Goal: Task Accomplishment & Management: Manage account settings

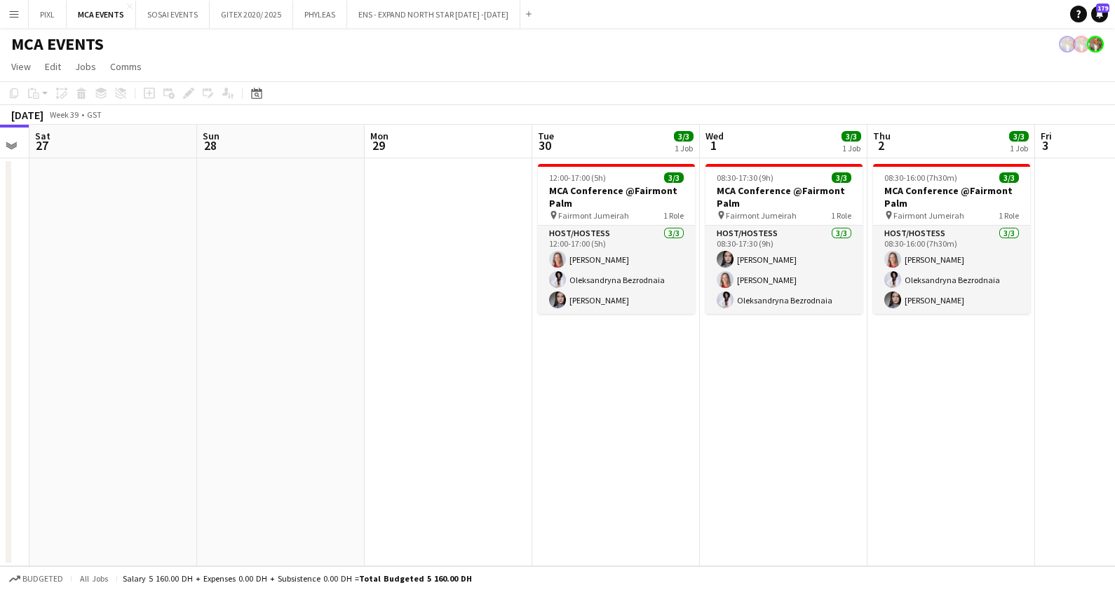
scroll to position [0, 473]
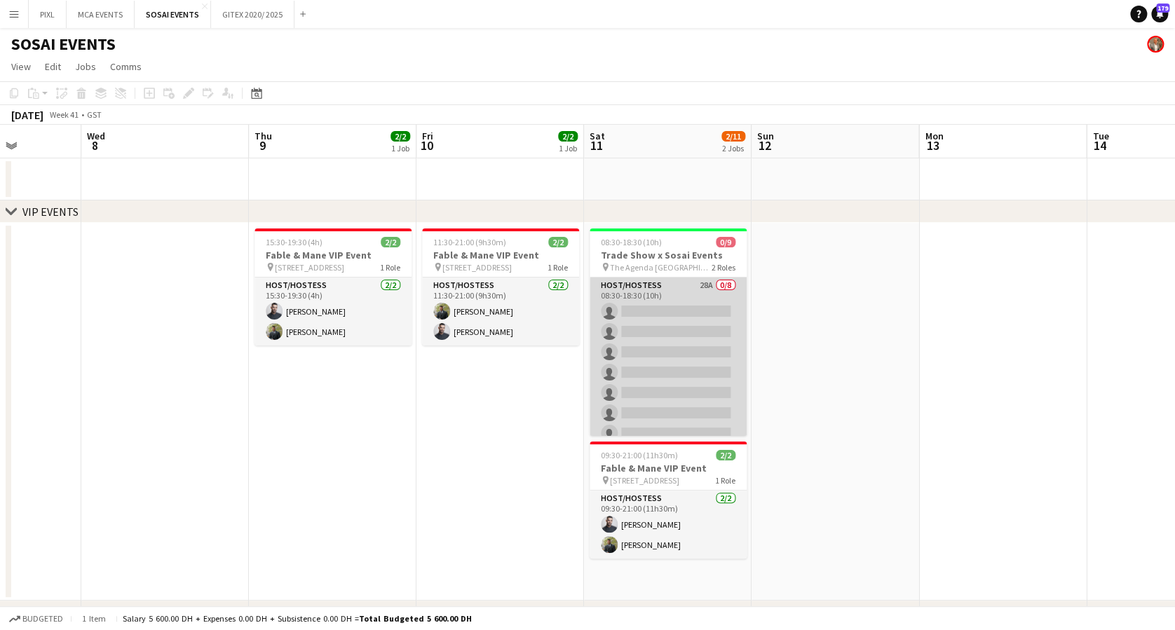
click at [677, 302] on app-card-role "Host/Hostess 28A 0/8 08:30-18:30 (10h) single-neutral-actions single-neutral-ac…" at bounding box center [668, 373] width 157 height 190
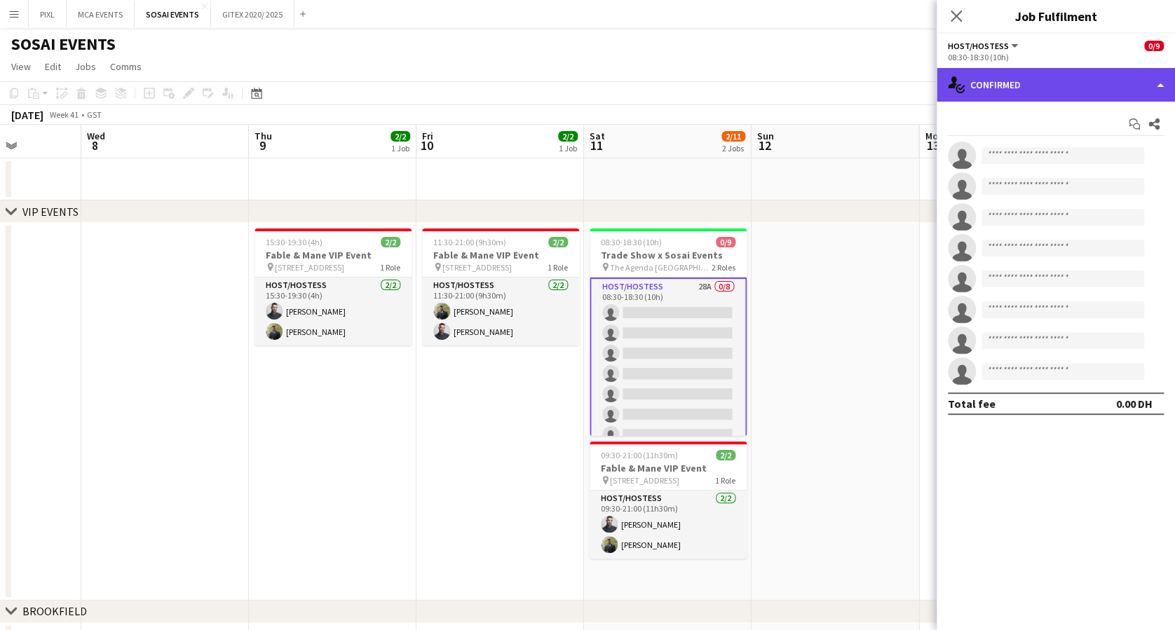
click at [1087, 86] on div "single-neutral-actions-check-2 Confirmed" at bounding box center [1056, 85] width 238 height 34
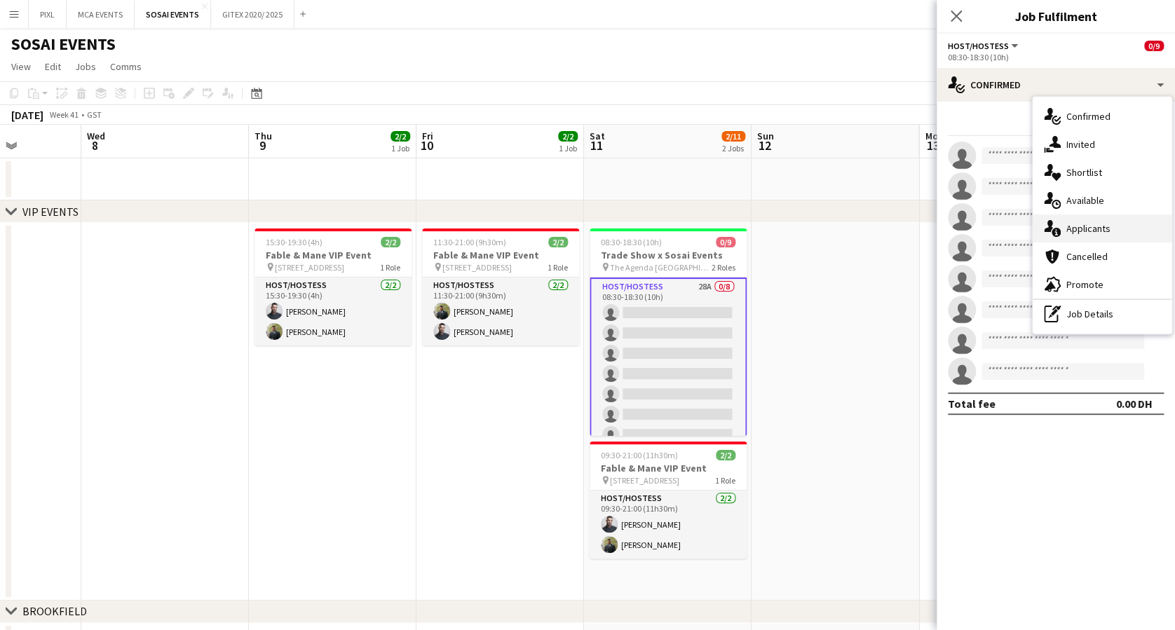
click at [1098, 232] on span "Applicants" at bounding box center [1089, 228] width 44 height 13
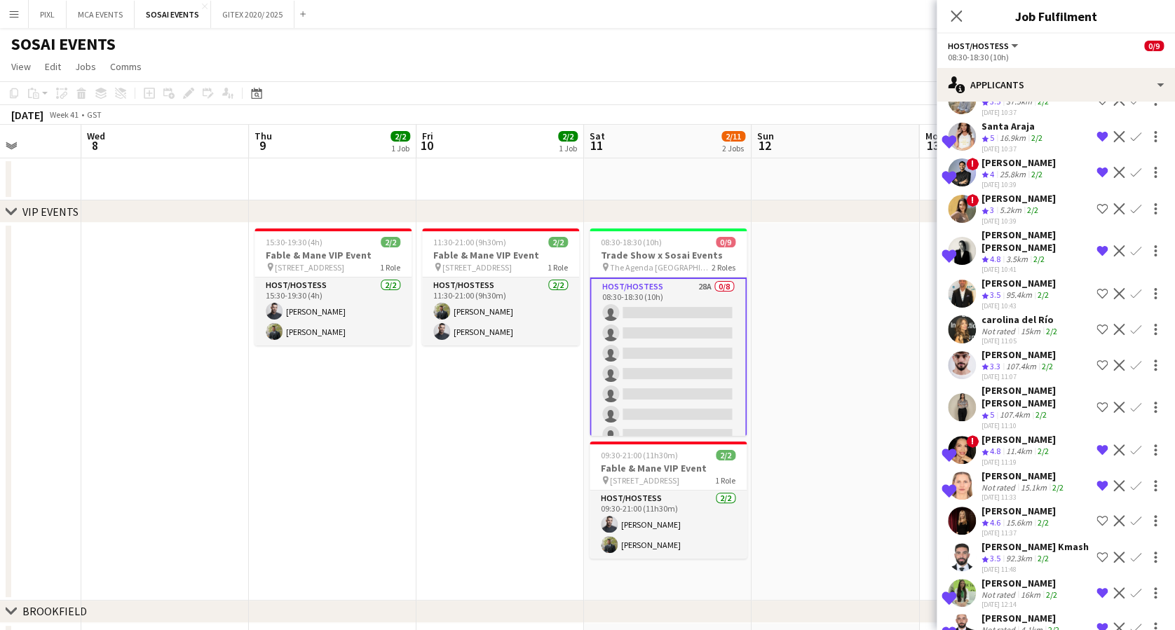
scroll to position [374, 0]
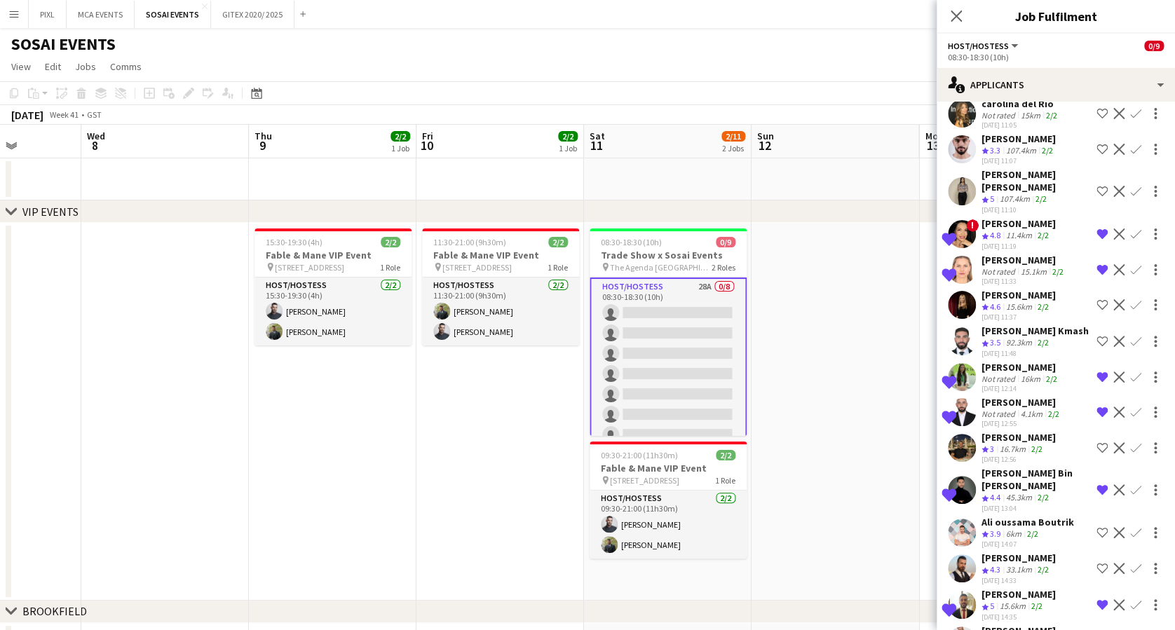
click at [1016, 254] on div "[PERSON_NAME]" at bounding box center [1024, 260] width 85 height 13
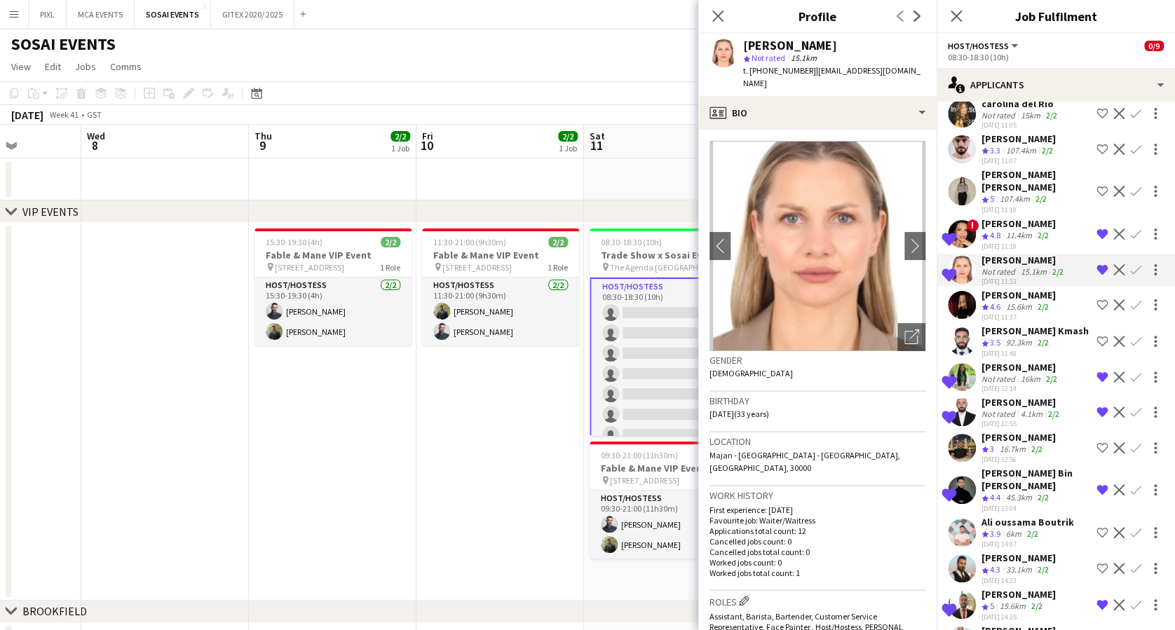
drag, startPoint x: 719, startPoint y: 15, endPoint x: 818, endPoint y: 58, distance: 108.6
click at [722, 15] on icon "Close pop-in" at bounding box center [717, 16] width 11 height 11
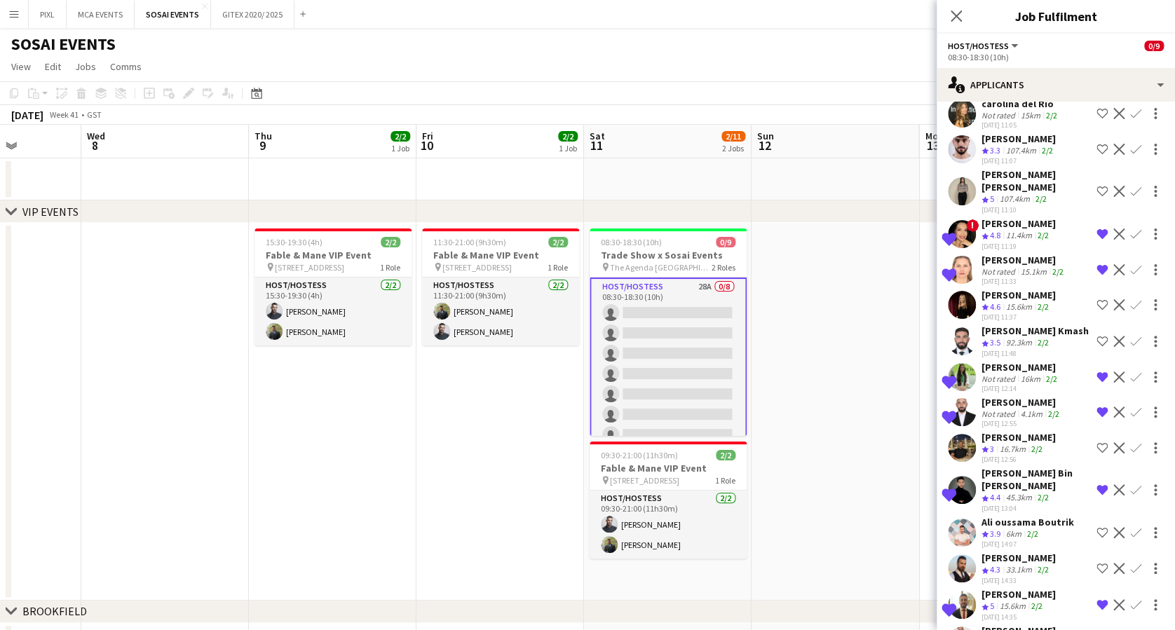
scroll to position [525, 0]
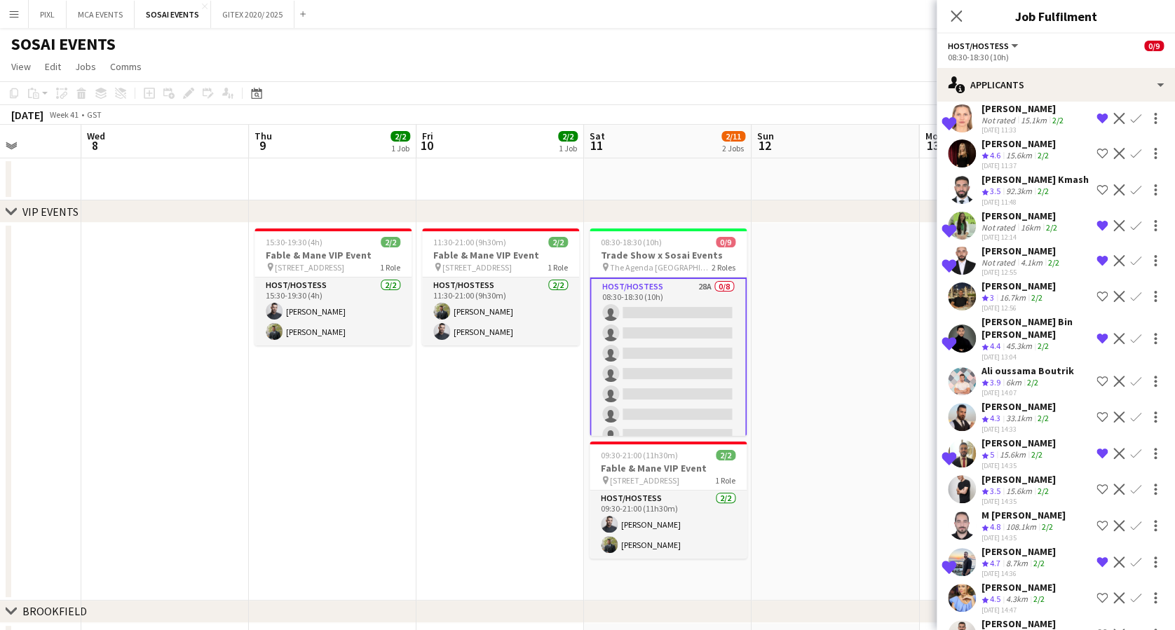
click at [1018, 618] on div "[PERSON_NAME]" at bounding box center [1019, 624] width 74 height 13
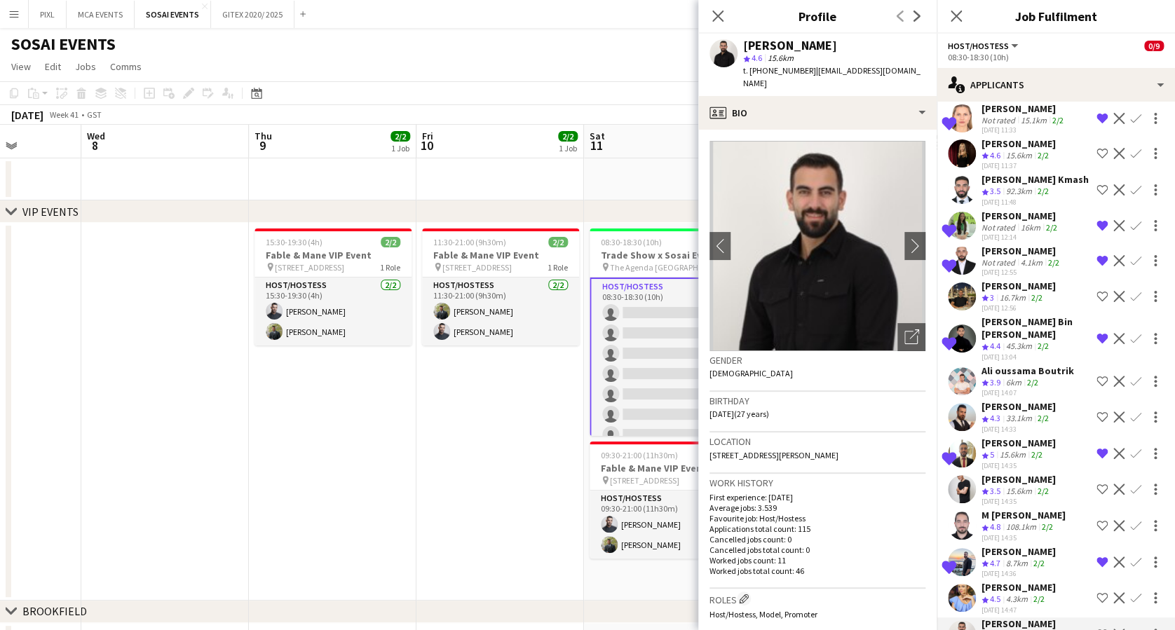
click at [1029, 522] on div "108.1km" at bounding box center [1021, 528] width 36 height 12
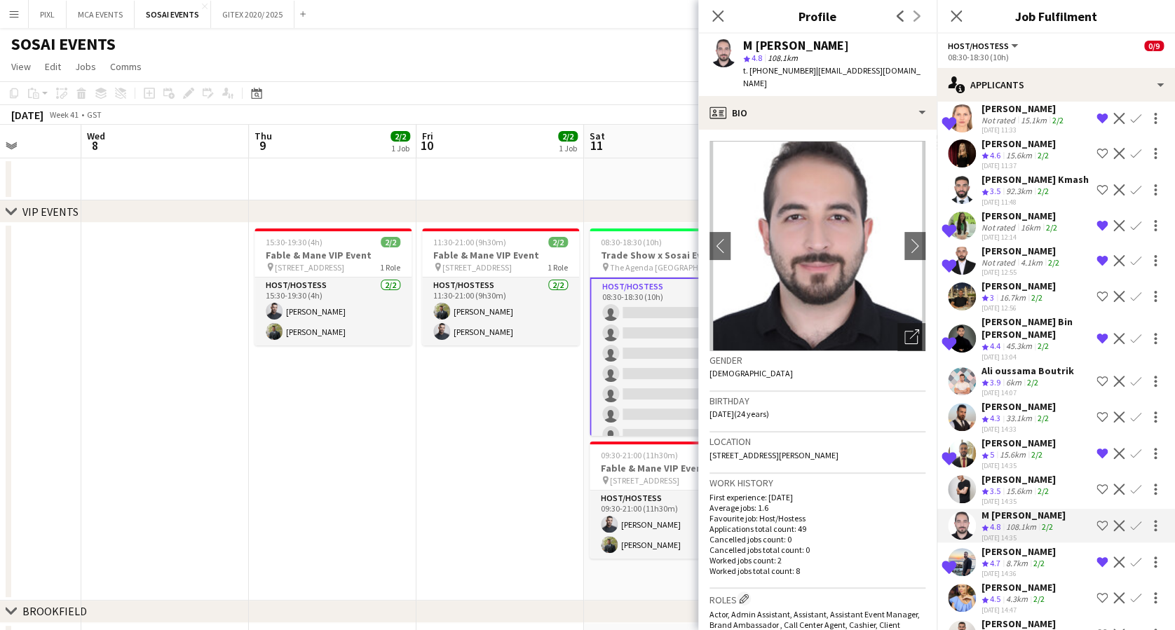
click at [1027, 630] on div "15.6km" at bounding box center [1019, 636] width 32 height 12
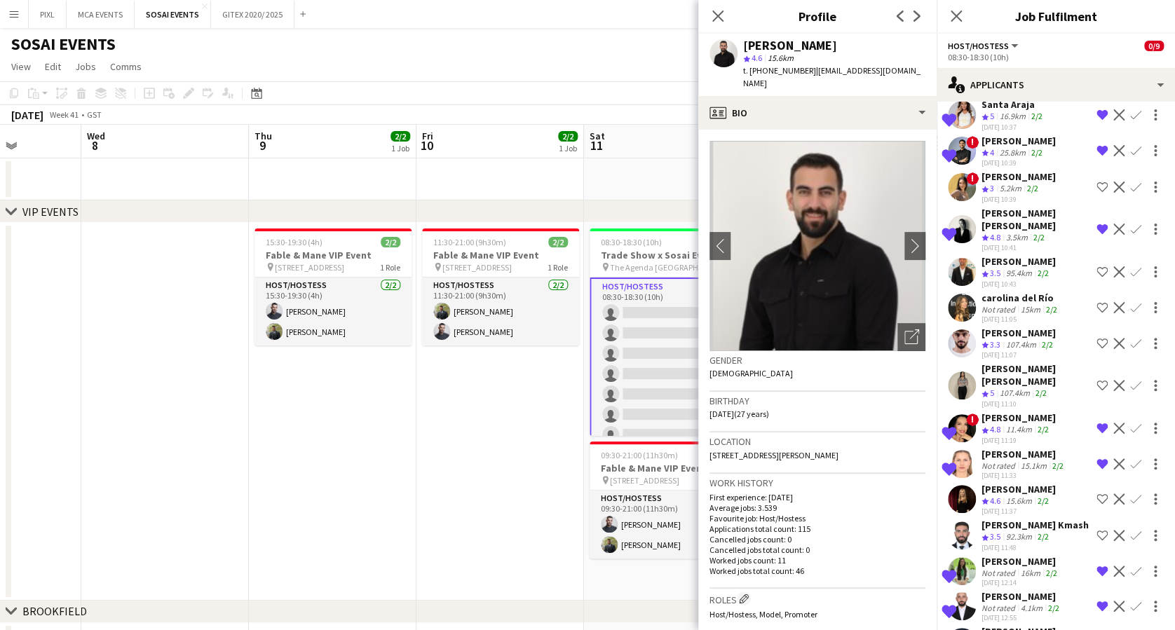
scroll to position [151, 0]
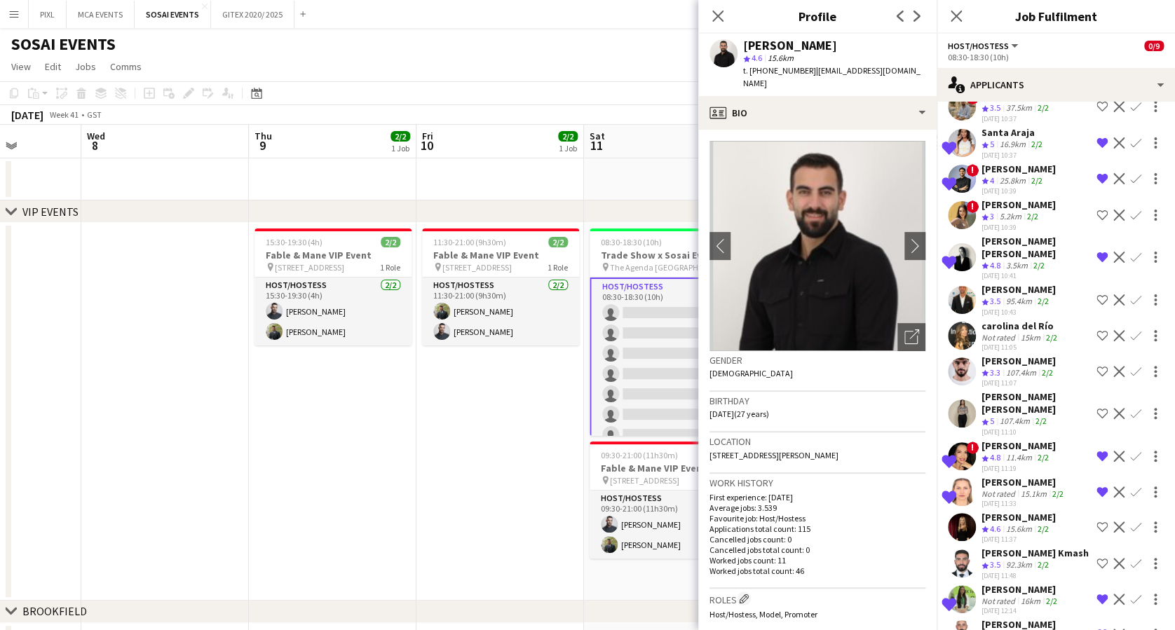
click at [1017, 320] on div "carolina del Río" at bounding box center [1021, 326] width 79 height 13
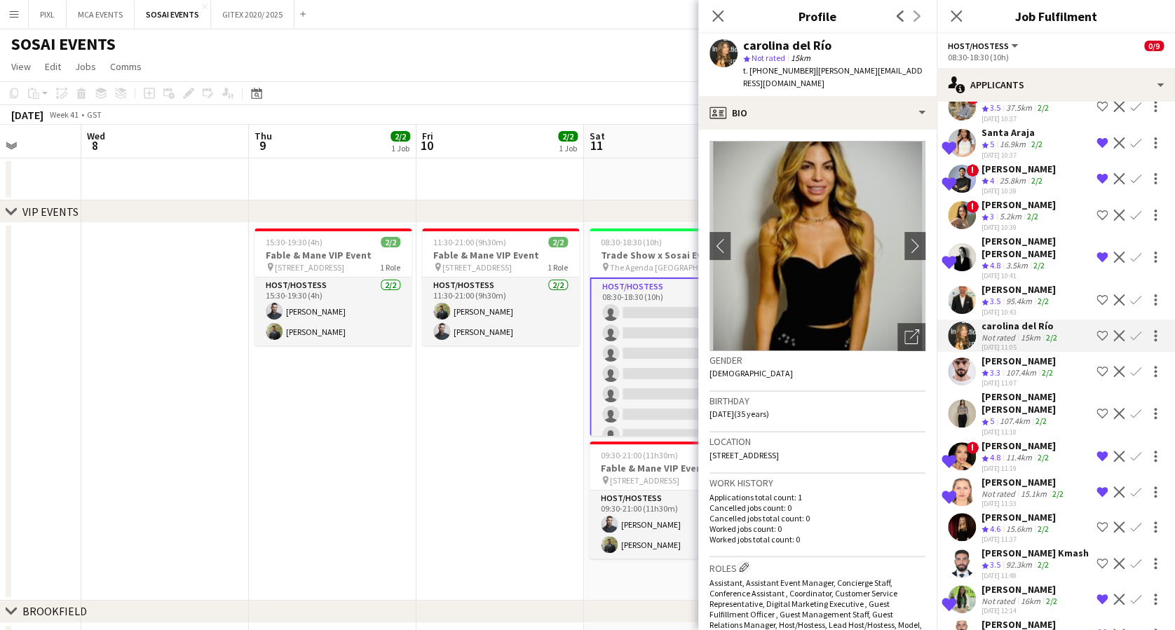
click at [726, 11] on app-icon "Close pop-in" at bounding box center [718, 16] width 17 height 17
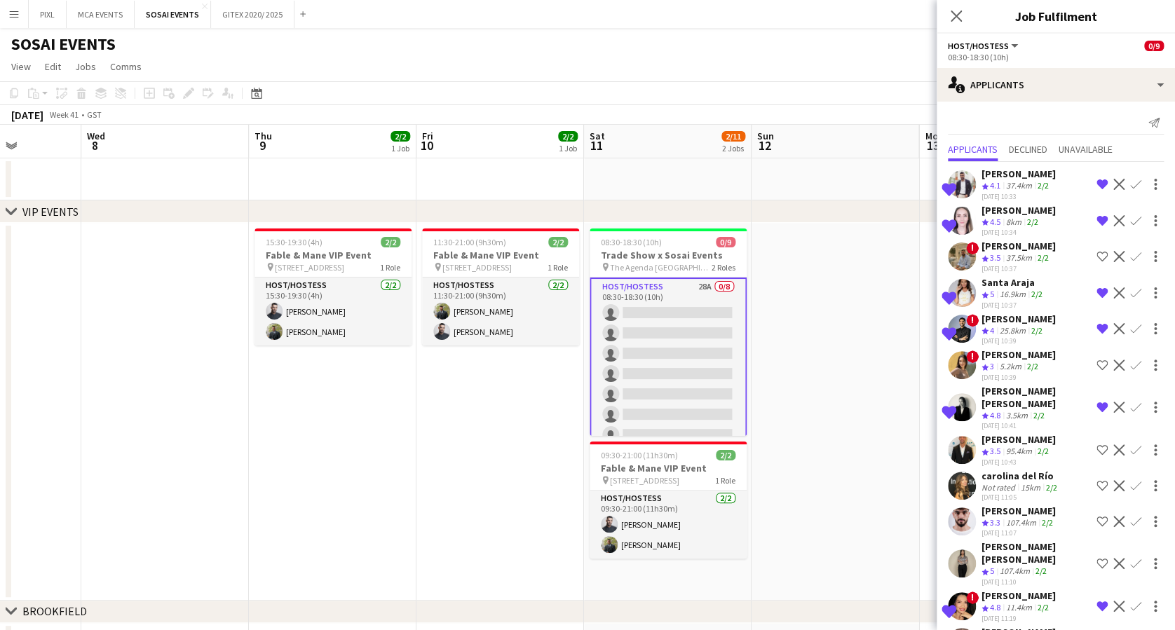
scroll to position [0, 0]
click at [959, 13] on icon at bounding box center [955, 15] width 13 height 13
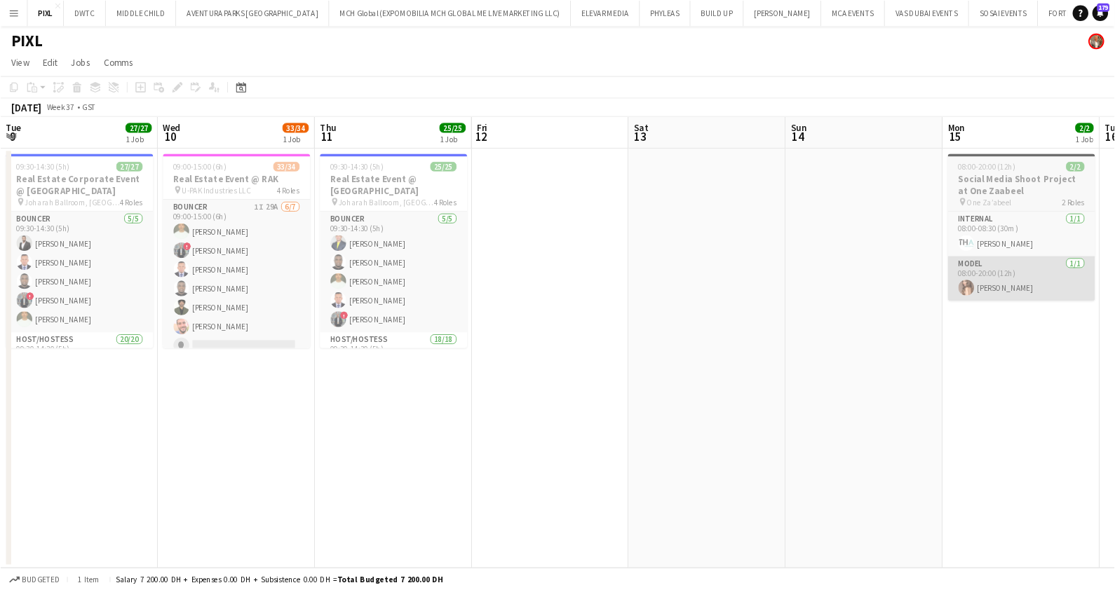
scroll to position [0, 544]
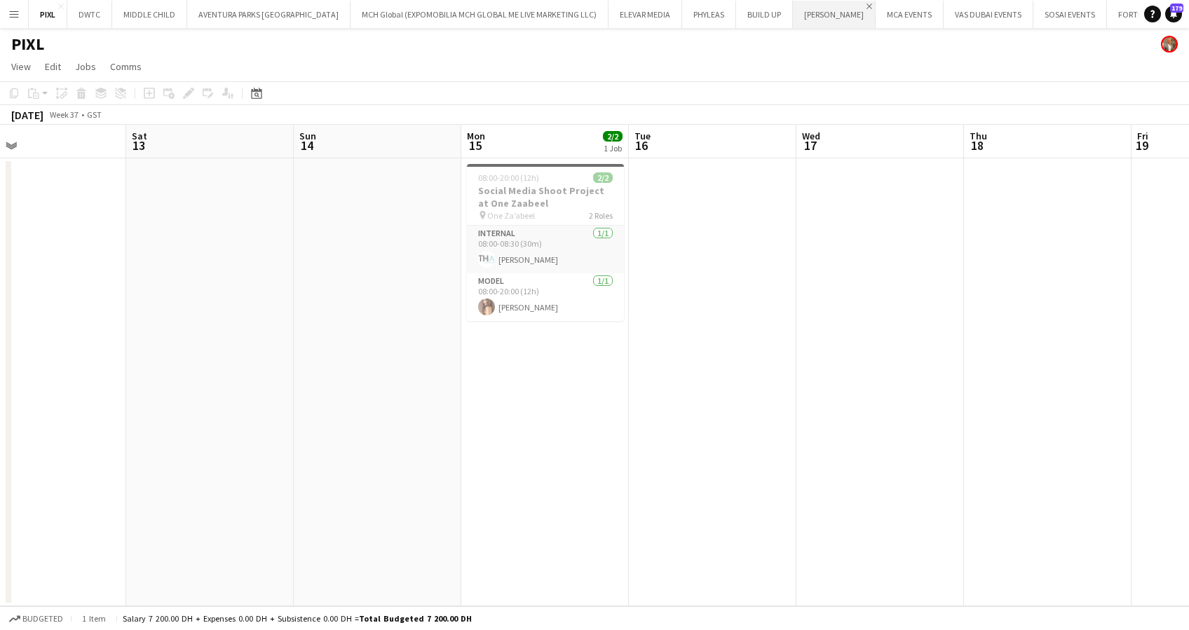
click at [867, 5] on app-icon "Close" at bounding box center [870, 7] width 6 height 6
click at [1015, 4] on app-icon "Close" at bounding box center [1018, 7] width 6 height 6
click at [1149, 6] on app-icon "Close" at bounding box center [1152, 7] width 6 height 6
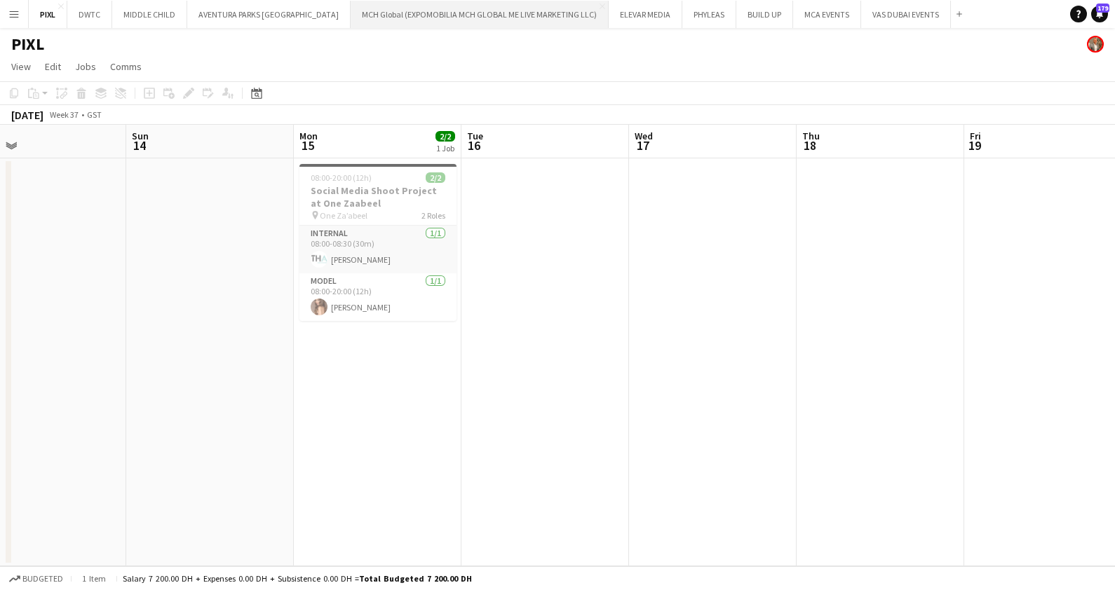
scroll to position [0, 543]
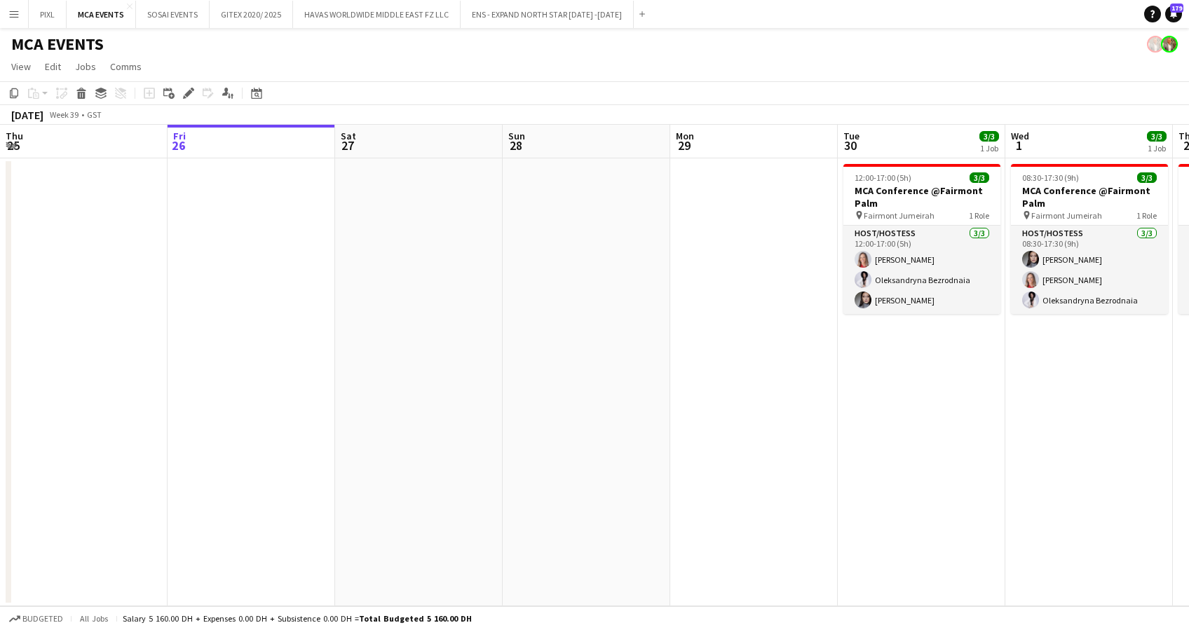
scroll to position [0, 421]
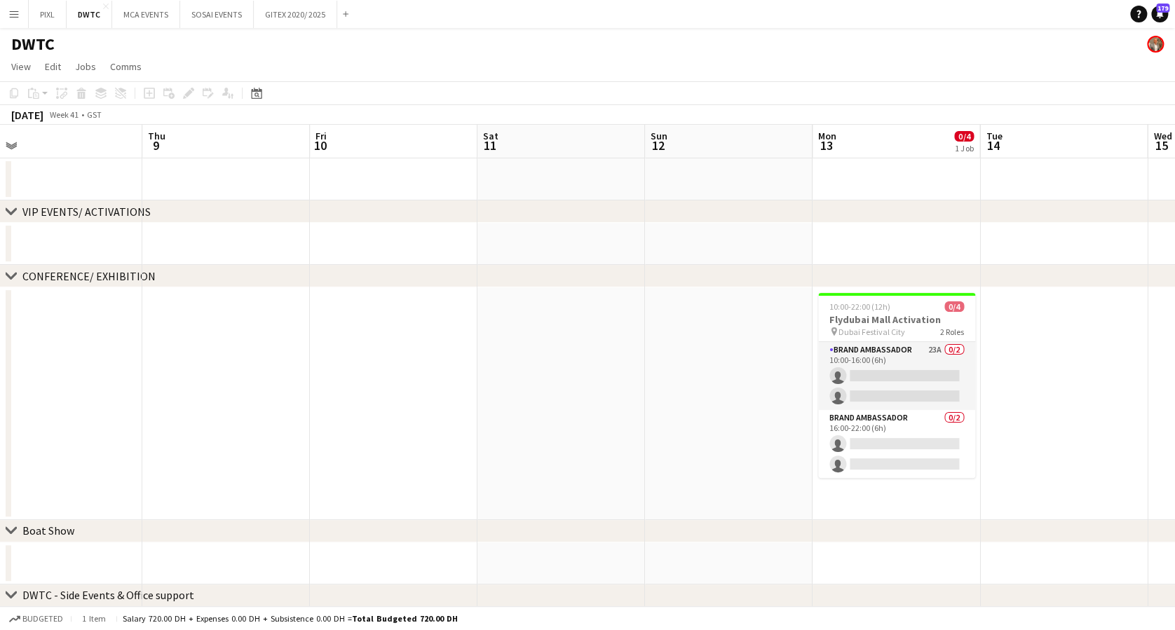
scroll to position [0, 429]
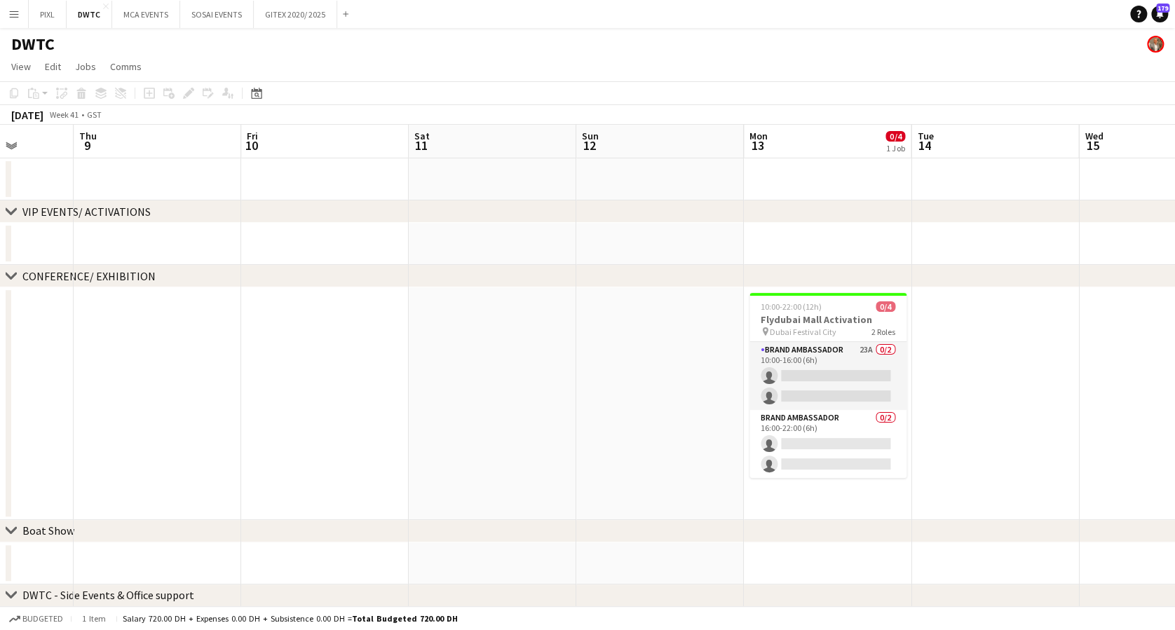
drag, startPoint x: 231, startPoint y: 353, endPoint x: -4, endPoint y: 318, distance: 237.6
click at [0, 318] on html "Menu Boards Boards Boards All jobs Status Workforce Workforce My Workforce Recr…" at bounding box center [587, 465] width 1175 height 931
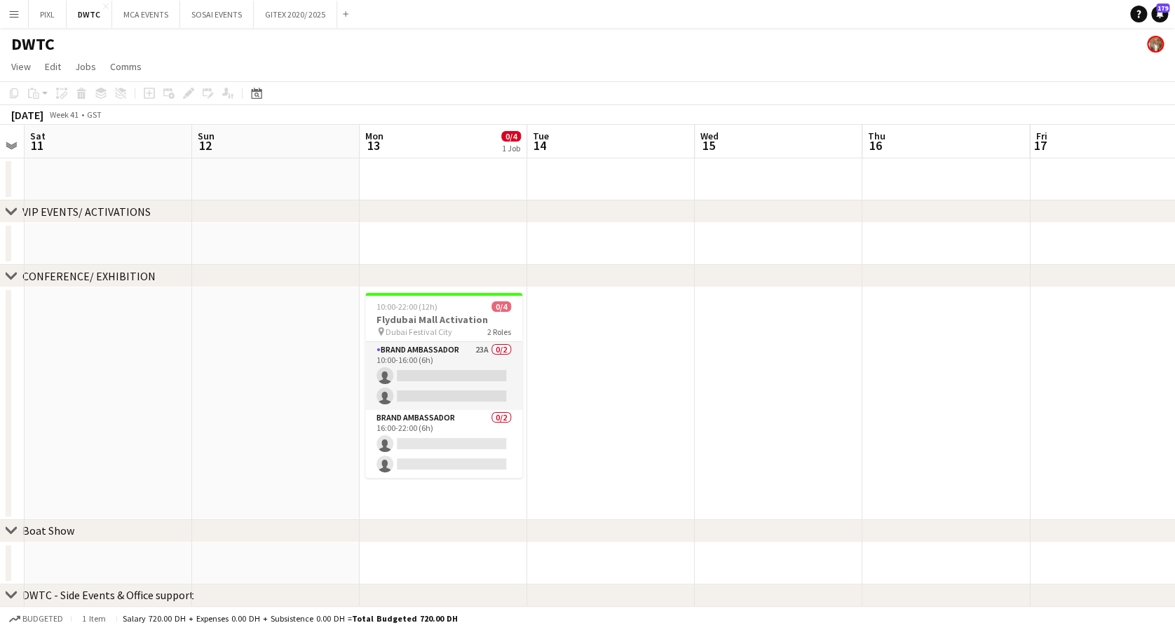
scroll to position [0, 310]
drag, startPoint x: 219, startPoint y: 393, endPoint x: 338, endPoint y: 386, distance: 119.4
click at [338, 386] on app-calendar-viewport "Thu 9 Fri 10 Sat 11 Sun 12 Mon 13 0/4 1 Job Tue 14 Wed 15 Thu 16 Fri 17 Sat 18 …" at bounding box center [587, 516] width 1175 height 783
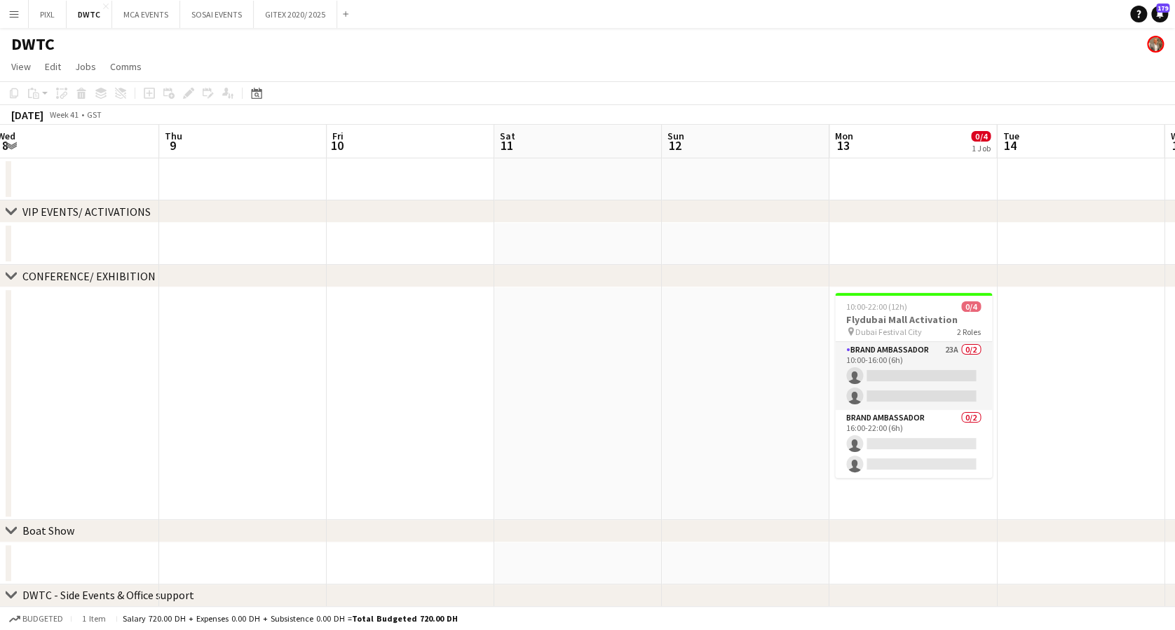
drag, startPoint x: 722, startPoint y: 433, endPoint x: 895, endPoint y: 445, distance: 174.4
click at [895, 445] on app-calendar-viewport "Mon 6 Tue 7 Wed 8 Thu 9 Fri 10 Sat 11 Sun 12 Mon 13 0/4 1 Job Tue 14 Wed 15 Thu…" at bounding box center [587, 516] width 1175 height 783
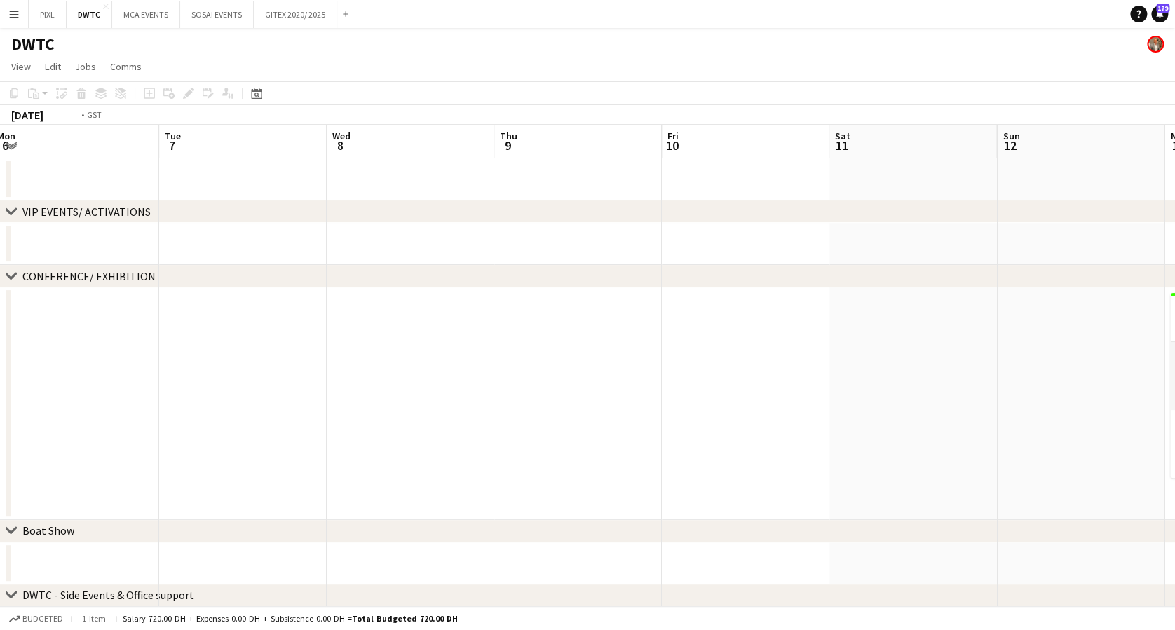
drag, startPoint x: 436, startPoint y: 428, endPoint x: 992, endPoint y: 494, distance: 559.9
click at [991, 494] on app-calendar-viewport "Sat 4 Sun 5 Mon 6 Tue 7 Wed 8 Thu 9 Fri 10 Sat 11 Sun 12 Mon 13 0/4 1 Job Tue 1…" at bounding box center [587, 516] width 1175 height 783
drag, startPoint x: 384, startPoint y: 435, endPoint x: 693, endPoint y: 482, distance: 312.9
click at [968, 512] on app-calendar-viewport "Tue 30 Wed 1 Thu 2 Fri 3 Sat 4 Sun 5 Mon 6 Tue 7 Wed 8 Thu 9 Fri 10 Sat 11 Sun …" at bounding box center [587, 516] width 1175 height 783
drag, startPoint x: 916, startPoint y: 487, endPoint x: 700, endPoint y: 447, distance: 218.9
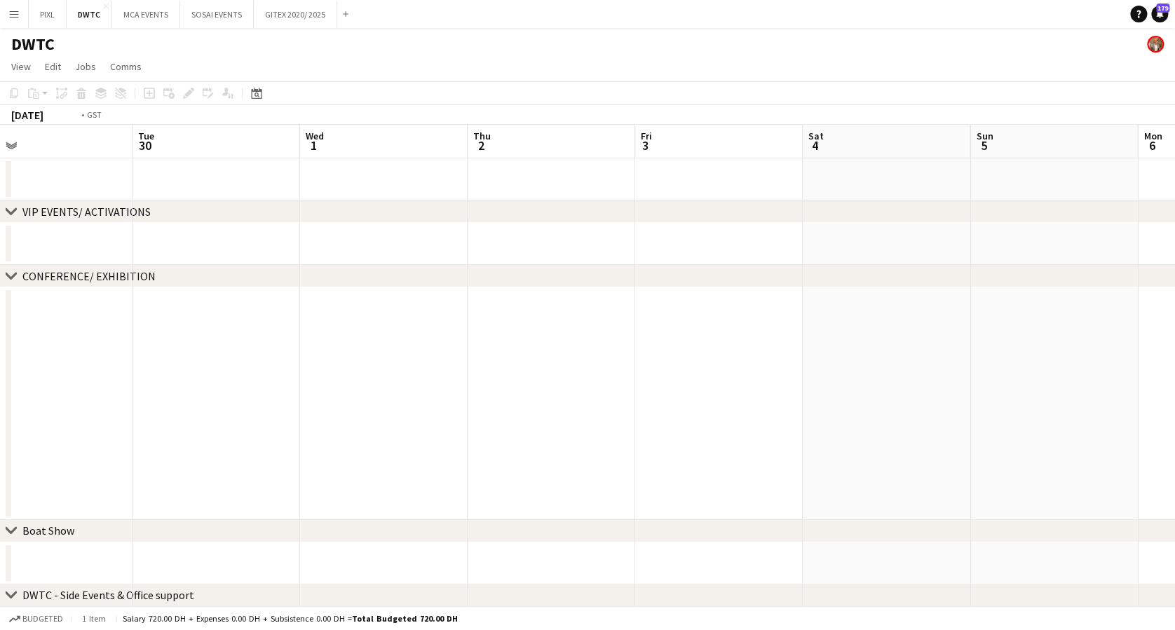
click at [1107, 498] on app-calendar-viewport "Sat 27 Sun 28 Mon 29 Tue 30 Wed 1 Thu 2 Fri 3 Sat 4 Sun 5 Mon 6 Tue 7 Wed 8 Thu…" at bounding box center [587, 516] width 1175 height 783
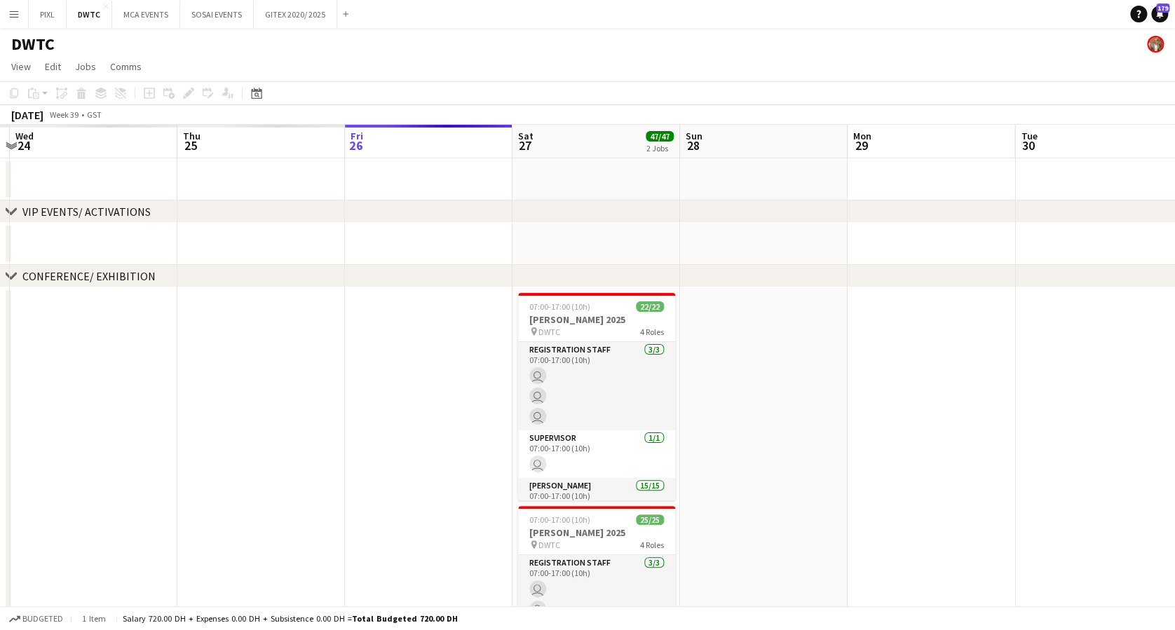
click at [1174, 510] on html "Menu Boards Boards Boards All jobs Status Workforce Workforce My Workforce Recr…" at bounding box center [587, 576] width 1175 height 1153
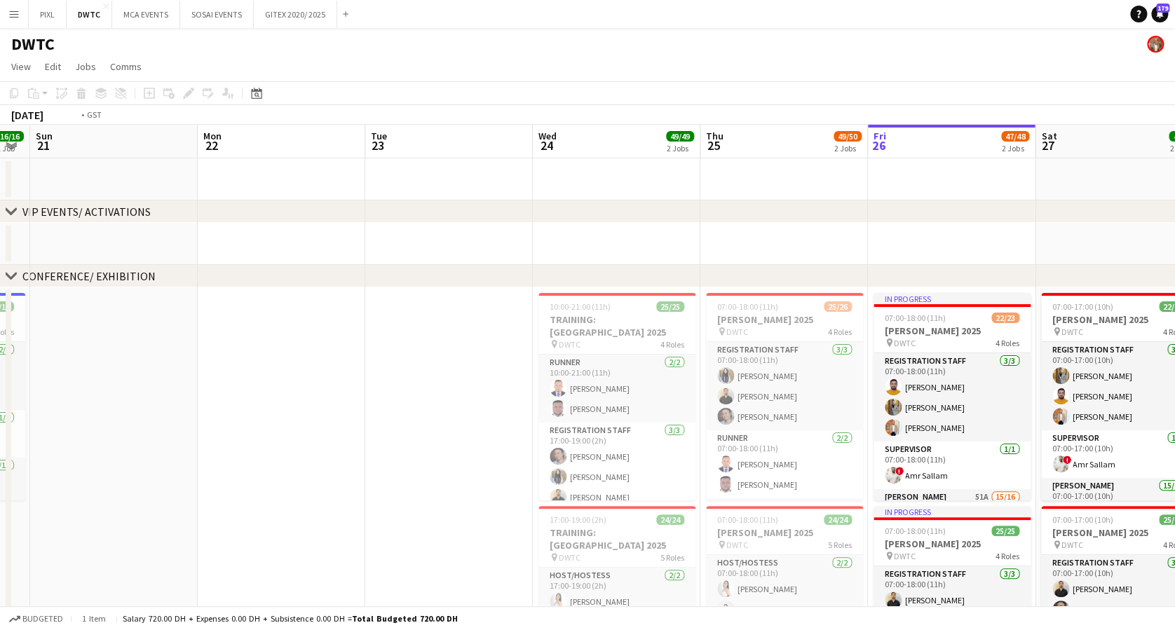
scroll to position [0, 398]
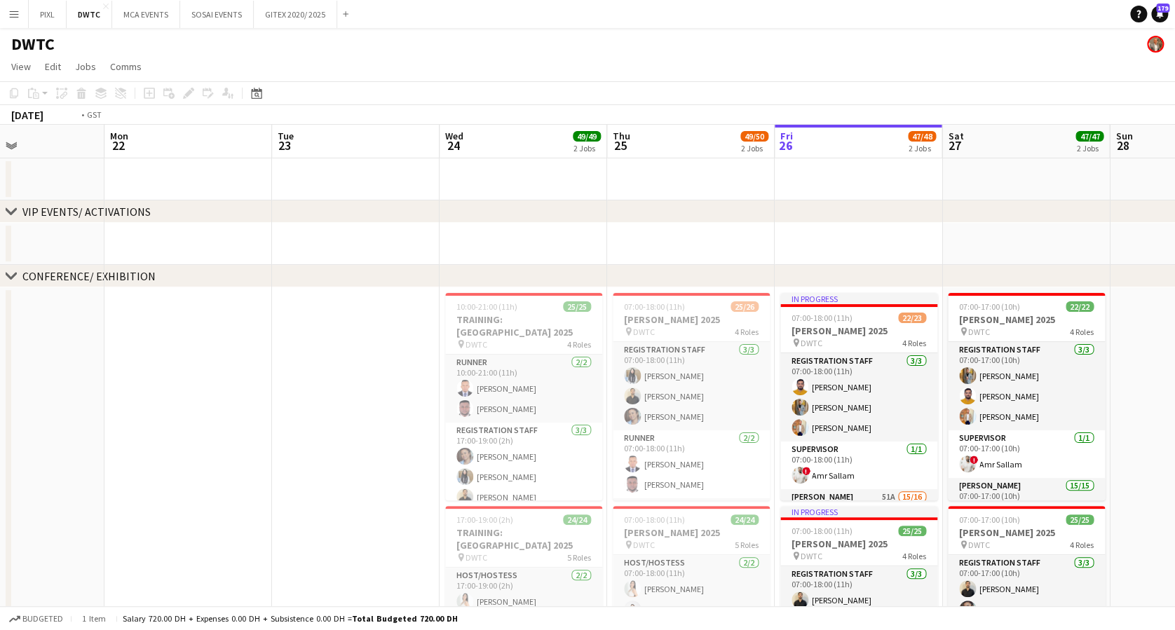
drag, startPoint x: 975, startPoint y: 443, endPoint x: 448, endPoint y: 436, distance: 527.3
click at [448, 436] on app-calendar-viewport "Fri 19 16/16 1 Job Sat 20 16/16 1 Job Sun 21 Mon 22 Tue 23 Wed 24 49/49 2 Jobs …" at bounding box center [587, 627] width 1175 height 1004
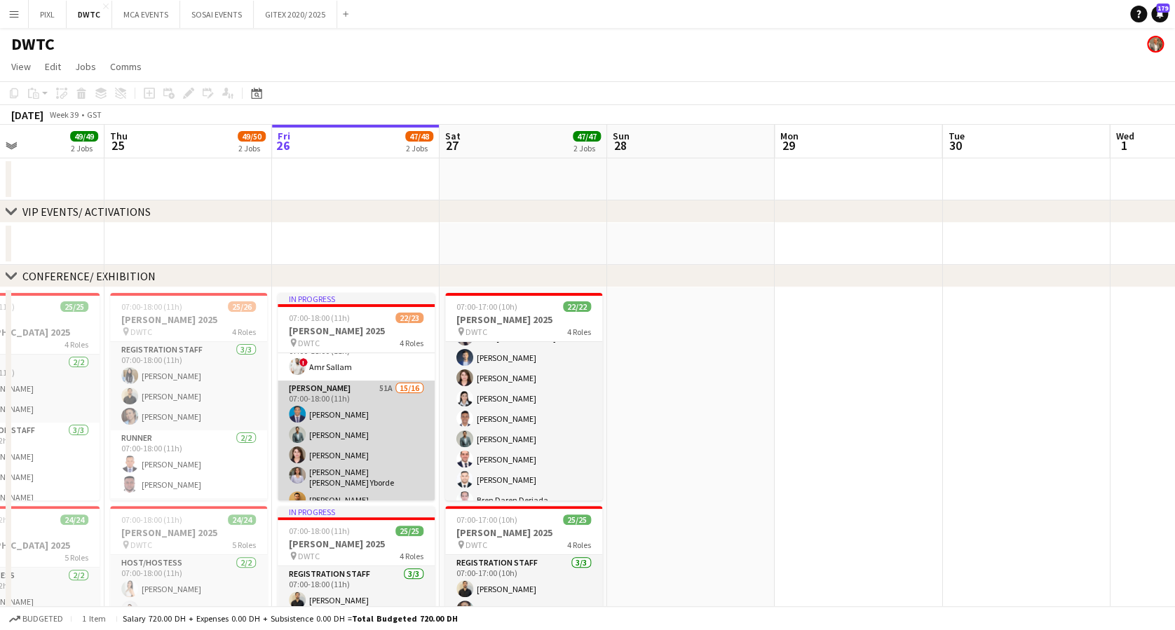
scroll to position [0, 0]
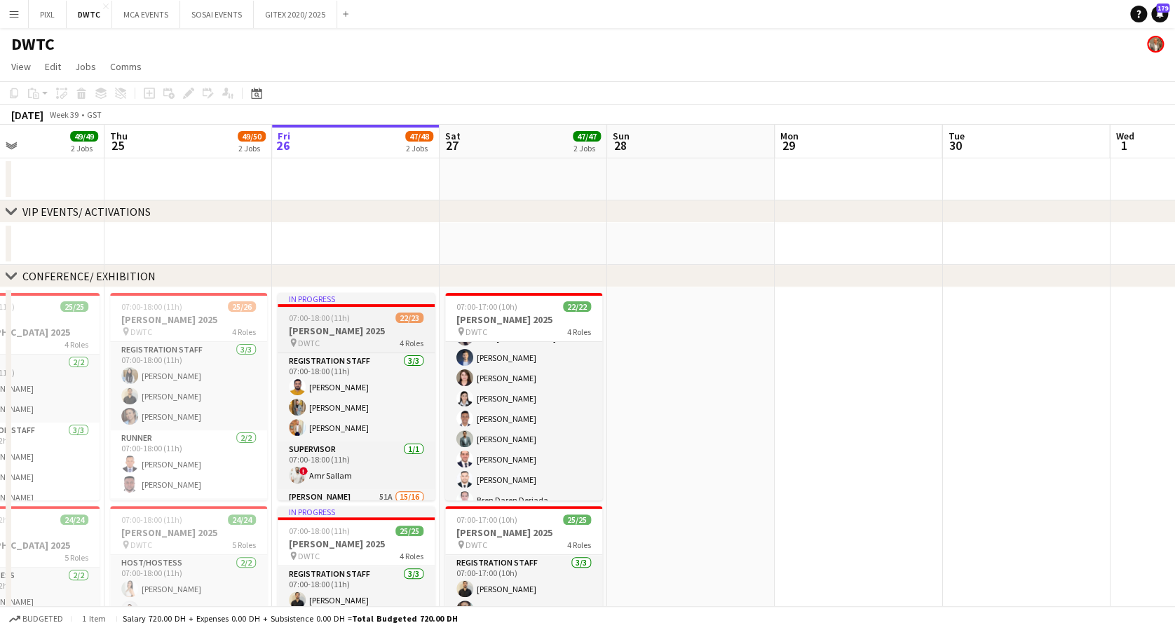
click at [339, 325] on h3 "Meidam 2025" at bounding box center [356, 331] width 157 height 13
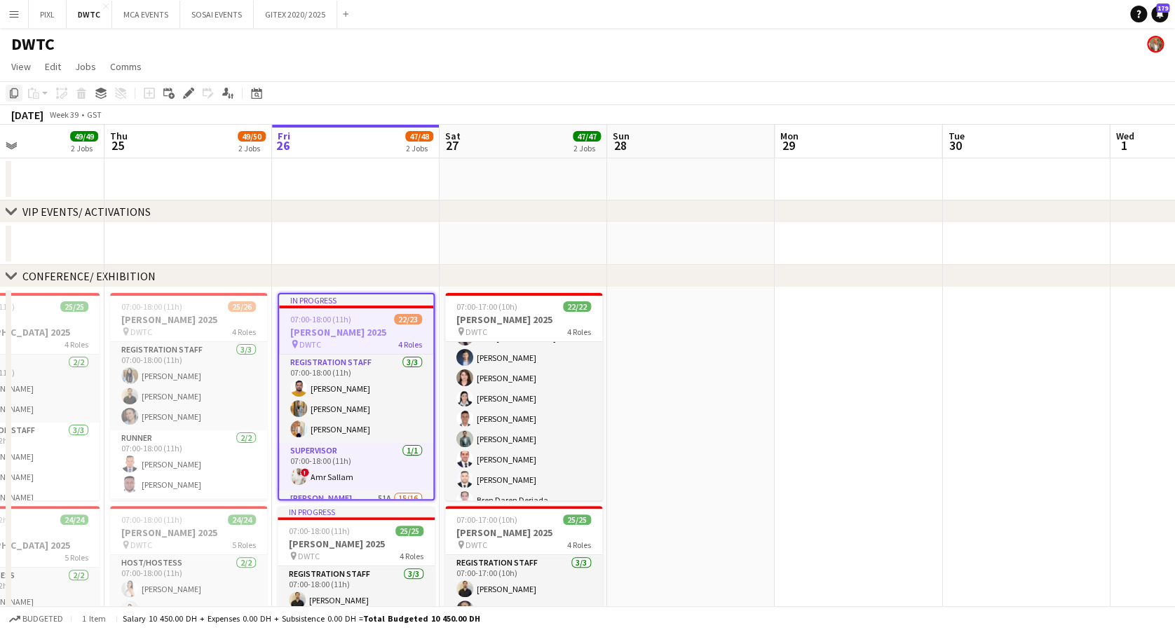
click at [14, 90] on icon "Copy" at bounding box center [13, 93] width 11 height 11
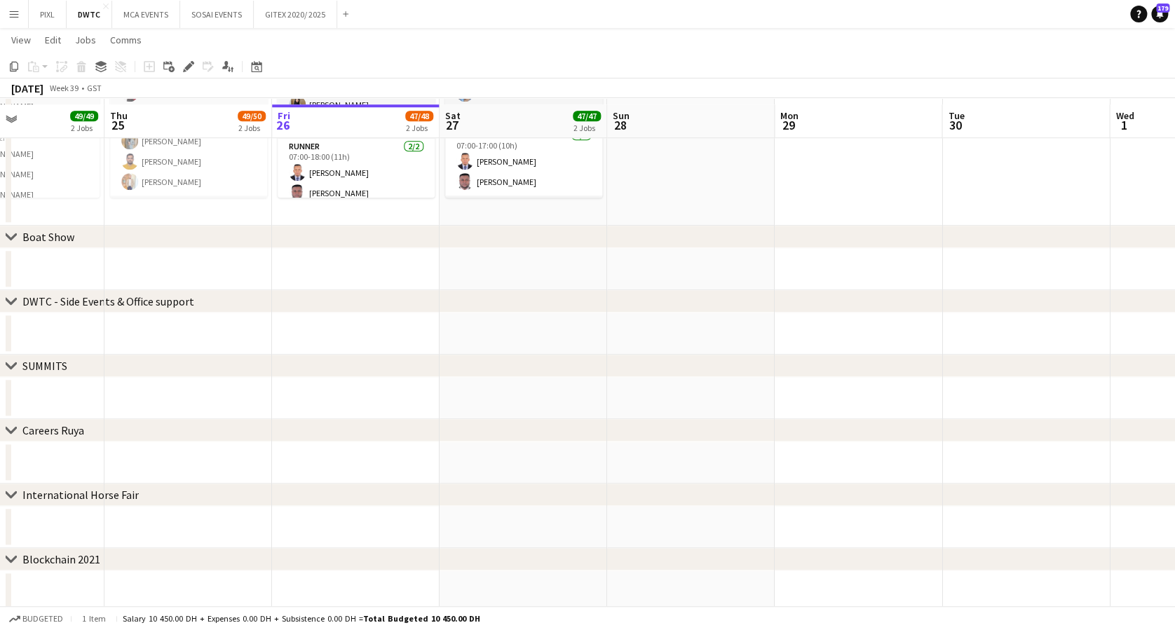
scroll to position [334, 0]
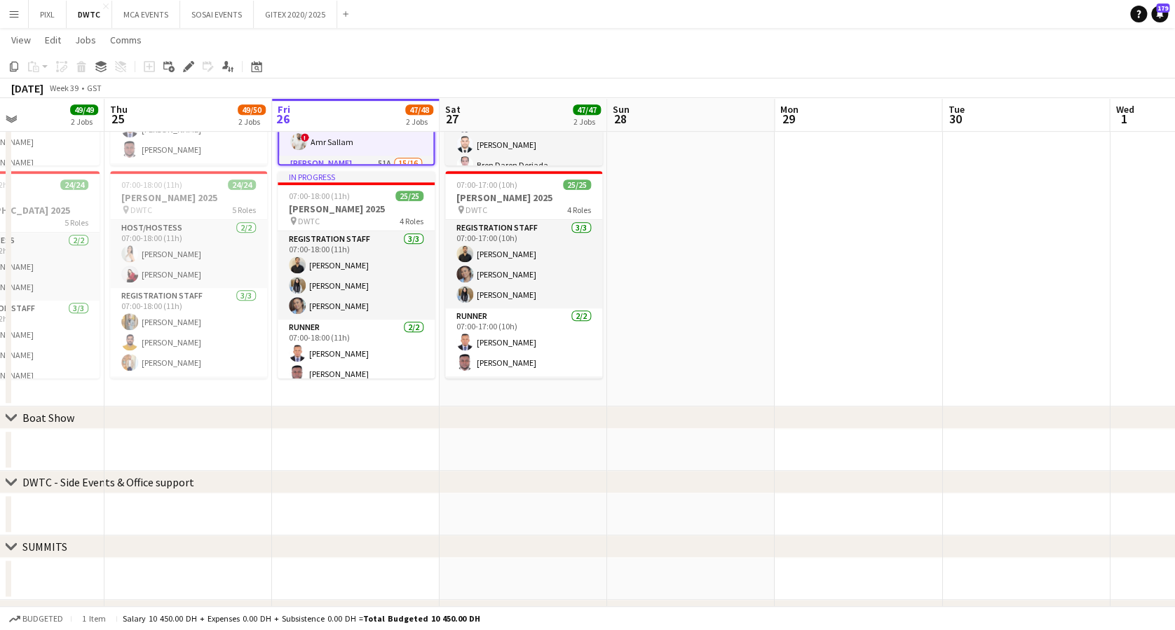
click at [351, 398] on app-date-cell "In progress 07:00-18:00 (11h) 22/23 Meidam 2025 pin DWTC 4 Roles Registration S…" at bounding box center [356, 179] width 168 height 454
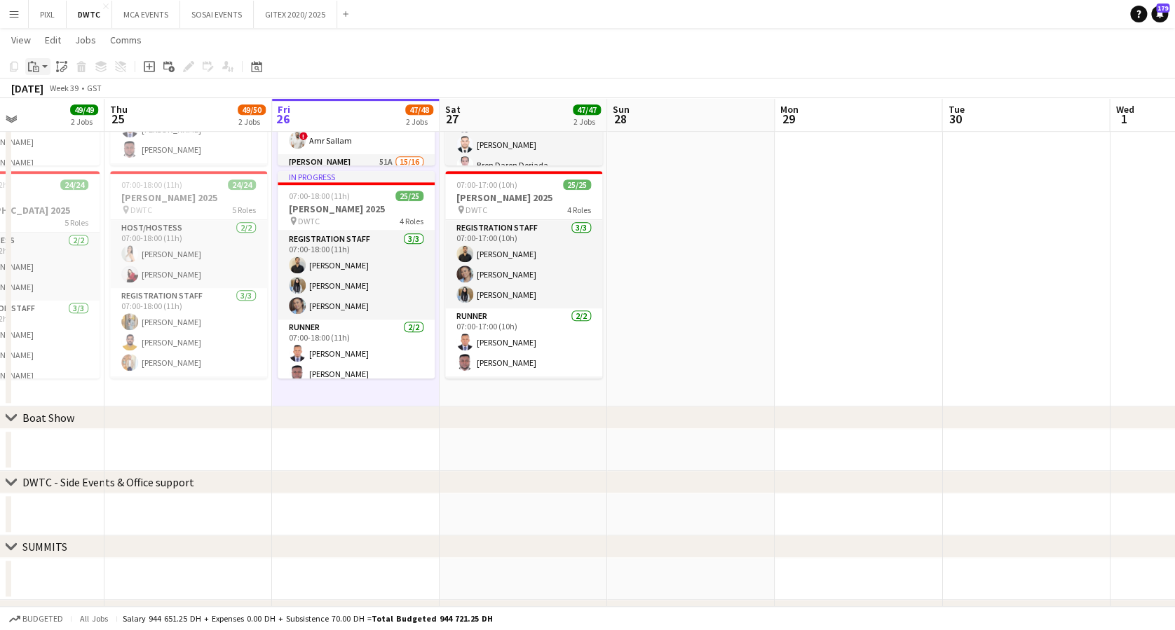
click at [41, 71] on div "Paste" at bounding box center [33, 66] width 17 height 17
click at [51, 94] on link "Paste Ctrl+V" at bounding box center [103, 93] width 132 height 13
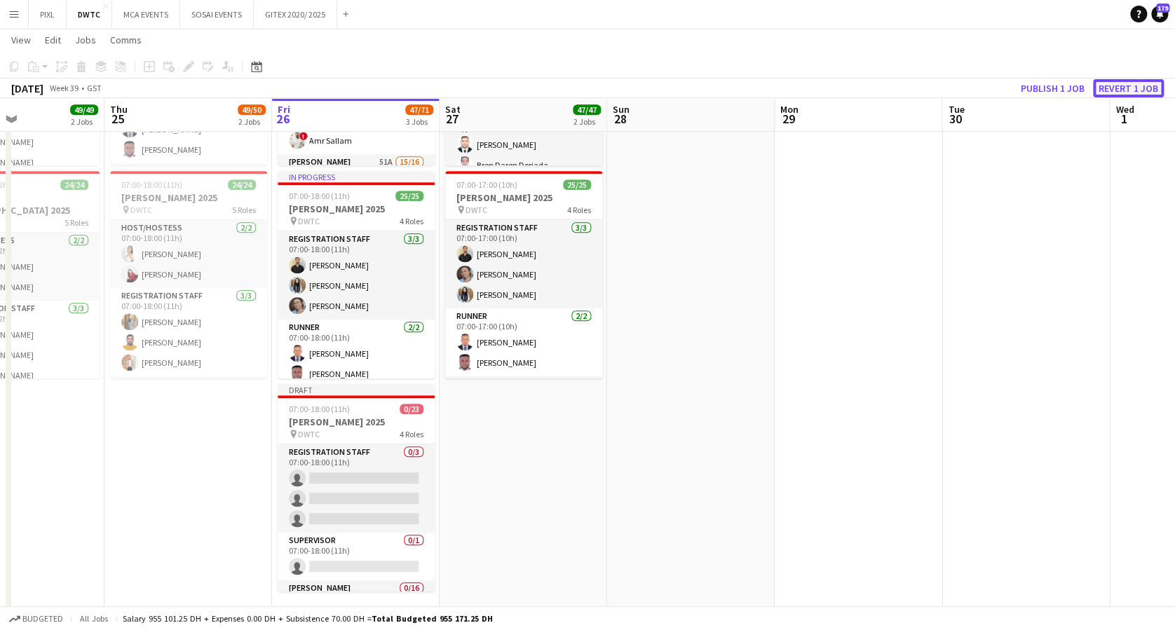
click at [1128, 84] on button "Revert 1 job" at bounding box center [1128, 88] width 71 height 18
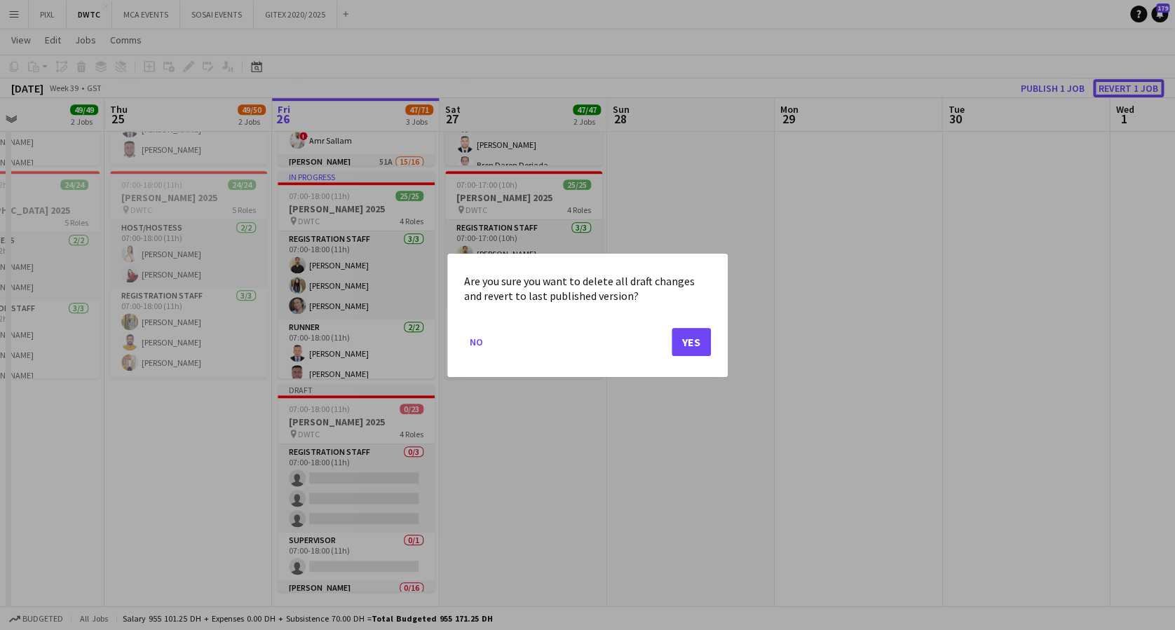
scroll to position [0, 0]
click at [684, 341] on button "Yes" at bounding box center [691, 341] width 39 height 28
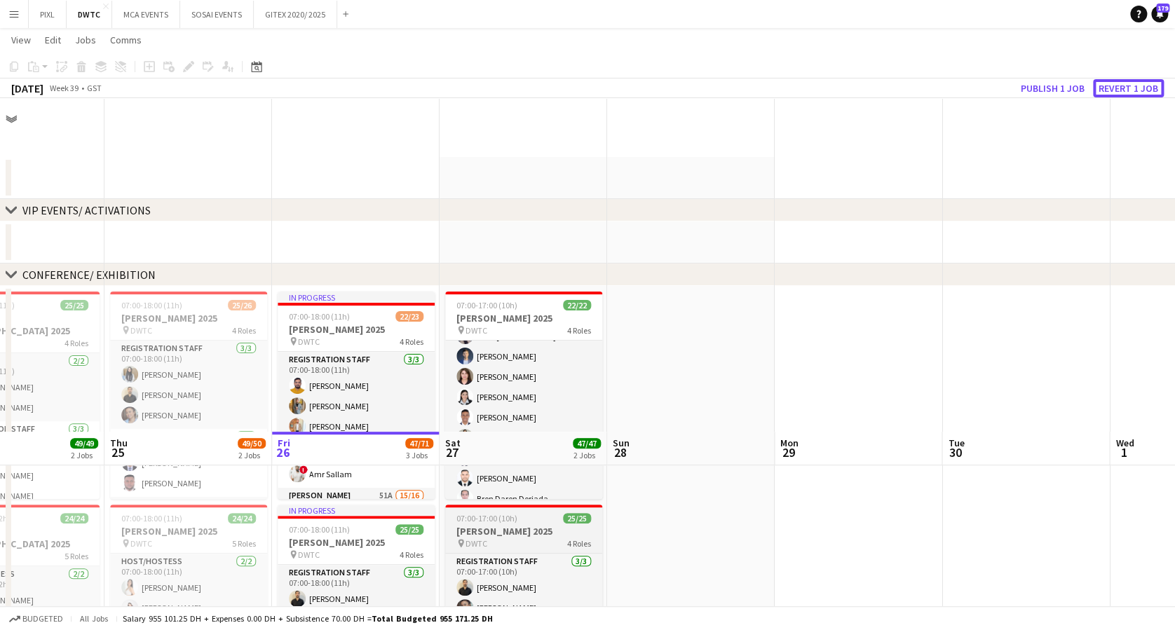
scroll to position [334, 0]
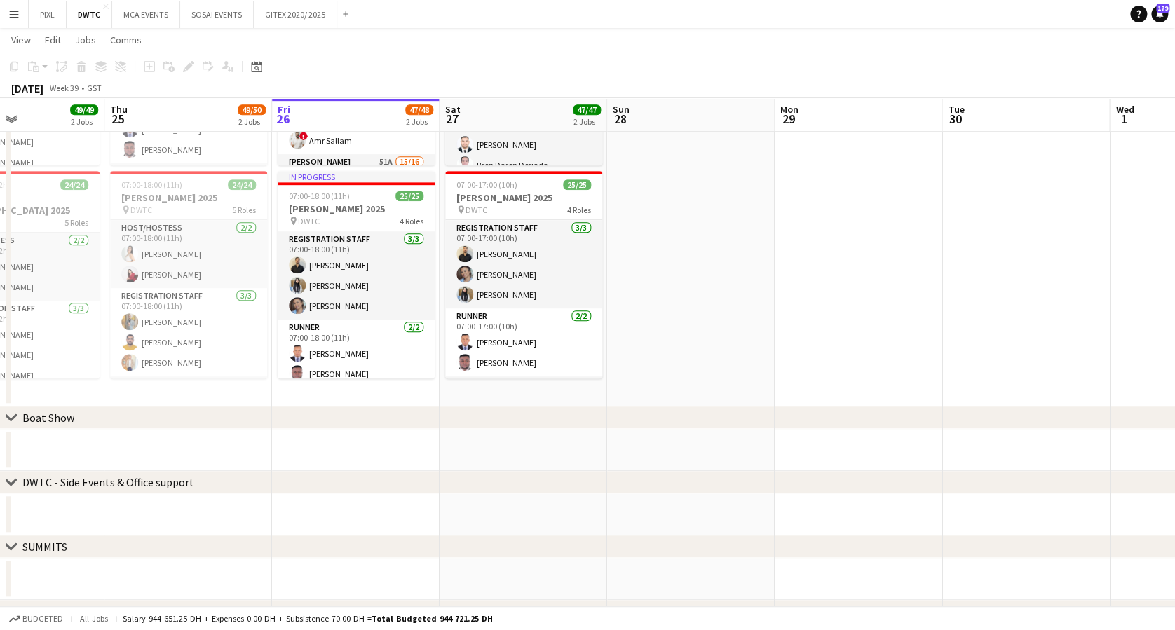
click at [195, 388] on app-date-cell "07:00-18:00 (11h) 25/26 Meidam 2025 pin DWTC 4 Roles Registration Staff 3/3 07:…" at bounding box center [188, 179] width 168 height 454
click at [38, 65] on icon "Paste" at bounding box center [33, 66] width 11 height 11
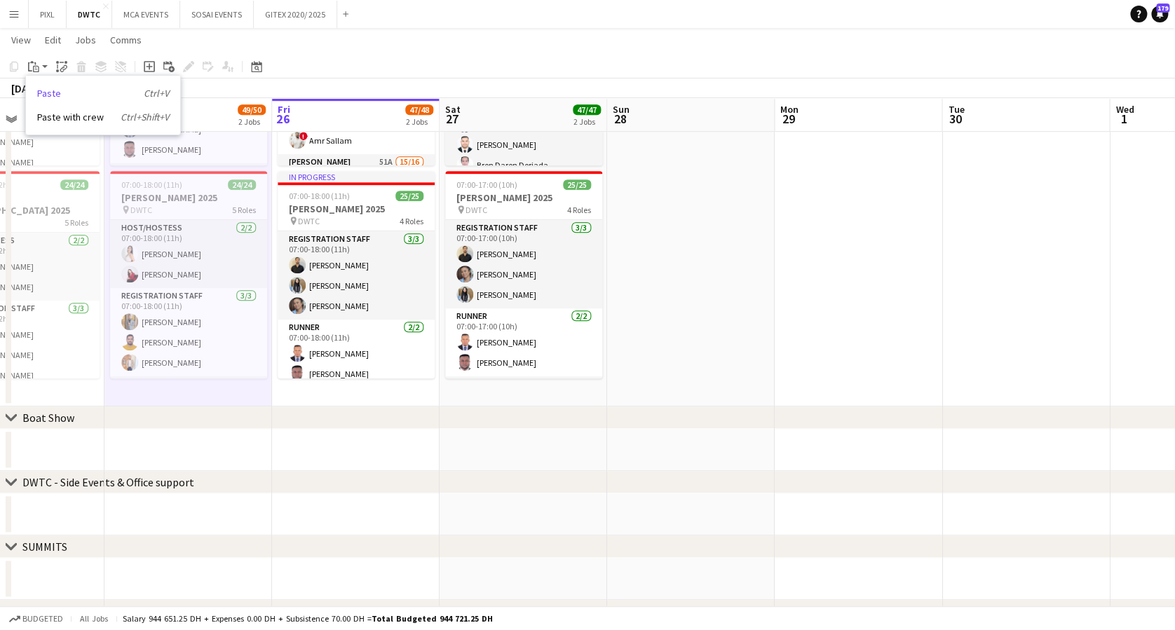
click at [58, 93] on link "Paste Ctrl+V" at bounding box center [103, 93] width 132 height 13
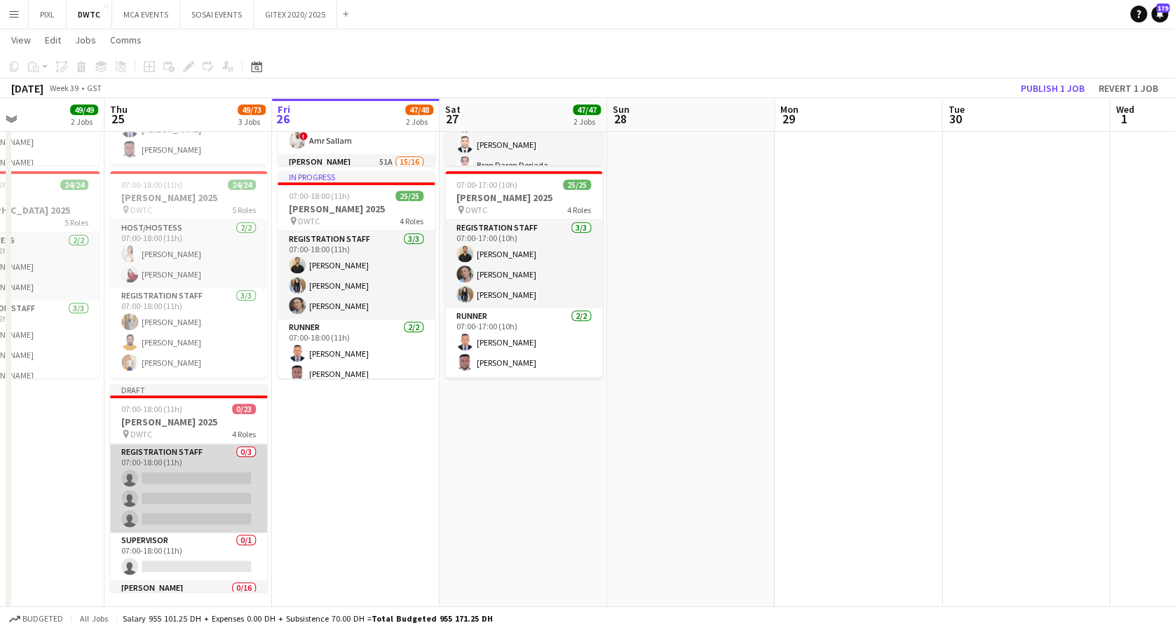
click at [162, 477] on app-card-role "Registration Staff 0/3 07:00-18:00 (11h) single-neutral-actions single-neutral-…" at bounding box center [188, 489] width 157 height 88
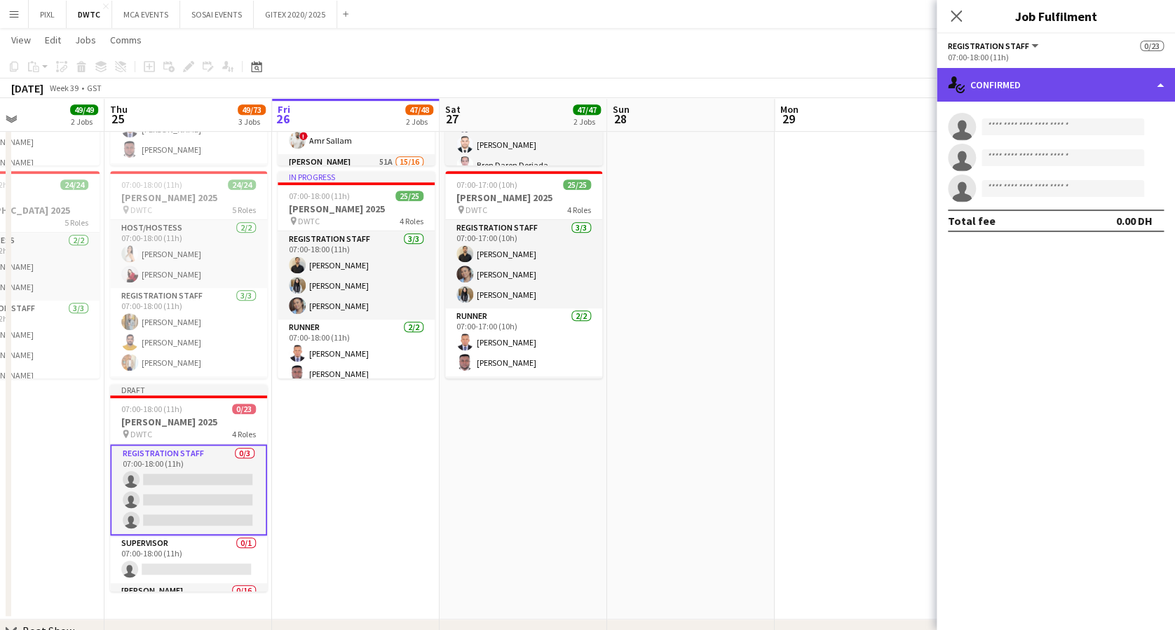
click at [1055, 76] on div "single-neutral-actions-check-2 Confirmed" at bounding box center [1056, 85] width 238 height 34
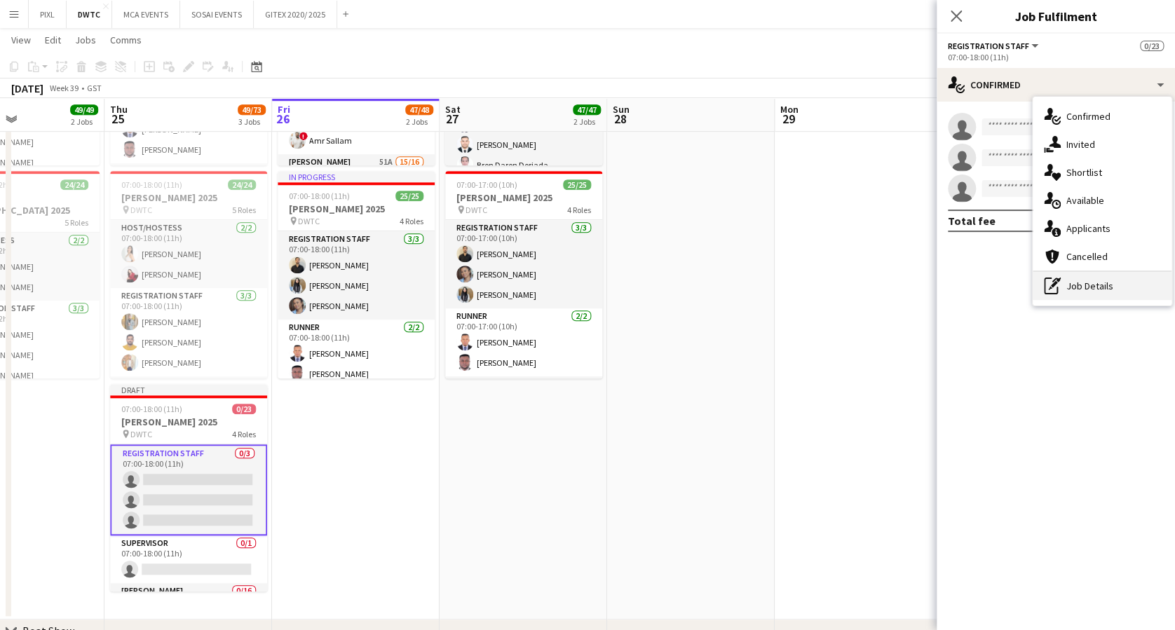
click at [1082, 283] on div "pen-write Job Details" at bounding box center [1102, 286] width 139 height 28
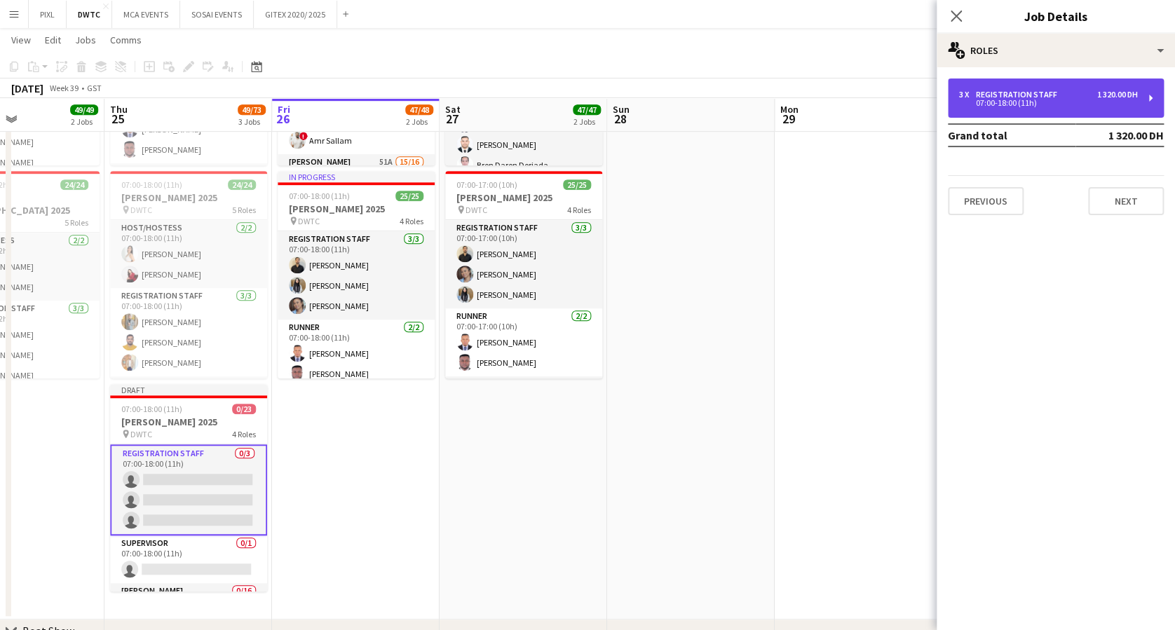
click at [996, 95] on div "Registration Staff" at bounding box center [1019, 95] width 87 height 10
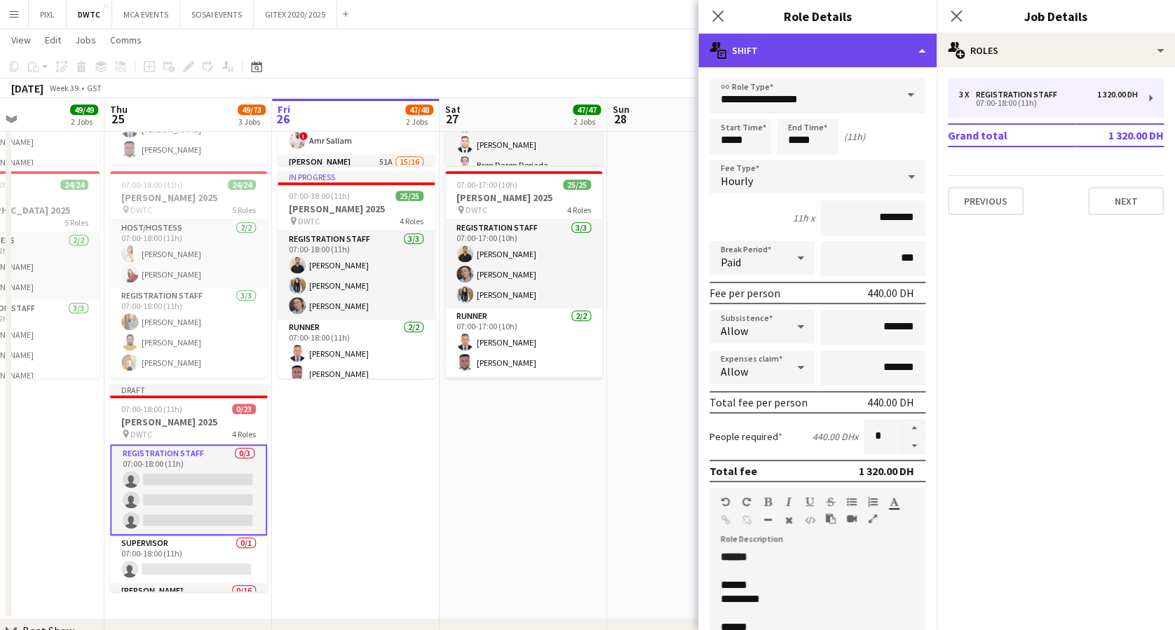
click at [834, 45] on div "multiple-actions-text Shift" at bounding box center [817, 51] width 238 height 34
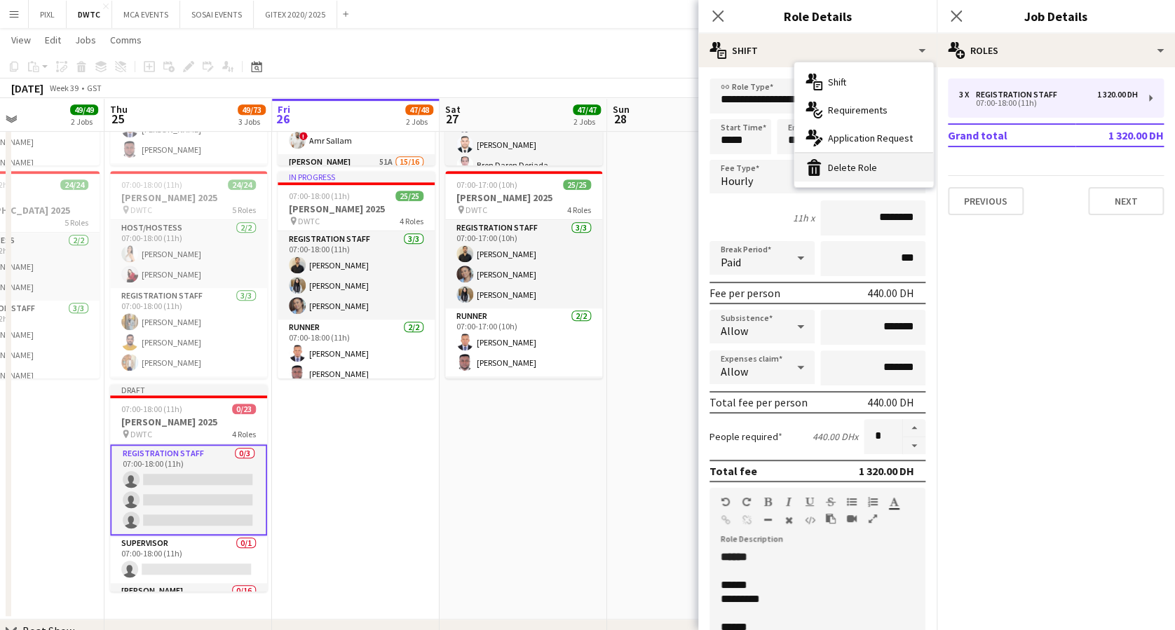
click at [842, 169] on div "bin-2 Delete Role" at bounding box center [863, 168] width 139 height 28
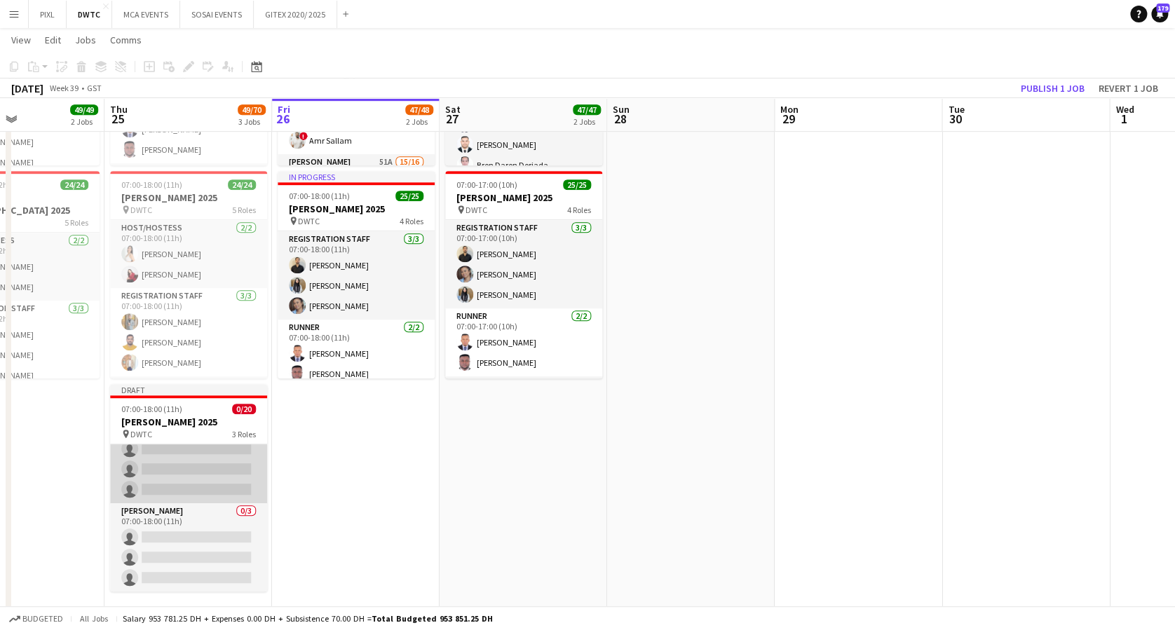
click at [184, 473] on app-card-role "Usher 0/16 07:00-18:00 (11h) single-neutral-actions single-neutral-actions sing…" at bounding box center [188, 327] width 157 height 353
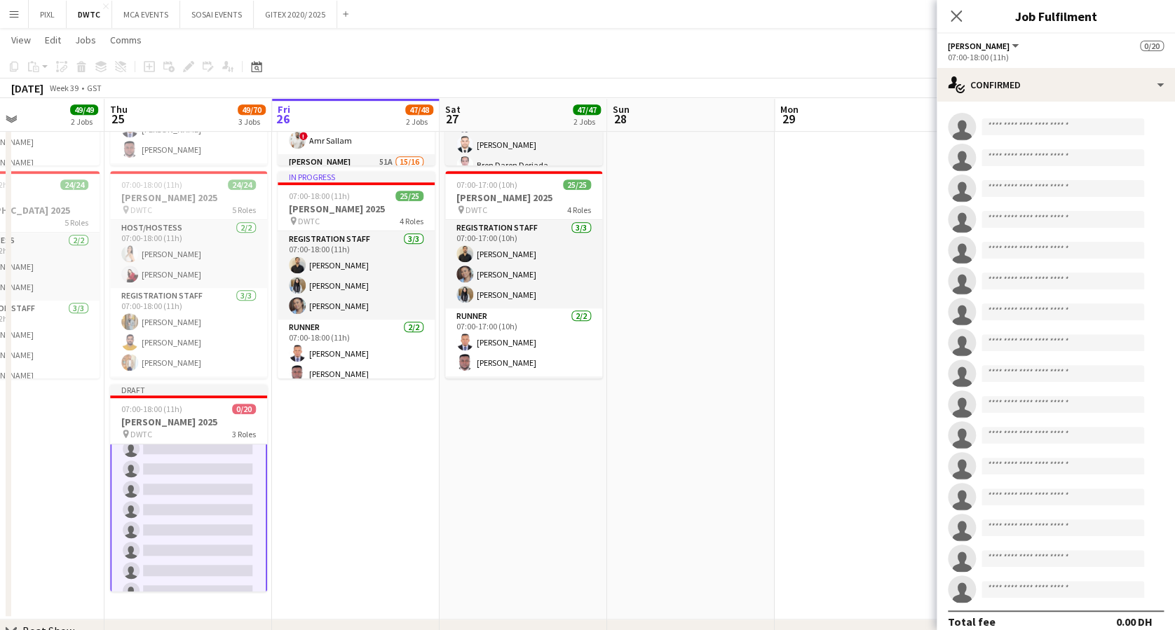
scroll to position [0, 0]
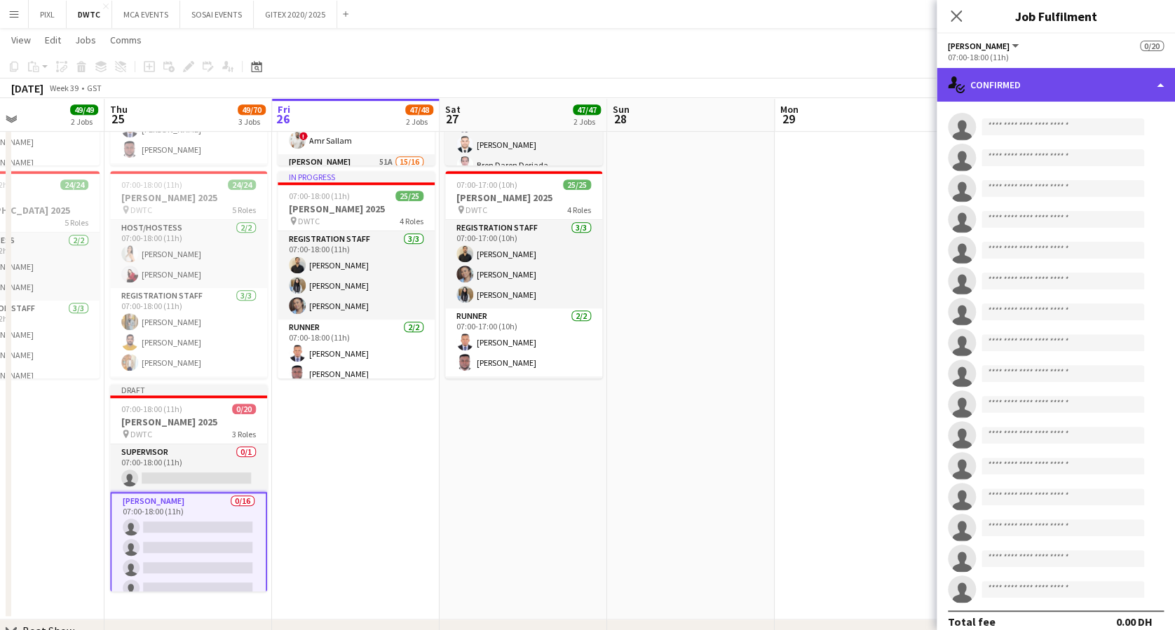
click at [994, 89] on div "single-neutral-actions-check-2 Confirmed" at bounding box center [1056, 85] width 238 height 34
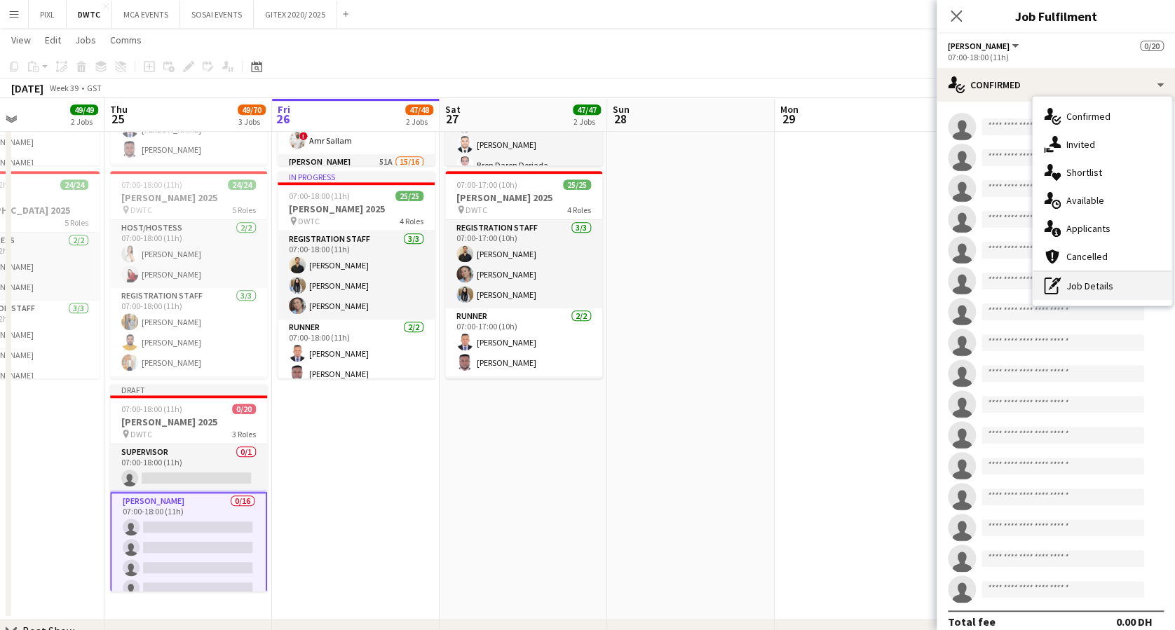
click at [1083, 293] on div "pen-write Job Details" at bounding box center [1102, 286] width 139 height 28
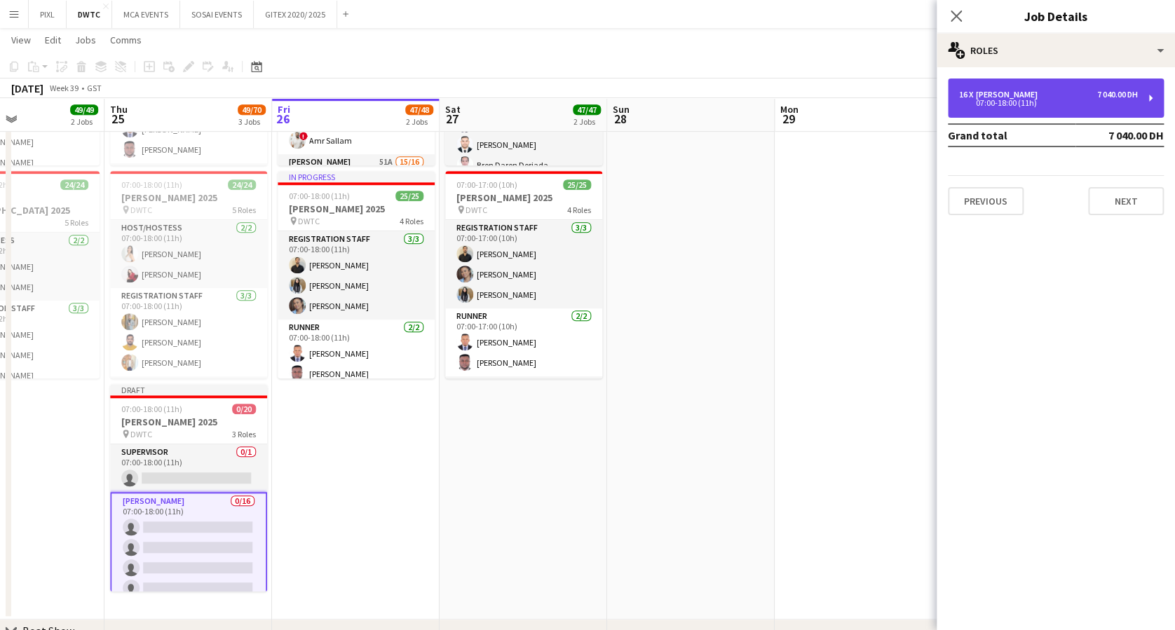
click at [1041, 100] on div "07:00-18:00 (11h)" at bounding box center [1048, 103] width 179 height 7
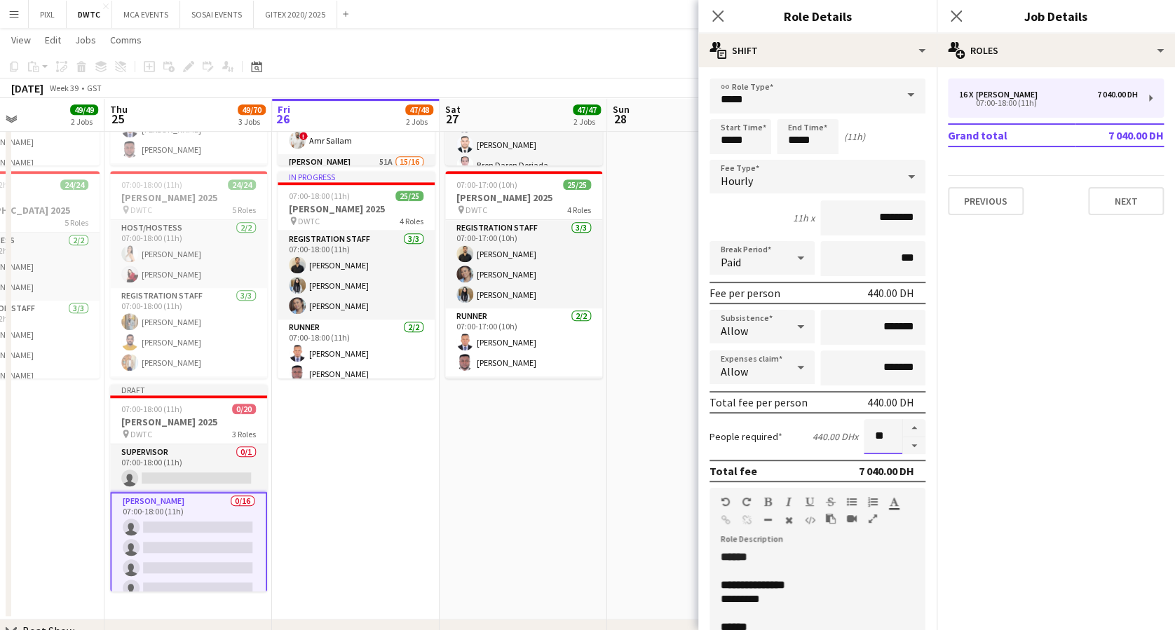
click at [877, 429] on input "**" at bounding box center [883, 436] width 39 height 35
click at [909, 424] on button "button" at bounding box center [914, 428] width 22 height 18
type input "*"
click at [955, 17] on icon at bounding box center [955, 15] width 13 height 13
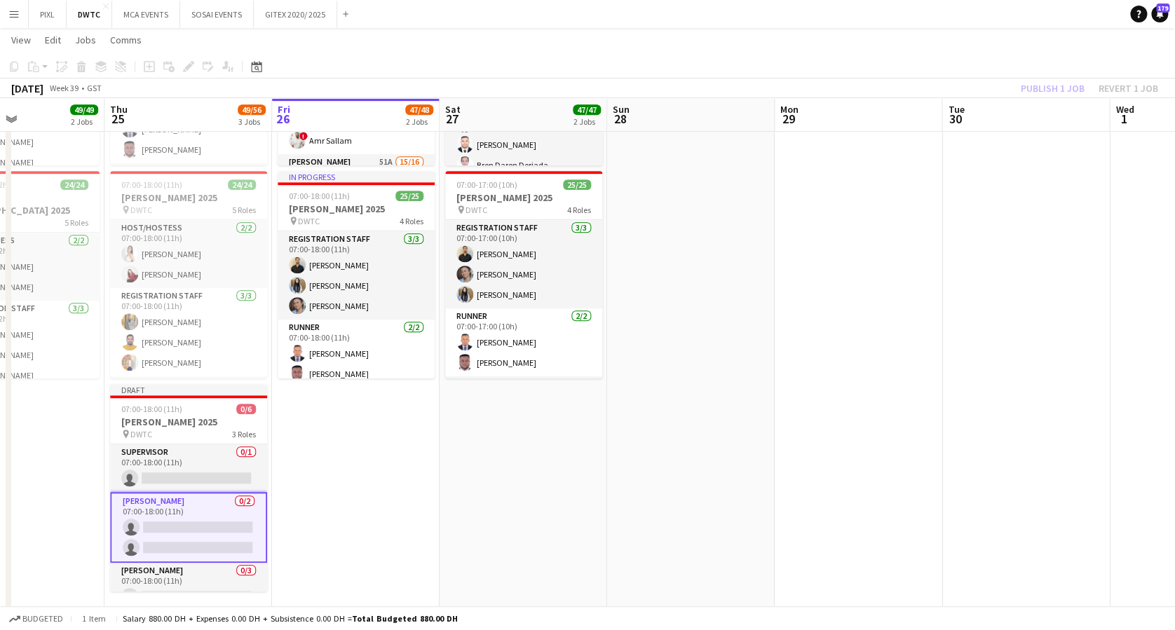
click at [224, 518] on app-card-role "Usher 0/2 07:00-18:00 (11h) single-neutral-actions single-neutral-actions" at bounding box center [188, 527] width 157 height 71
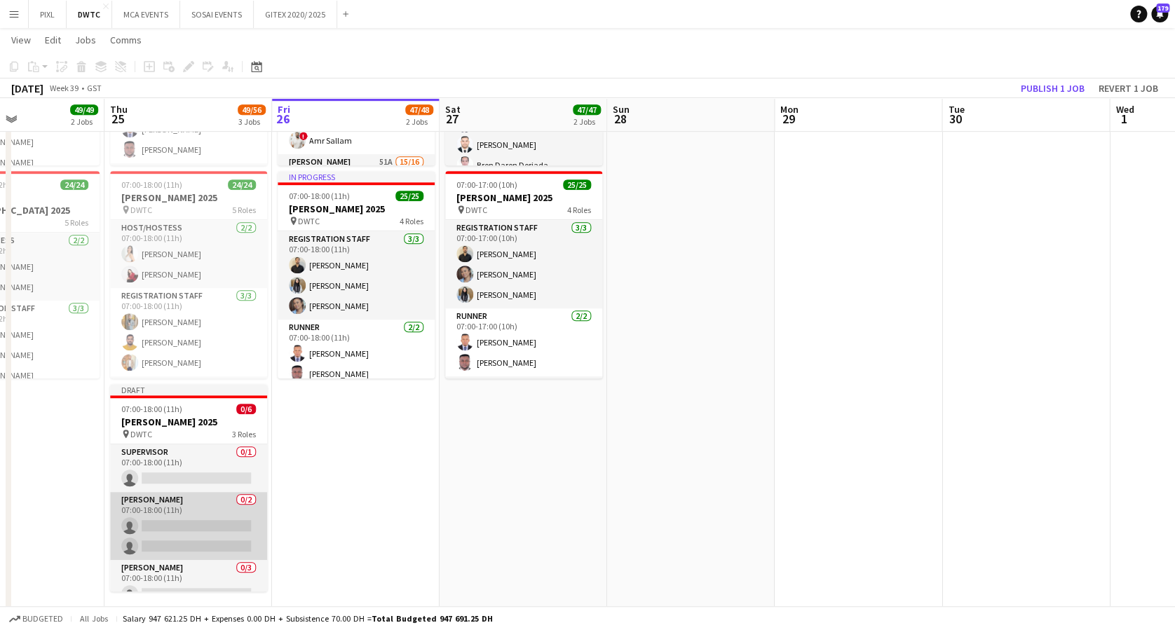
click at [213, 522] on app-card-role "Usher 0/2 07:00-18:00 (11h) single-neutral-actions single-neutral-actions" at bounding box center [188, 526] width 157 height 68
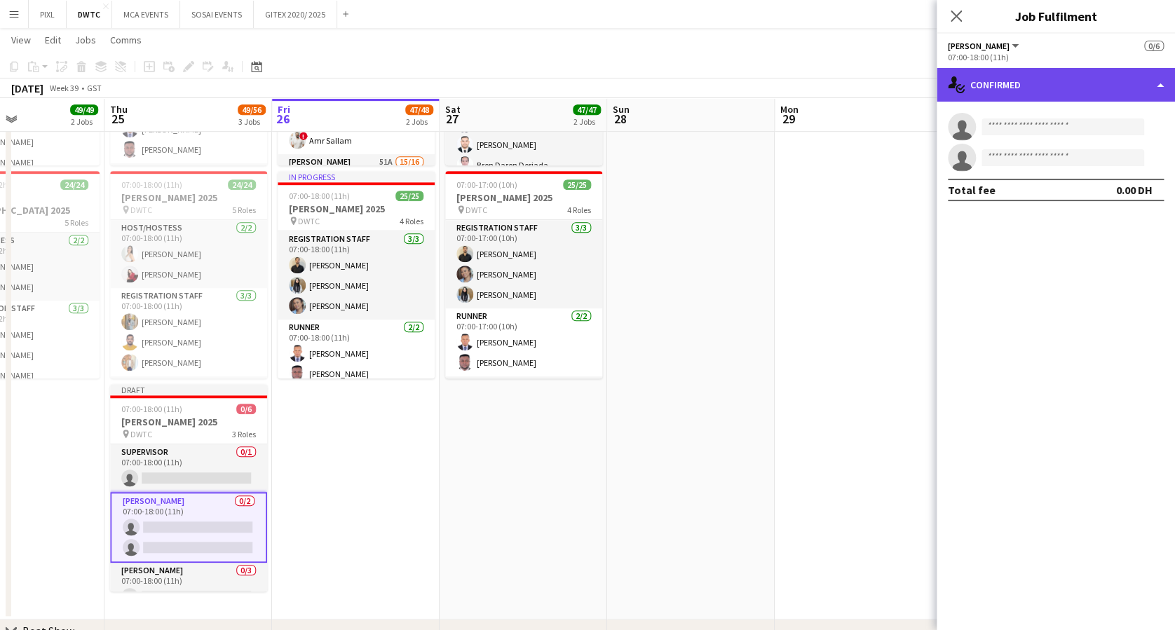
click at [1044, 73] on div "single-neutral-actions-check-2 Confirmed" at bounding box center [1056, 85] width 238 height 34
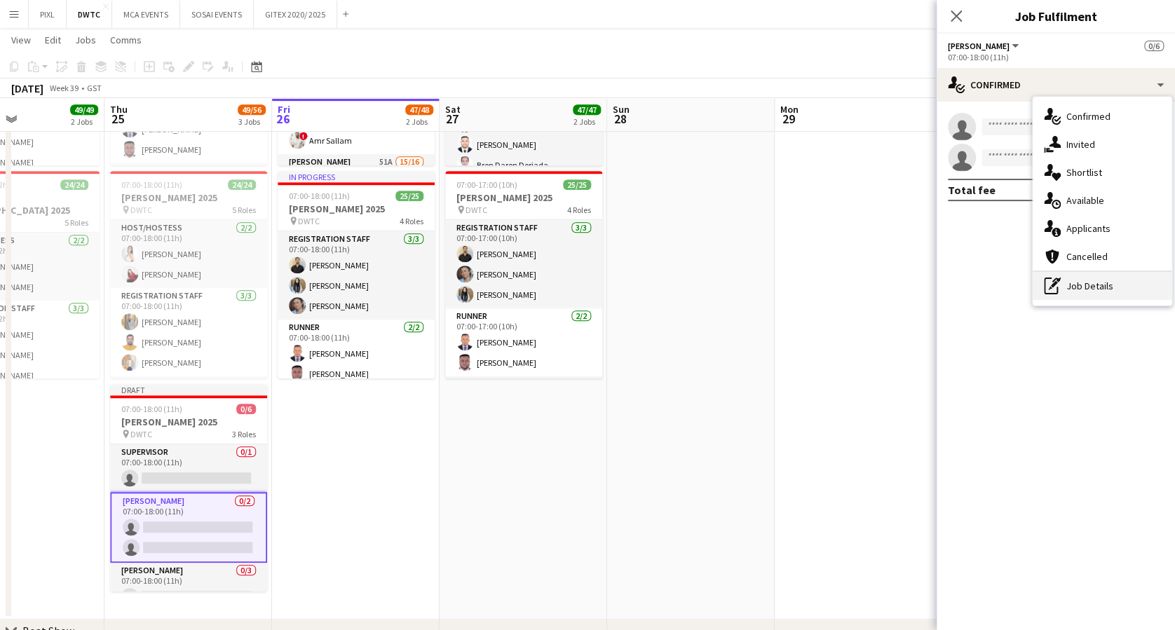
click at [1089, 285] on div "pen-write Job Details" at bounding box center [1102, 286] width 139 height 28
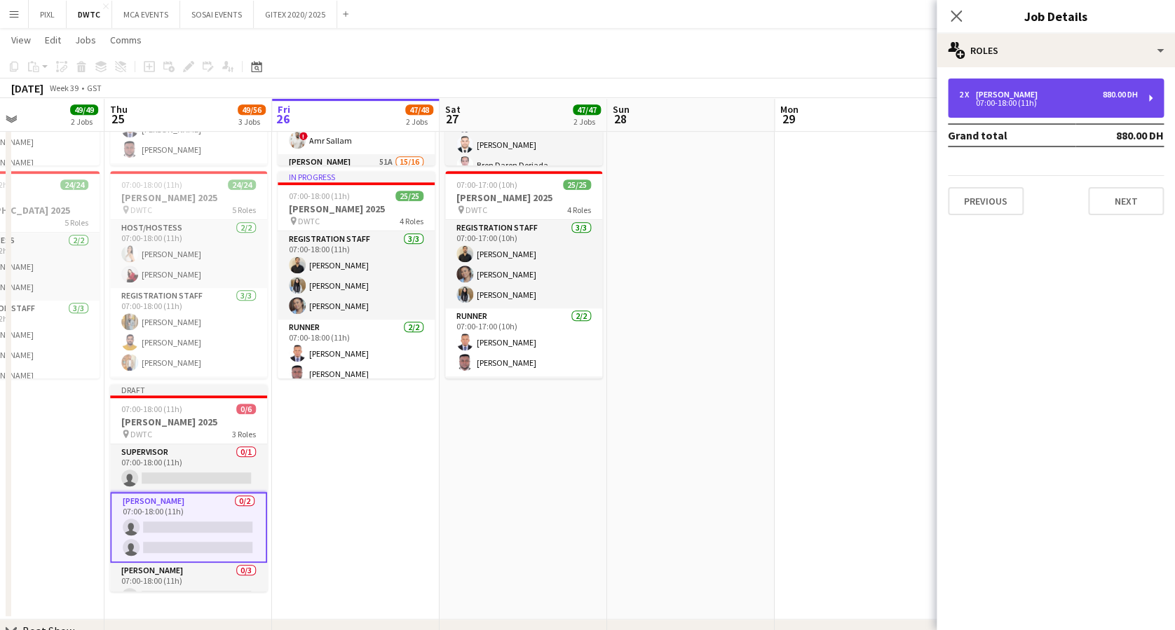
click at [998, 93] on div "Usher" at bounding box center [1009, 95] width 67 height 10
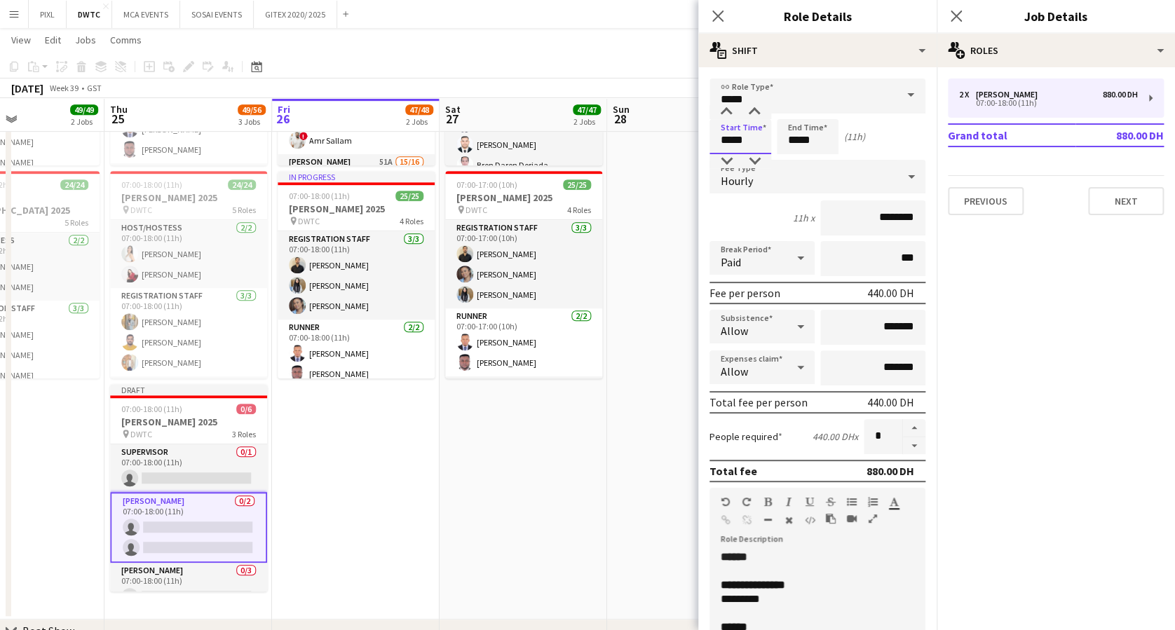
click at [747, 130] on input "*****" at bounding box center [741, 136] width 62 height 35
click at [729, 107] on div at bounding box center [726, 112] width 28 height 14
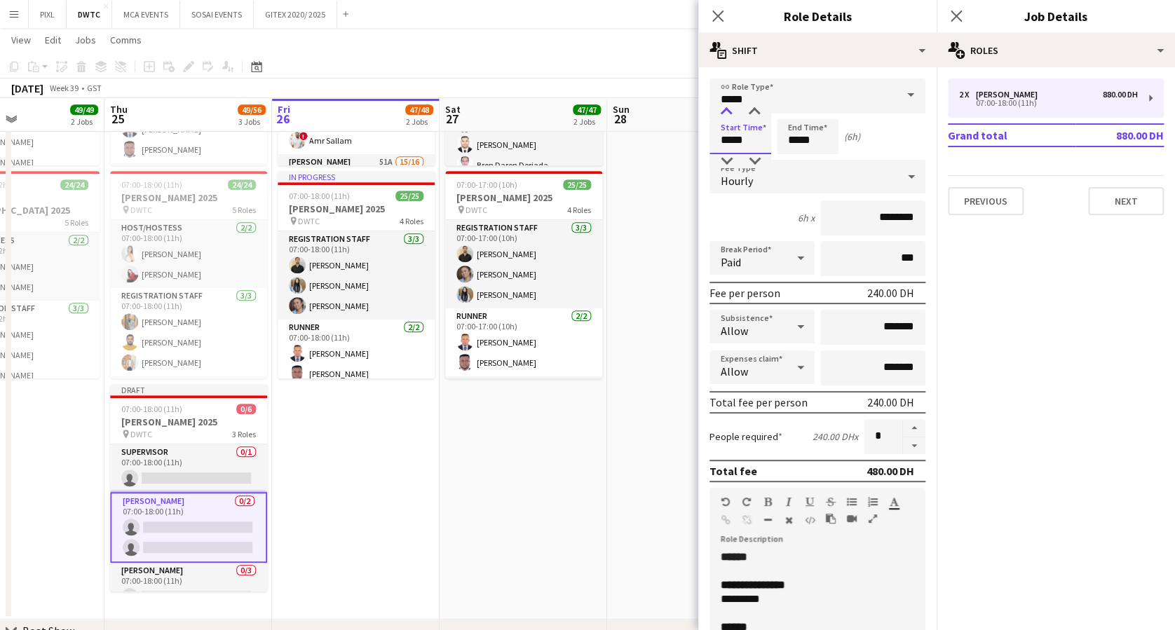
click at [729, 107] on div at bounding box center [726, 112] width 28 height 14
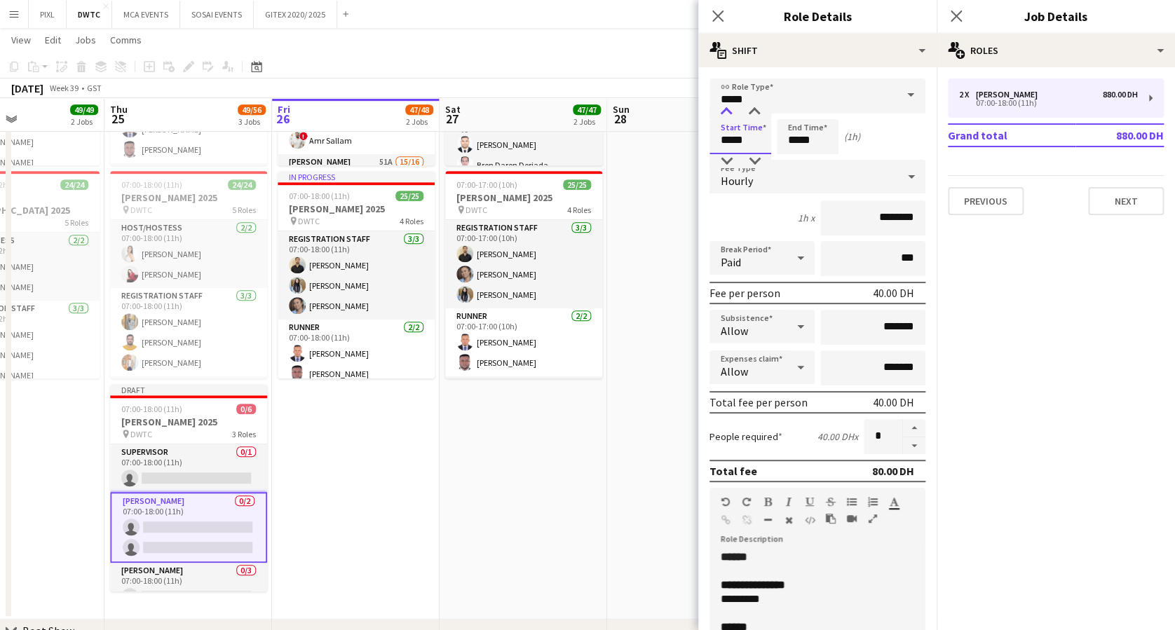
click at [729, 107] on div at bounding box center [726, 112] width 28 height 14
type input "*****"
click at [729, 107] on div at bounding box center [726, 112] width 28 height 14
click at [806, 123] on input "*****" at bounding box center [808, 136] width 62 height 35
click at [820, 107] on div at bounding box center [822, 112] width 28 height 14
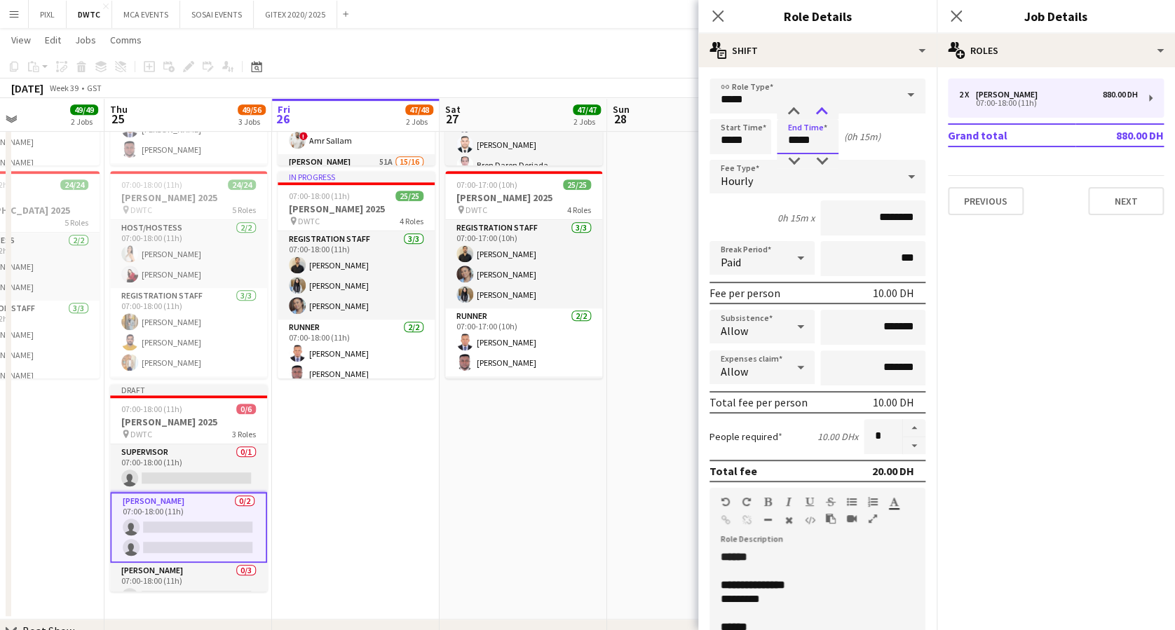
click at [821, 107] on div at bounding box center [822, 112] width 28 height 14
click at [792, 109] on div at bounding box center [794, 112] width 28 height 14
type input "*****"
click at [825, 112] on div at bounding box center [822, 112] width 28 height 14
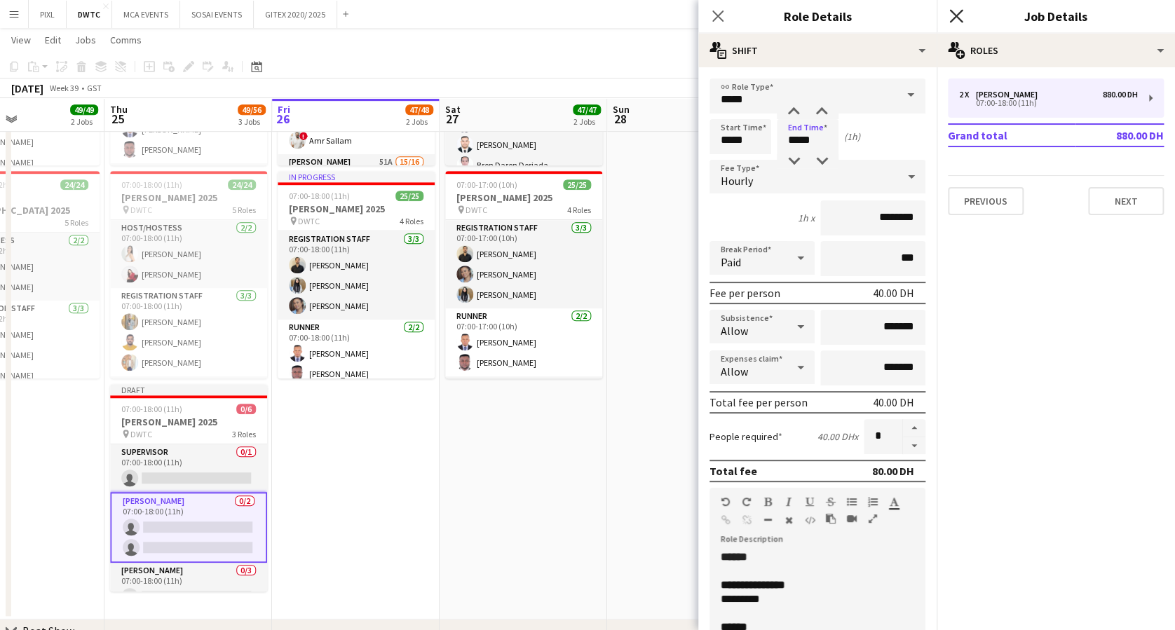
click at [961, 13] on icon "Close pop-in" at bounding box center [955, 15] width 13 height 13
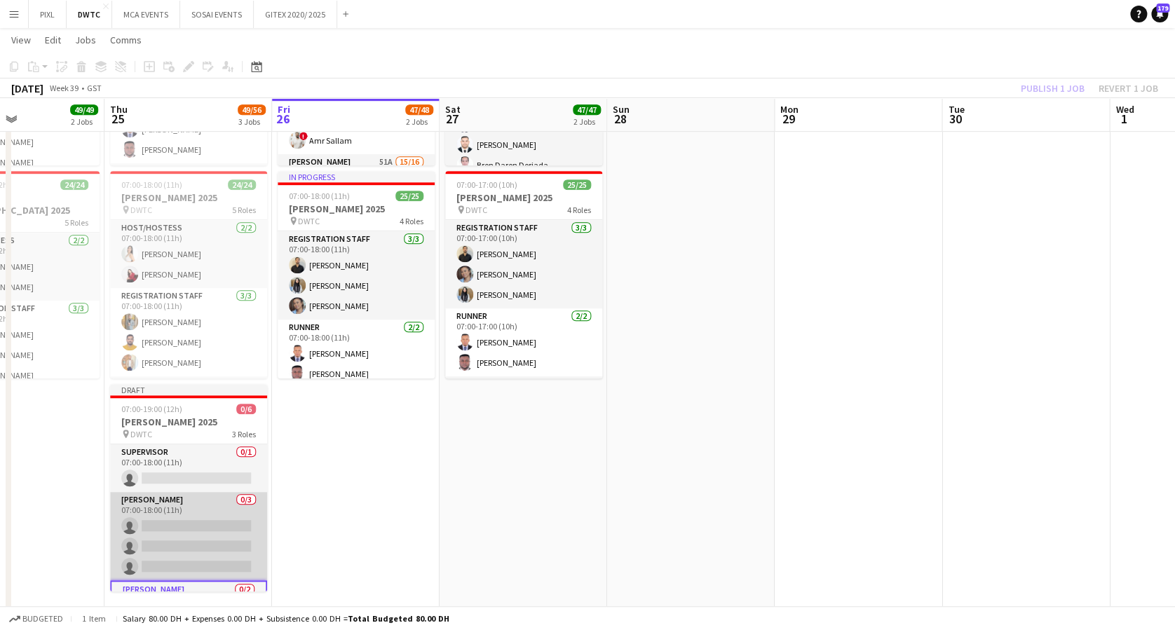
click at [163, 529] on app-card-role "Usher 0/3 07:00-18:00 (11h) single-neutral-actions single-neutral-actions singl…" at bounding box center [188, 536] width 157 height 88
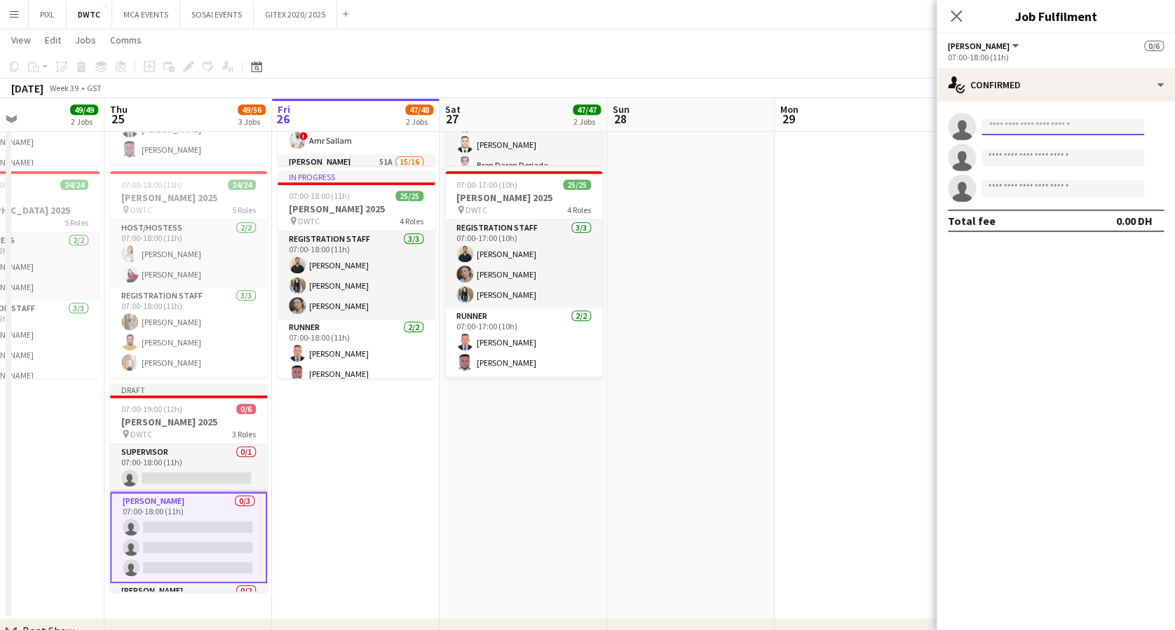
click at [1010, 121] on input at bounding box center [1063, 127] width 163 height 17
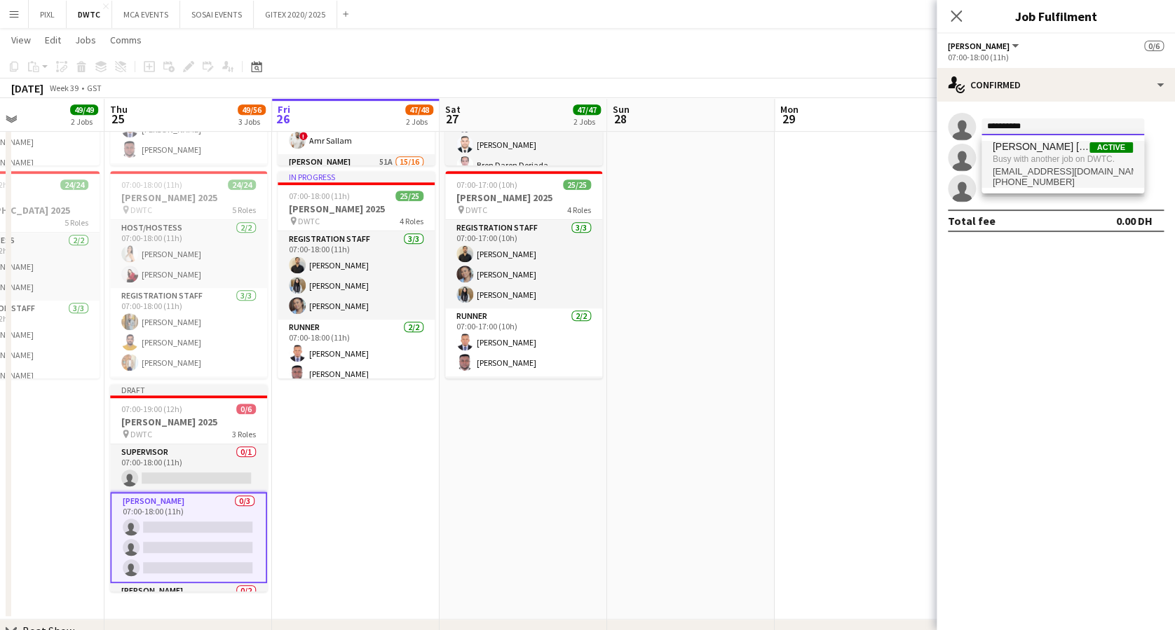
type input "**********"
click at [1071, 149] on span "Maria liza Espedang" at bounding box center [1041, 147] width 97 height 12
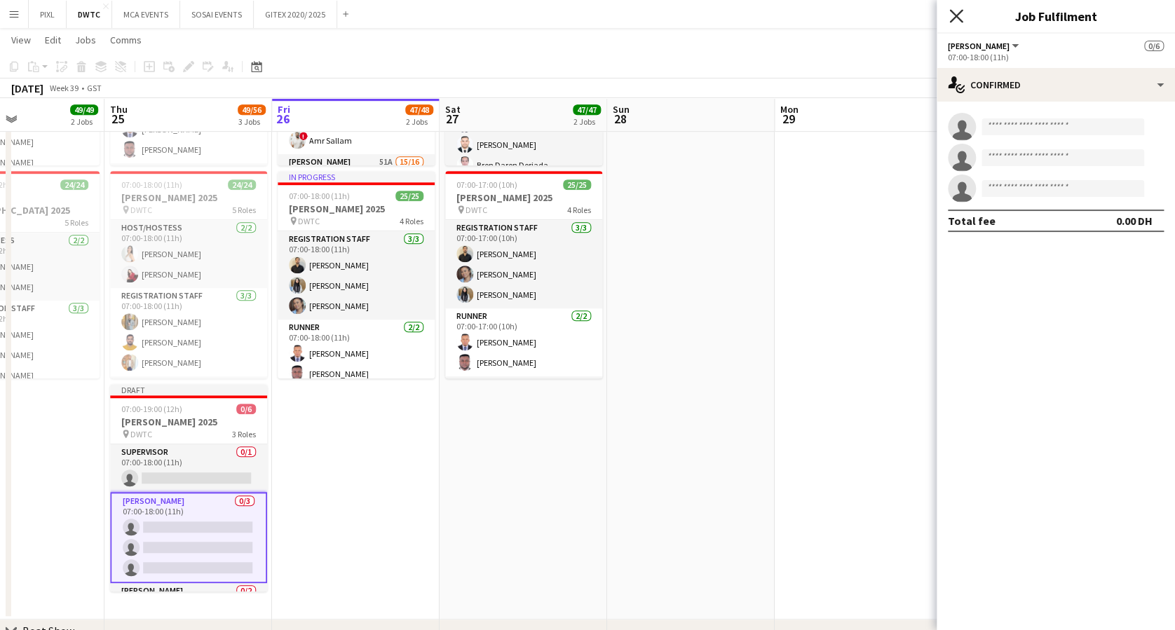
click at [961, 18] on icon "Close pop-in" at bounding box center [955, 15] width 13 height 13
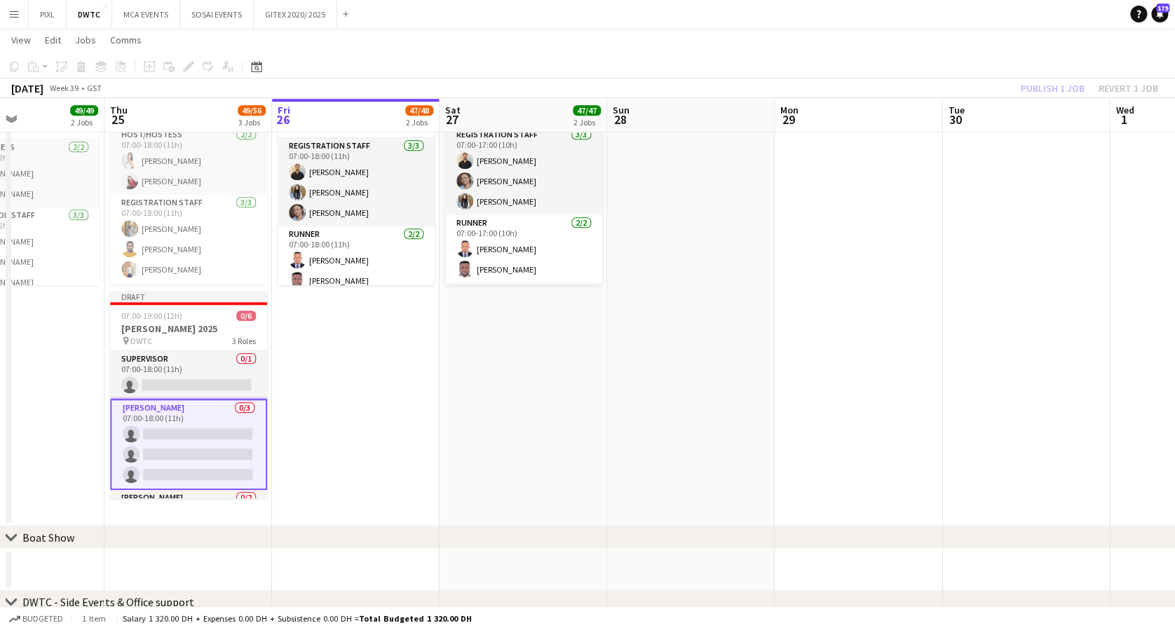
scroll to position [59, 0]
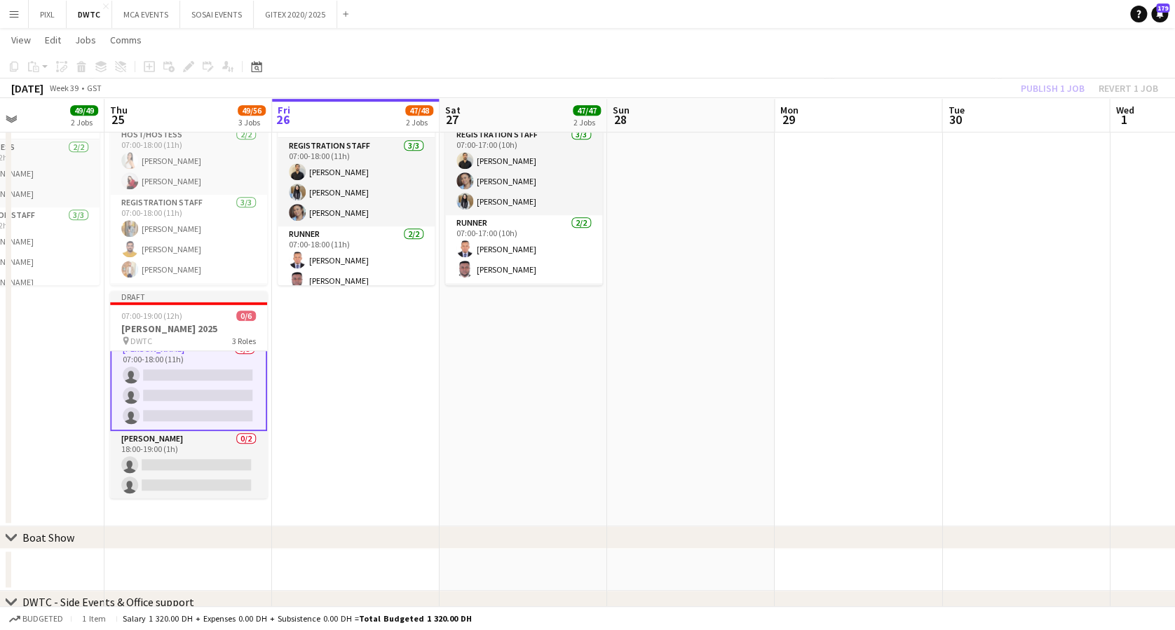
click at [183, 383] on app-card-role "Usher 0/3 07:00-18:00 (11h) single-neutral-actions single-neutral-actions singl…" at bounding box center [188, 385] width 157 height 91
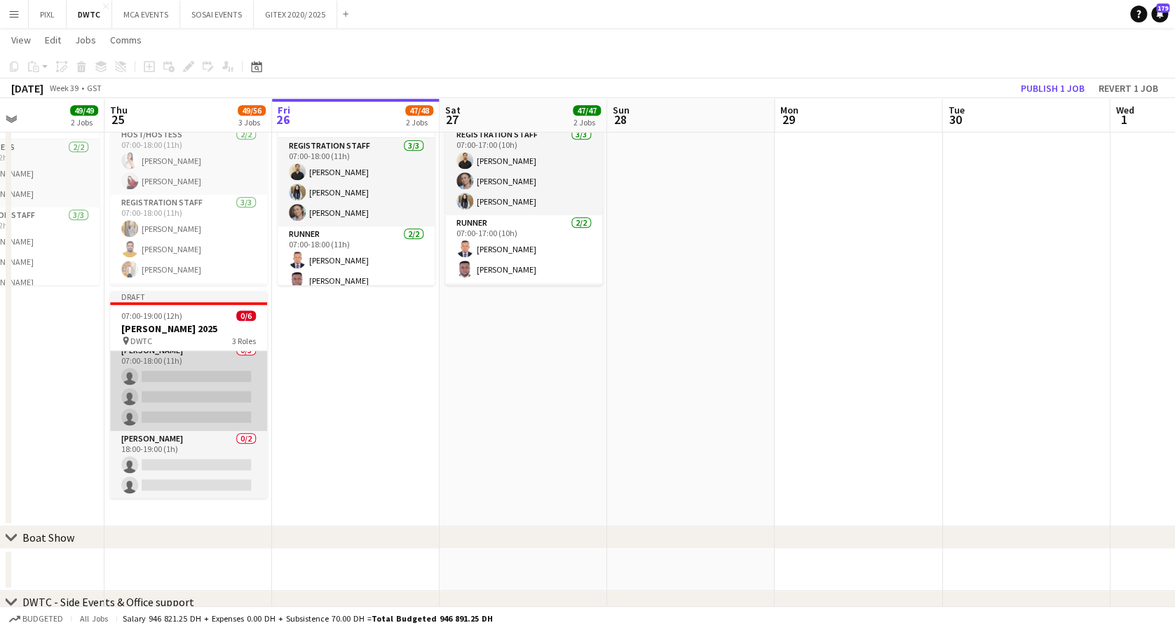
click at [183, 383] on app-card-role "Usher 0/3 07:00-18:00 (11h) single-neutral-actions single-neutral-actions singl…" at bounding box center [188, 387] width 157 height 88
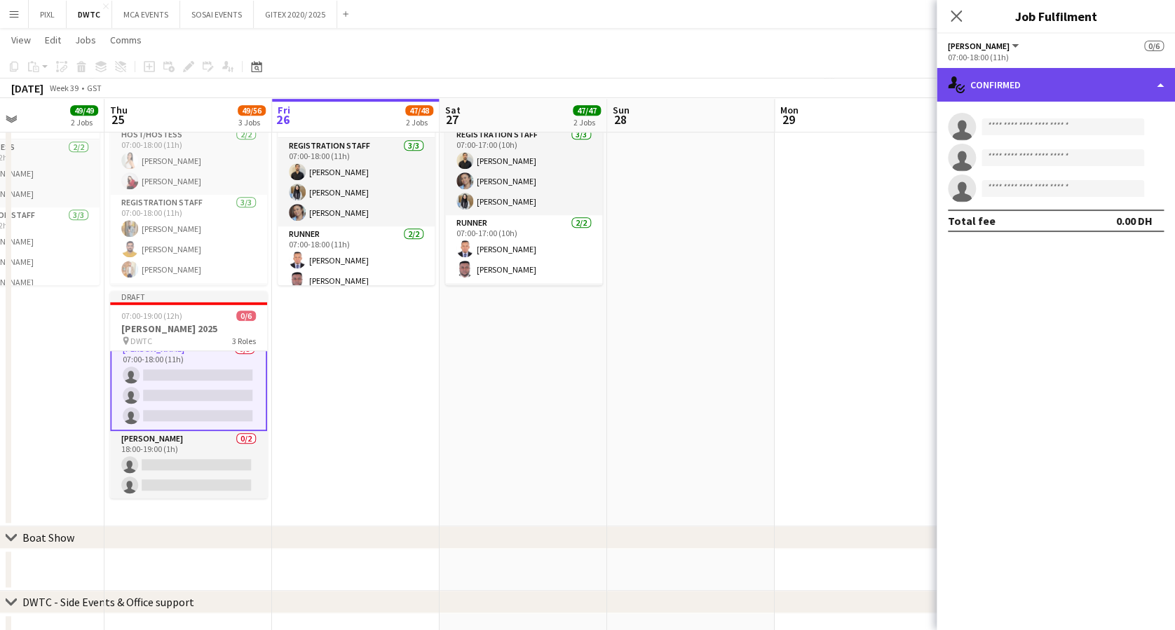
click at [1036, 95] on div "single-neutral-actions-check-2 Confirmed" at bounding box center [1056, 85] width 238 height 34
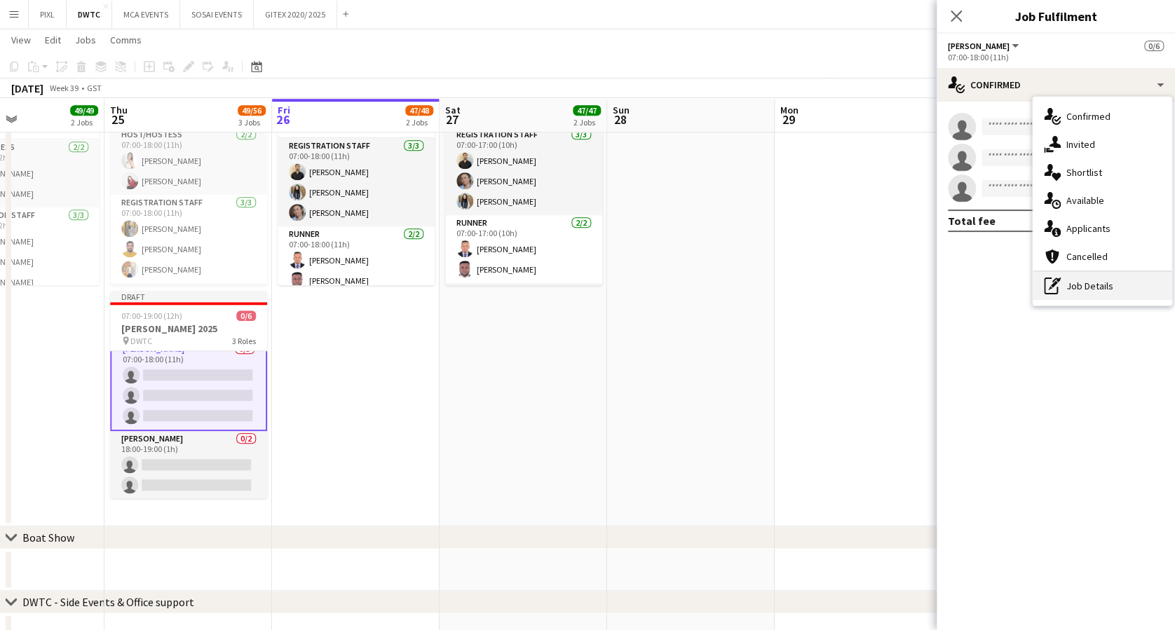
click at [1087, 287] on div "pen-write Job Details" at bounding box center [1102, 286] width 139 height 28
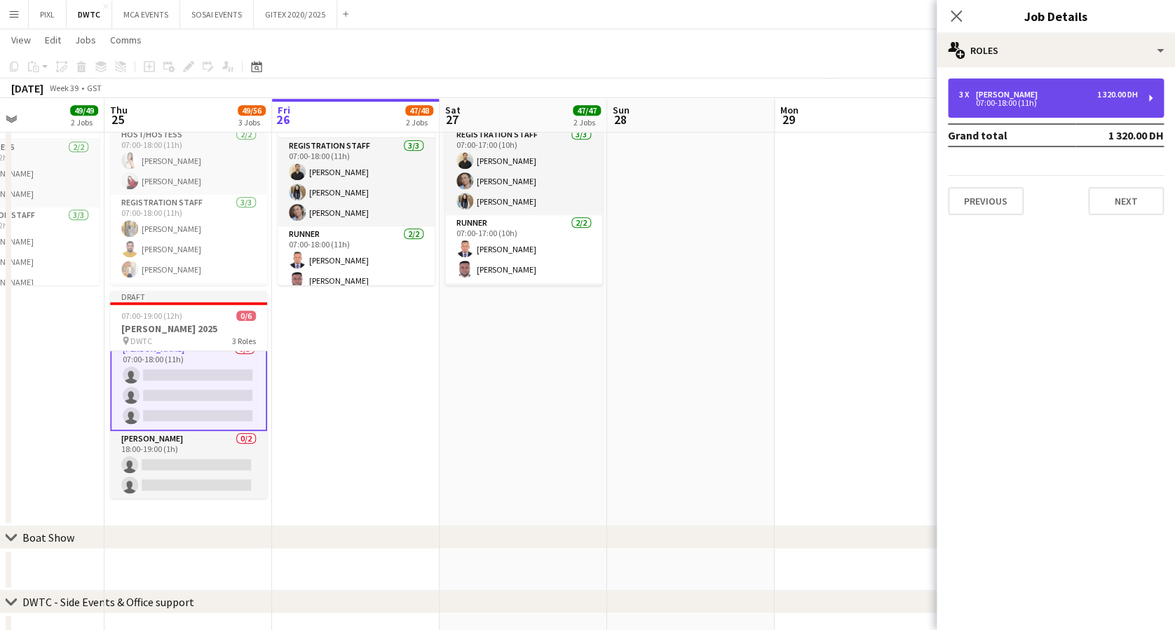
click at [998, 89] on div "3 x Usher 1 320.00 DH 07:00-18:00 (11h)" at bounding box center [1056, 98] width 216 height 39
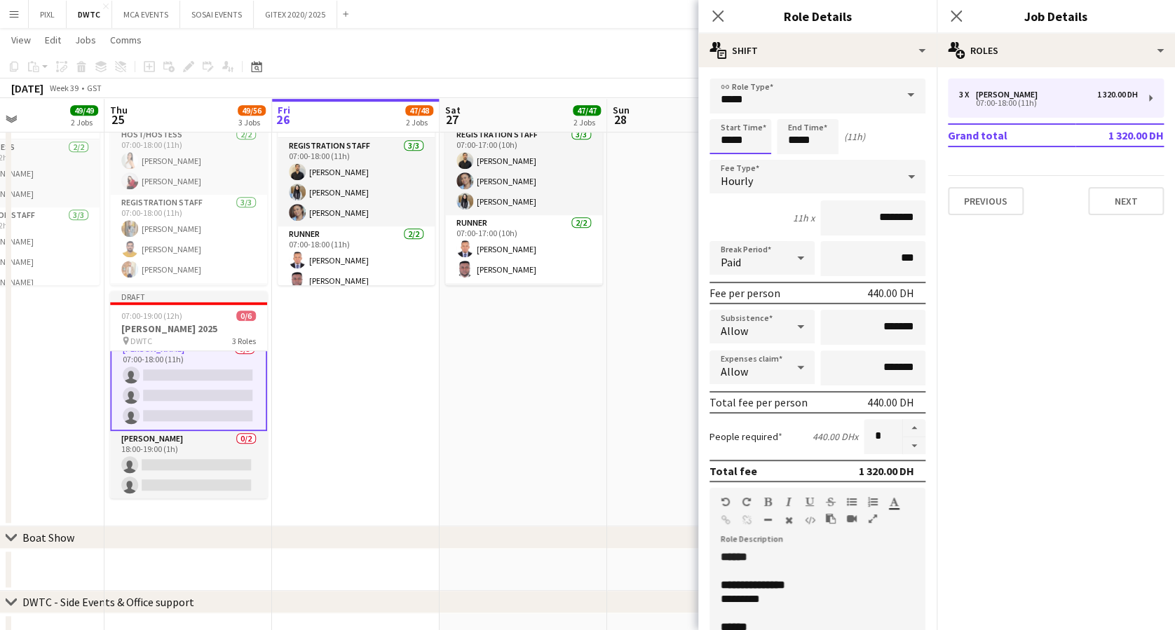
click at [738, 128] on input "*****" at bounding box center [741, 136] width 62 height 35
click at [730, 107] on div at bounding box center [726, 112] width 28 height 14
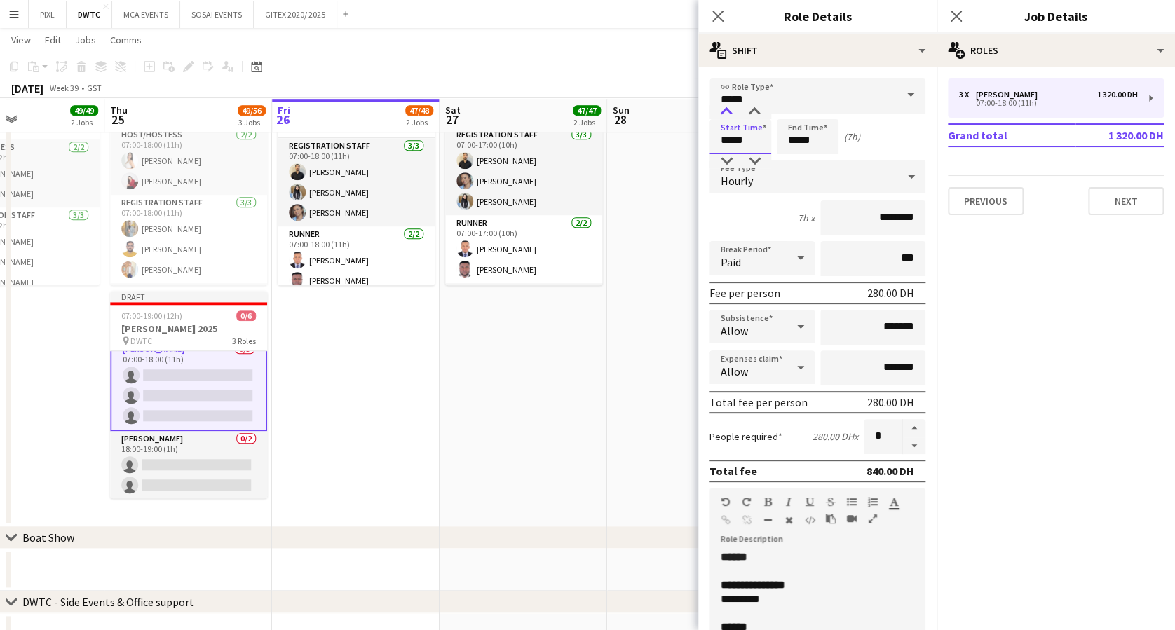
click at [730, 107] on div at bounding box center [726, 112] width 28 height 14
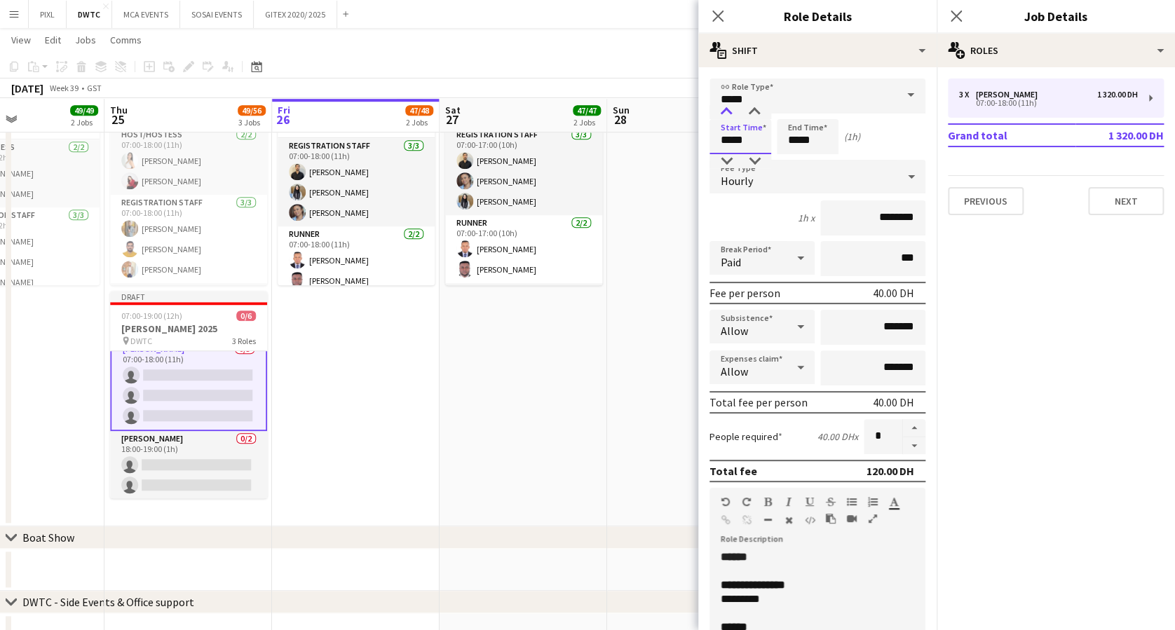
click at [730, 107] on div at bounding box center [726, 112] width 28 height 14
type input "*****"
click at [730, 107] on div at bounding box center [726, 112] width 28 height 14
click at [811, 123] on input "*****" at bounding box center [808, 136] width 62 height 35
click at [820, 105] on div at bounding box center [822, 112] width 28 height 14
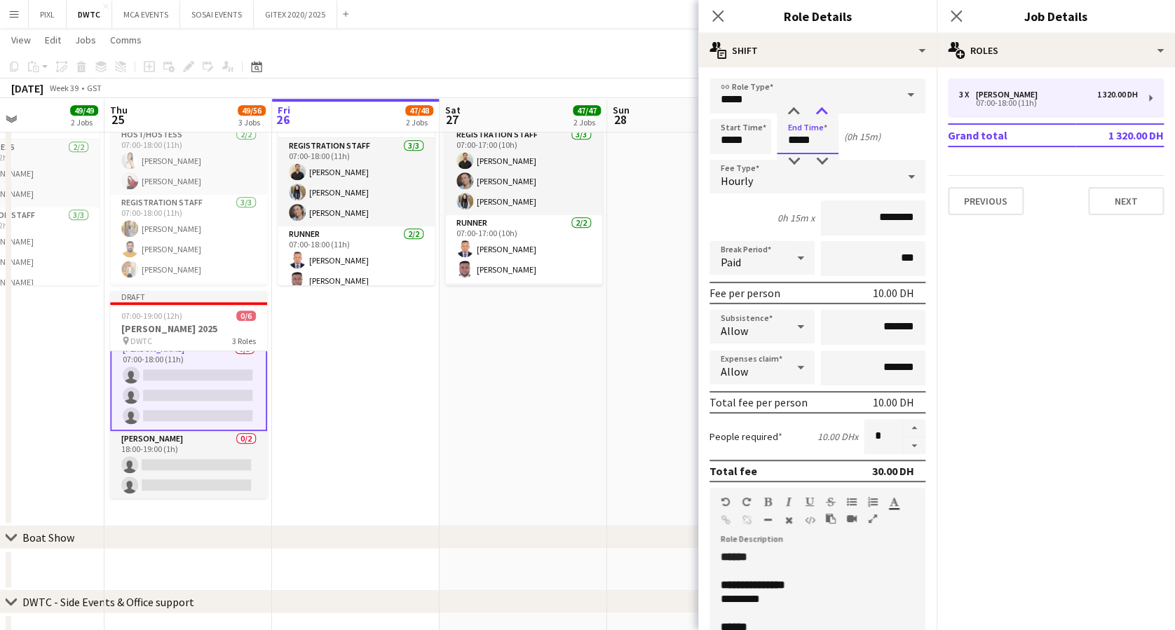
type input "*****"
click at [820, 105] on div at bounding box center [822, 112] width 28 height 14
click at [959, 11] on icon "Close pop-in" at bounding box center [955, 15] width 13 height 13
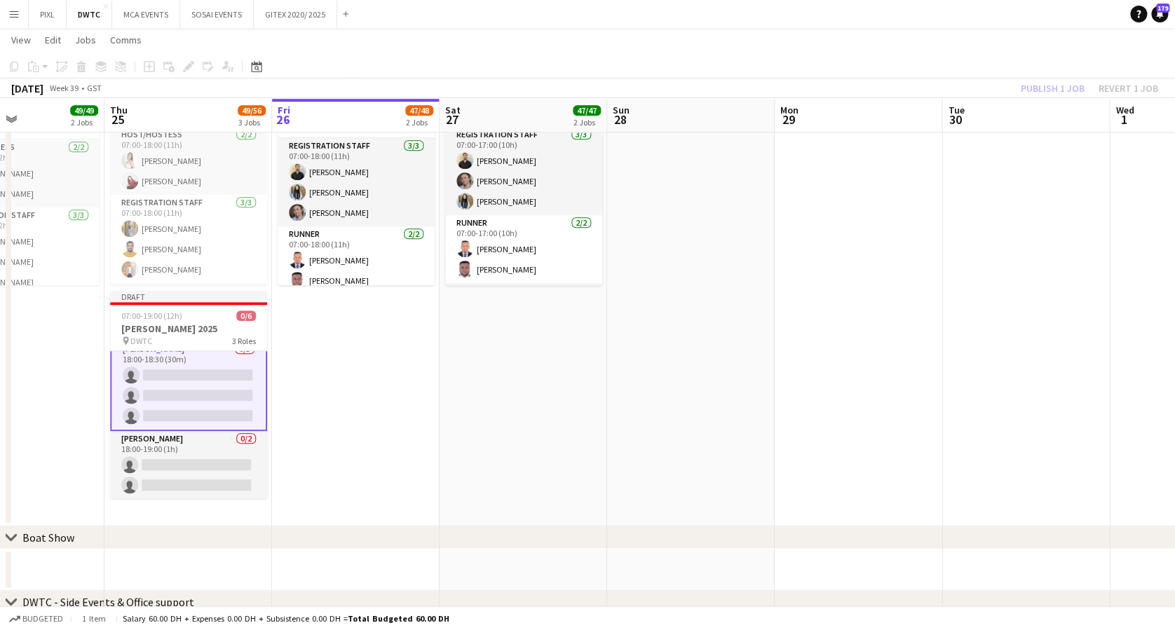
click at [1062, 88] on div "Publish 1 job Revert 1 job" at bounding box center [1089, 88] width 171 height 18
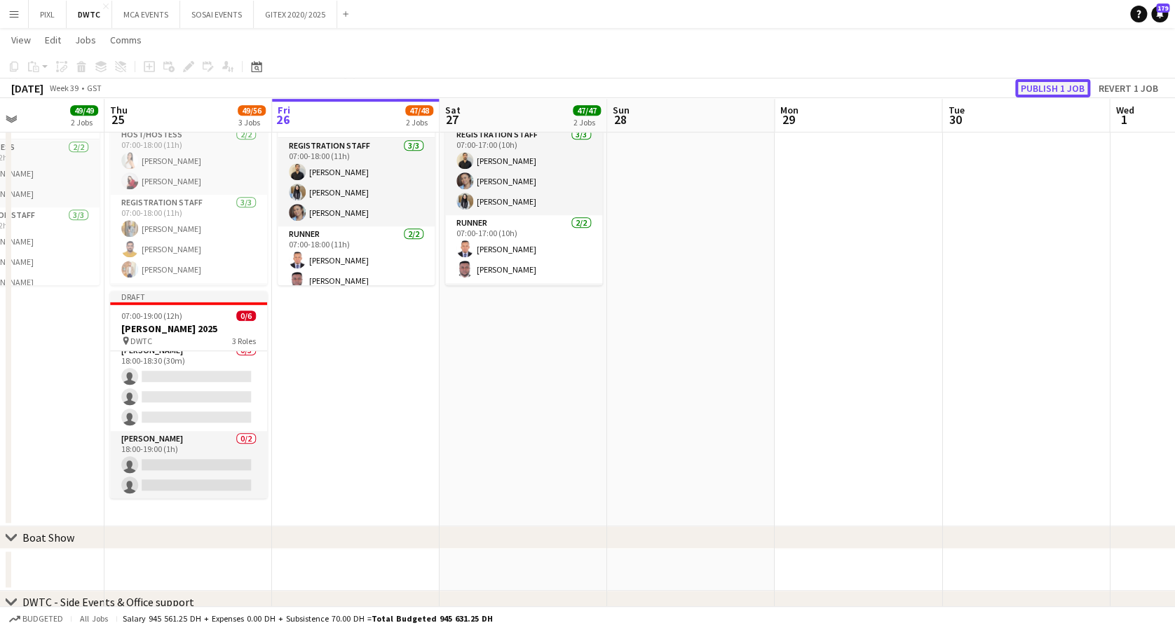
click at [1061, 86] on button "Publish 1 job" at bounding box center [1052, 88] width 75 height 18
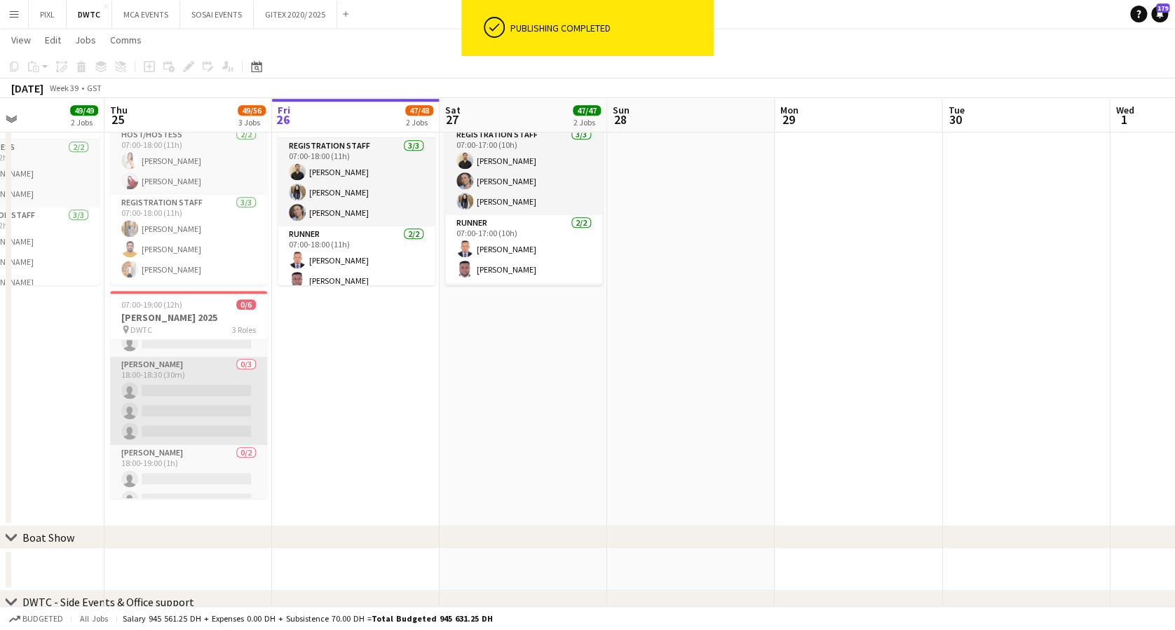
scroll to position [45, 0]
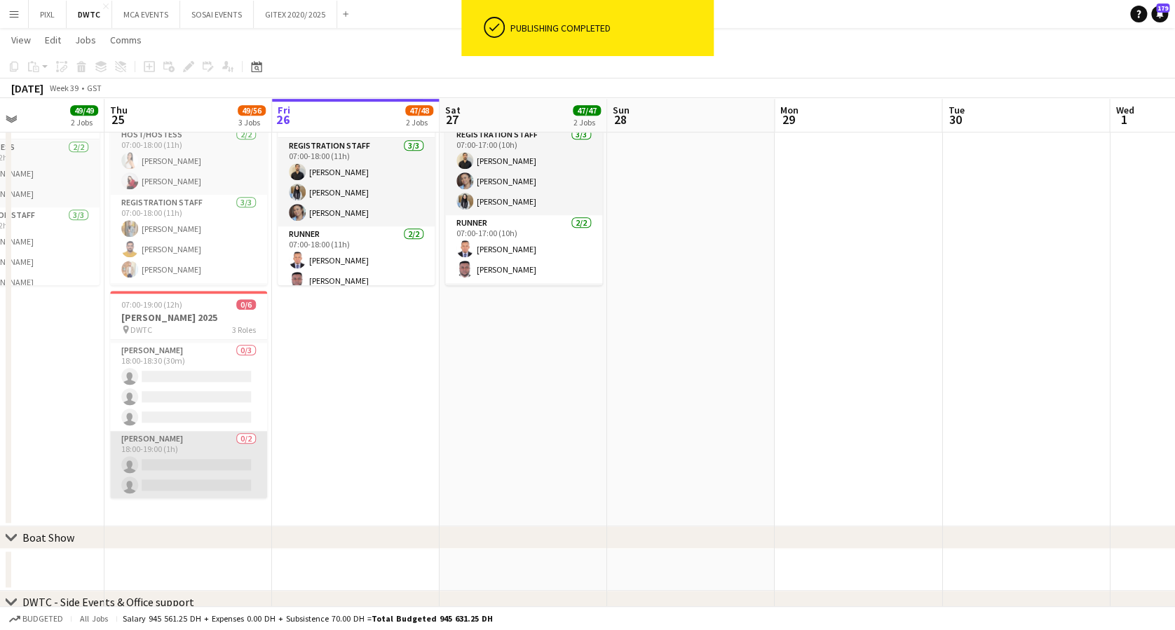
click at [187, 463] on app-card-role "Usher 0/2 18:00-19:00 (1h) single-neutral-actions single-neutral-actions" at bounding box center [188, 465] width 157 height 68
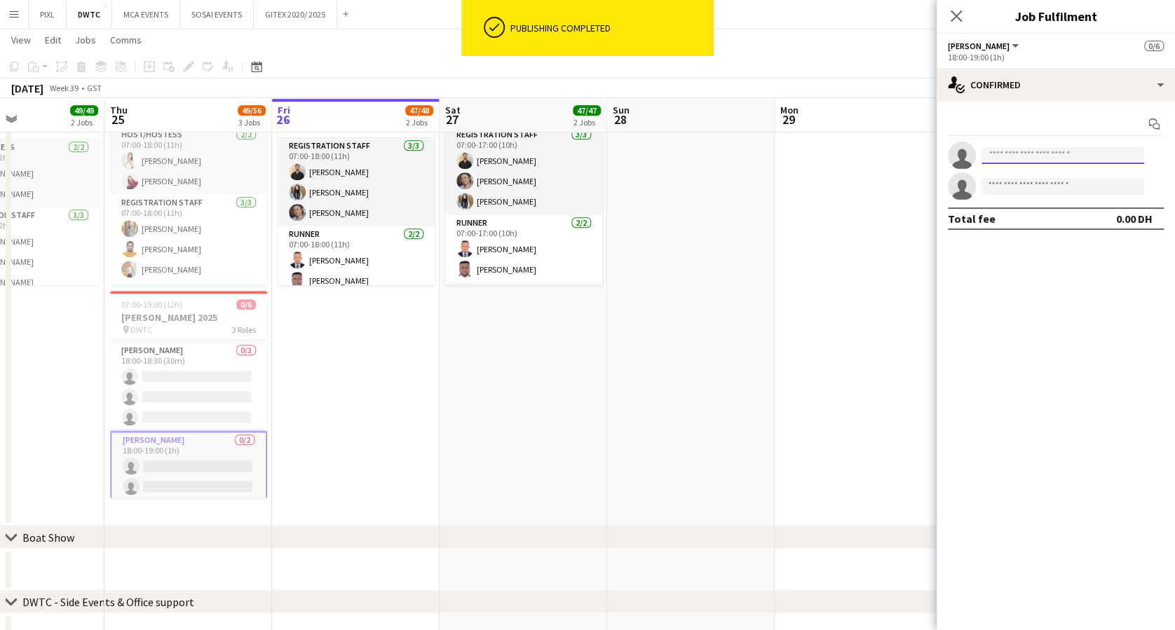
click at [1029, 152] on input at bounding box center [1063, 155] width 163 height 17
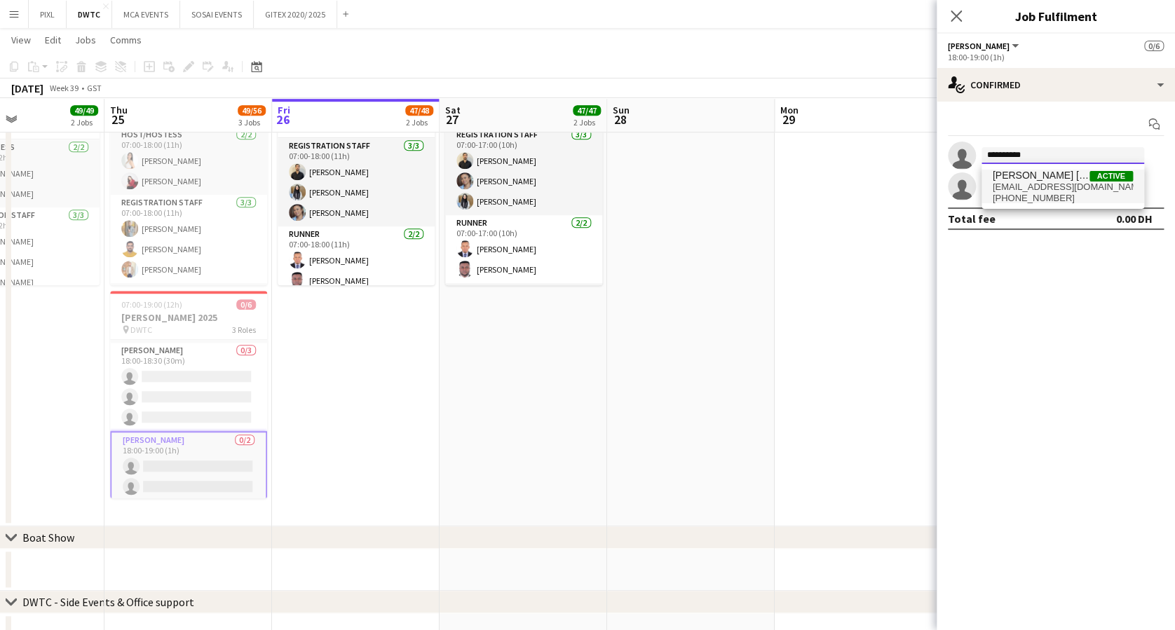
type input "**********"
click at [1039, 185] on span "marializa.miles@gmail.com" at bounding box center [1063, 187] width 140 height 11
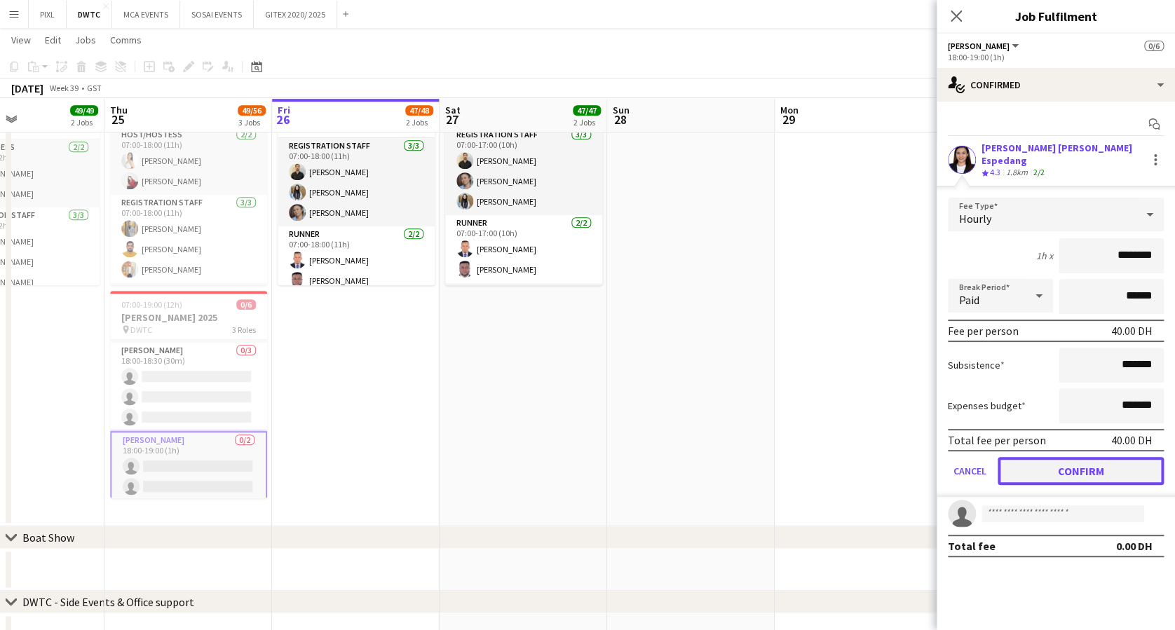
click at [1096, 460] on button "Confirm" at bounding box center [1081, 471] width 166 height 28
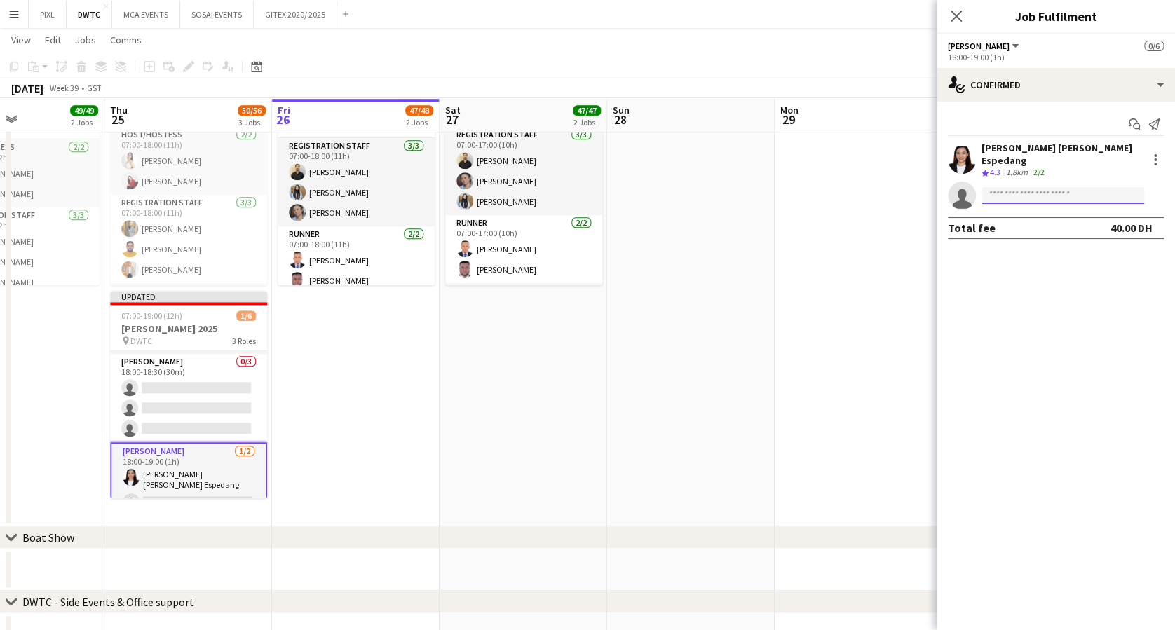
click at [1024, 187] on input at bounding box center [1063, 195] width 163 height 17
type input "********"
click at [1038, 209] on span "Ramy Habib" at bounding box center [1033, 207] width 81 height 12
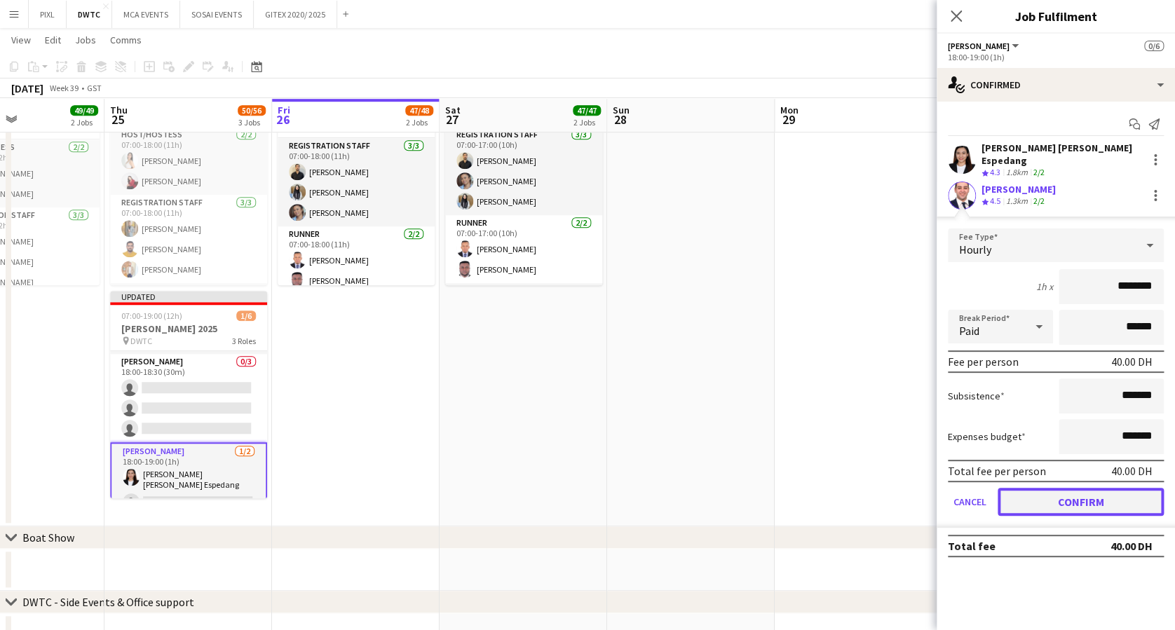
click at [1086, 491] on button "Confirm" at bounding box center [1081, 502] width 166 height 28
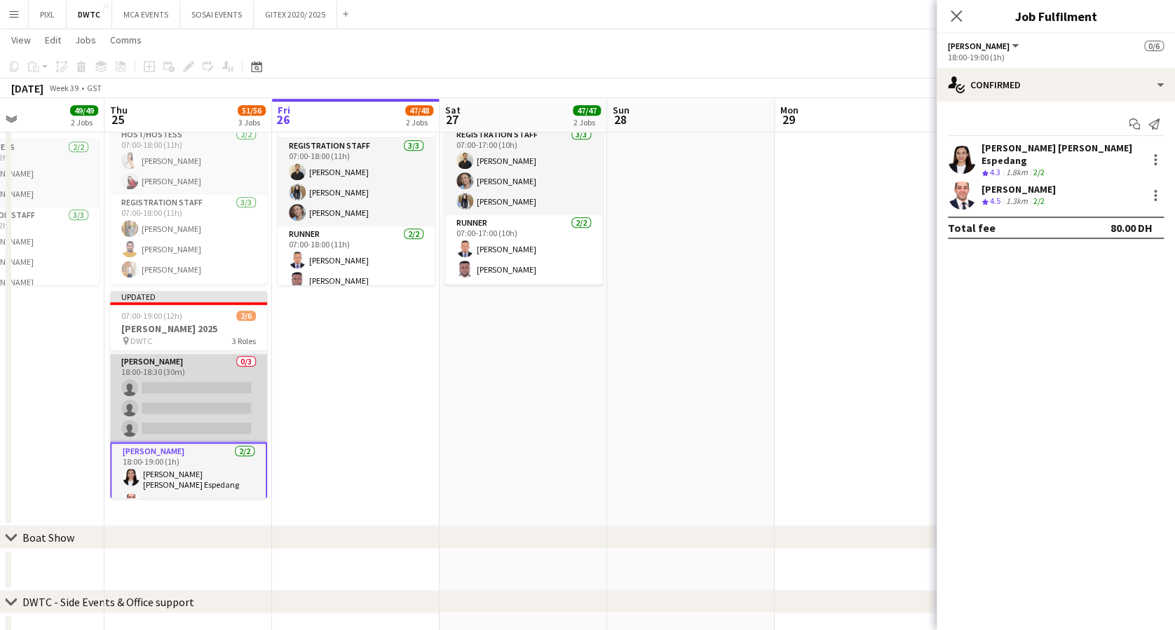
click at [189, 398] on app-card-role "Usher 0/3 18:00-18:30 (30m) single-neutral-actions single-neutral-actions singl…" at bounding box center [188, 398] width 157 height 88
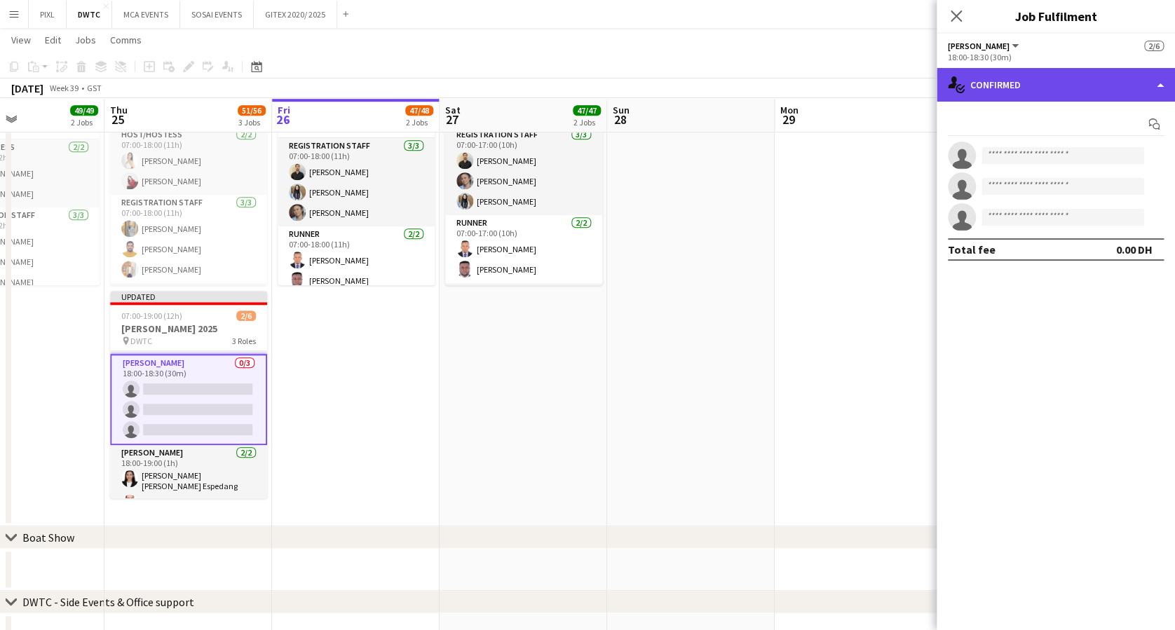
click at [1078, 82] on div "single-neutral-actions-check-2 Confirmed" at bounding box center [1056, 85] width 238 height 34
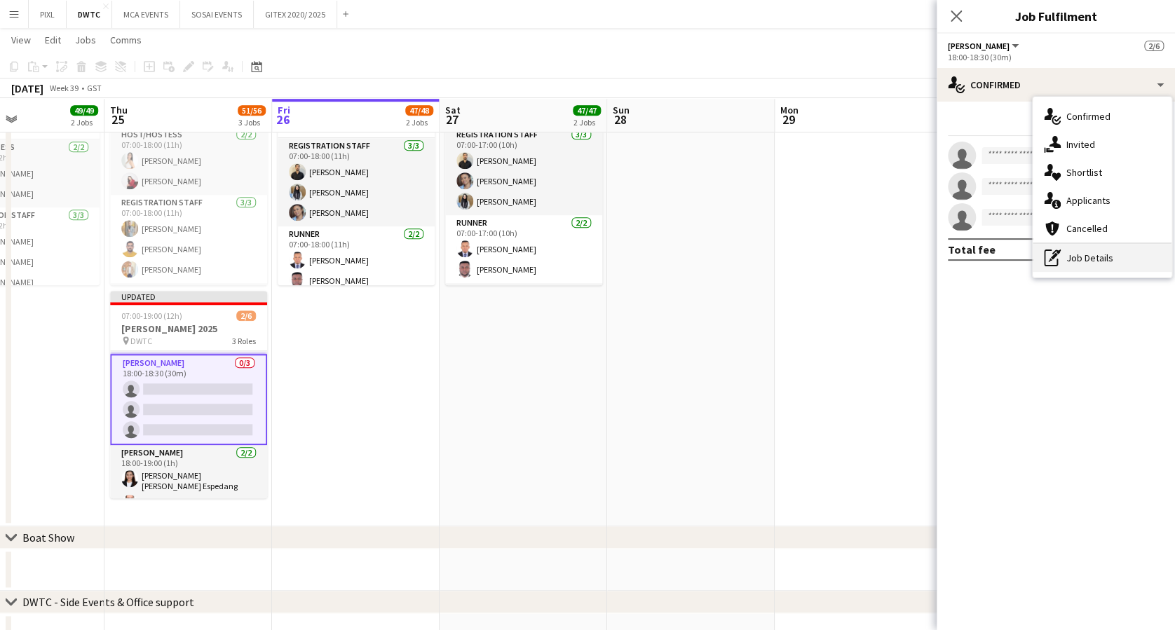
click at [1101, 262] on div "pen-write Job Details" at bounding box center [1102, 258] width 139 height 28
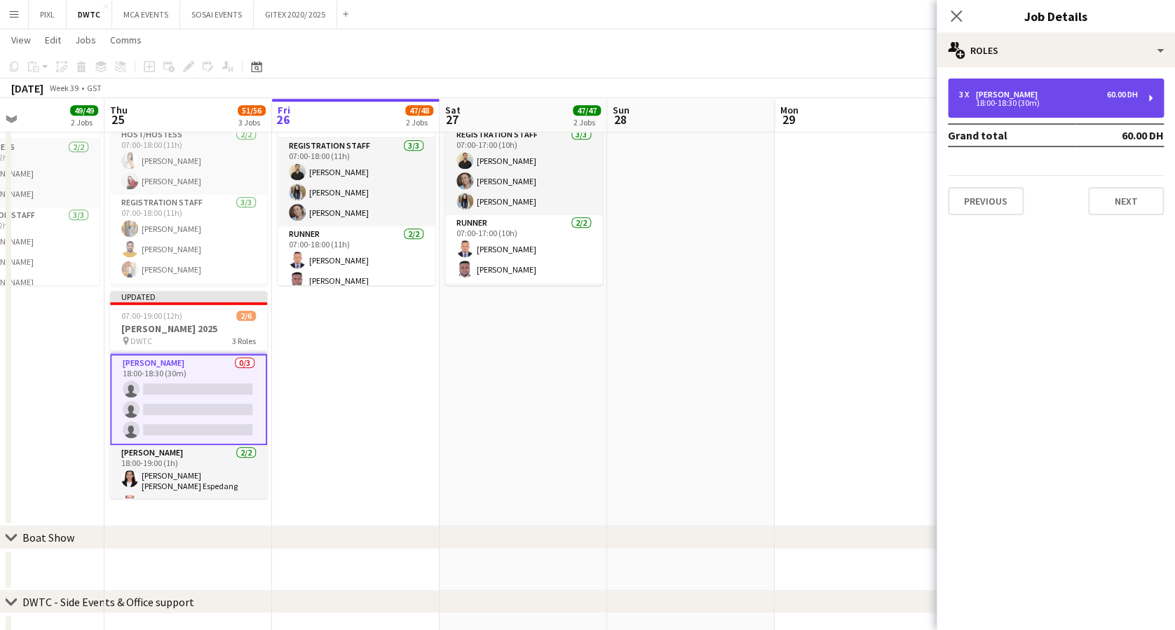
click at [1050, 97] on div "3 x Usher 60.00 DH" at bounding box center [1048, 95] width 179 height 10
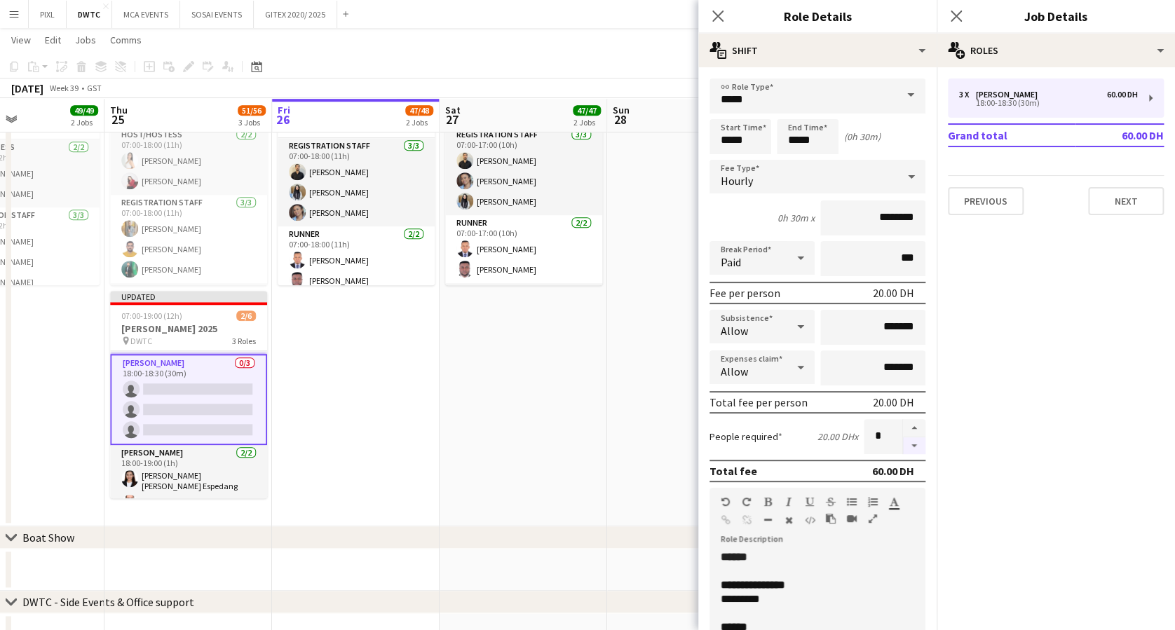
click at [903, 443] on button "button" at bounding box center [914, 447] width 22 height 18
type input "*"
click at [165, 383] on app-card-role "Usher 0/3 18:00-18:30 (30m) single-neutral-actions single-neutral-actions singl…" at bounding box center [188, 399] width 157 height 91
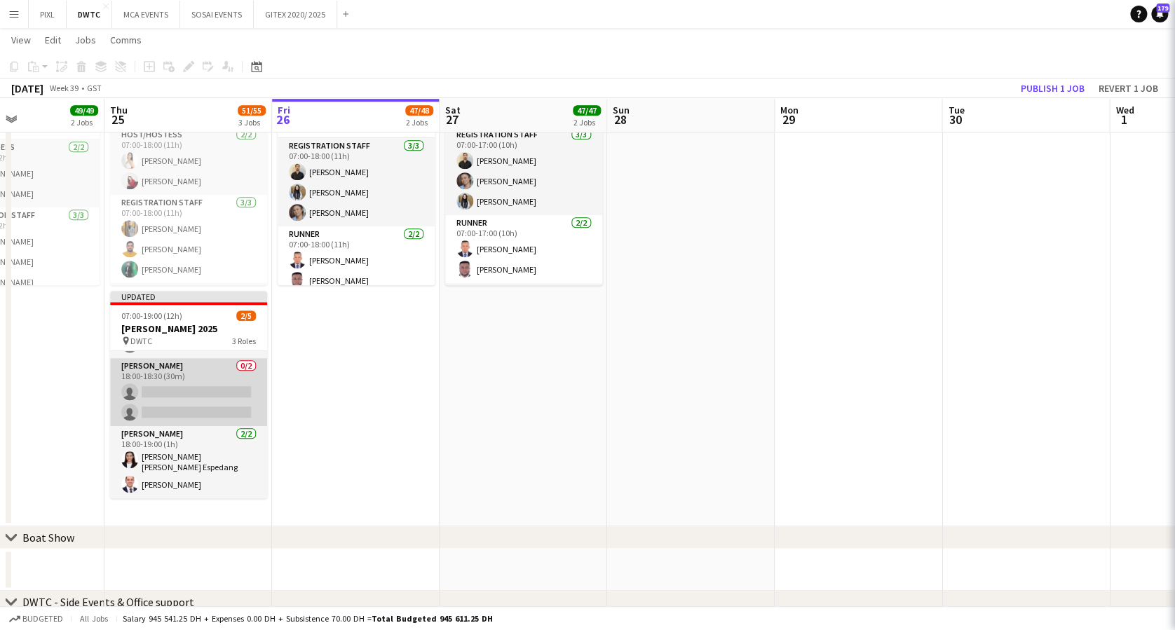
scroll to position [36, 0]
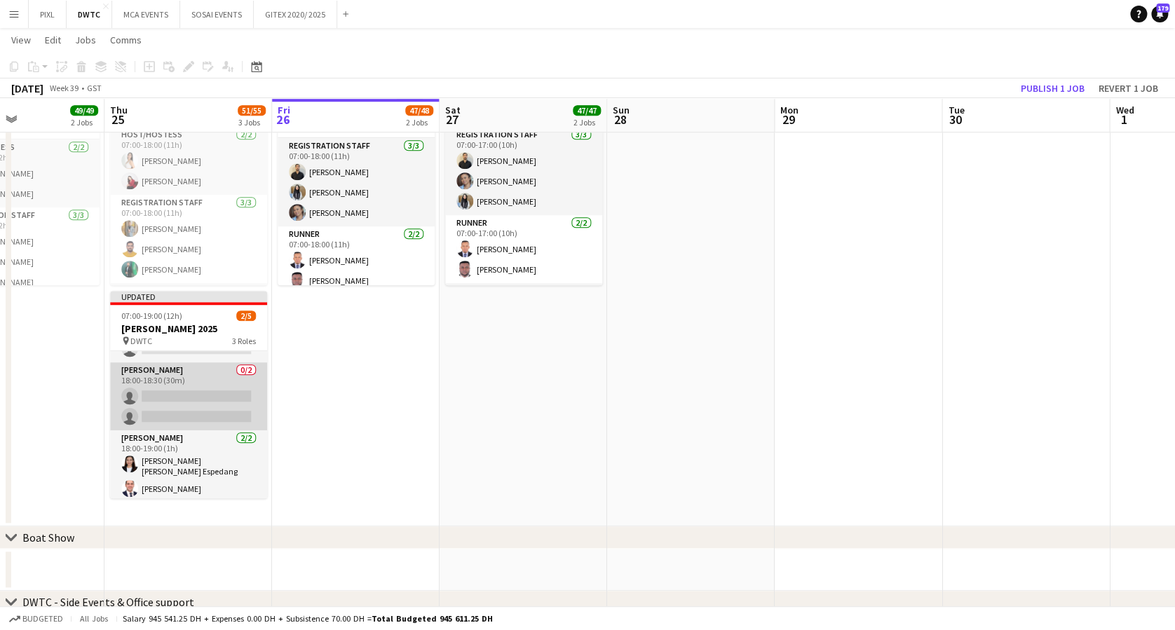
click at [197, 393] on app-card-role "Usher 0/2 18:00-18:30 (30m) single-neutral-actions single-neutral-actions" at bounding box center [188, 397] width 157 height 68
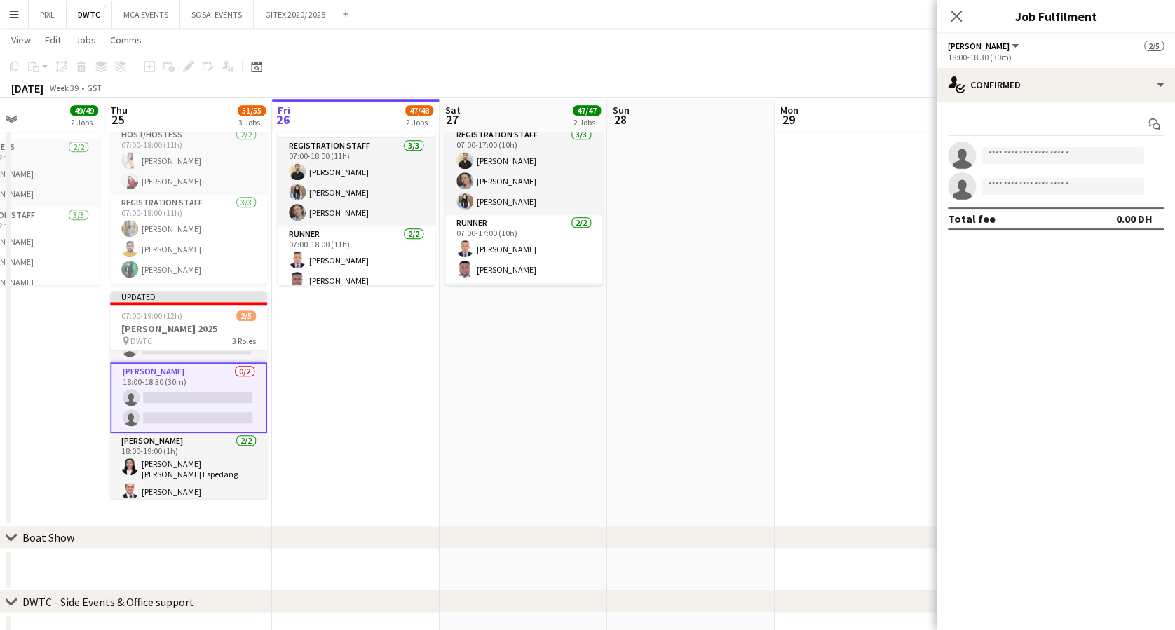
scroll to position [39, 0]
click at [1004, 151] on input at bounding box center [1063, 155] width 163 height 17
type input "******"
click at [1036, 185] on span "fuzzbuzzxxx@gmail.com" at bounding box center [1063, 187] width 140 height 11
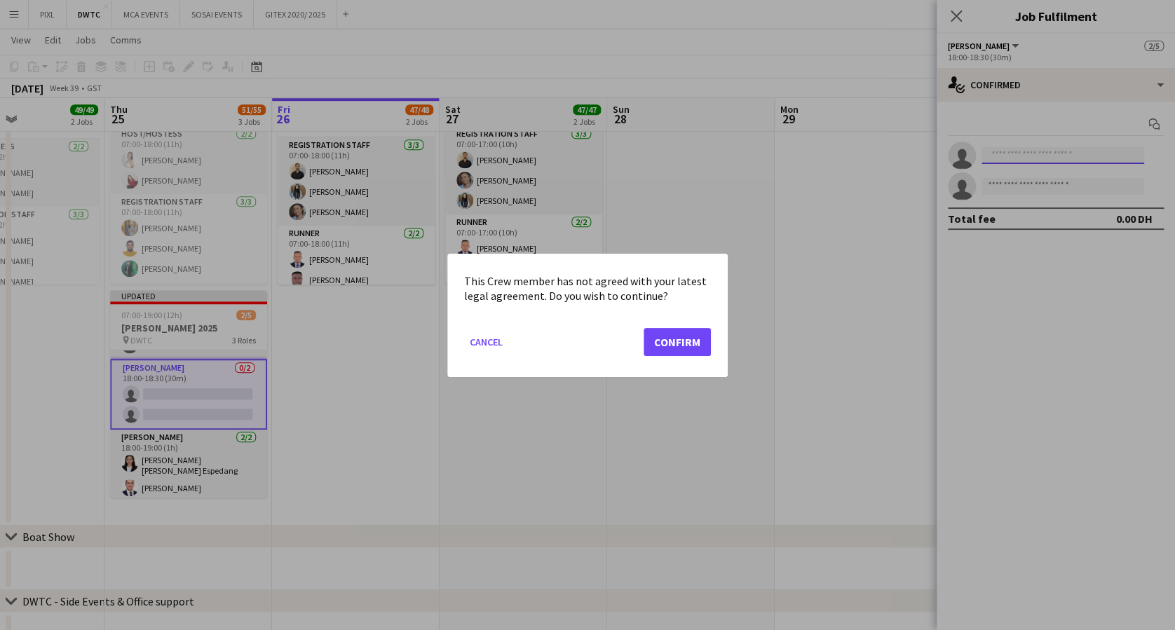
scroll to position [0, 0]
click at [695, 337] on button "Confirm" at bounding box center [677, 341] width 67 height 28
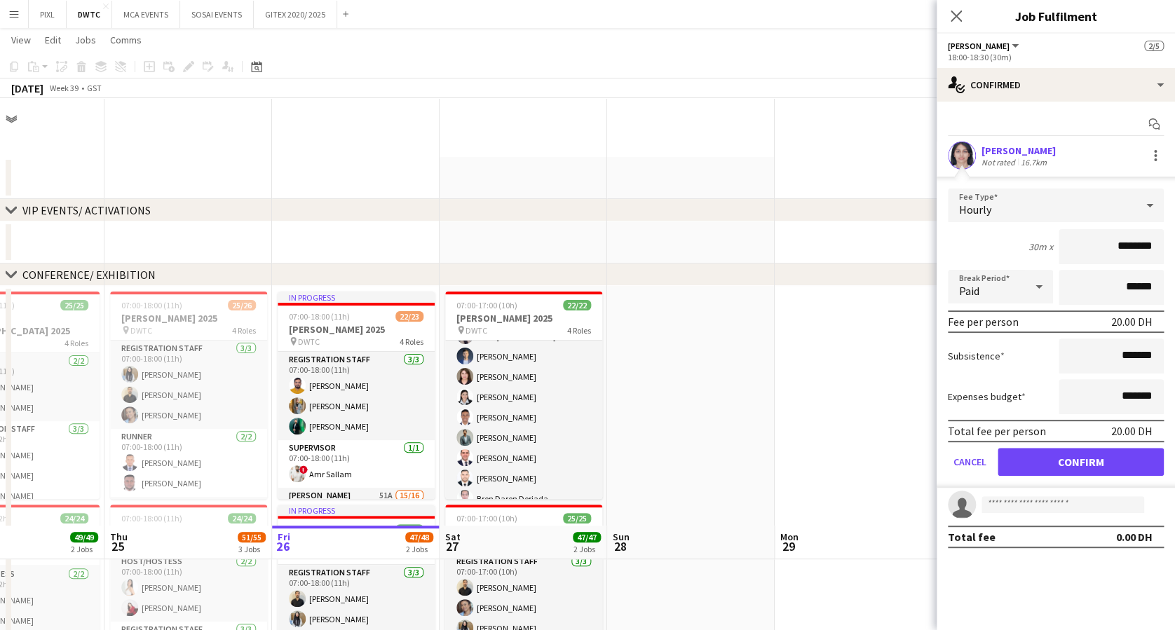
scroll to position [427, 0]
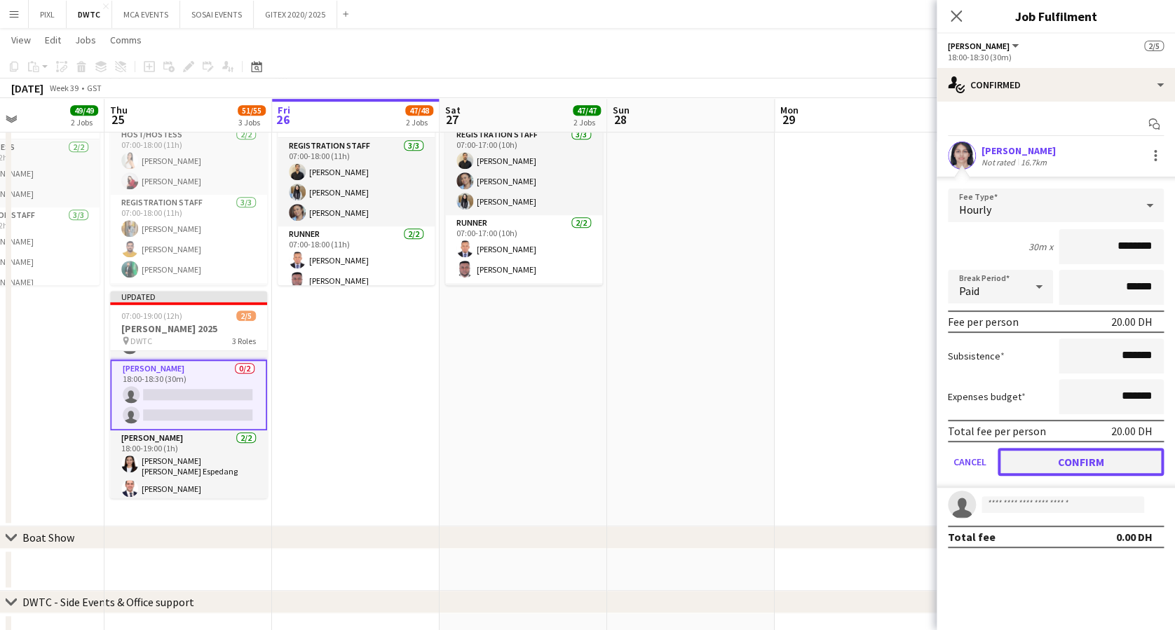
click at [1066, 450] on button "Confirm" at bounding box center [1081, 462] width 166 height 28
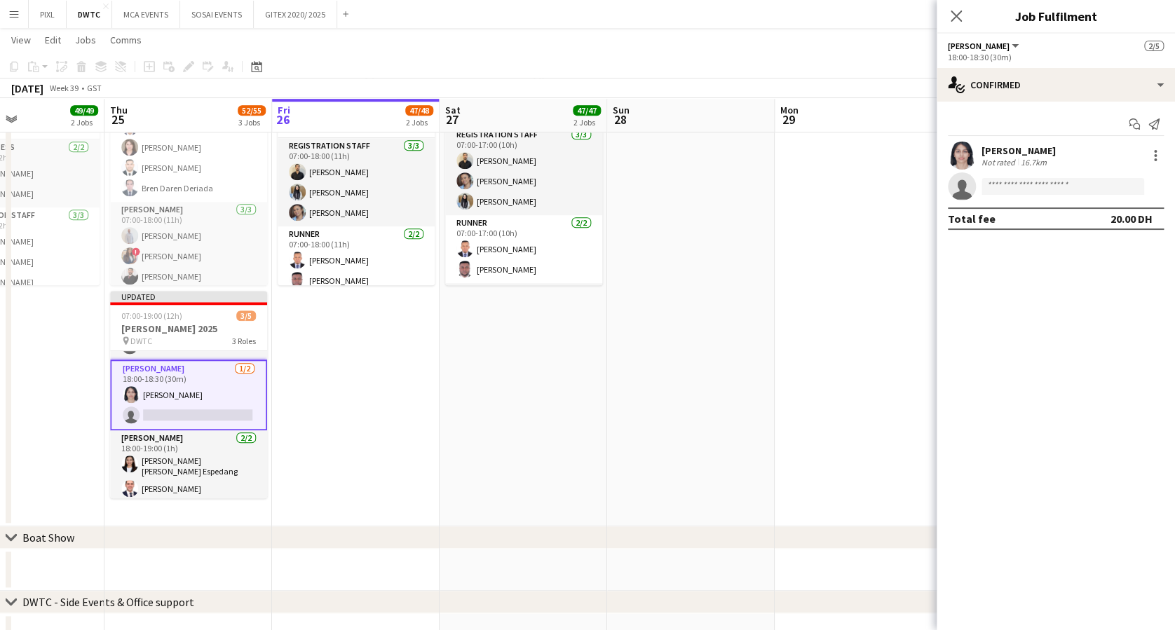
click at [190, 394] on app-card-role "Usher 1/2 18:00-18:30 (30m) Fazeen Shahzad single-neutral-actions" at bounding box center [188, 395] width 157 height 71
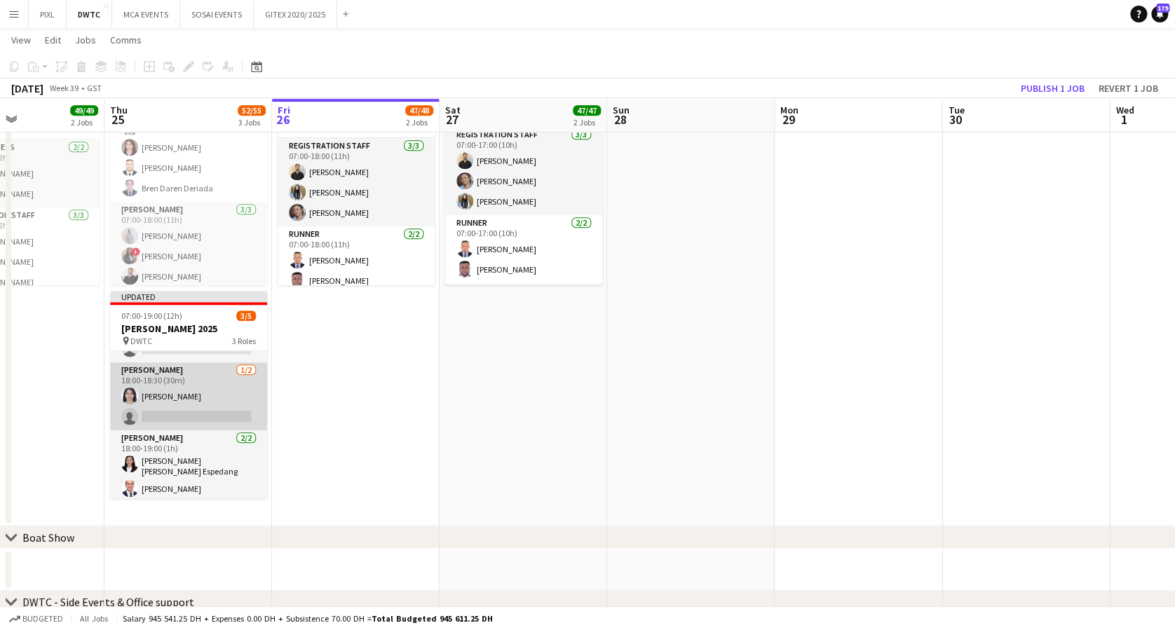
click at [190, 394] on app-card-role "Usher 1/2 18:00-18:30 (30m) Fazeen Shahzad single-neutral-actions" at bounding box center [188, 397] width 157 height 68
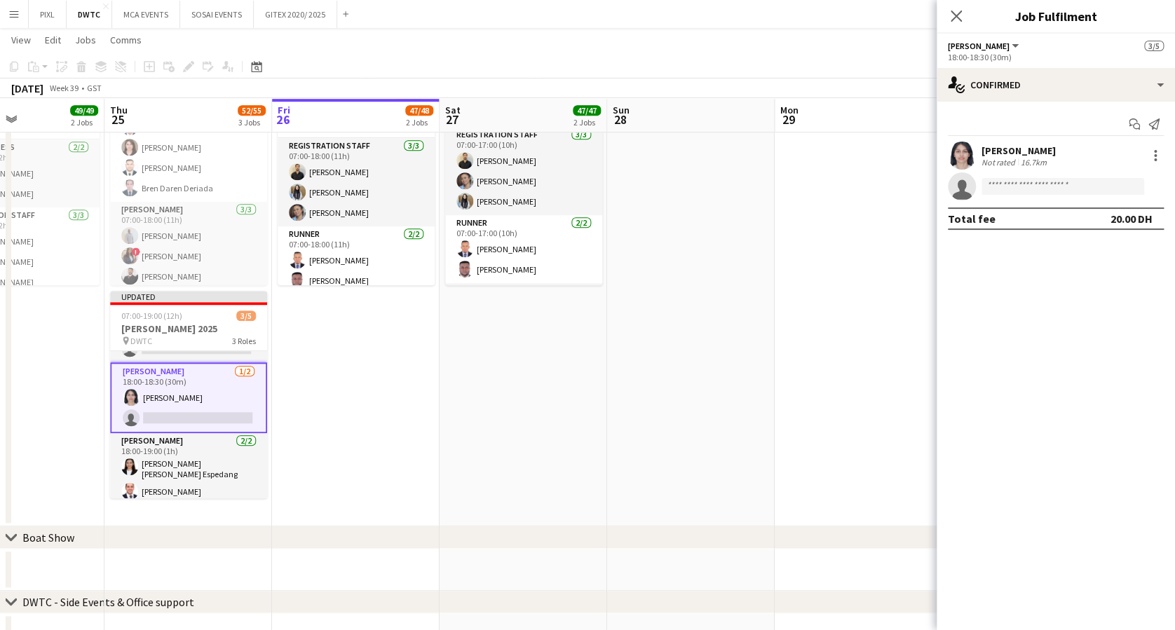
scroll to position [39, 0]
click at [1050, 185] on input at bounding box center [1063, 186] width 163 height 17
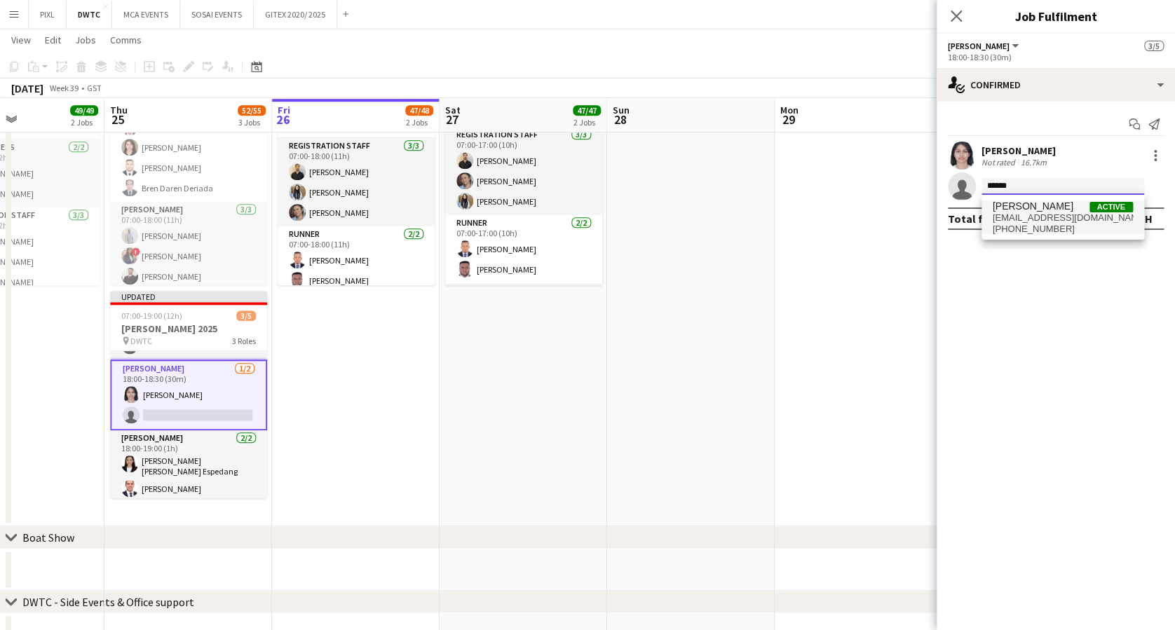
type input "******"
click at [1037, 208] on span "Masoud Rahimi" at bounding box center [1033, 207] width 81 height 12
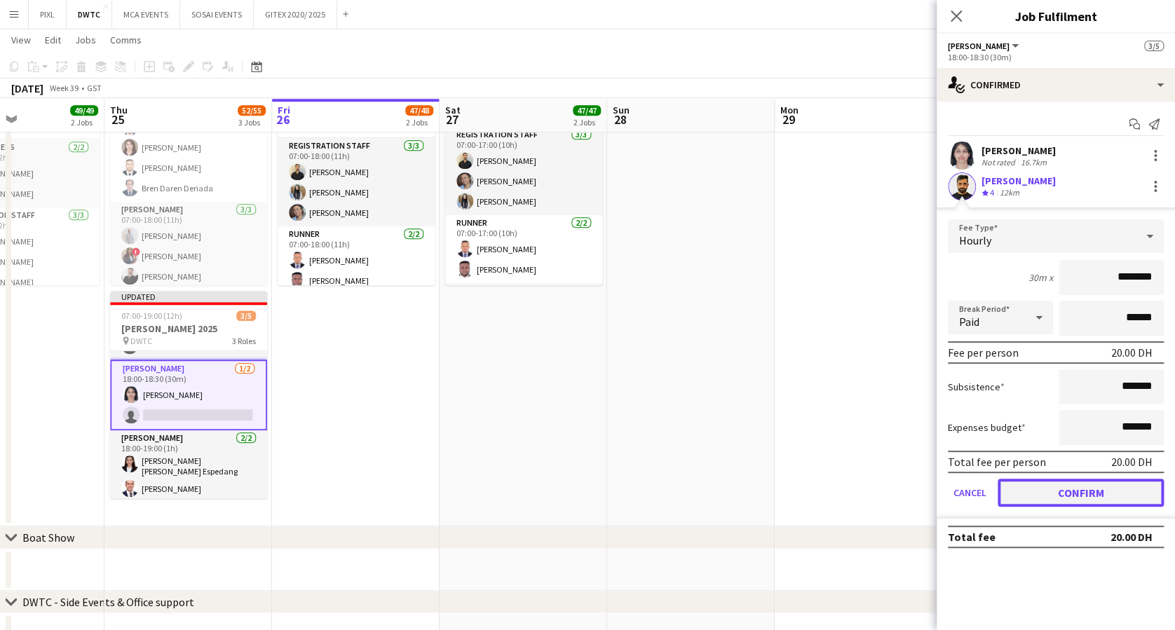
click at [1099, 485] on button "Confirm" at bounding box center [1081, 493] width 166 height 28
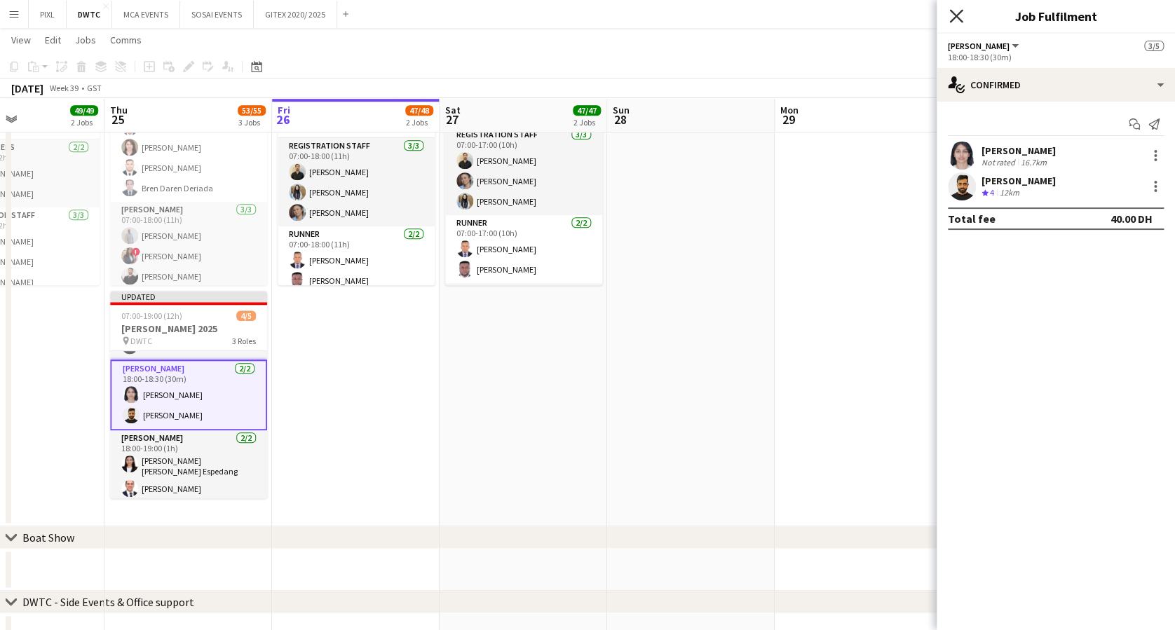
click at [954, 17] on icon at bounding box center [955, 15] width 13 height 13
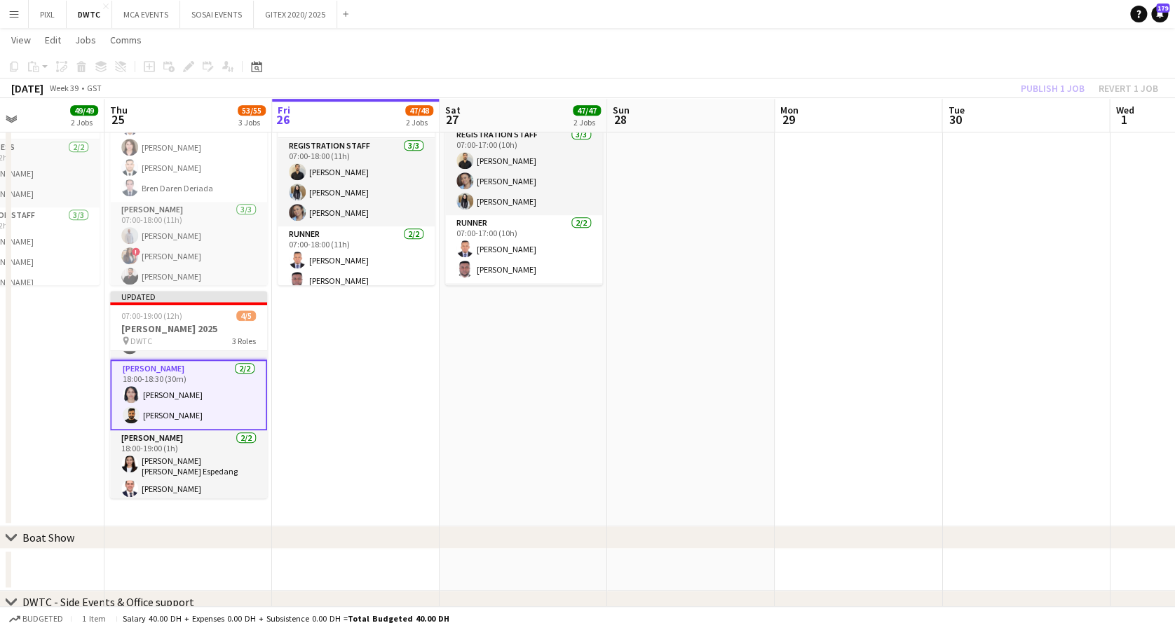
click at [1039, 88] on div "Publish 1 job Revert 1 job" at bounding box center [1089, 88] width 171 height 18
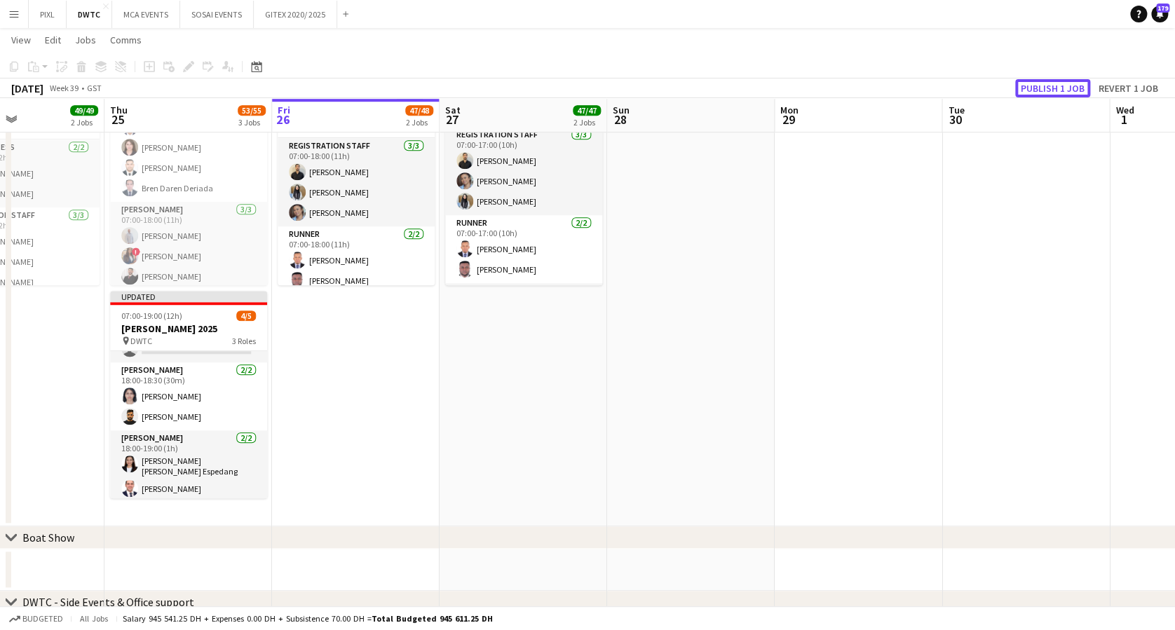
click at [1039, 88] on button "Publish 1 job" at bounding box center [1052, 88] width 75 height 18
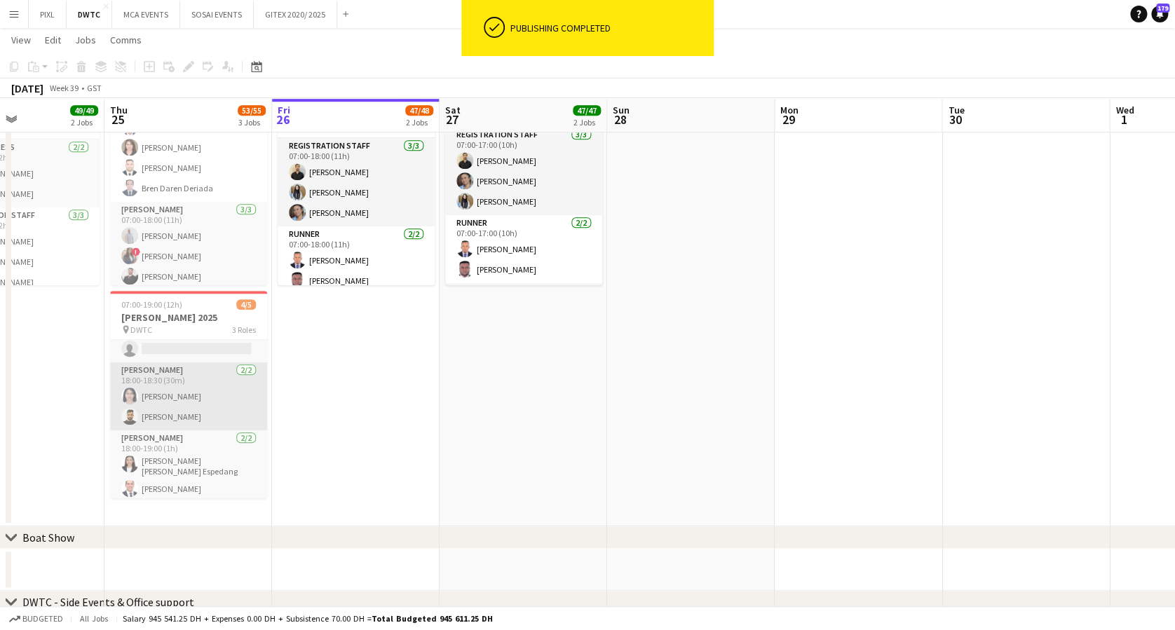
scroll to position [0, 0]
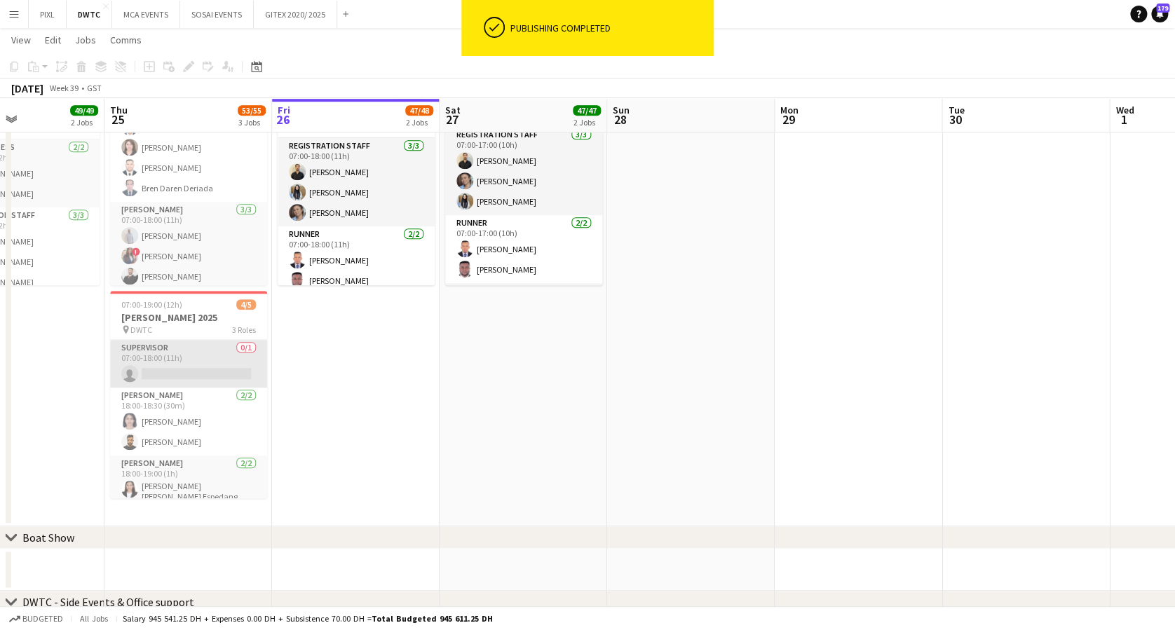
click at [181, 360] on app-card-role "Supervisor 0/1 07:00-18:00 (11h) single-neutral-actions" at bounding box center [188, 364] width 157 height 48
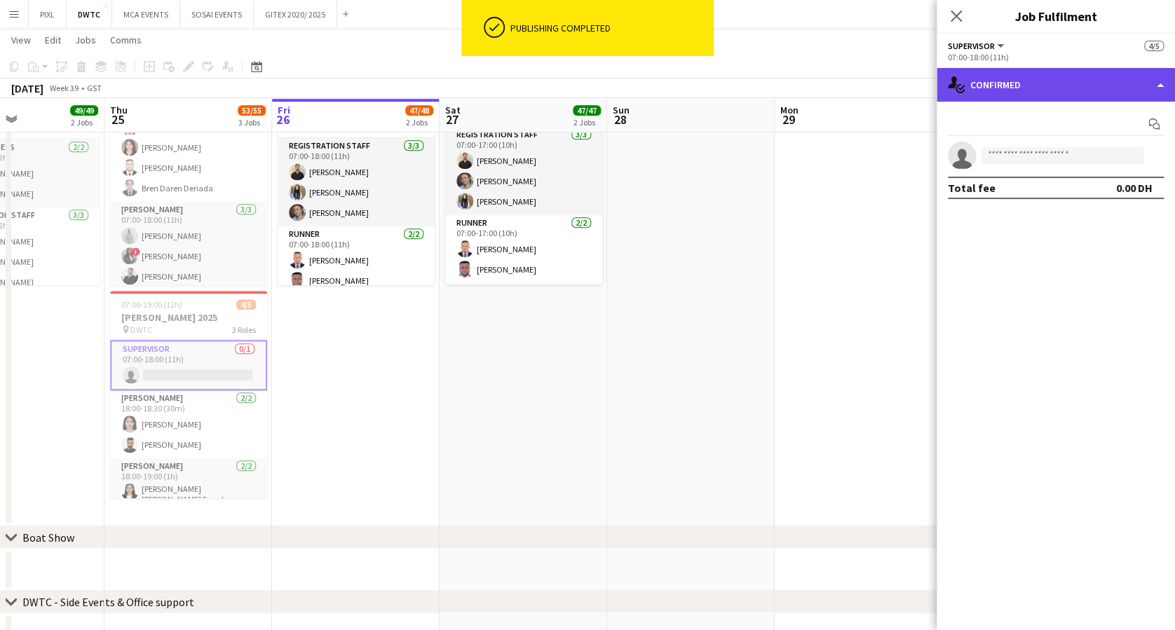
click at [1027, 77] on div "single-neutral-actions-check-2 Confirmed" at bounding box center [1056, 85] width 238 height 34
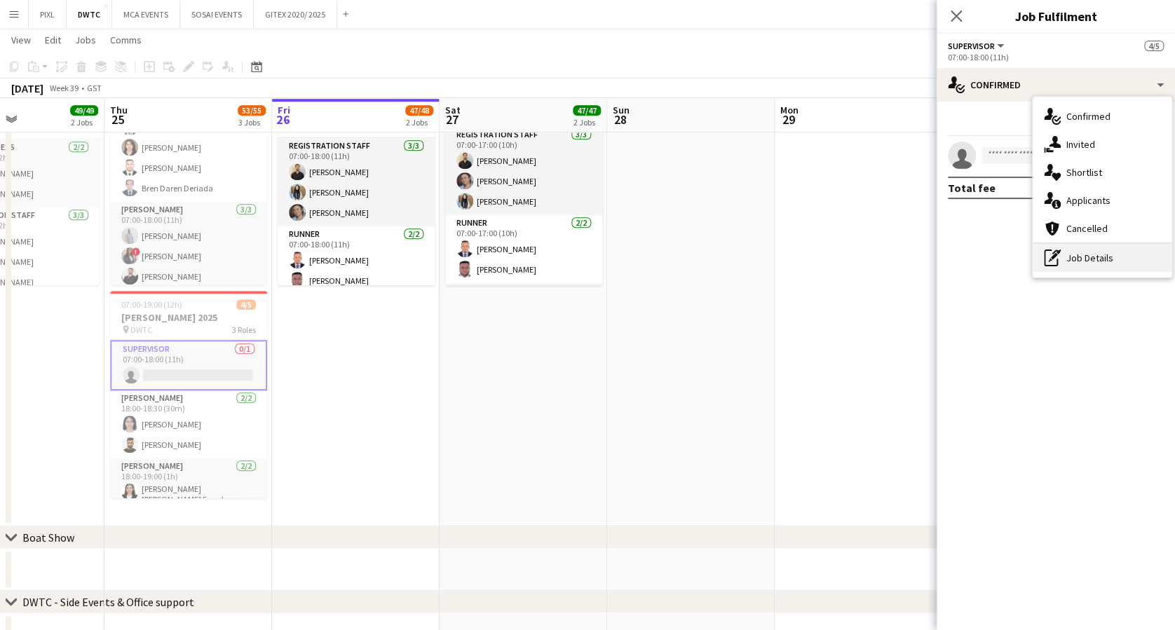
click at [1080, 256] on div "pen-write Job Details" at bounding box center [1102, 258] width 139 height 28
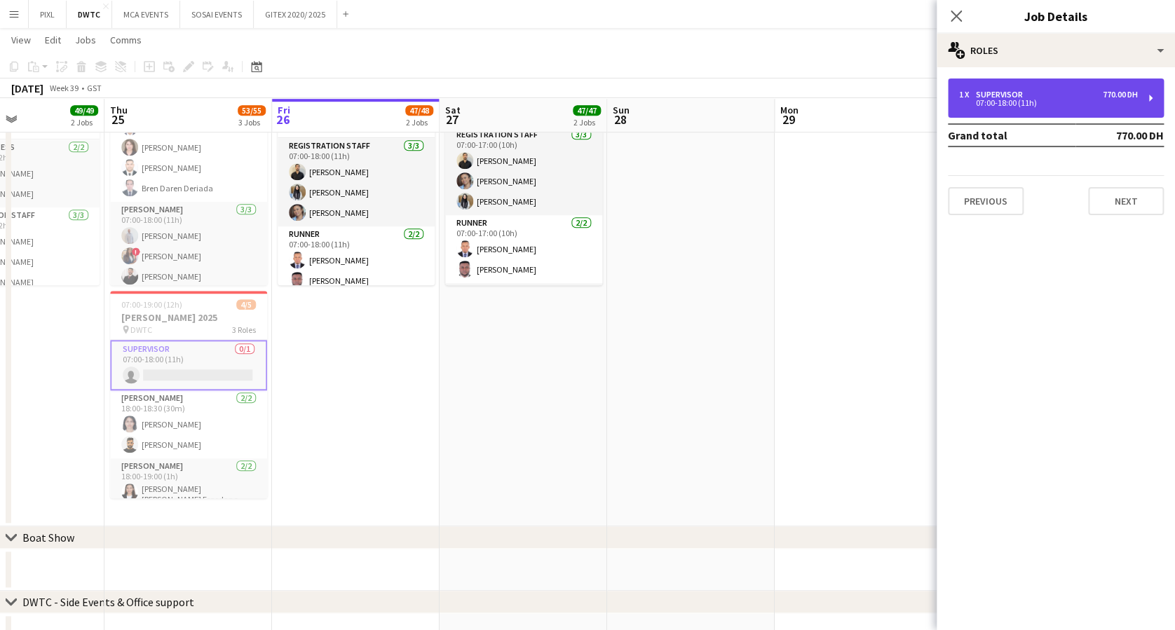
click at [987, 101] on div "07:00-18:00 (11h)" at bounding box center [1048, 103] width 179 height 7
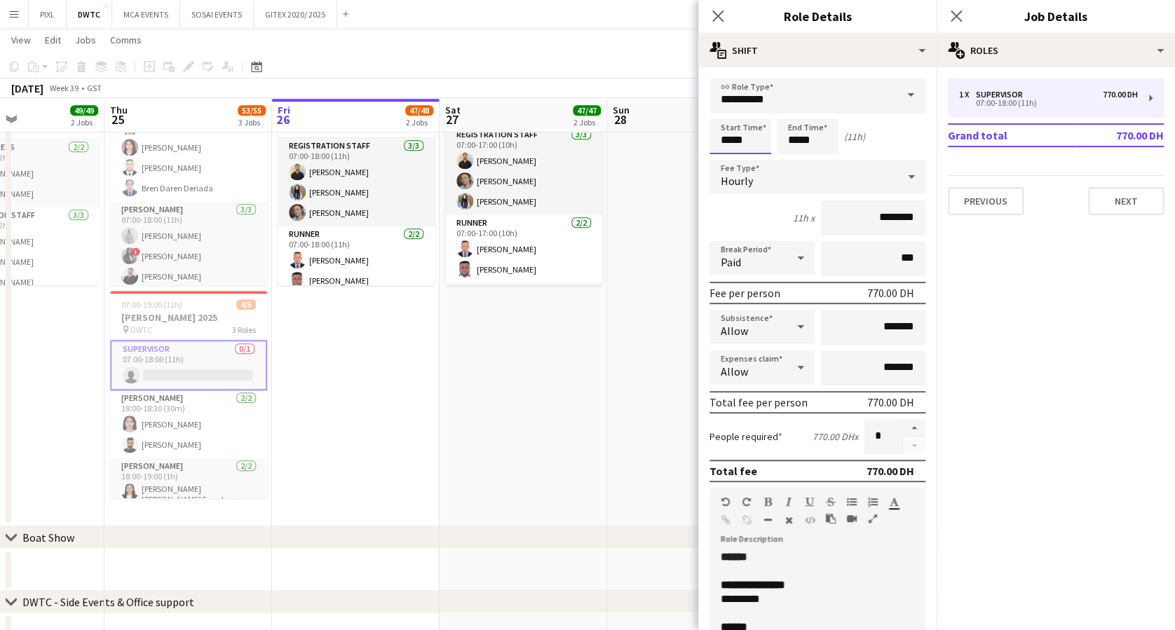
click at [741, 136] on input "*****" at bounding box center [741, 136] width 62 height 35
click at [729, 107] on div at bounding box center [726, 112] width 28 height 14
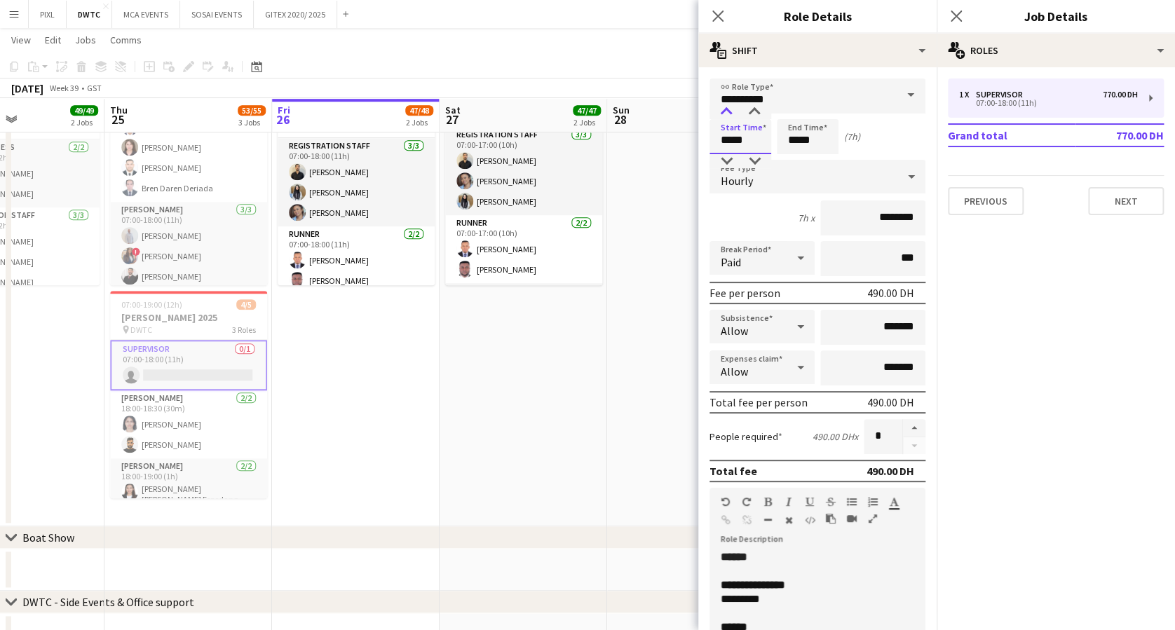
click at [729, 107] on div at bounding box center [726, 112] width 28 height 14
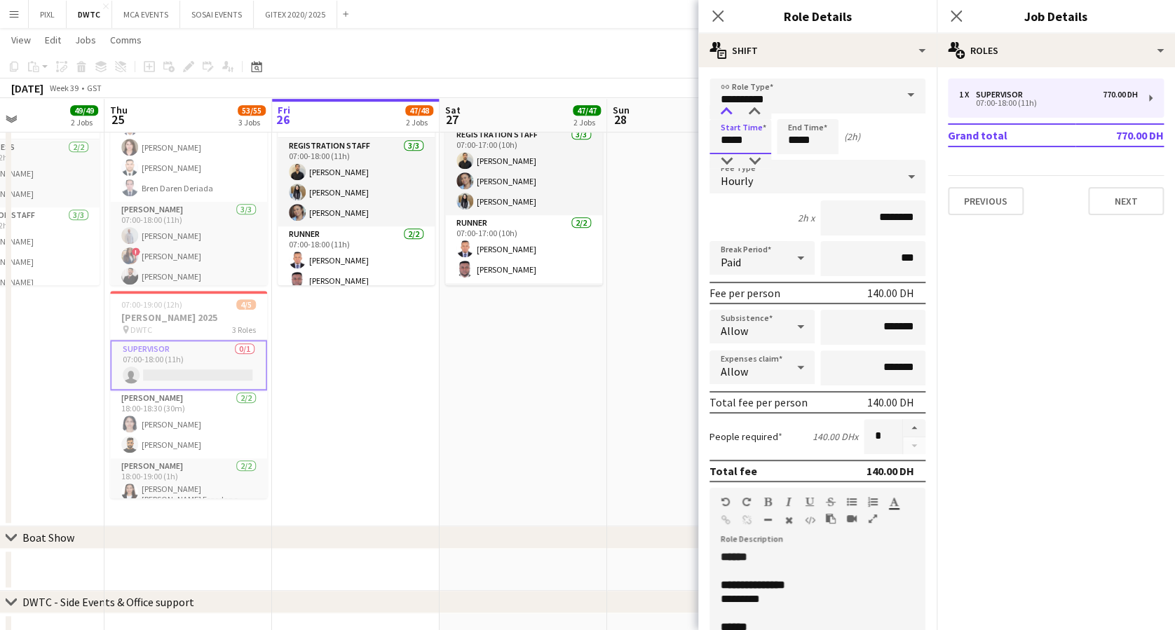
click at [729, 107] on div at bounding box center [726, 112] width 28 height 14
type input "*****"
click at [729, 107] on div at bounding box center [726, 112] width 28 height 14
click at [818, 126] on input "*****" at bounding box center [808, 136] width 62 height 35
type input "*****"
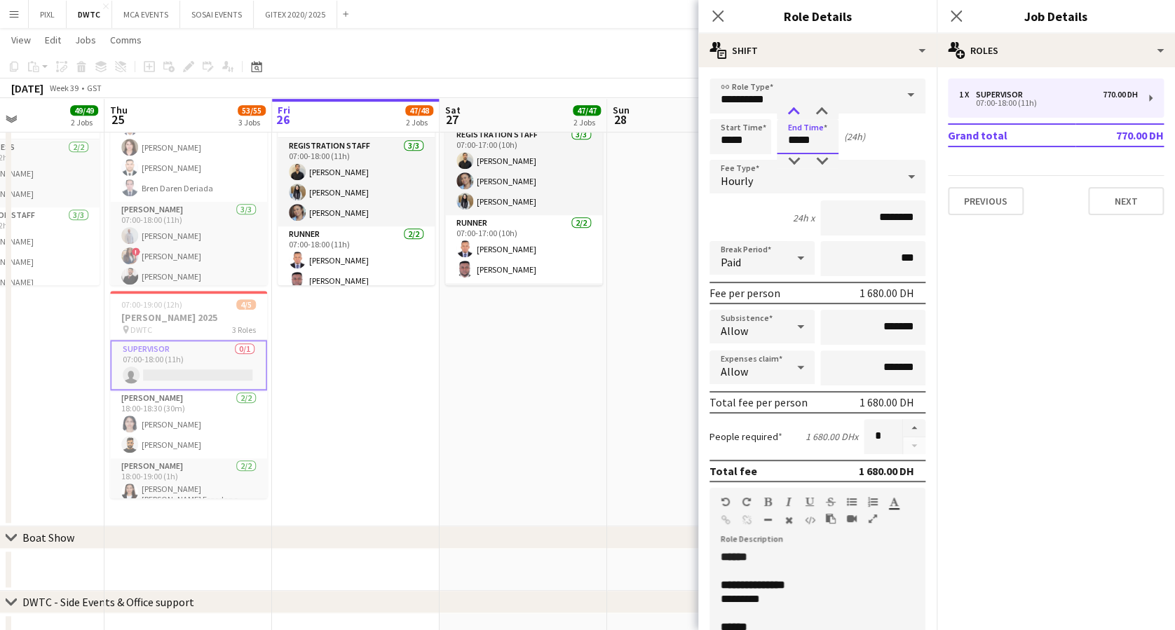
click at [799, 110] on div at bounding box center [794, 112] width 28 height 14
click at [954, 12] on icon "Close pop-in" at bounding box center [955, 15] width 13 height 13
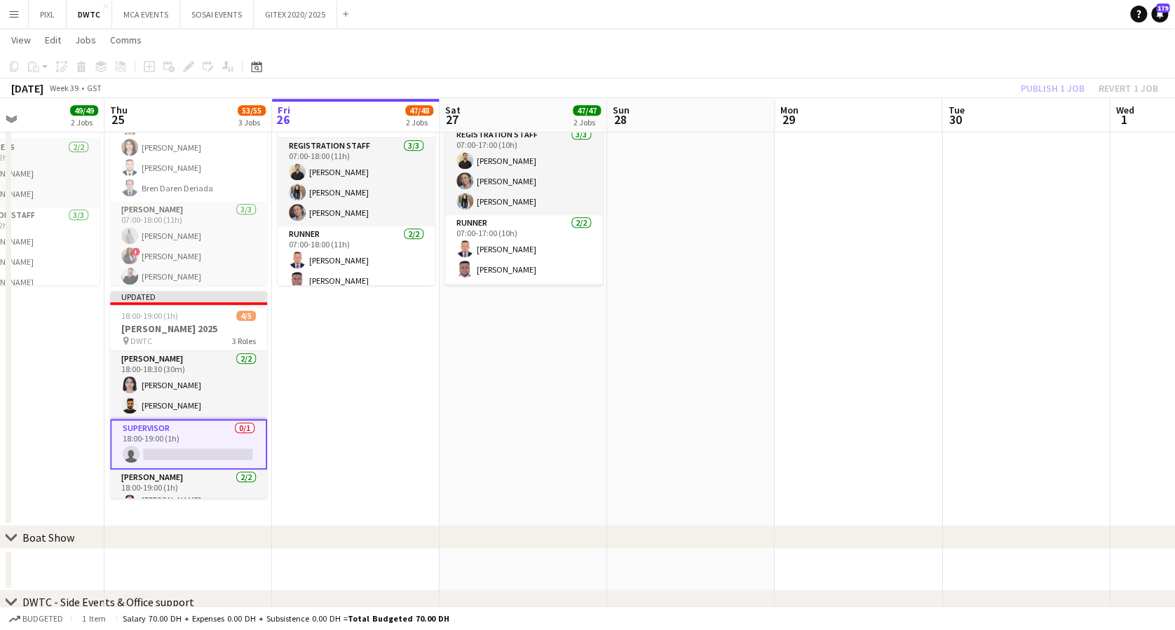
click at [172, 439] on app-card-role "Supervisor 0/1 18:00-19:00 (1h) single-neutral-actions" at bounding box center [188, 444] width 157 height 50
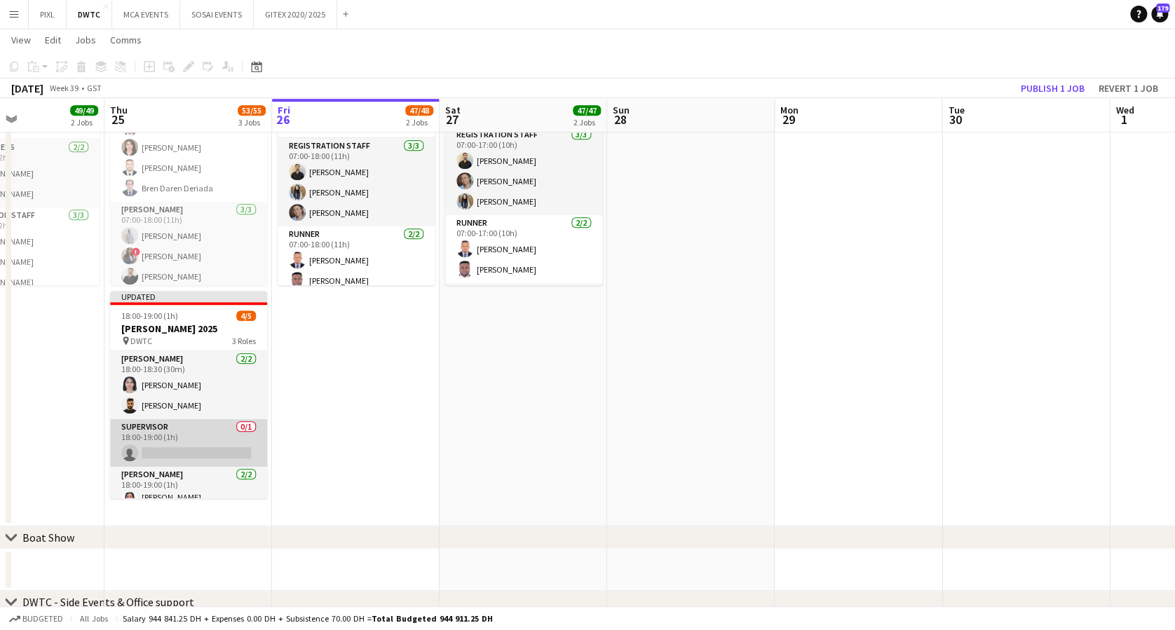
click at [174, 440] on app-card-role "Supervisor 0/1 18:00-19:00 (1h) single-neutral-actions" at bounding box center [188, 443] width 157 height 48
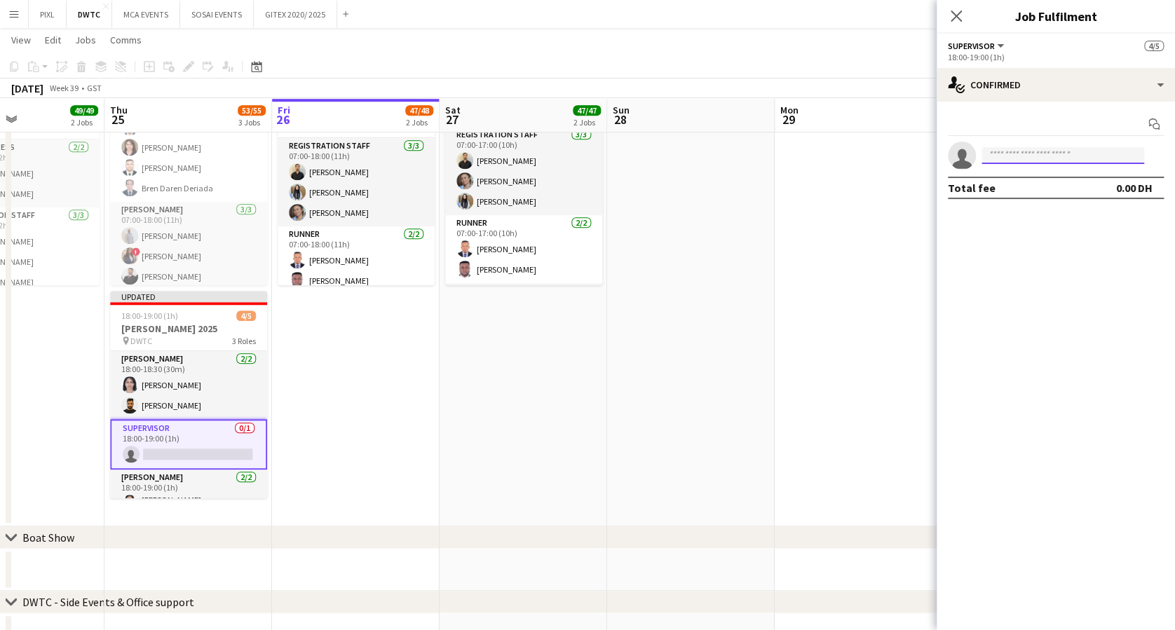
click at [1015, 156] on input at bounding box center [1063, 155] width 163 height 17
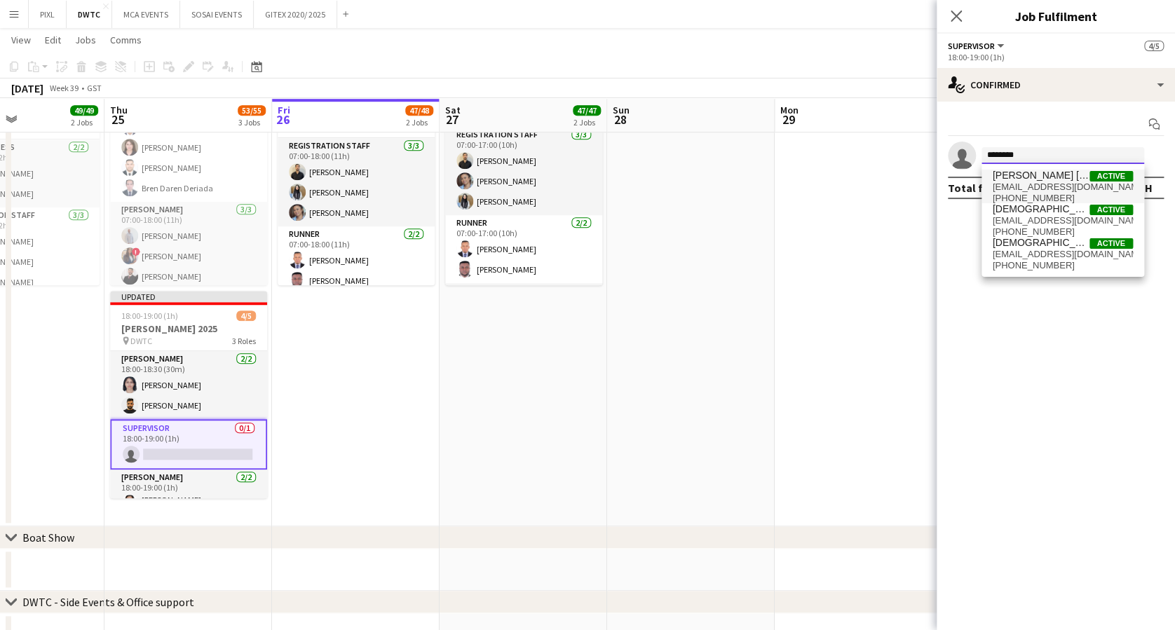
type input "********"
click at [1061, 177] on span "Christian Benjamin Amechi" at bounding box center [1041, 176] width 97 height 12
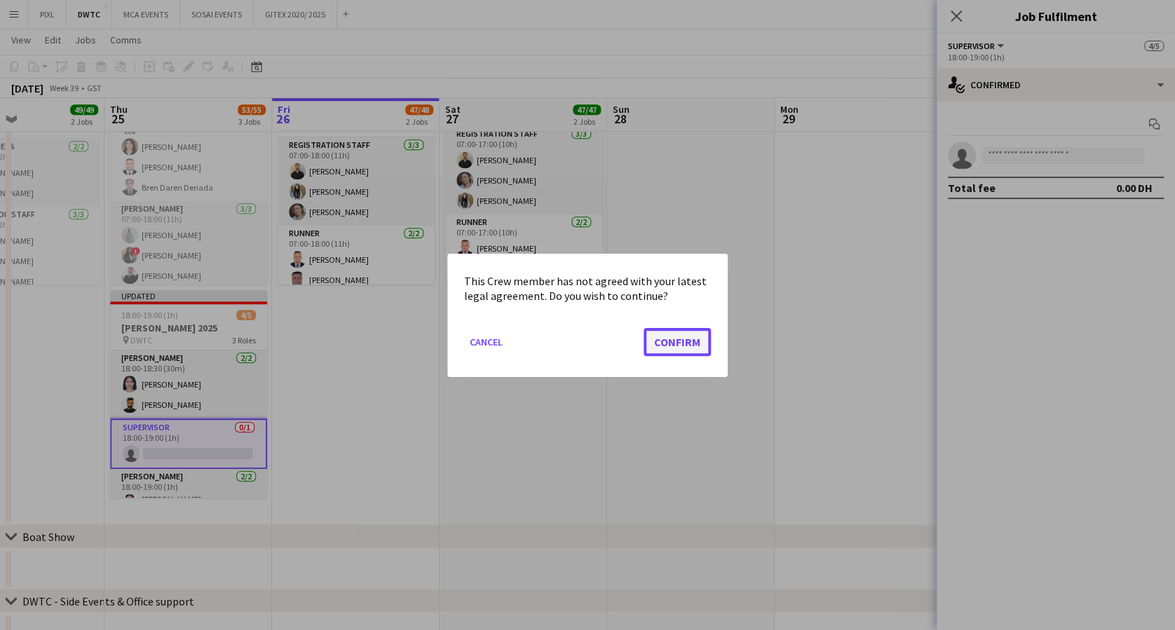
click at [679, 351] on button "Confirm" at bounding box center [677, 341] width 67 height 28
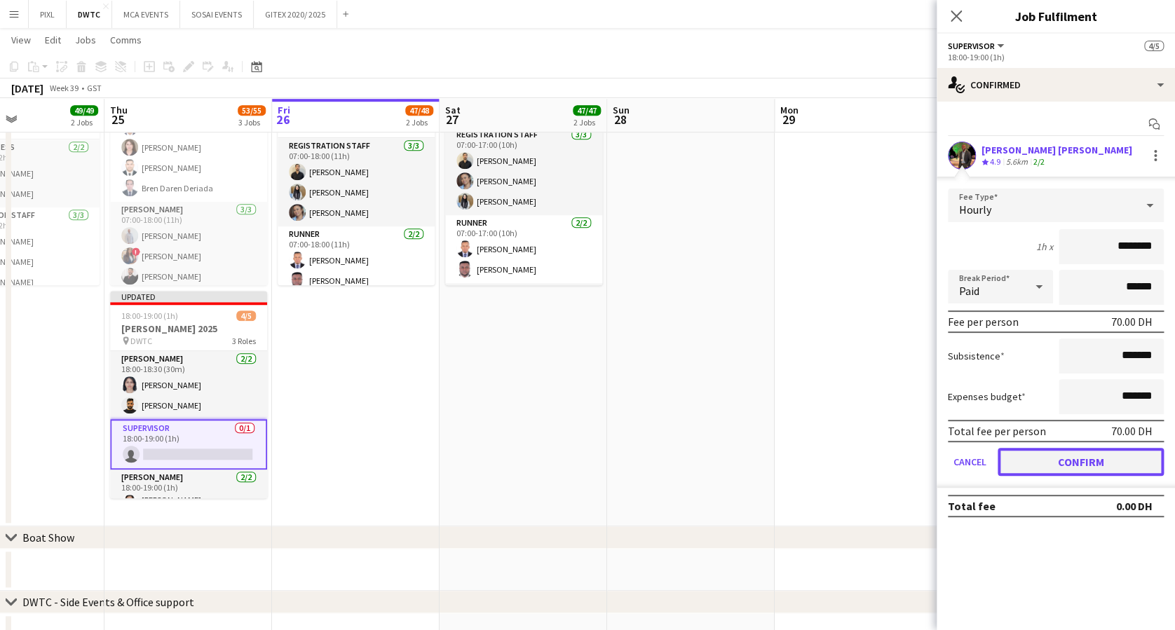
click at [1088, 464] on button "Confirm" at bounding box center [1081, 462] width 166 height 28
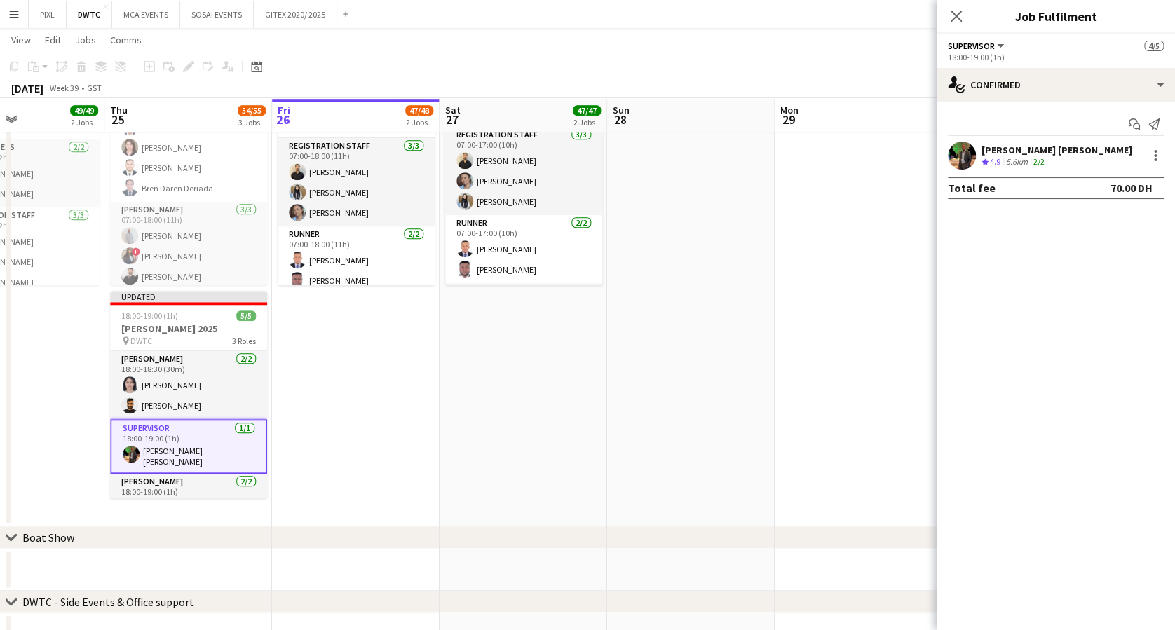
click at [956, 15] on icon "Close pop-in" at bounding box center [956, 16] width 11 height 11
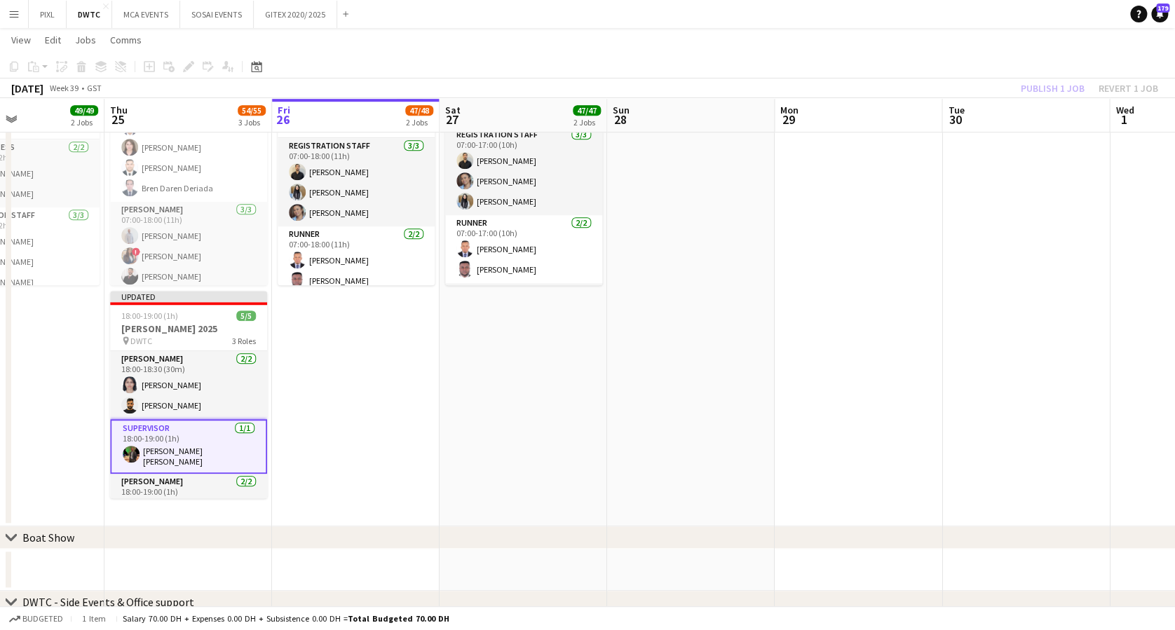
click at [1046, 93] on div "Publish 1 job Revert 1 job" at bounding box center [1089, 88] width 171 height 18
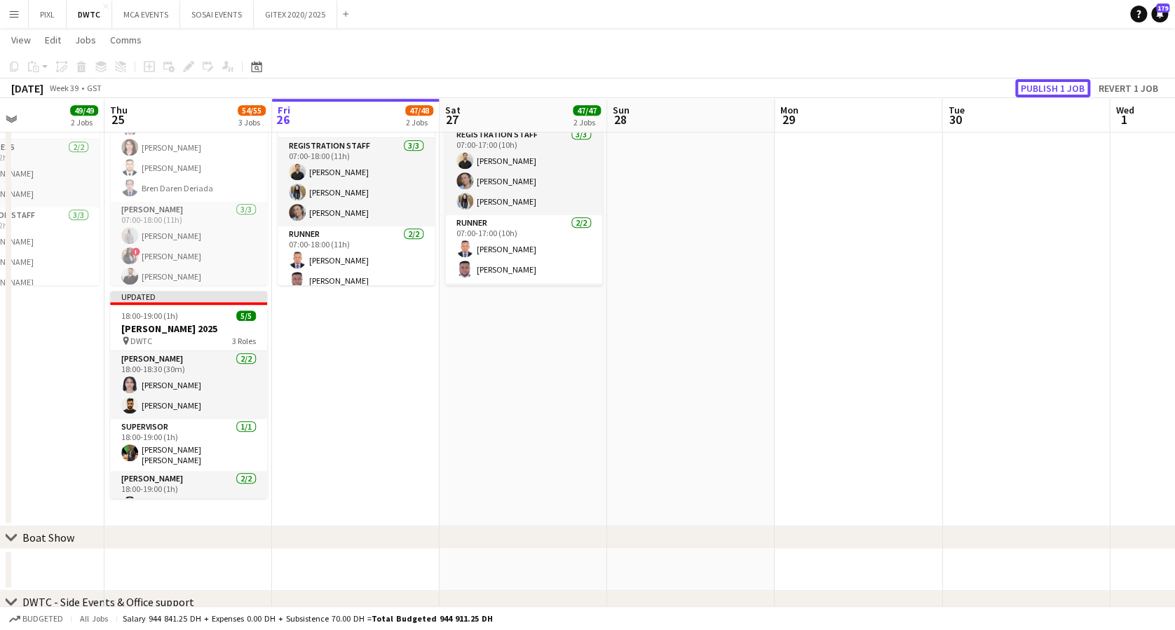
click at [1048, 81] on button "Publish 1 job" at bounding box center [1052, 88] width 75 height 18
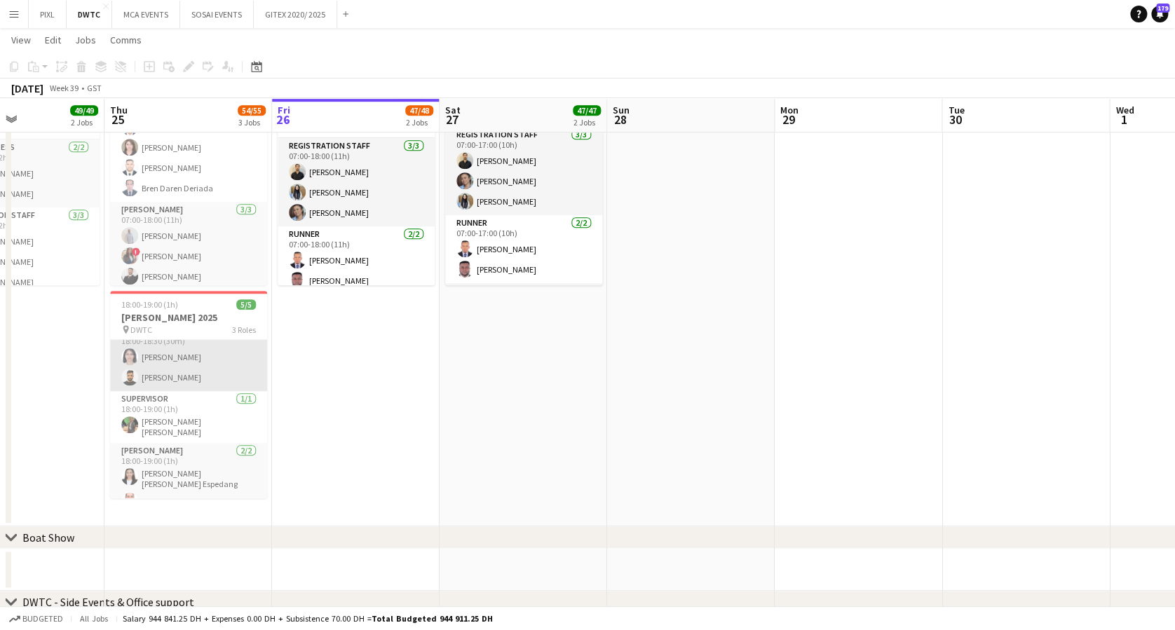
scroll to position [25, 0]
click at [155, 316] on h3 "Meidam 2025" at bounding box center [188, 317] width 157 height 13
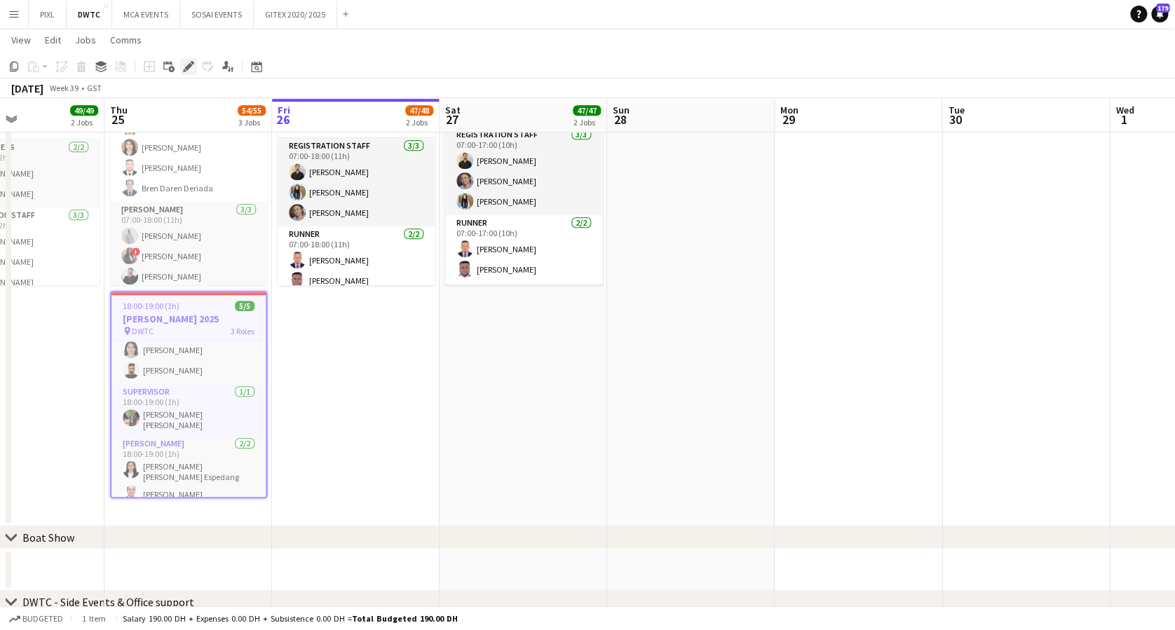
click at [189, 64] on icon at bounding box center [188, 67] width 8 height 8
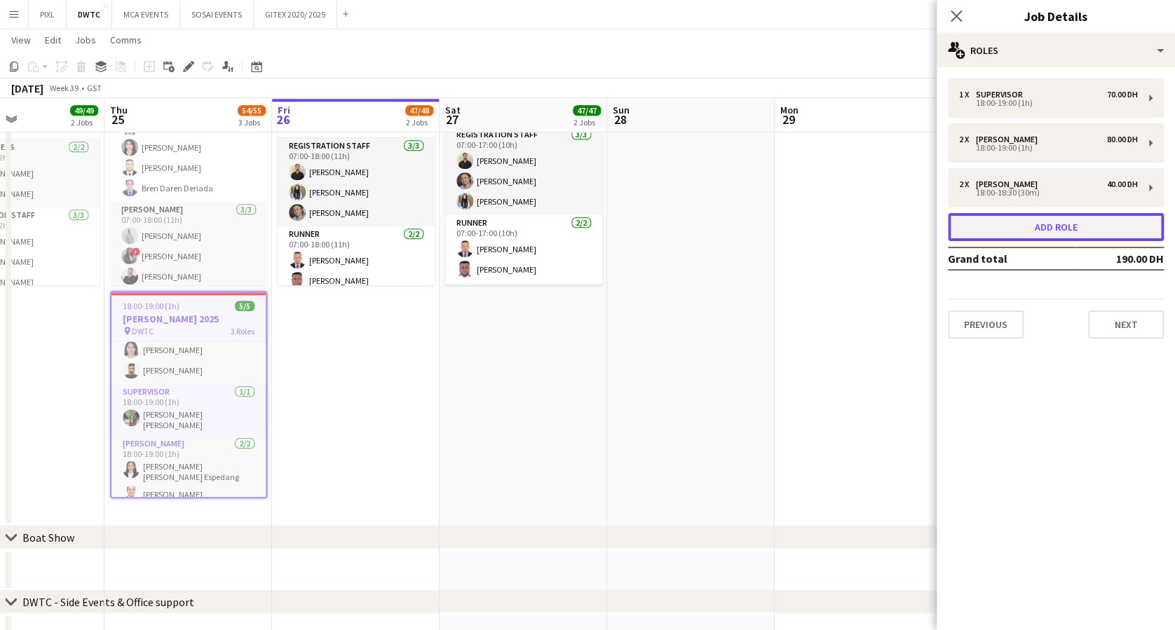
click at [1050, 224] on button "Add role" at bounding box center [1056, 227] width 216 height 28
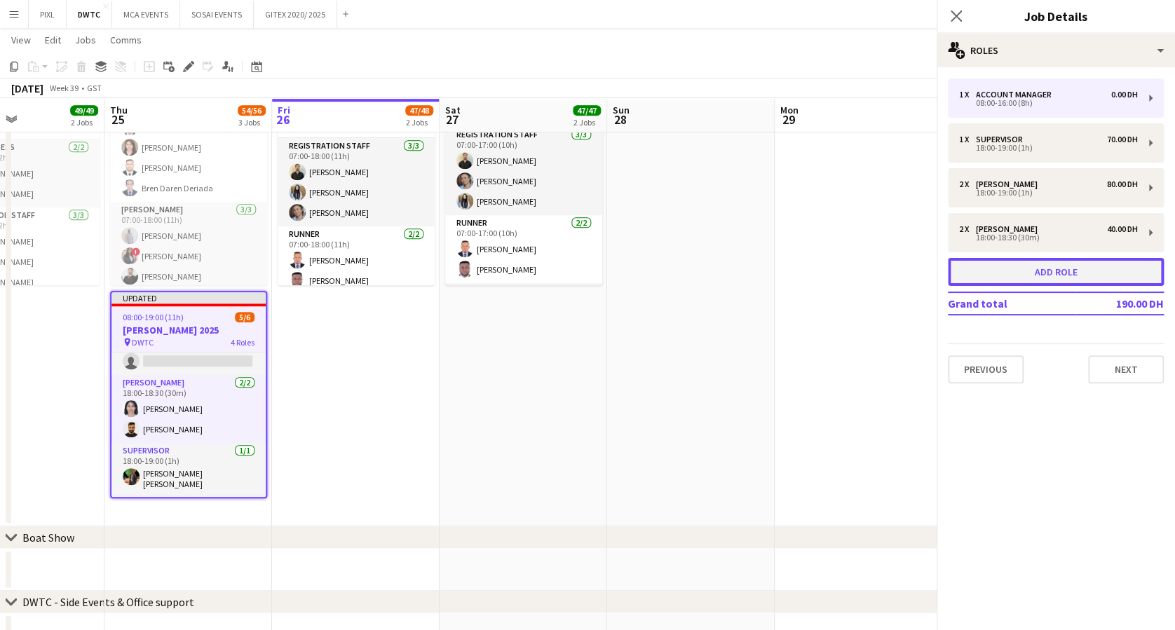
scroll to position [73, 0]
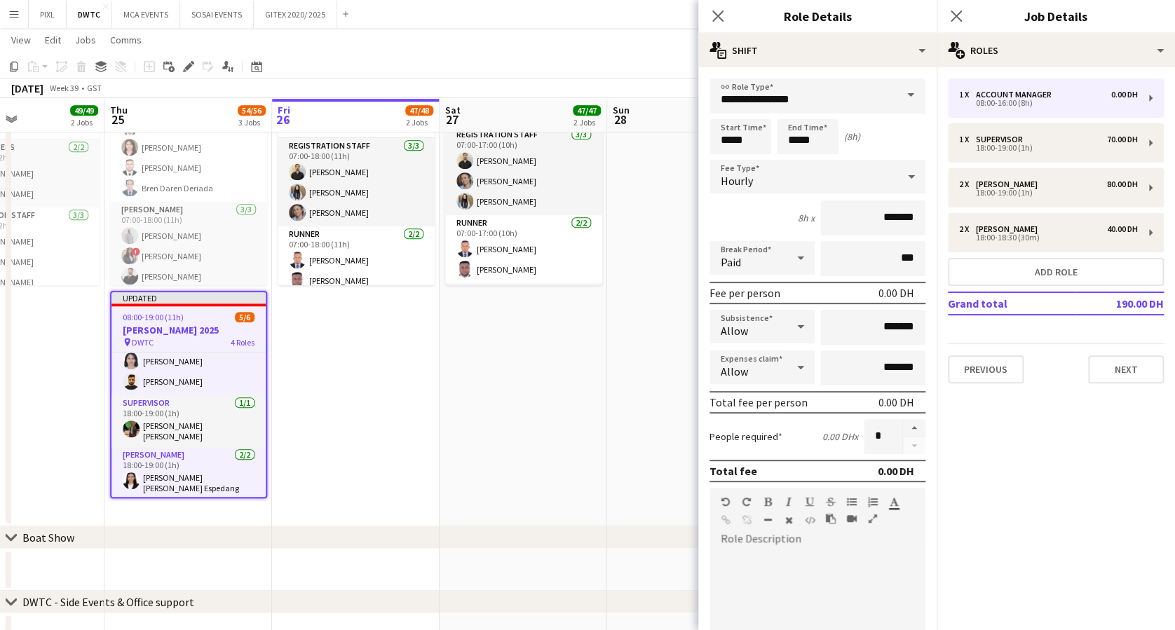
click at [896, 94] on span at bounding box center [910, 96] width 29 height 34
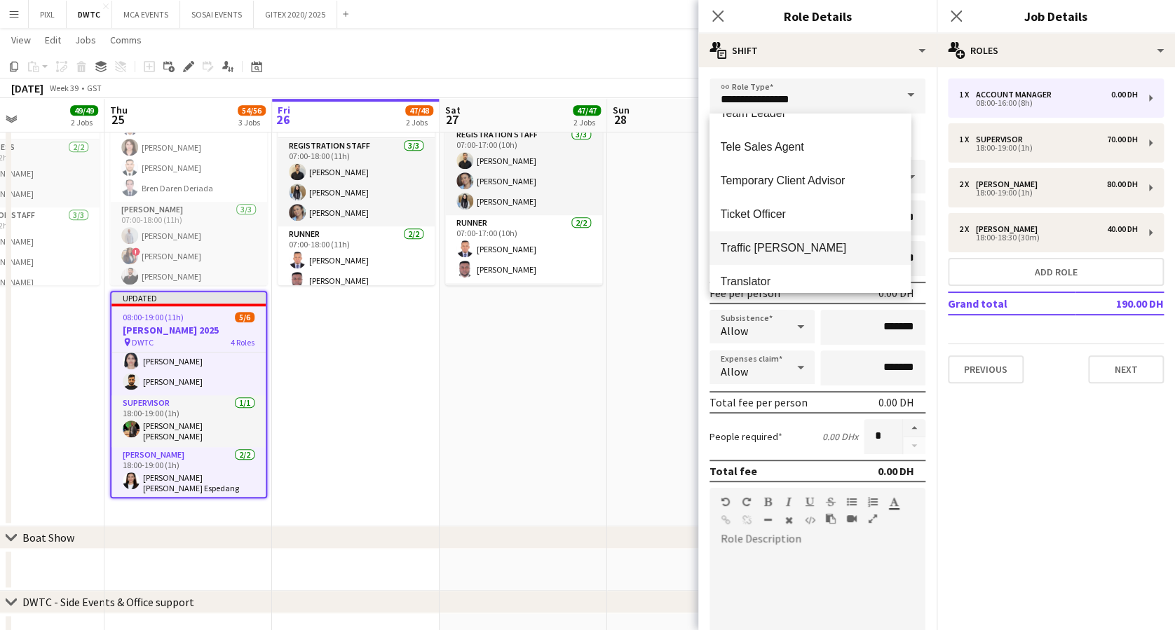
scroll to position [3078, 0]
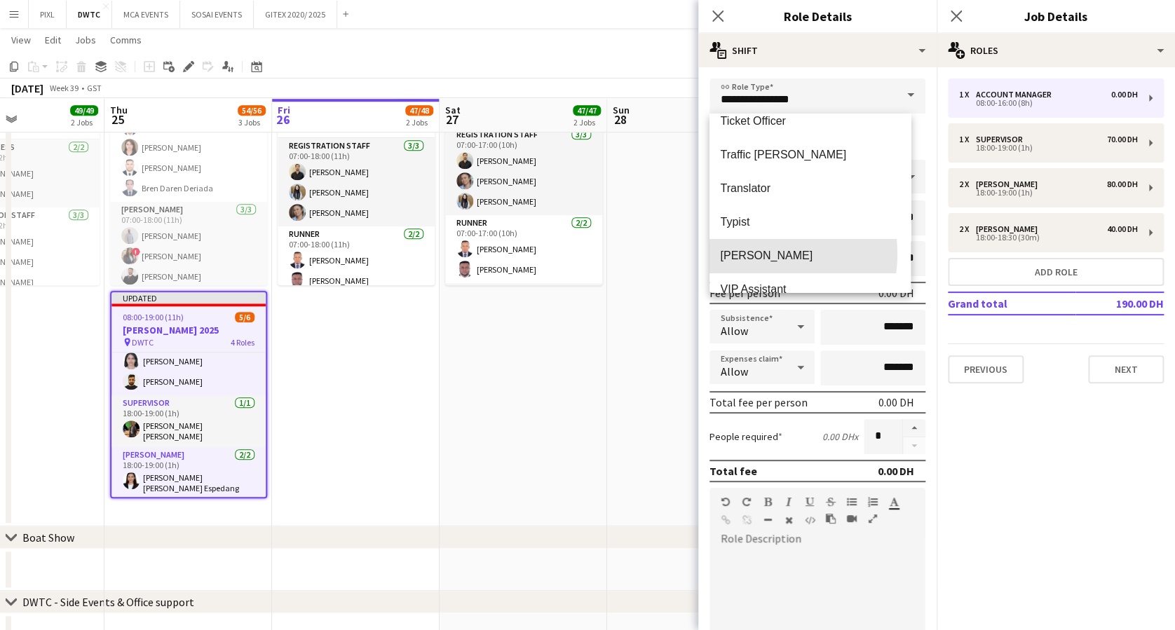
click at [752, 254] on span "Usher" at bounding box center [811, 255] width 180 height 13
type input "*****"
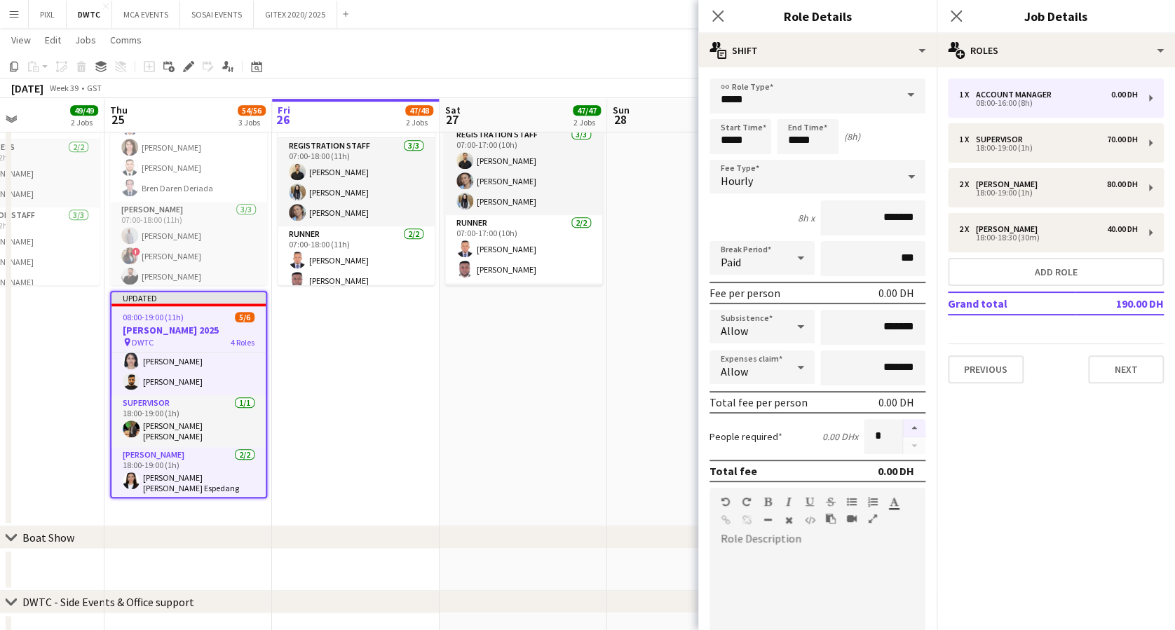
click at [903, 428] on button "button" at bounding box center [914, 428] width 22 height 18
type input "*"
click at [849, 210] on input "*******" at bounding box center [872, 218] width 105 height 35
type input "********"
click at [738, 127] on input "*****" at bounding box center [741, 136] width 62 height 35
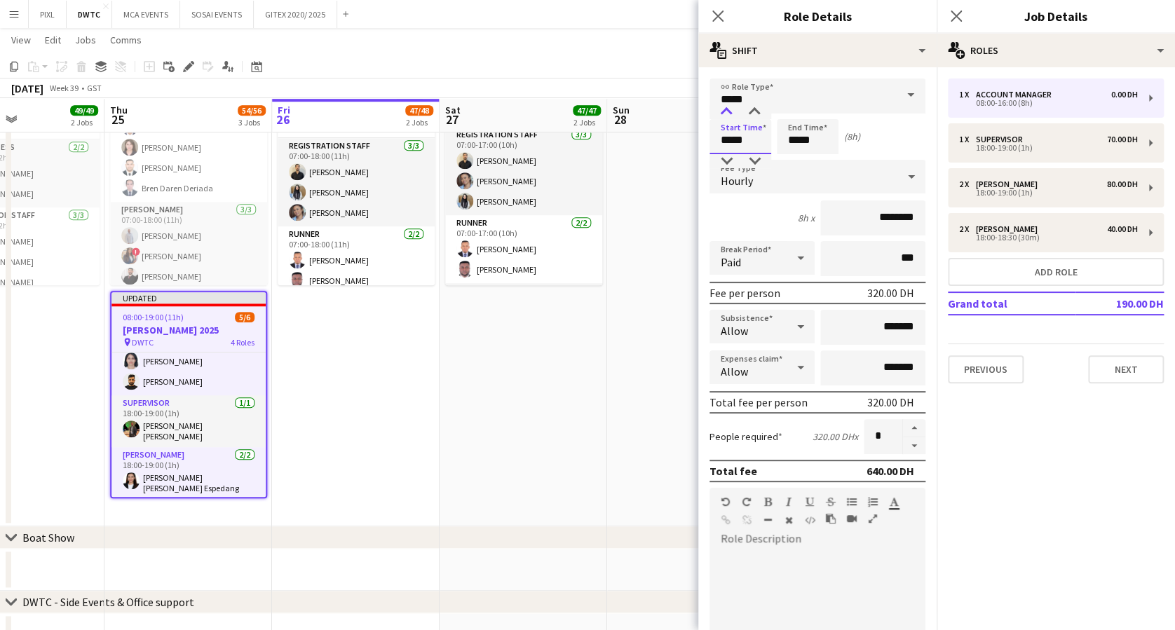
click at [724, 105] on div at bounding box center [726, 112] width 28 height 14
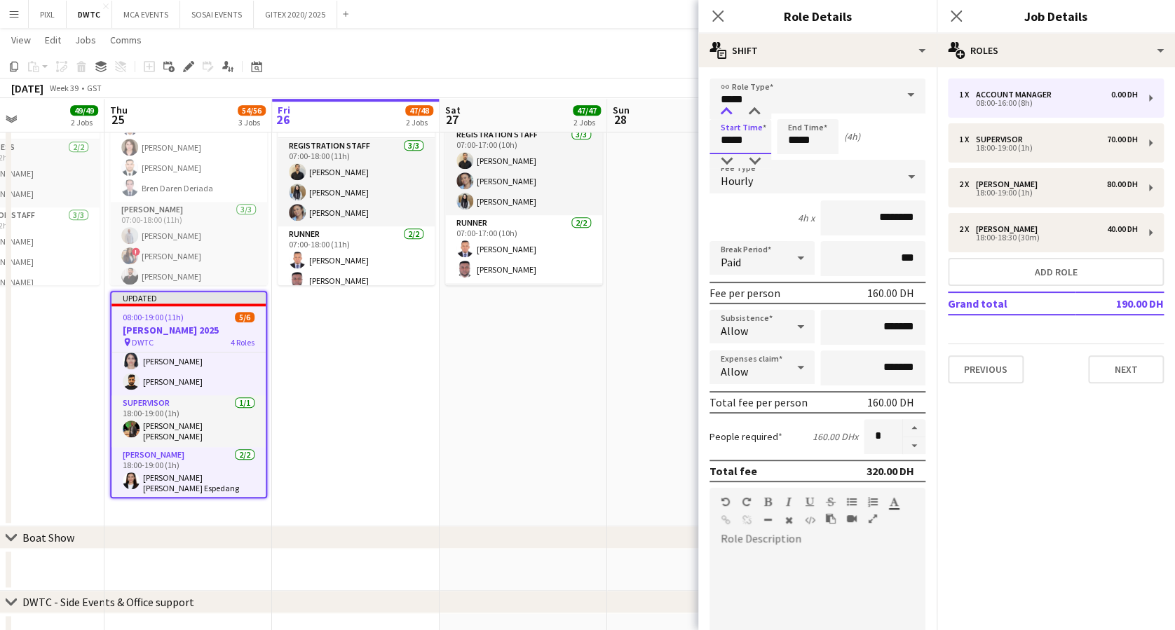
click at [724, 105] on div at bounding box center [726, 112] width 28 height 14
type input "*****"
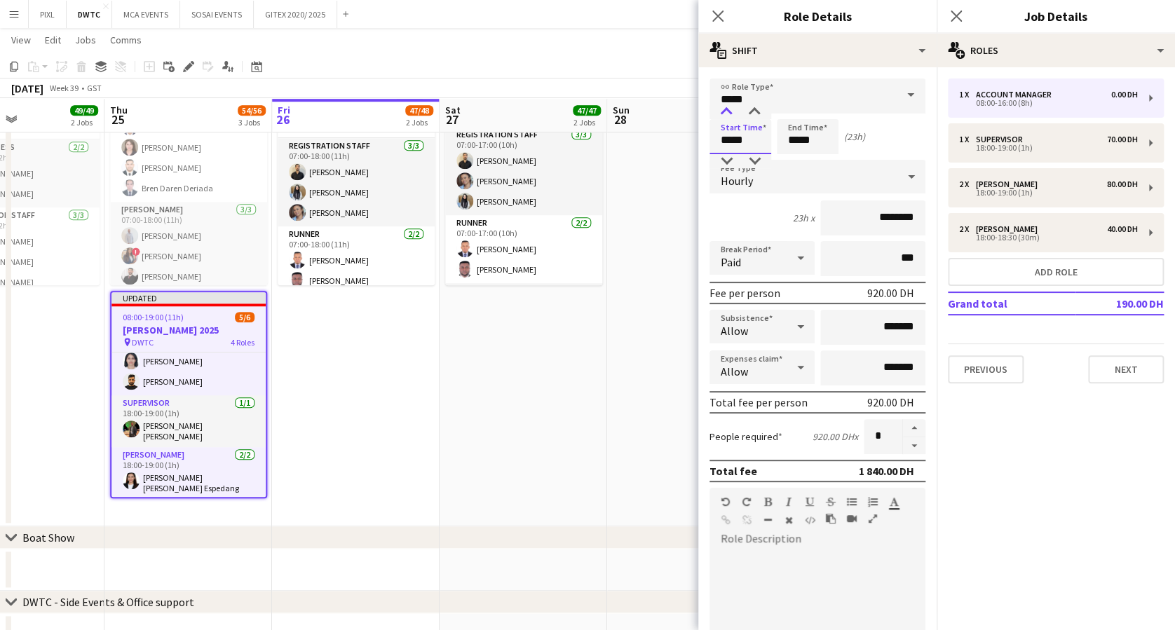
click at [724, 105] on div at bounding box center [726, 112] width 28 height 14
click at [820, 132] on input "*****" at bounding box center [808, 136] width 62 height 35
click at [797, 108] on div at bounding box center [794, 112] width 28 height 14
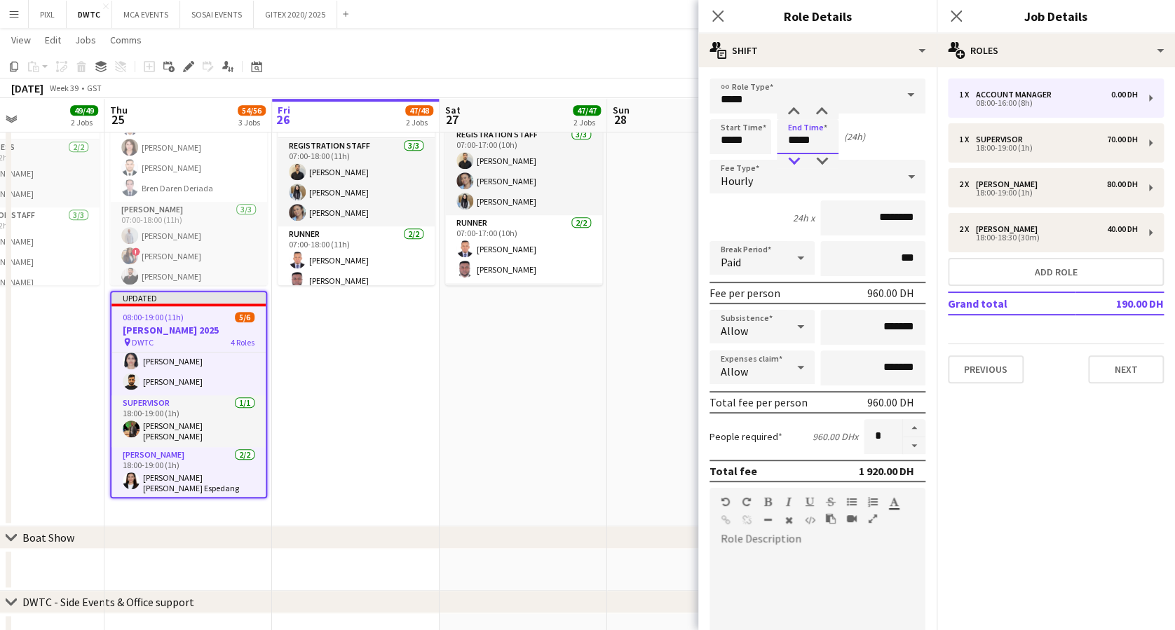
click at [790, 159] on div at bounding box center [794, 161] width 28 height 14
click at [824, 111] on div at bounding box center [822, 112] width 28 height 14
type input "*****"
click at [824, 111] on div at bounding box center [822, 112] width 28 height 14
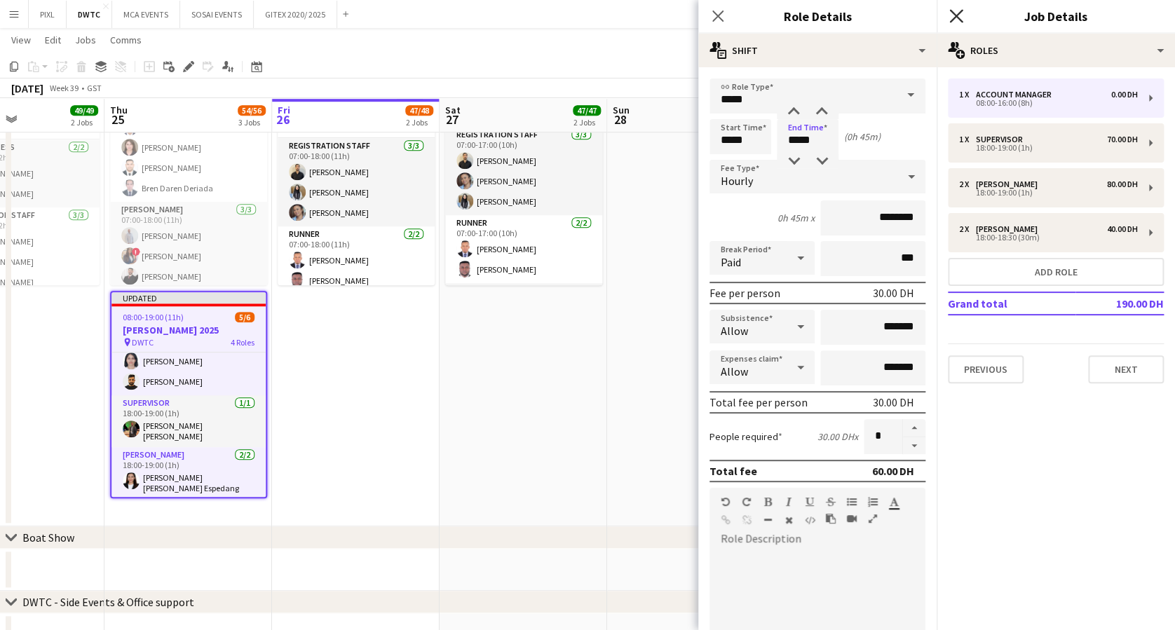
click at [953, 13] on icon at bounding box center [955, 15] width 13 height 13
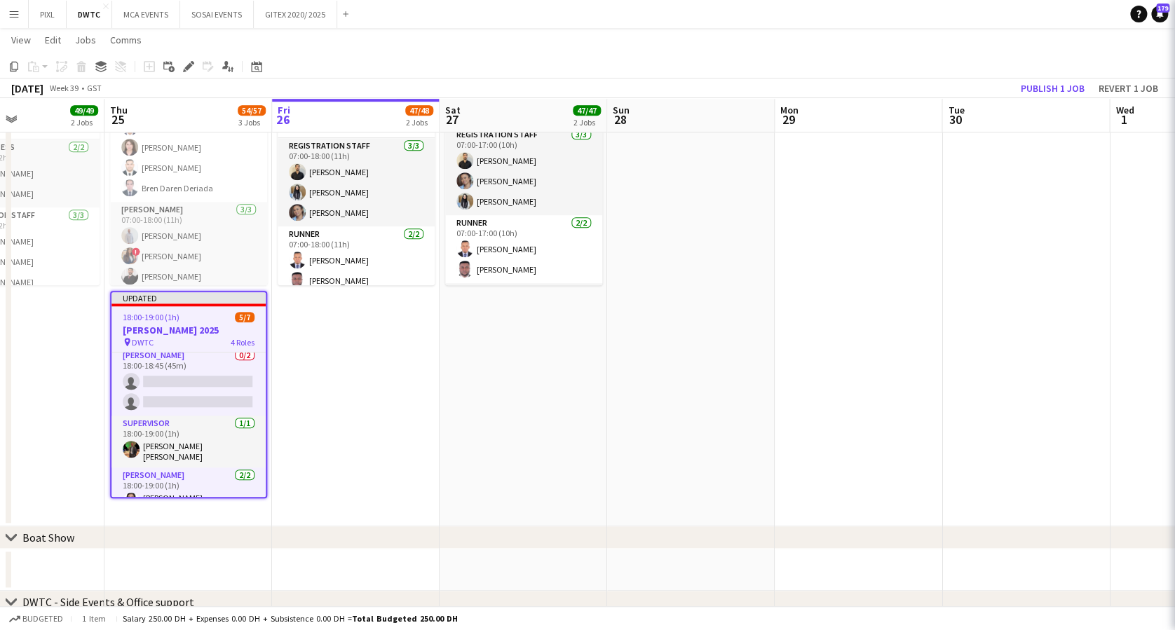
scroll to position [93, 0]
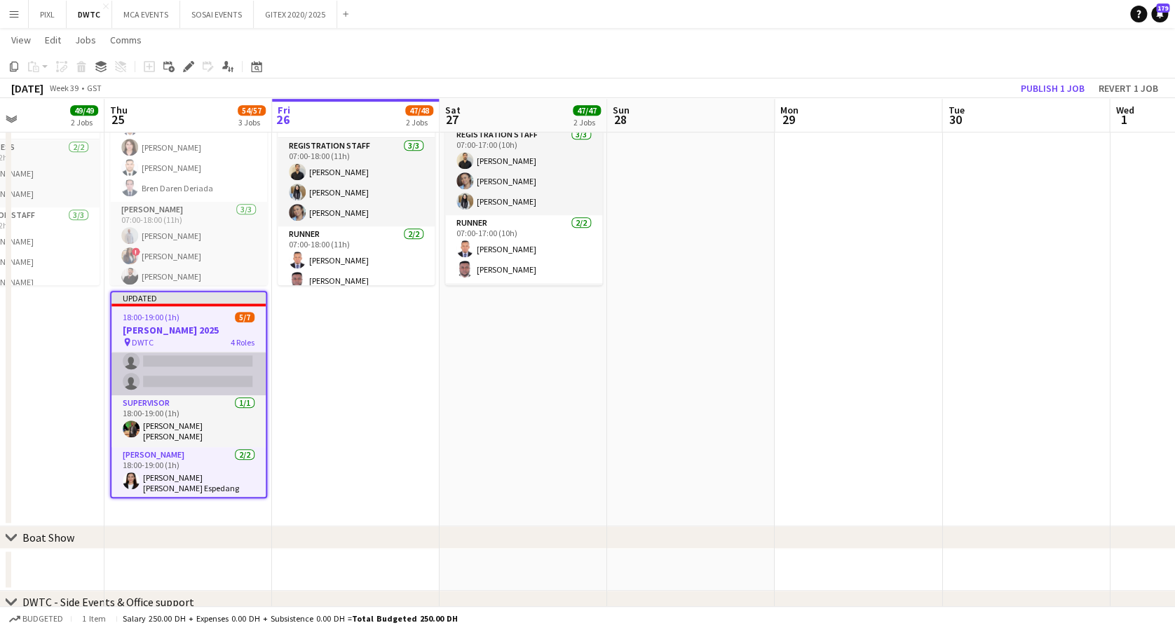
click at [189, 364] on app-card-role "Usher 0/2 18:00-18:45 (45m) single-neutral-actions single-neutral-actions" at bounding box center [188, 361] width 154 height 68
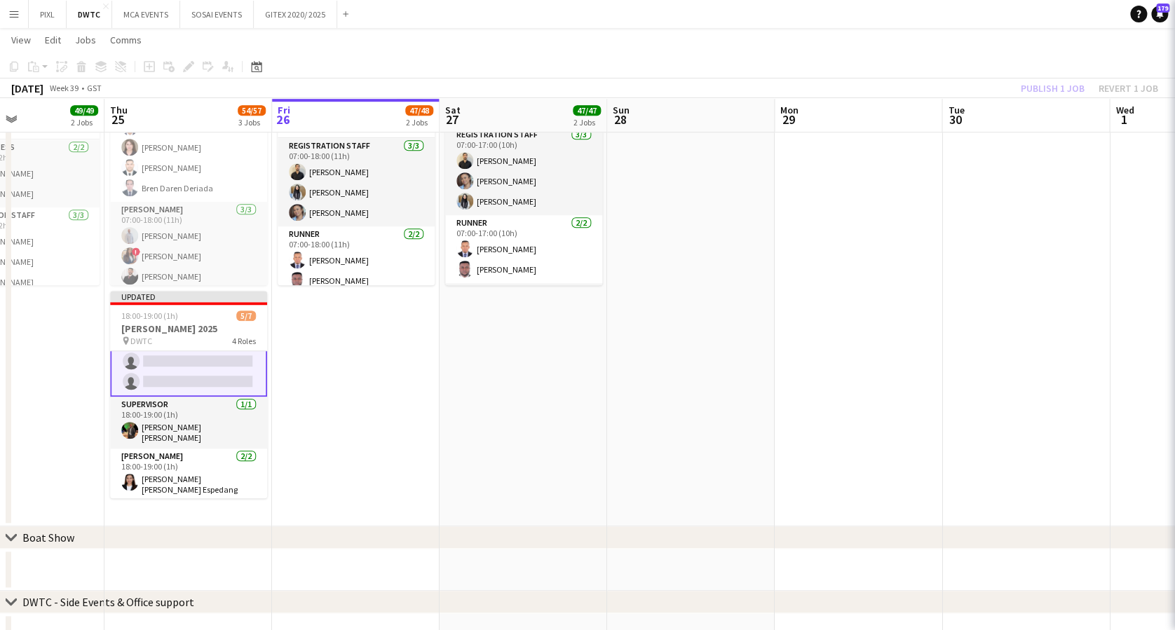
scroll to position [95, 0]
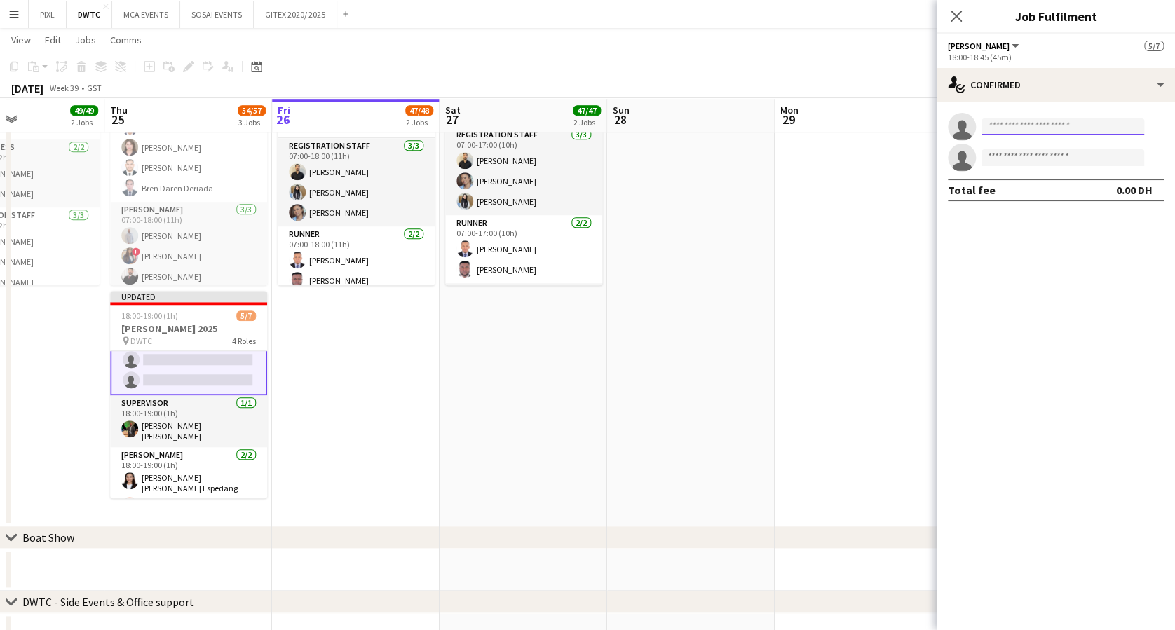
click at [1028, 130] on input at bounding box center [1063, 127] width 163 height 17
type input "**********"
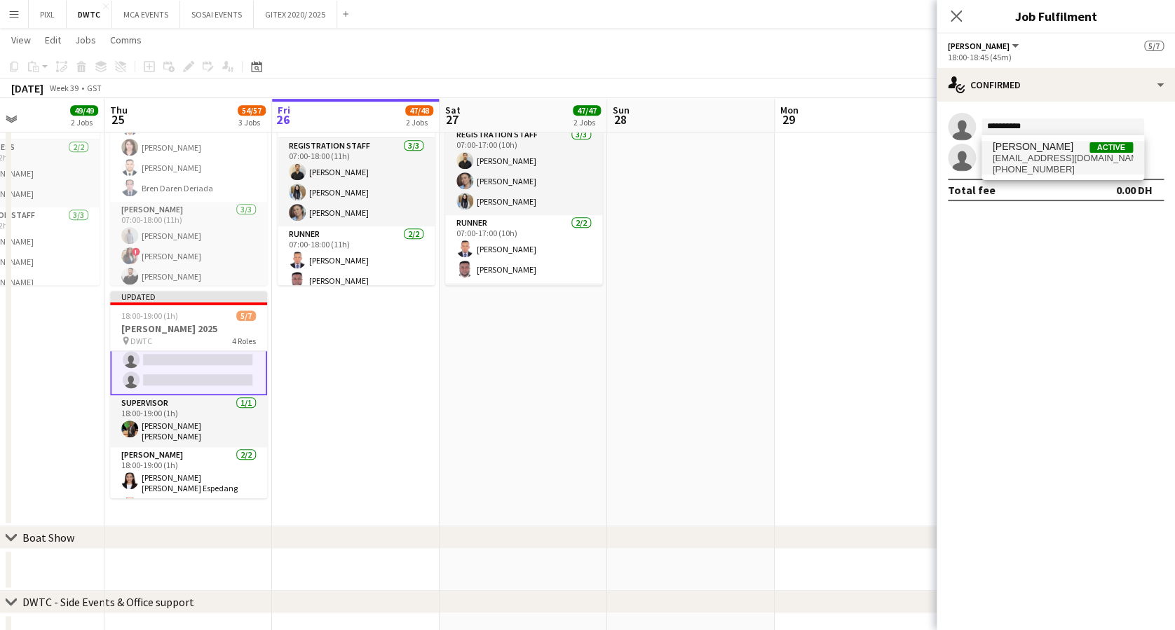
click at [1052, 159] on span "arroyoalbert@yahoo.com" at bounding box center [1063, 158] width 140 height 11
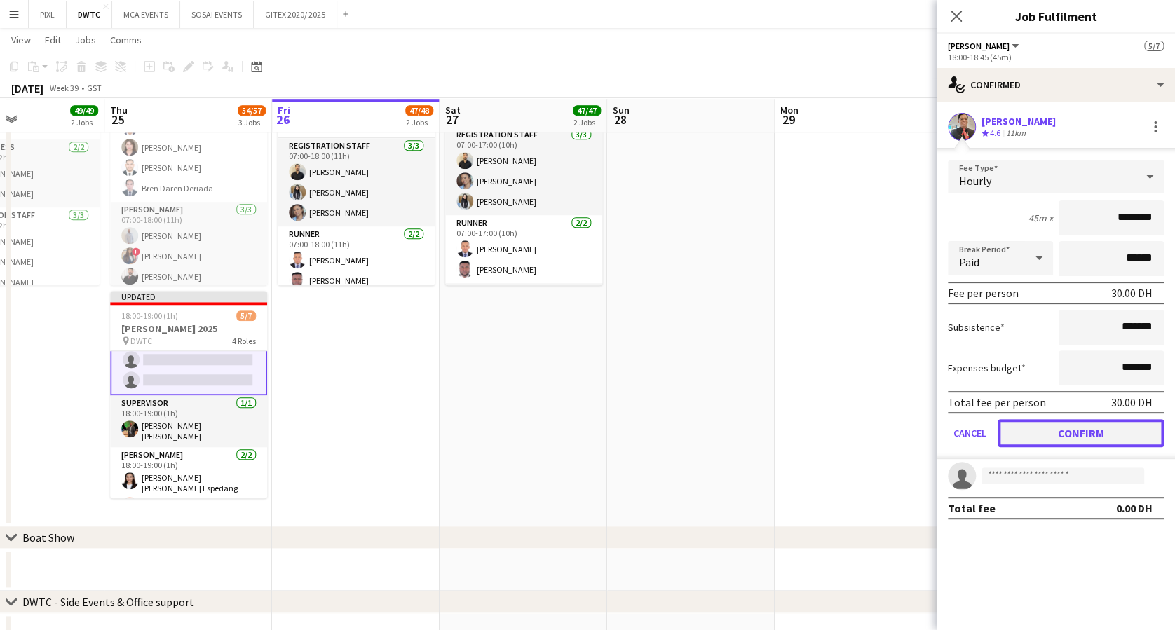
click at [1095, 424] on button "Confirm" at bounding box center [1081, 433] width 166 height 28
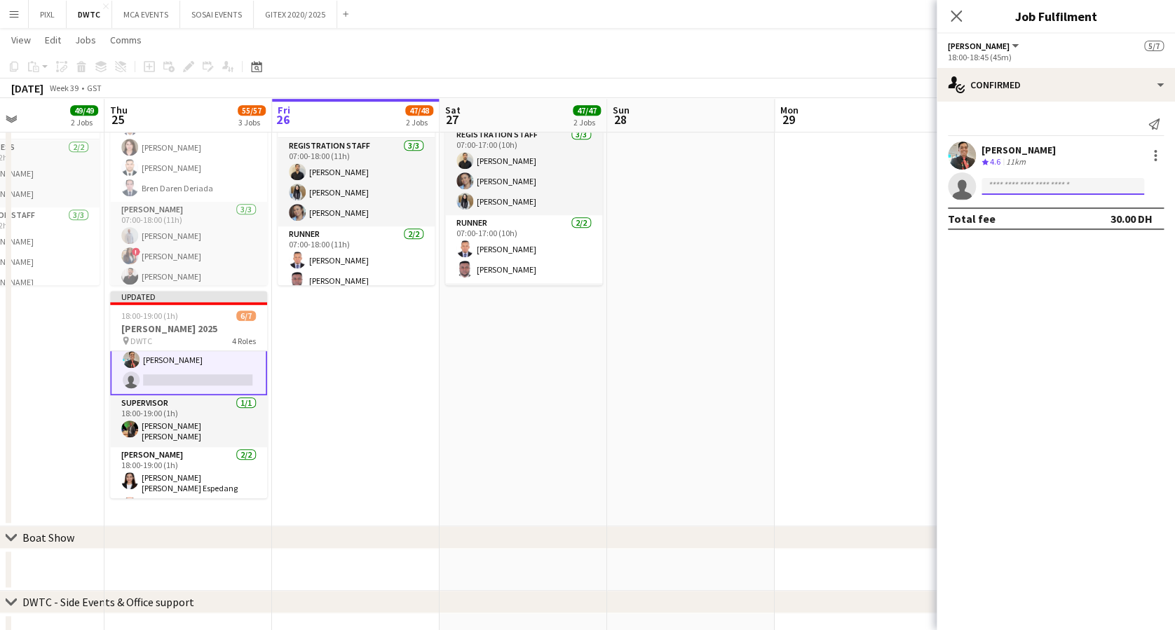
click at [1032, 192] on input at bounding box center [1063, 186] width 163 height 17
type input "**********"
click at [1038, 211] on span "Hassan Elasfory" at bounding box center [1033, 207] width 81 height 12
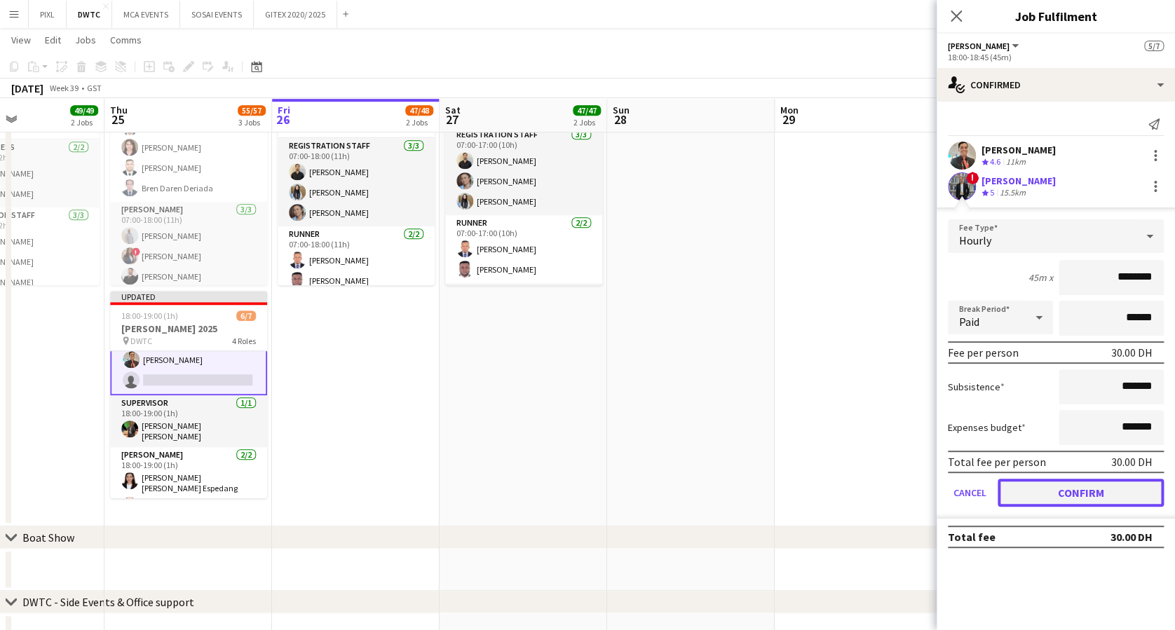
click at [1085, 488] on button "Confirm" at bounding box center [1081, 493] width 166 height 28
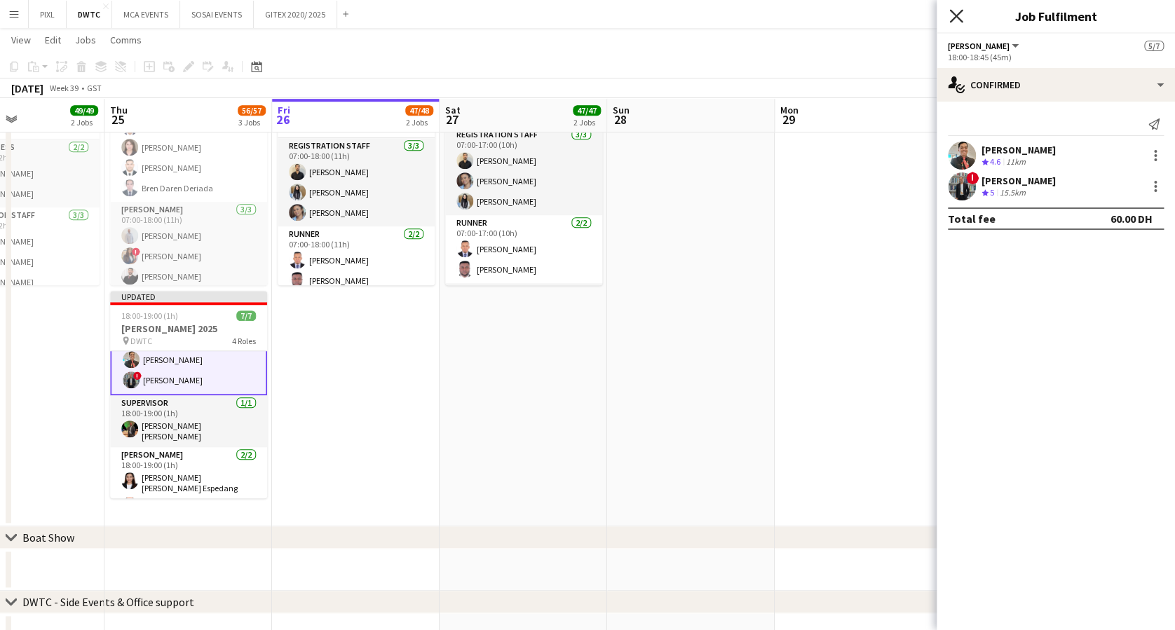
click at [958, 17] on icon at bounding box center [955, 15] width 13 height 13
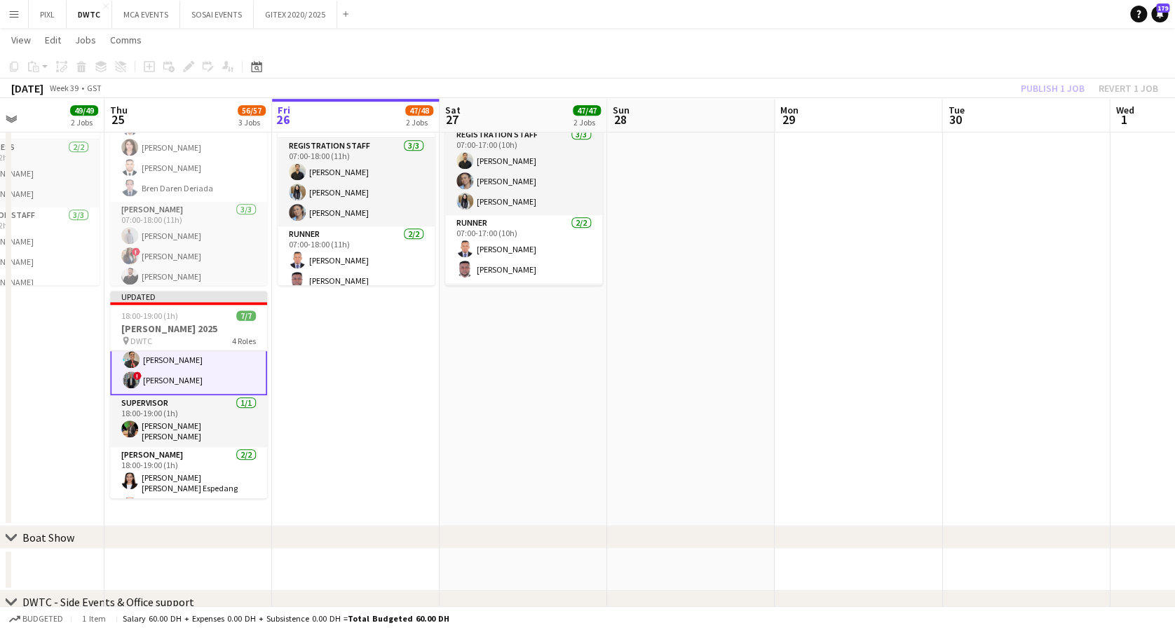
click at [1060, 82] on div "Publish 1 job Revert 1 job" at bounding box center [1089, 88] width 171 height 18
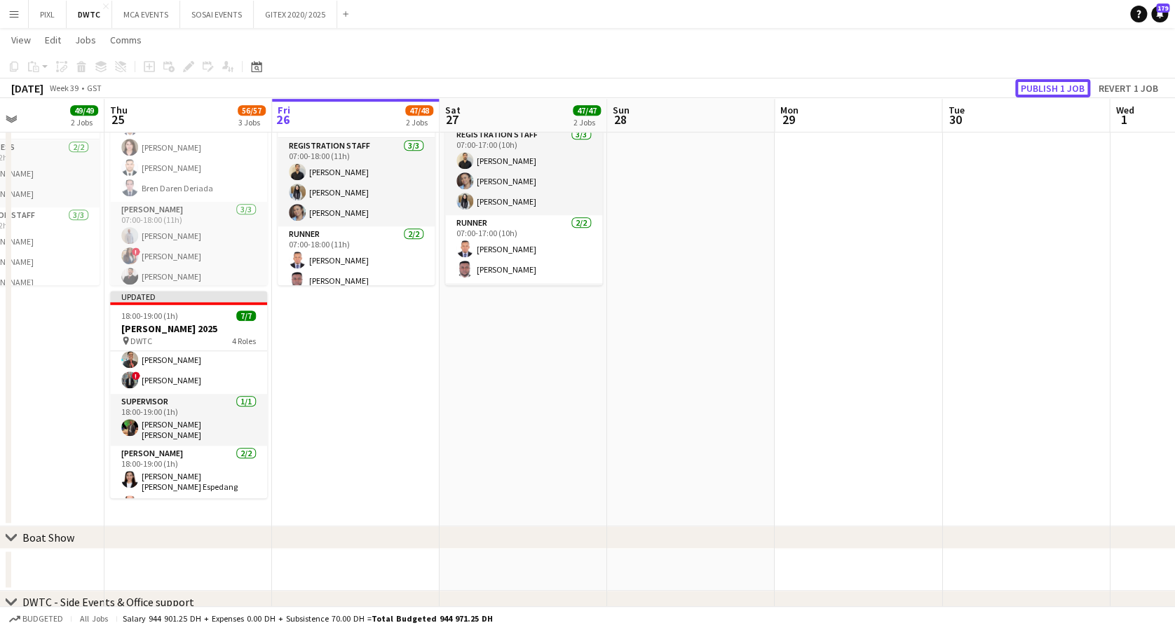
click at [1060, 82] on button "Publish 1 job" at bounding box center [1052, 88] width 75 height 18
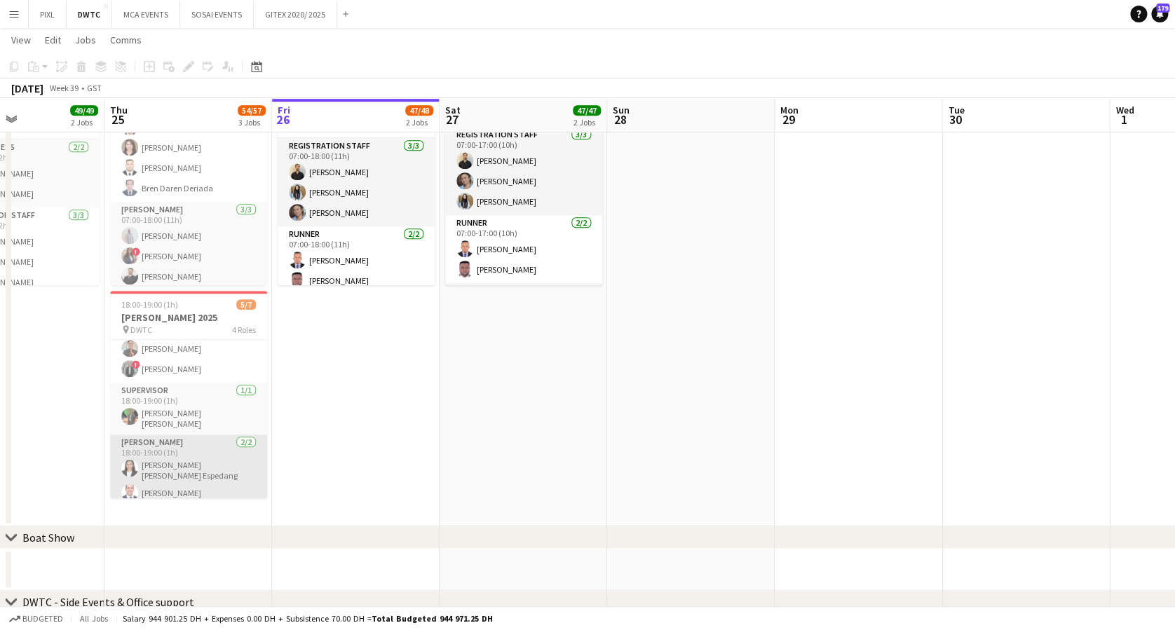
click at [204, 459] on app-card-role "Usher 2/2 18:00-19:00 (1h) Maria liza Espedang Ramy Habib" at bounding box center [188, 471] width 157 height 72
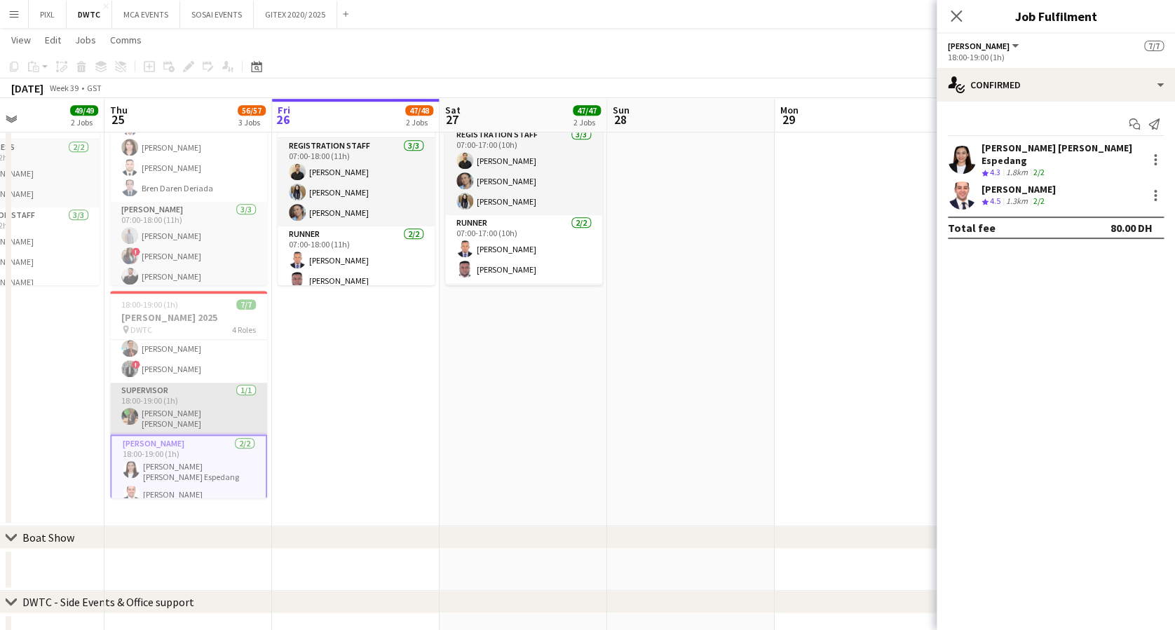
click at [174, 410] on app-card-role "Supervisor 1/1 18:00-19:00 (1h) Christian Benjamin Amechi" at bounding box center [188, 409] width 157 height 52
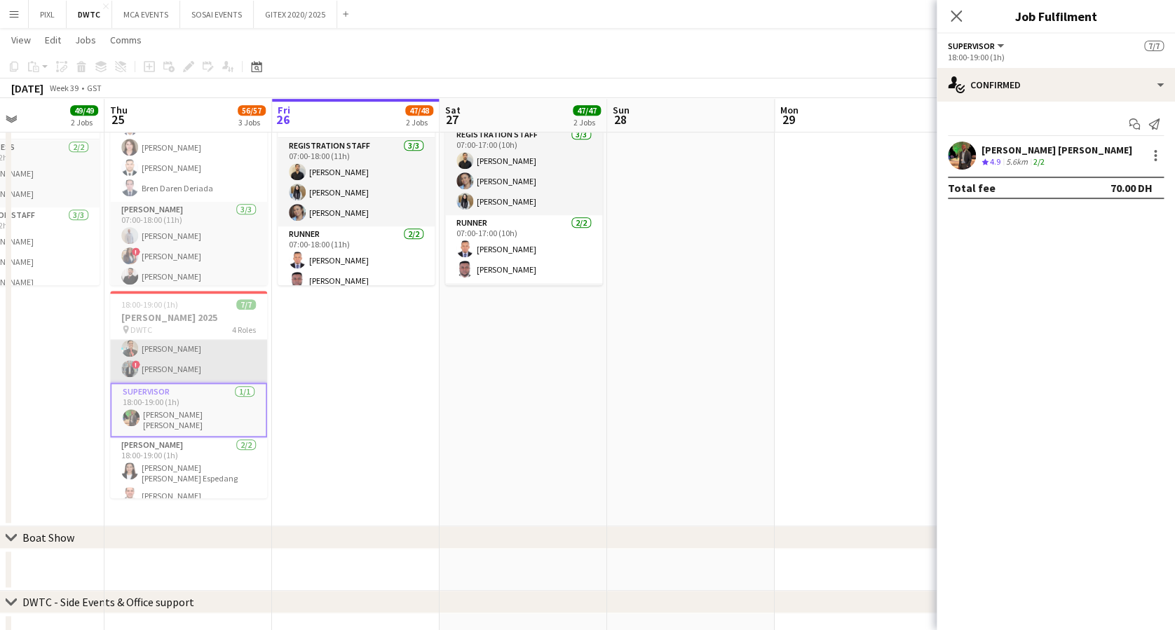
click at [168, 367] on app-card-role "Usher 2/2 18:00-18:45 (45m) Albert Arroyo ! Hassan Elasfory" at bounding box center [188, 349] width 157 height 68
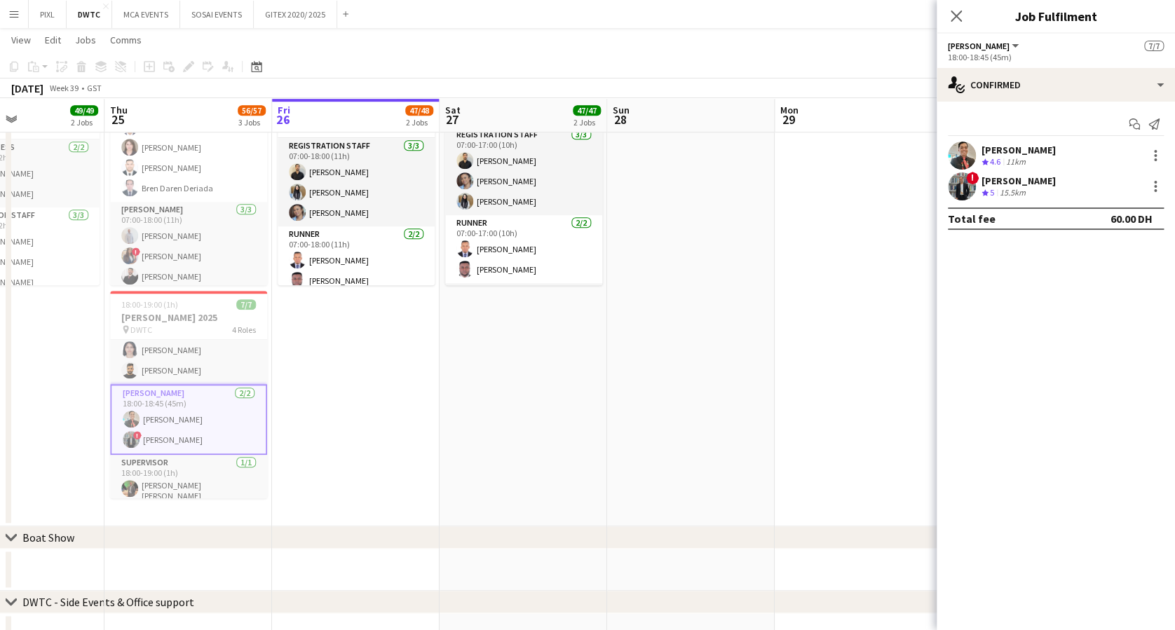
scroll to position [0, 0]
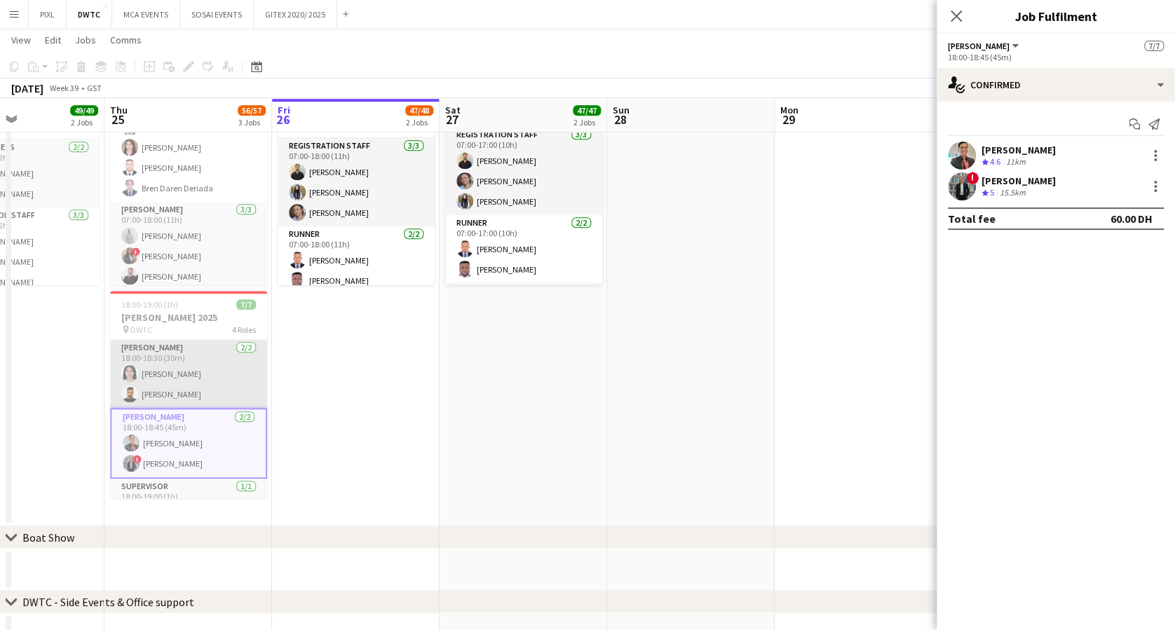
click at [201, 384] on app-card-role "Usher 2/2 18:00-18:30 (30m) Fazeen Shahzad Masoud Rahimi" at bounding box center [188, 374] width 157 height 68
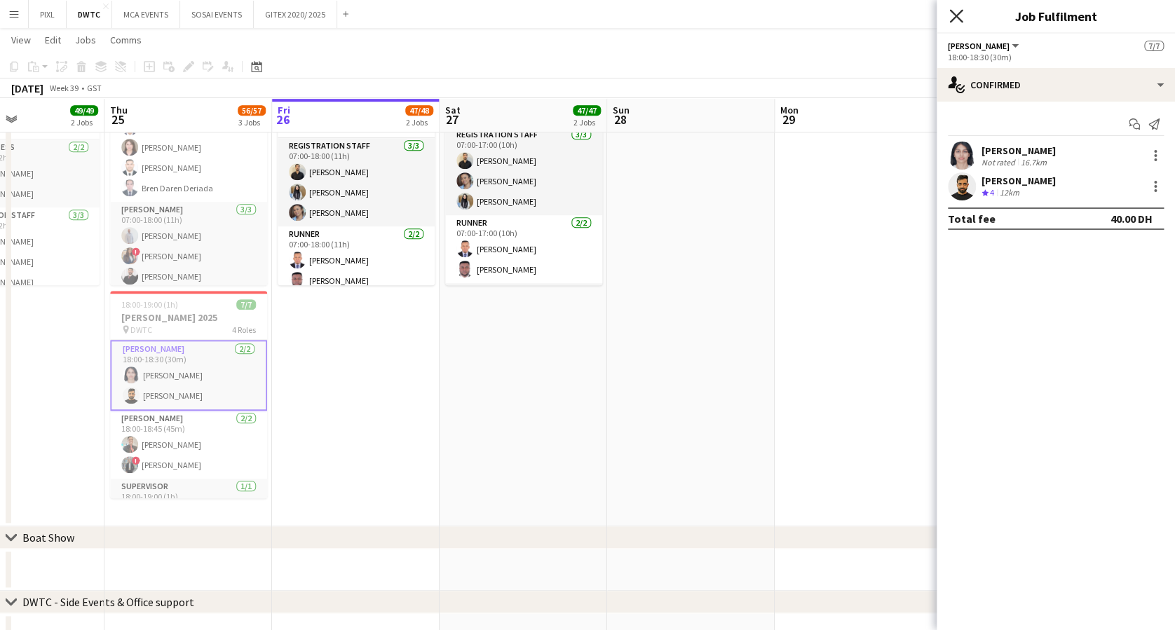
click at [960, 13] on icon at bounding box center [955, 15] width 13 height 13
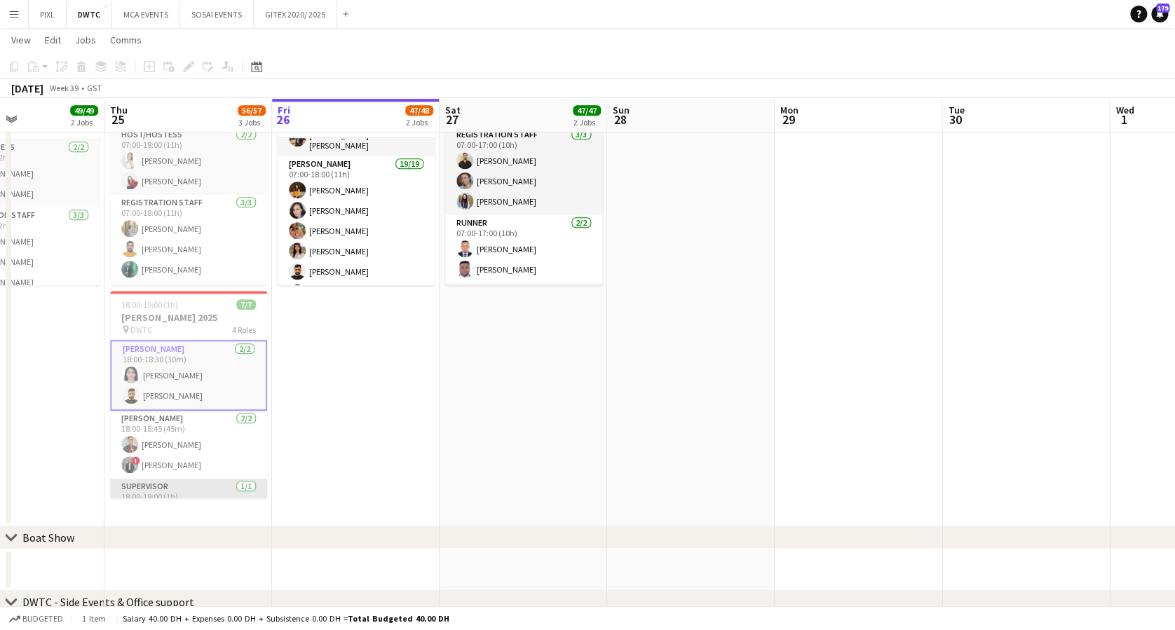
scroll to position [95, 0]
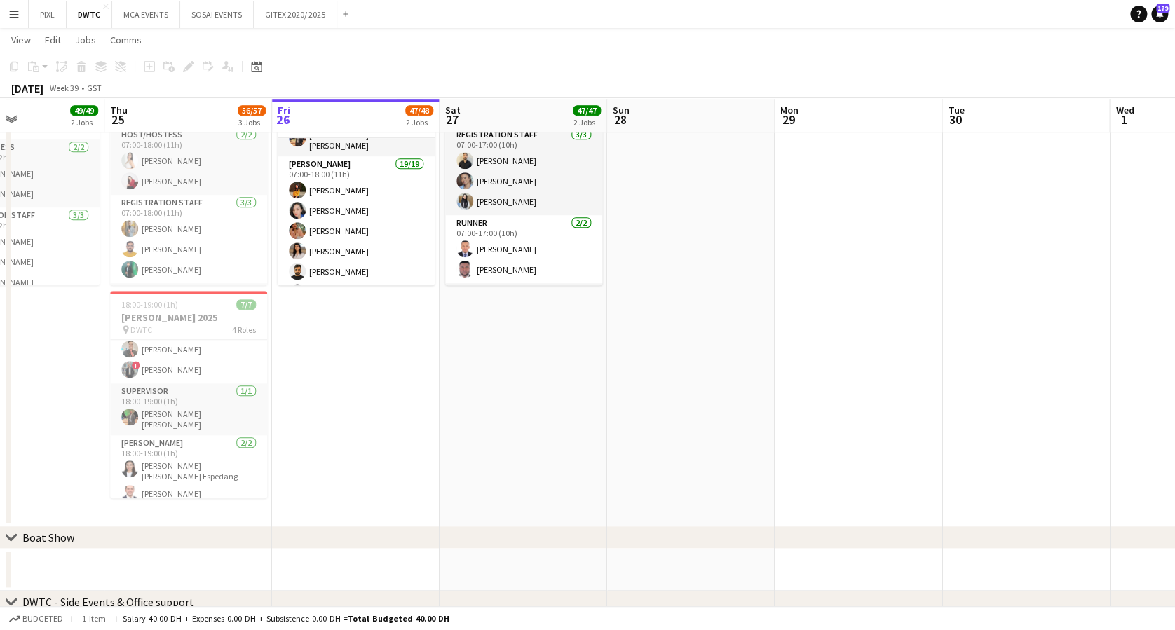
click at [13, 14] on app-icon "Menu" at bounding box center [13, 13] width 11 height 11
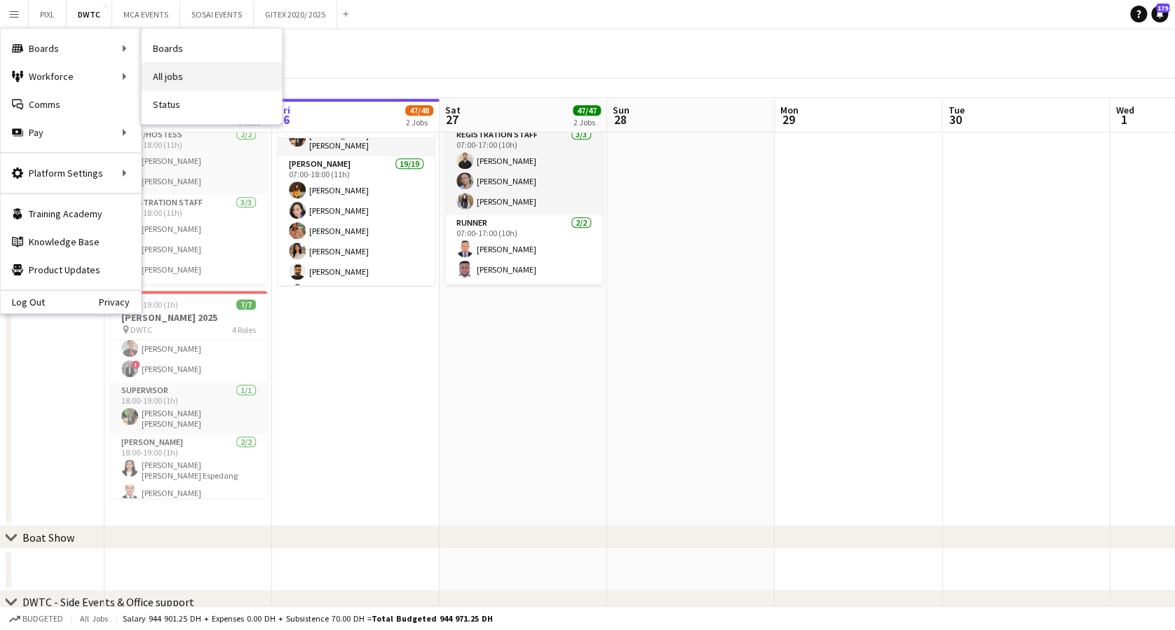
click at [198, 72] on link "All jobs" at bounding box center [212, 76] width 140 height 28
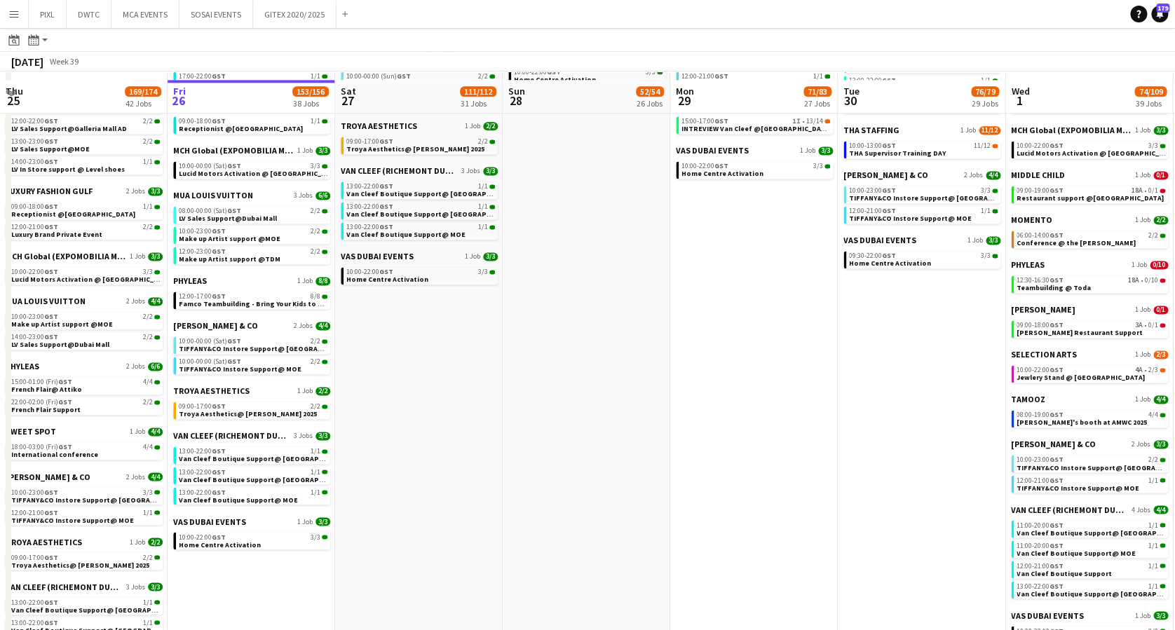
scroll to position [935, 0]
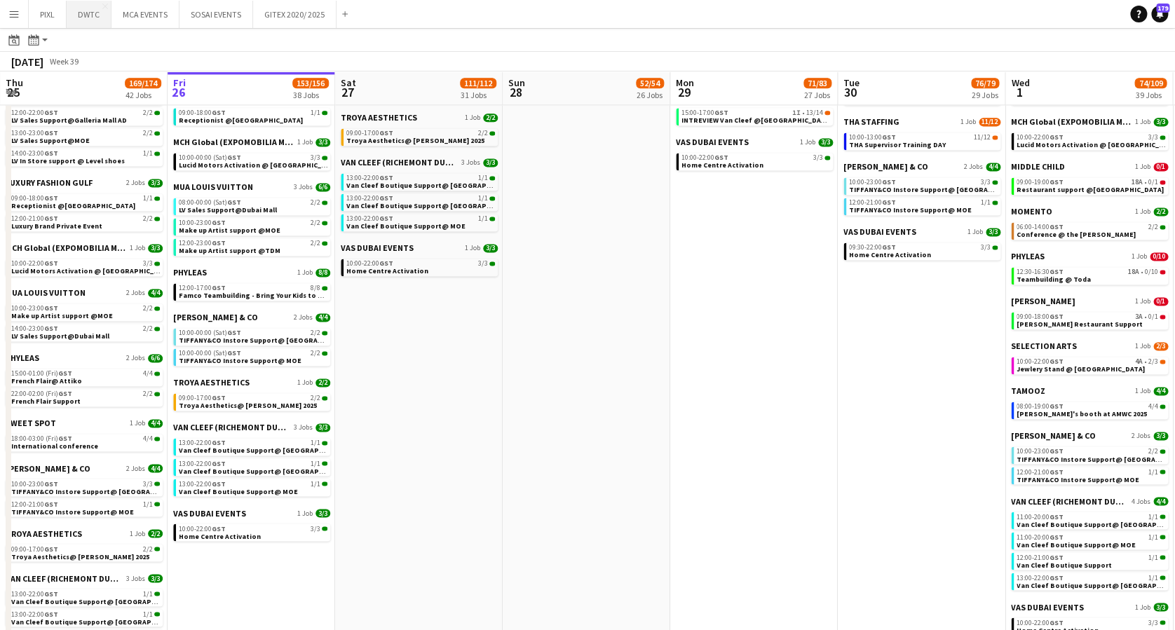
click at [90, 8] on button "DWTC Close" at bounding box center [89, 14] width 45 height 27
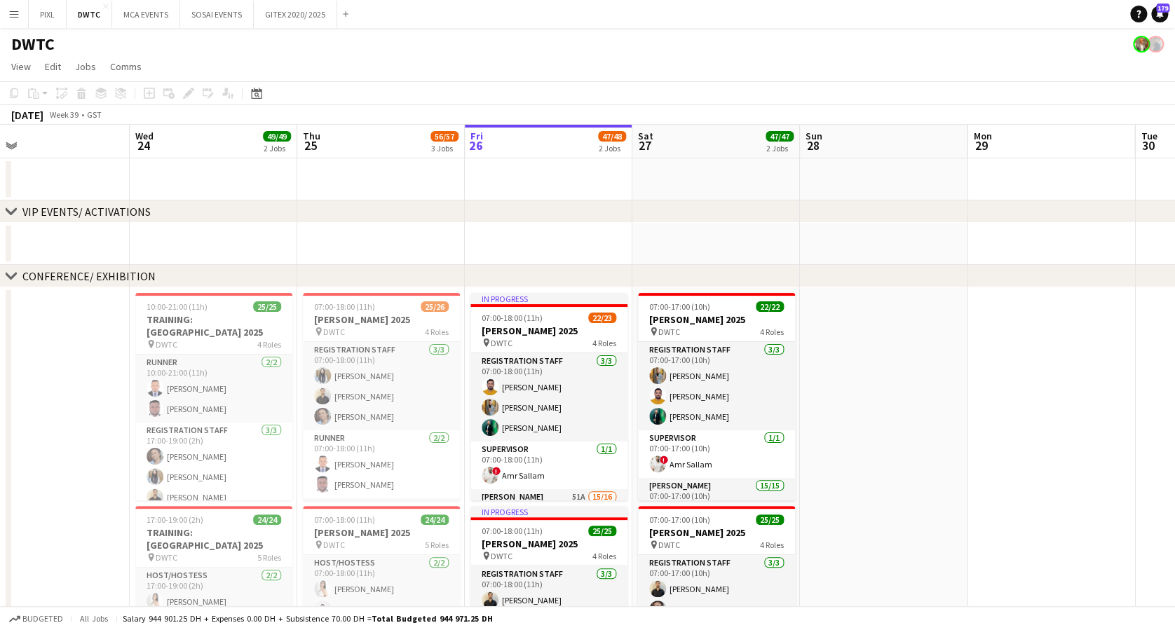
scroll to position [0, 356]
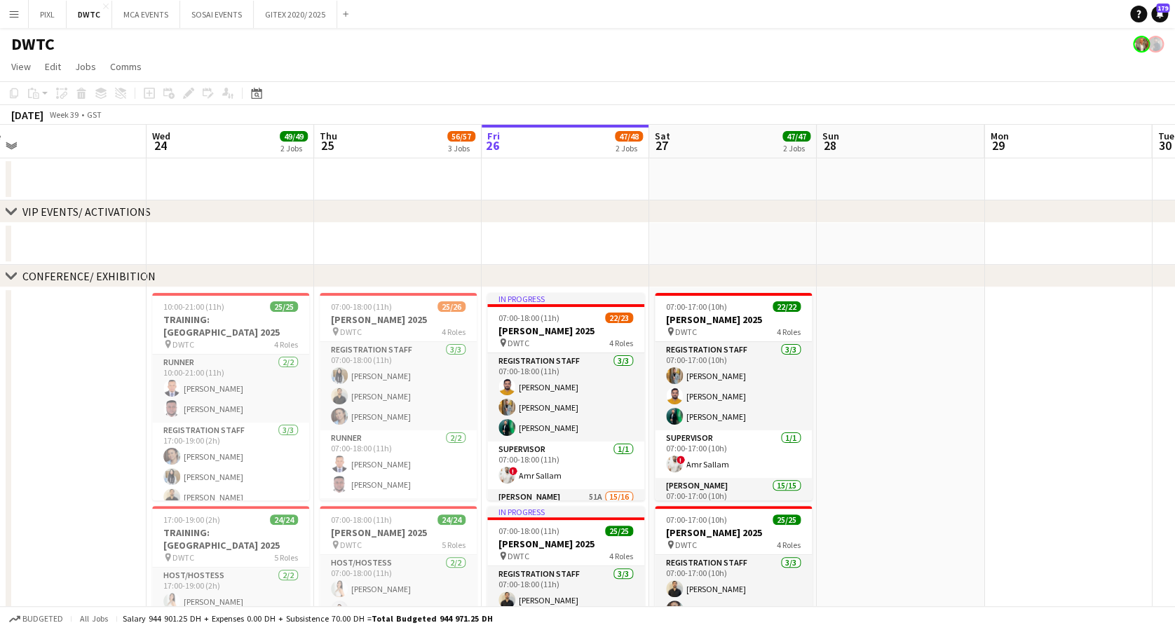
drag, startPoint x: 299, startPoint y: 382, endPoint x: 600, endPoint y: 412, distance: 302.3
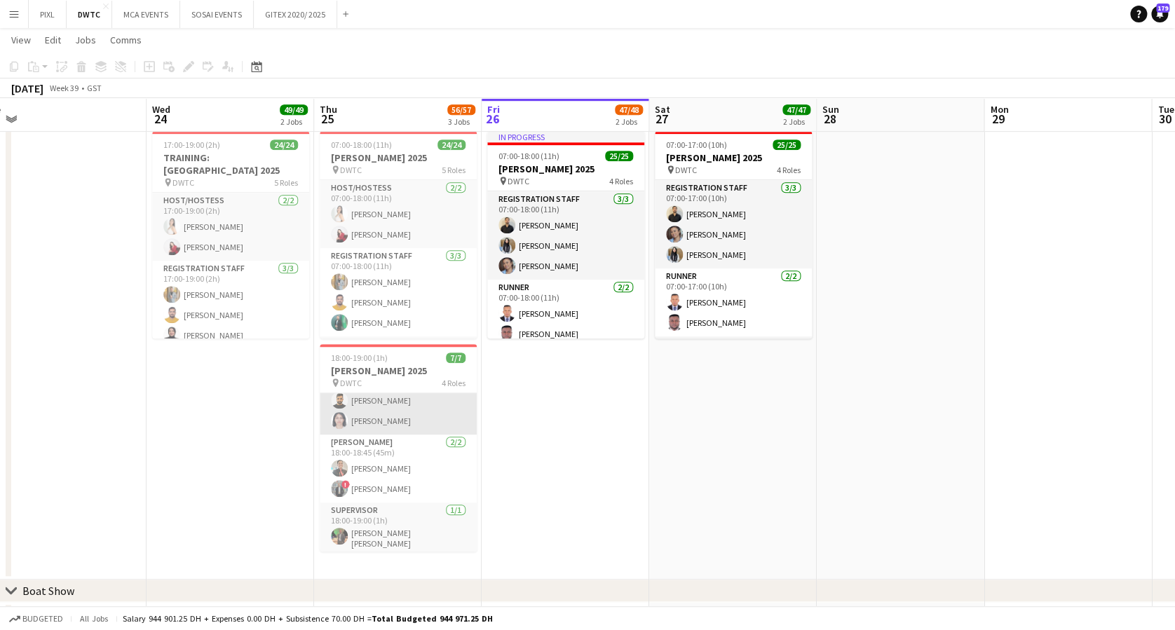
scroll to position [0, 0]
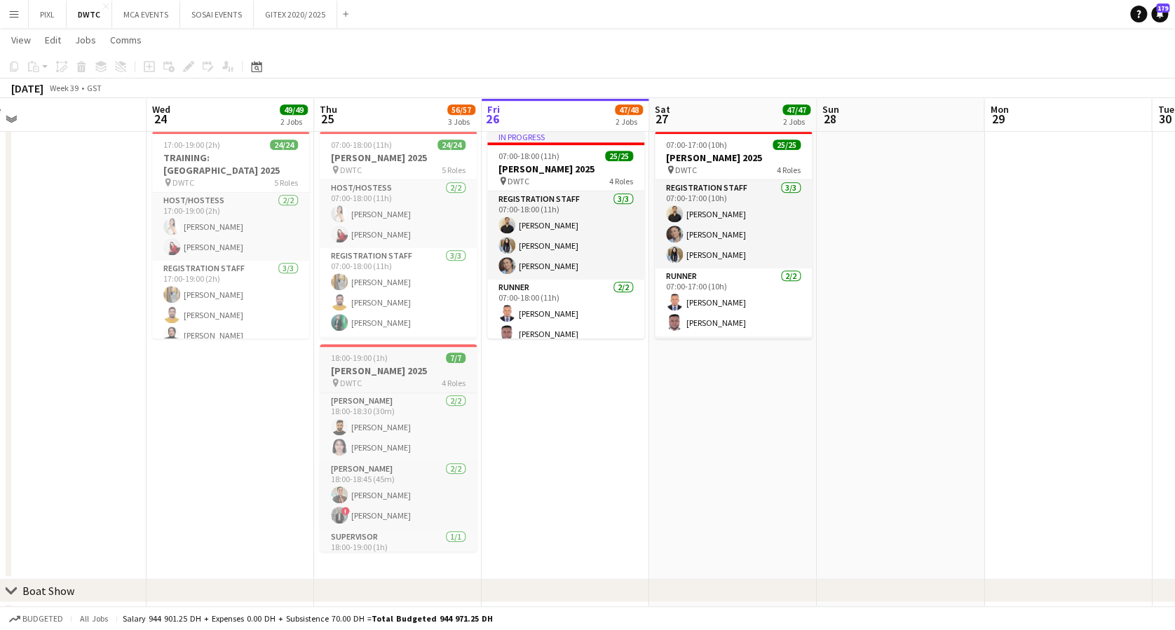
click at [380, 365] on h3 "Meidam 2025" at bounding box center [398, 371] width 157 height 13
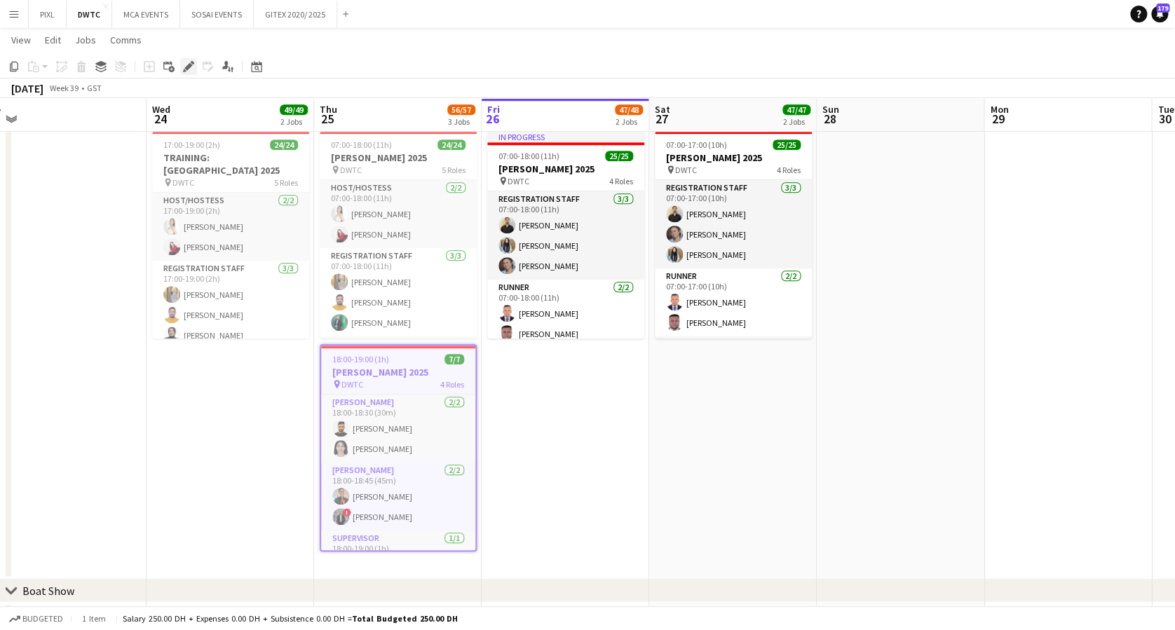
click at [188, 65] on icon at bounding box center [188, 67] width 8 height 8
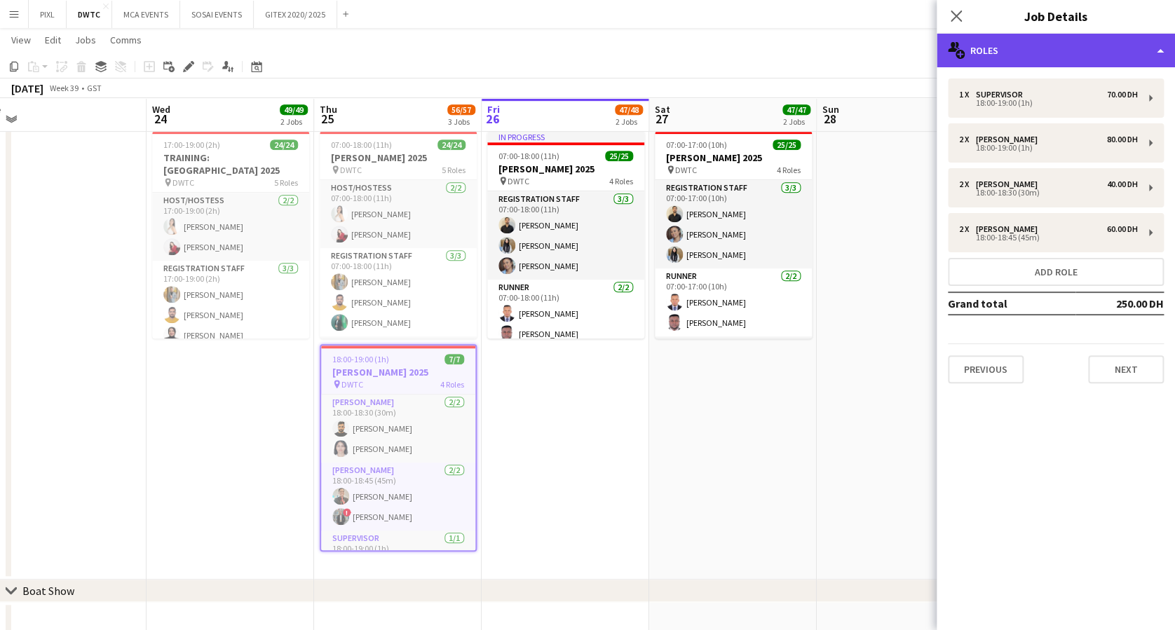
click at [993, 55] on div "multiple-users-add Roles" at bounding box center [1056, 51] width 238 height 34
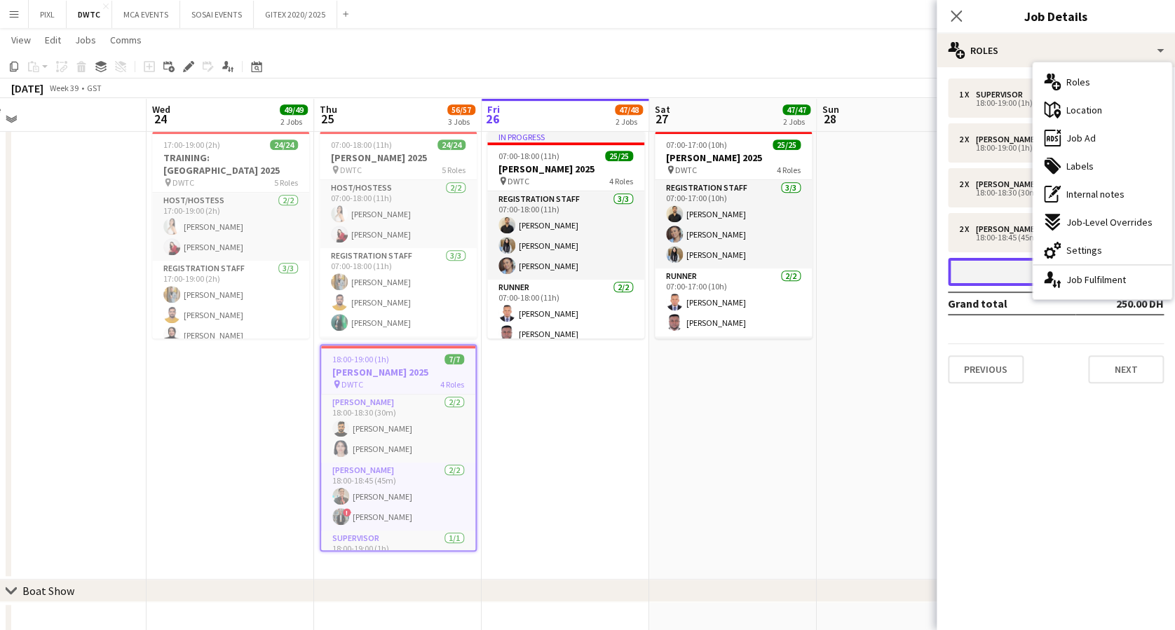
click at [982, 277] on button "Add role" at bounding box center [1056, 272] width 216 height 28
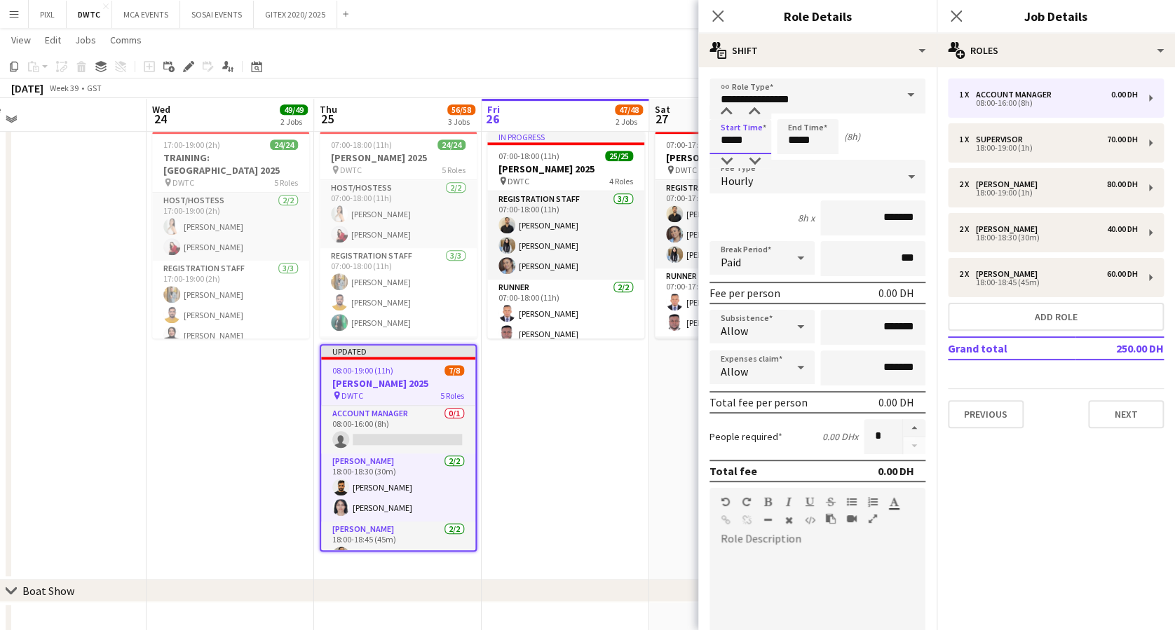
click at [723, 128] on input "*****" at bounding box center [741, 136] width 62 height 35
click at [724, 108] on div at bounding box center [726, 112] width 28 height 14
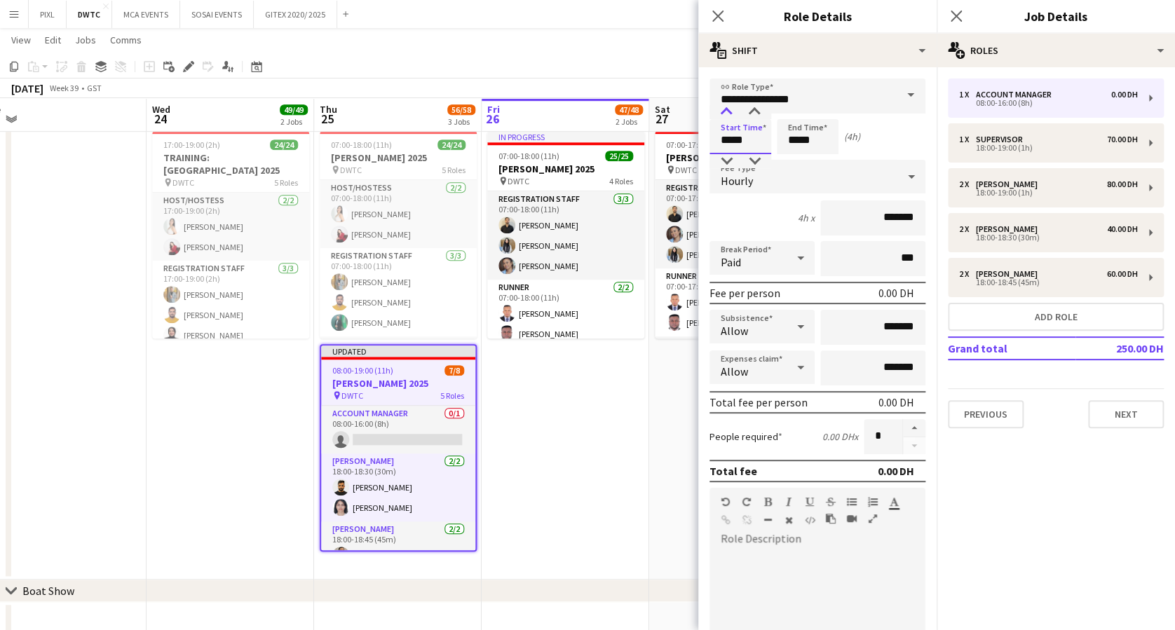
click at [724, 108] on div at bounding box center [726, 112] width 28 height 14
click at [725, 108] on div at bounding box center [726, 112] width 28 height 14
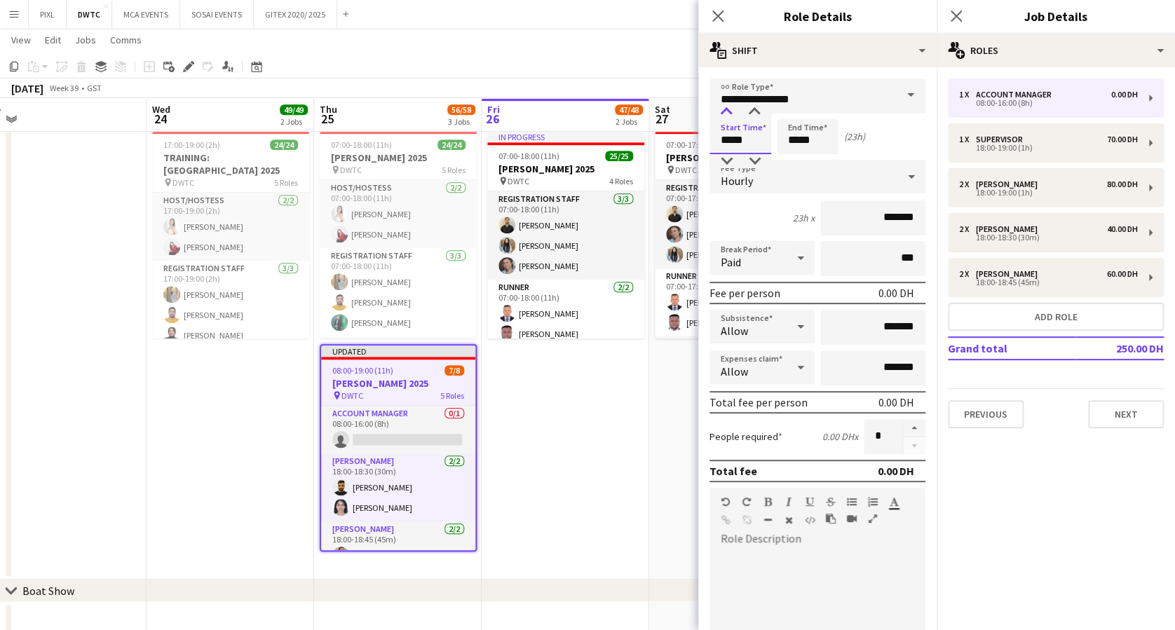
type input "*****"
click at [725, 108] on div at bounding box center [726, 112] width 28 height 14
click at [812, 133] on input "*****" at bounding box center [808, 136] width 62 height 35
click at [796, 111] on div at bounding box center [794, 112] width 28 height 14
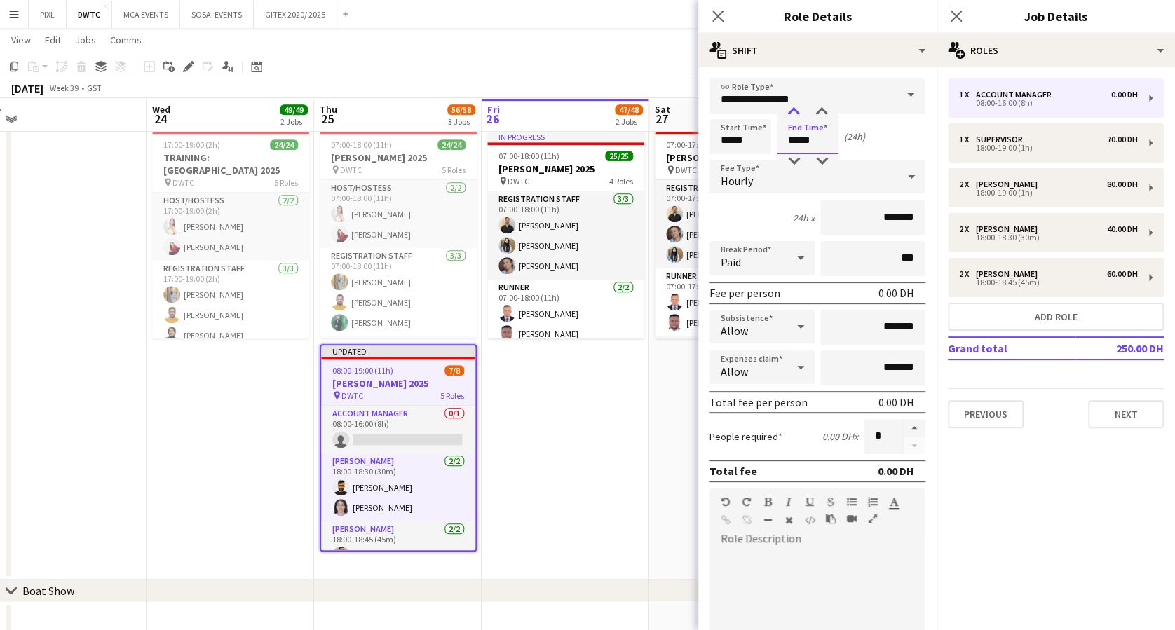
click at [796, 111] on div at bounding box center [794, 112] width 28 height 14
click at [794, 158] on div at bounding box center [794, 161] width 28 height 14
click at [825, 111] on div at bounding box center [822, 112] width 28 height 14
type input "*****"
click at [825, 111] on div at bounding box center [822, 112] width 28 height 14
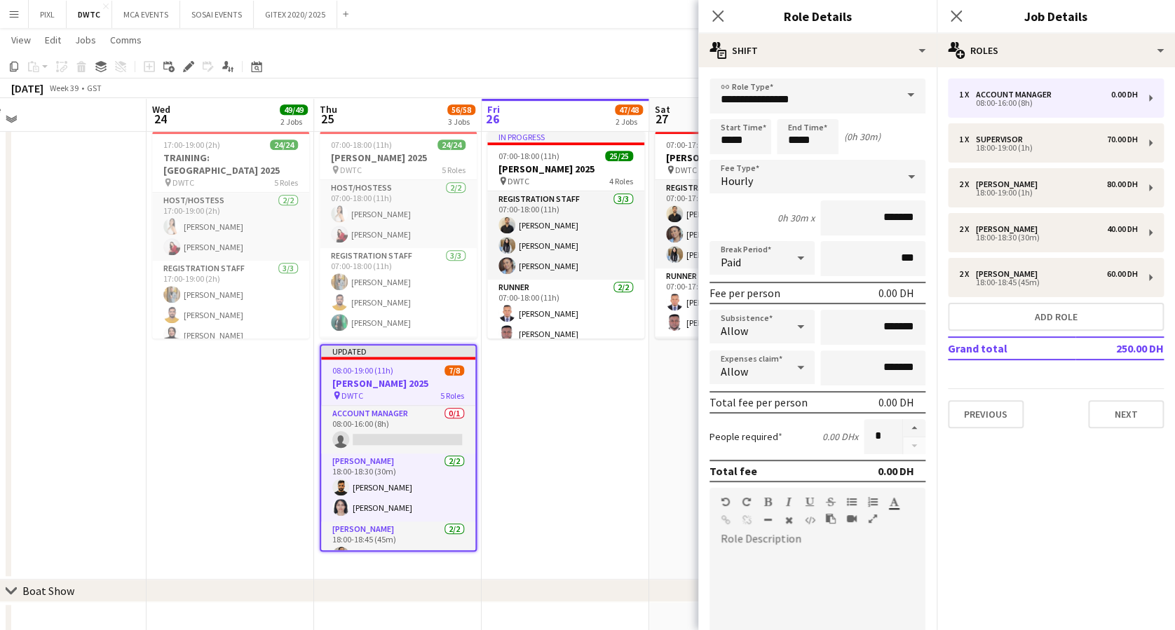
click at [896, 95] on span at bounding box center [910, 96] width 29 height 34
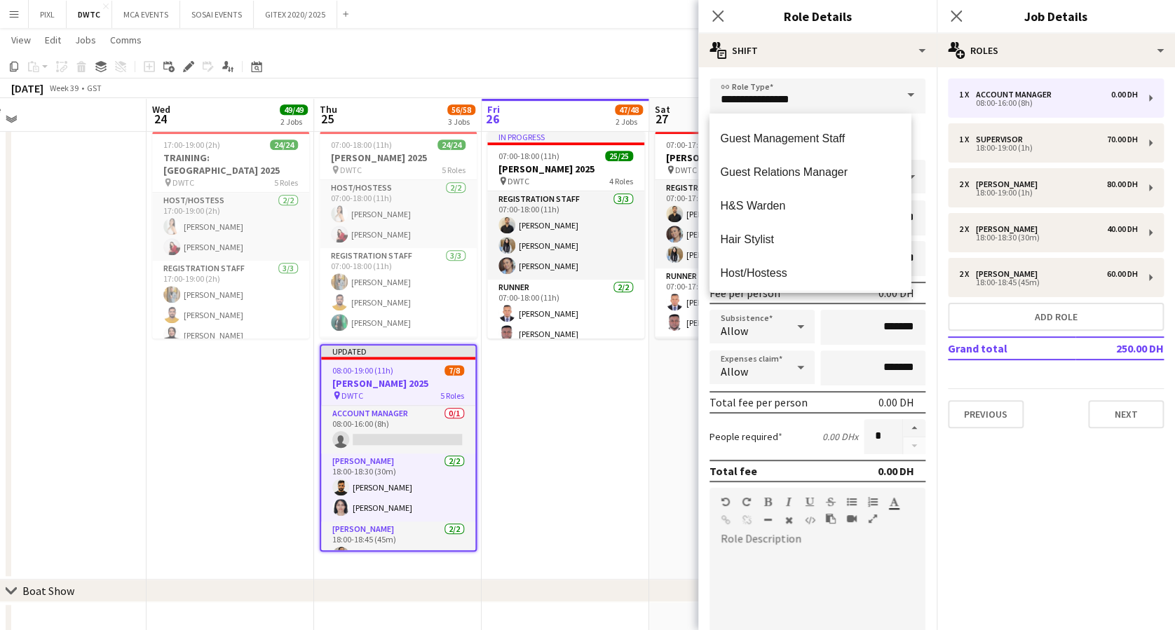
scroll to position [1215, 0]
click at [910, 189] on body "Menu Boards Boards Boards All jobs Status Workforce Workforce My Workforce Recr…" at bounding box center [587, 308] width 1175 height 1365
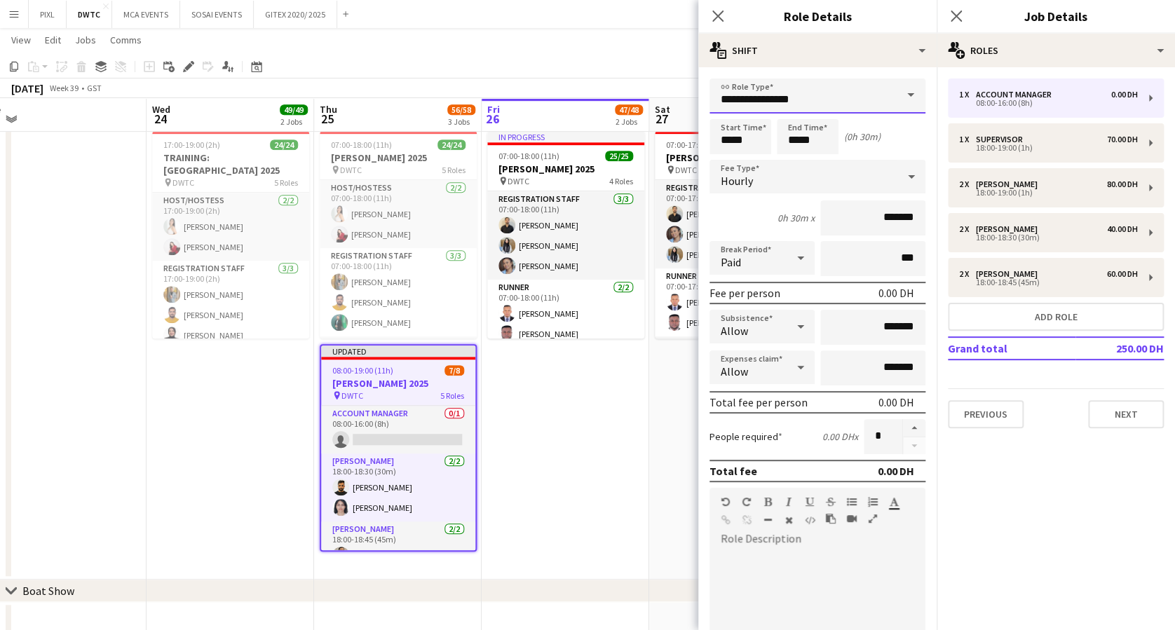
click at [860, 105] on input "**********" at bounding box center [818, 96] width 216 height 35
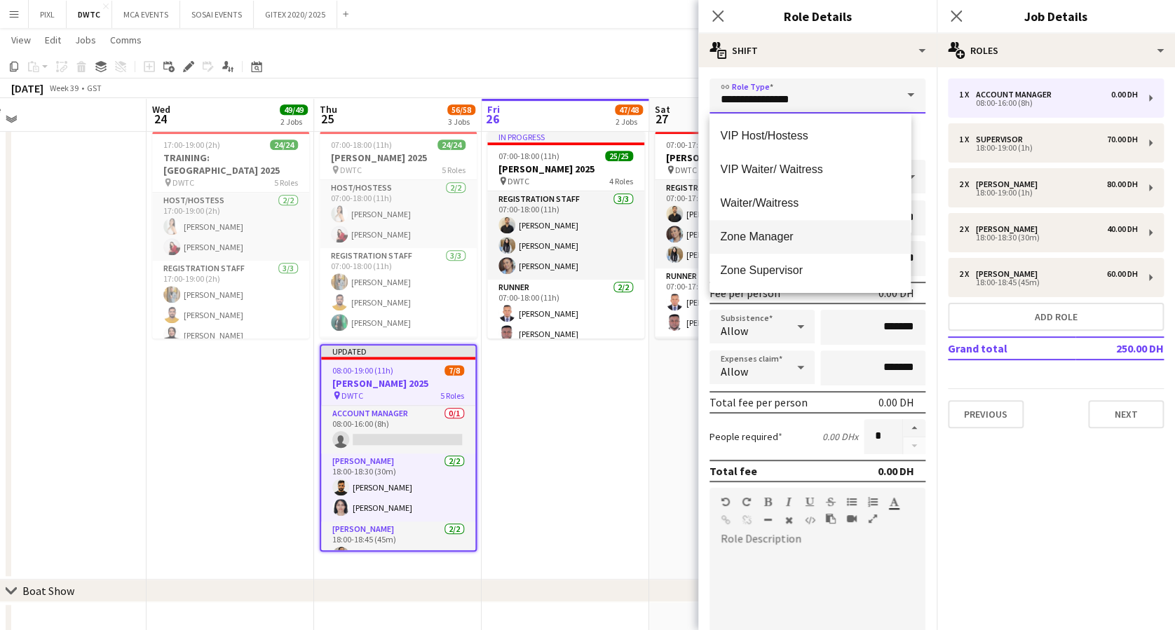
scroll to position [3171, 0]
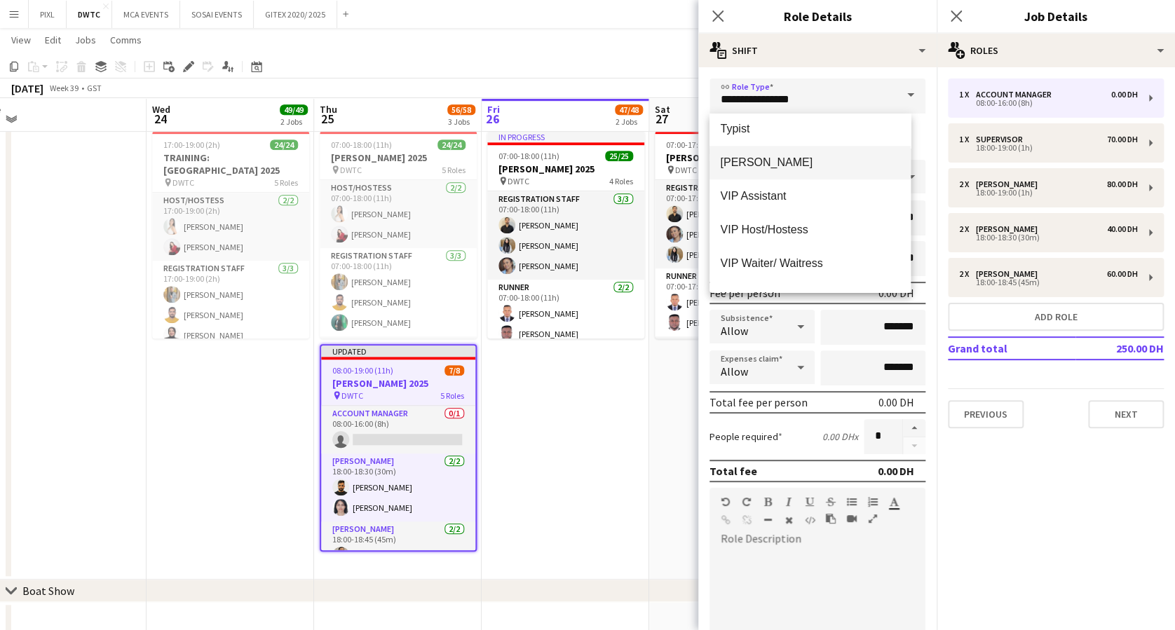
click at [759, 153] on mat-option "Usher" at bounding box center [811, 163] width 202 height 34
type input "*****"
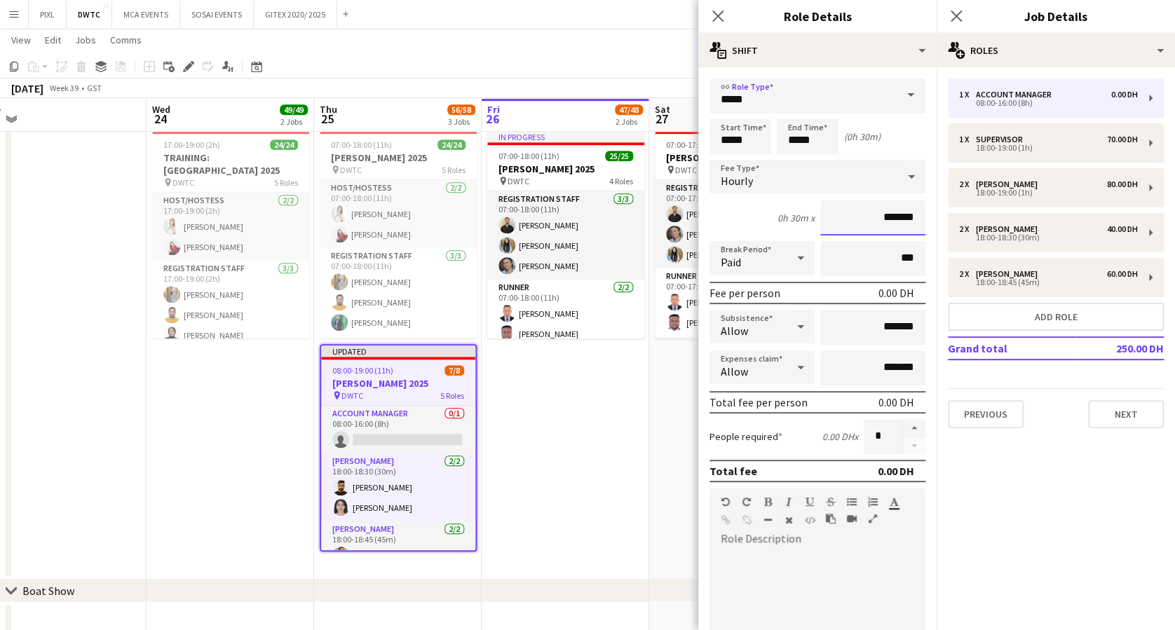
click at [847, 221] on input "*******" at bounding box center [872, 218] width 105 height 35
type input "********"
click at [904, 424] on button "button" at bounding box center [914, 428] width 22 height 18
type input "*"
click at [957, 13] on icon "Close pop-in" at bounding box center [955, 15] width 13 height 13
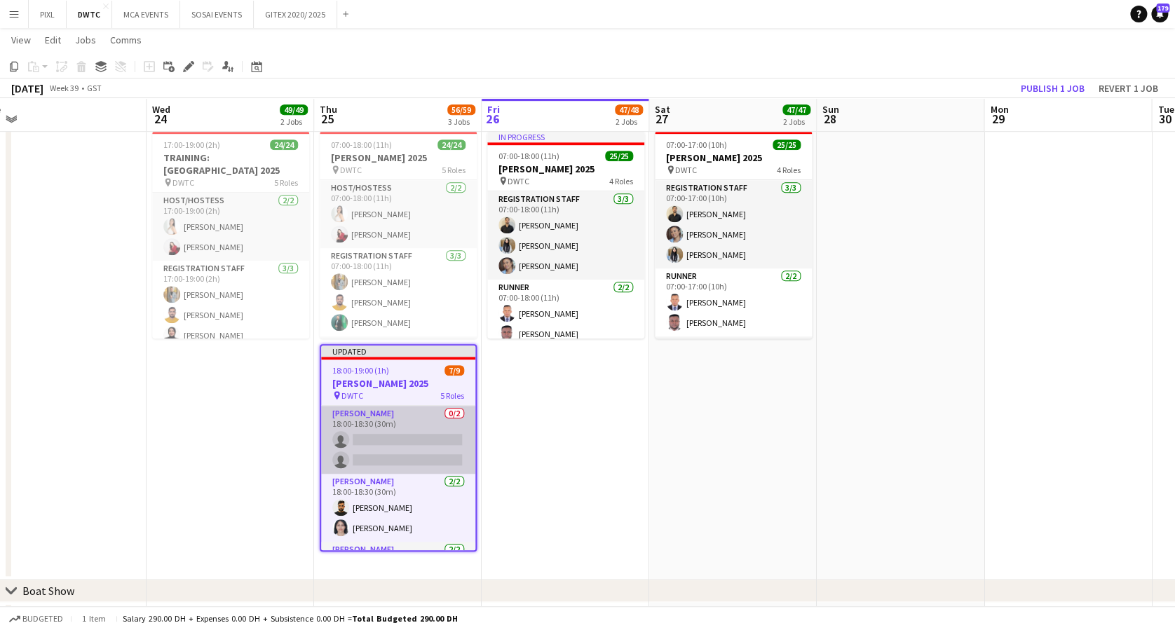
click at [409, 439] on app-card-role "Usher 0/2 18:00-18:30 (30m) single-neutral-actions single-neutral-actions" at bounding box center [398, 440] width 154 height 68
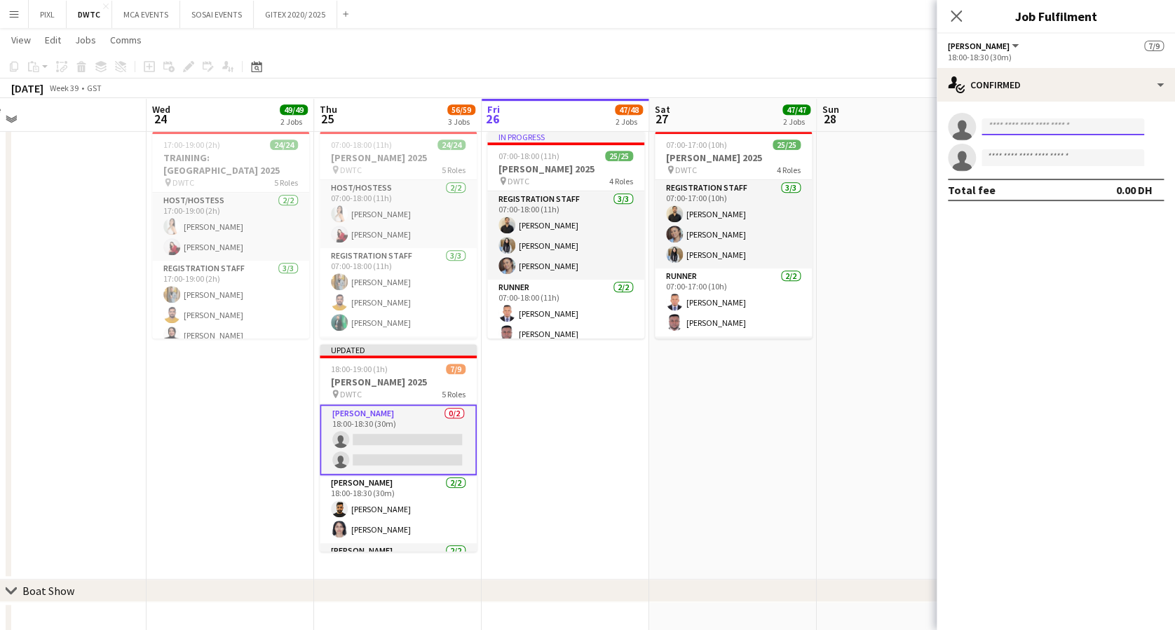
click at [1061, 123] on input at bounding box center [1063, 127] width 163 height 17
type input "*********"
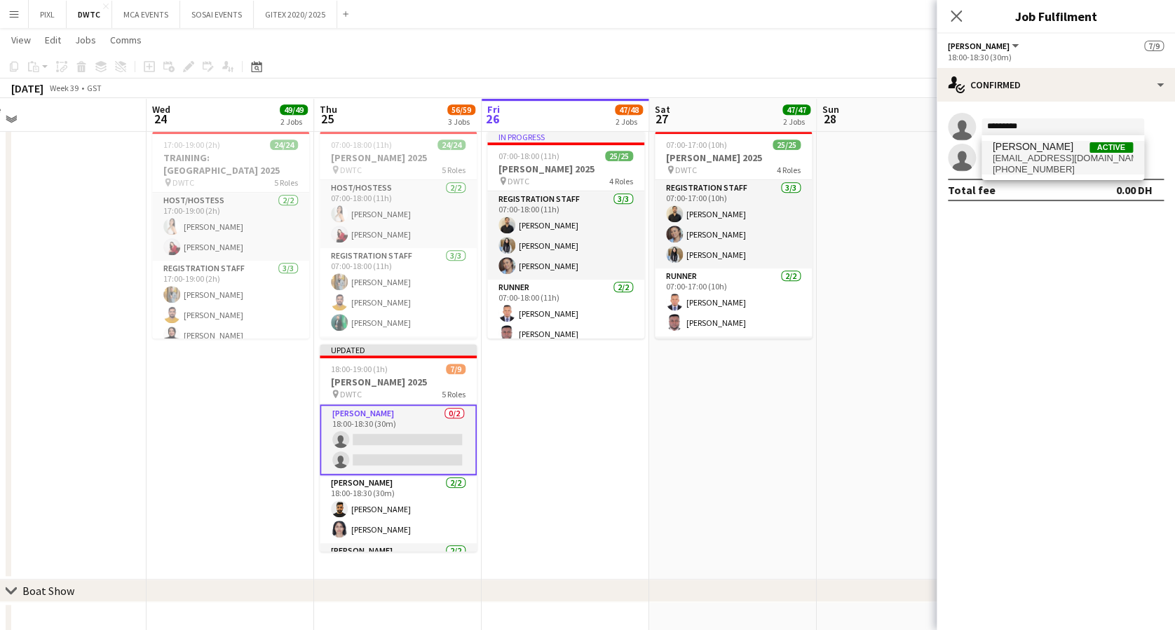
click at [1041, 156] on span "cindysedo8@gmail.com" at bounding box center [1063, 158] width 140 height 11
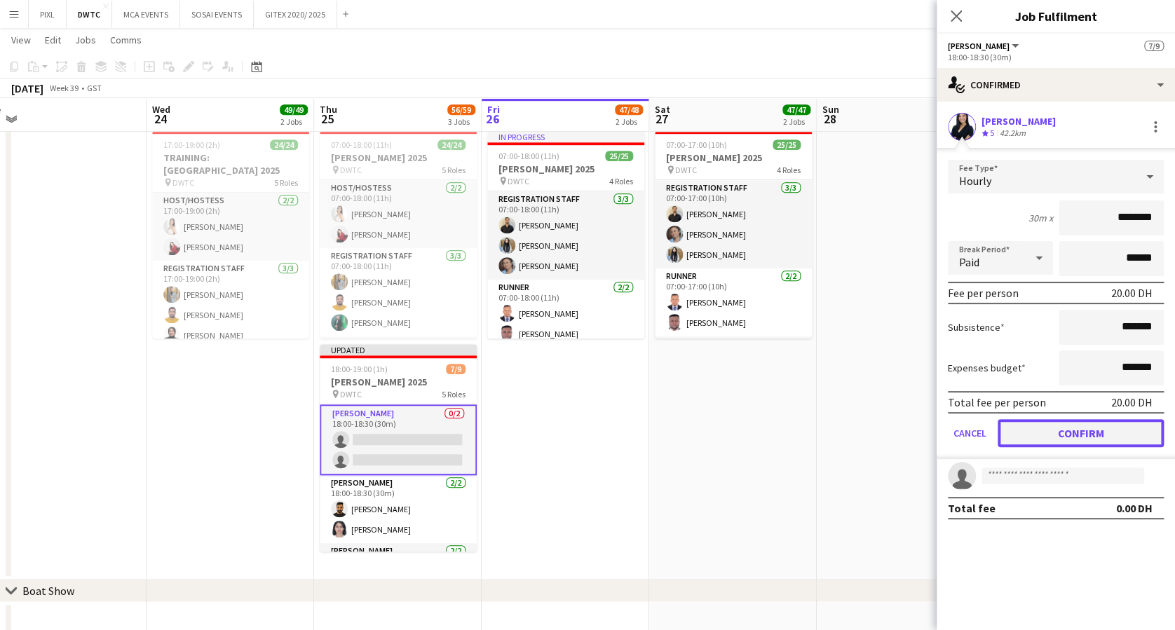
click at [1064, 431] on button "Confirm" at bounding box center [1081, 433] width 166 height 28
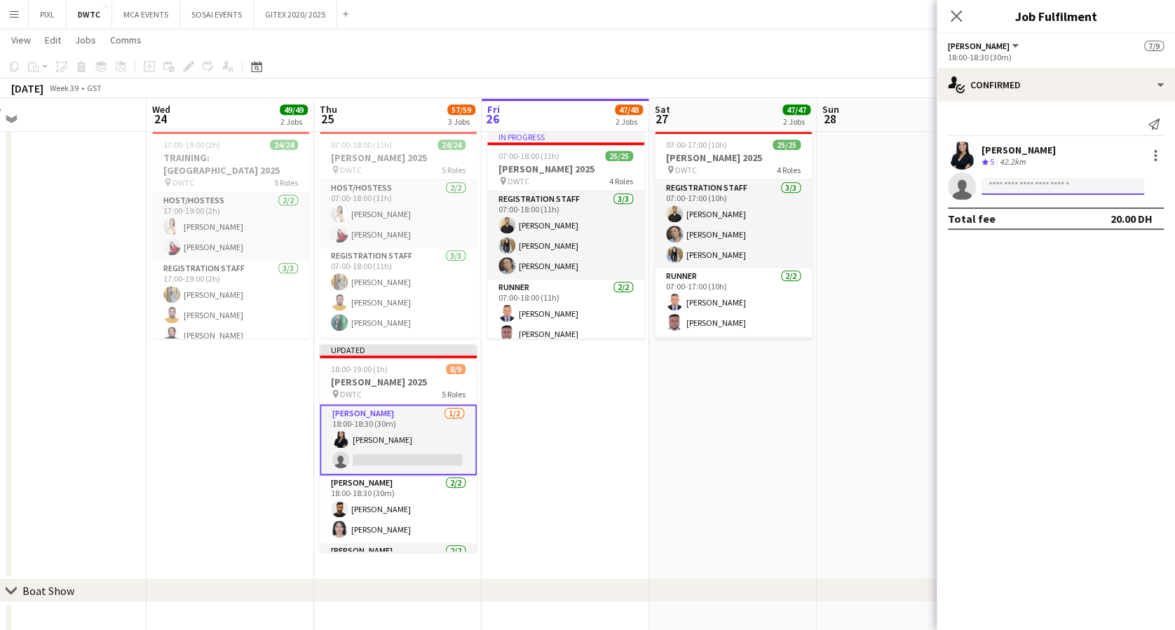
click at [1019, 184] on input at bounding box center [1063, 186] width 163 height 17
type input "*****"
click at [1035, 213] on span "mirjamolmagrupov@gmail.com" at bounding box center [1063, 217] width 140 height 11
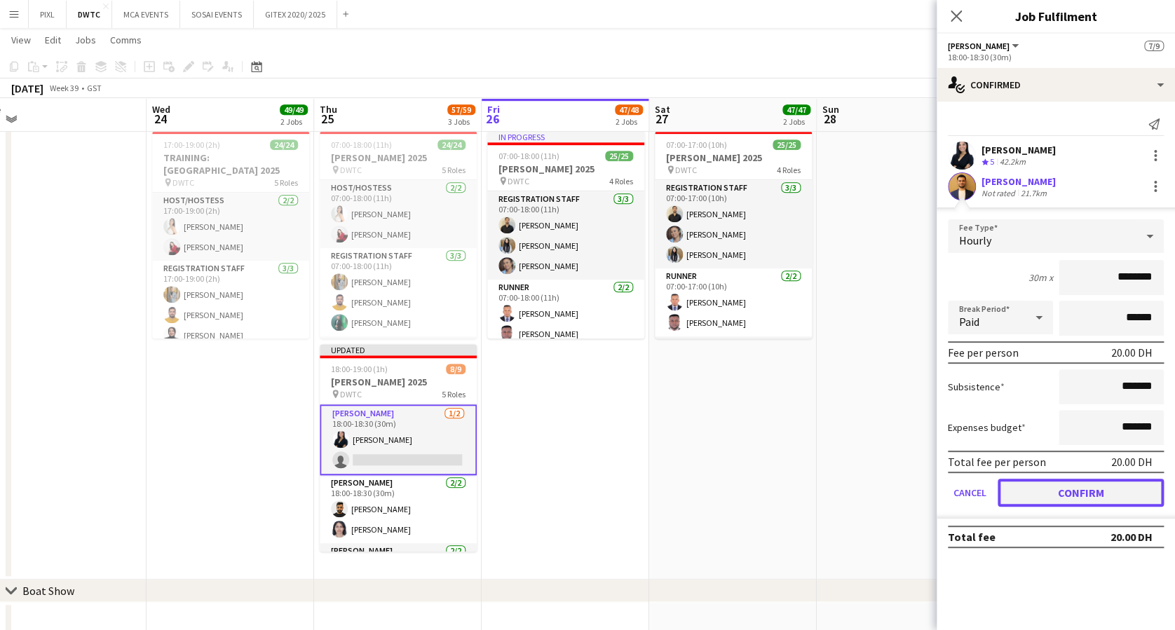
click at [1074, 493] on button "Confirm" at bounding box center [1081, 493] width 166 height 28
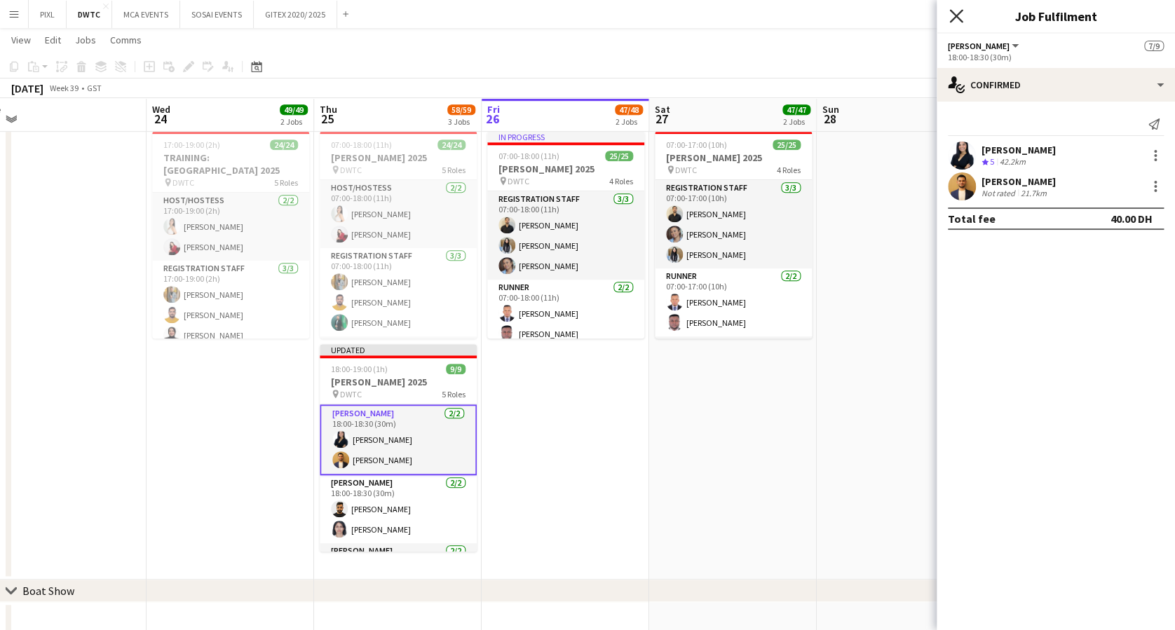
click at [959, 15] on icon "Close pop-in" at bounding box center [955, 15] width 13 height 13
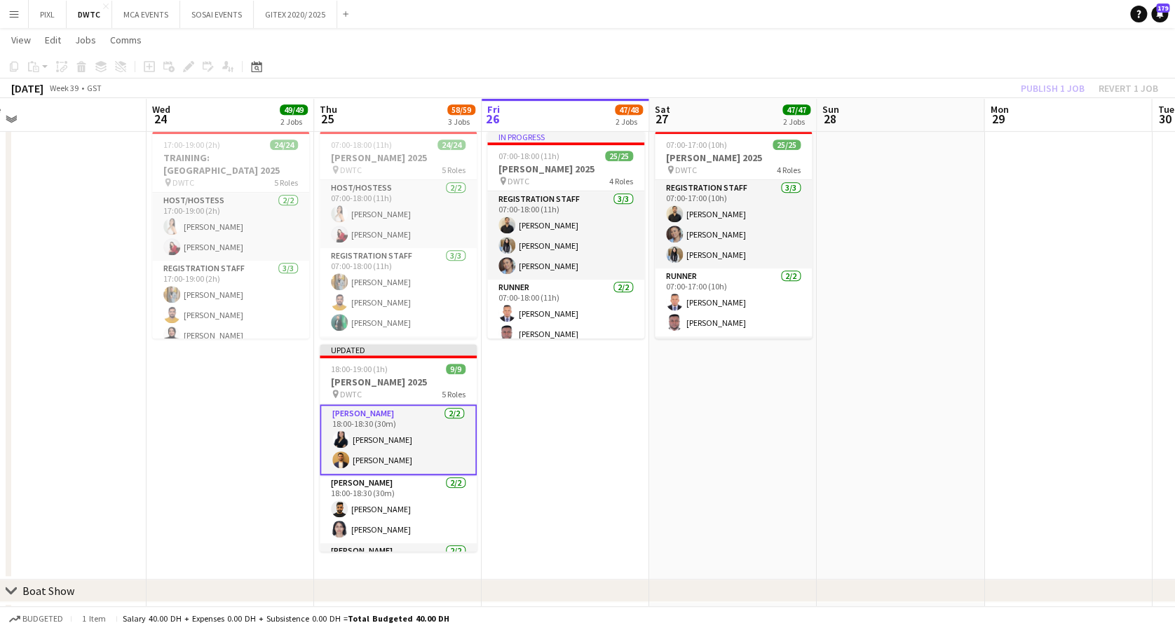
click at [1046, 88] on div "Publish 1 job Revert 1 job" at bounding box center [1089, 88] width 171 height 18
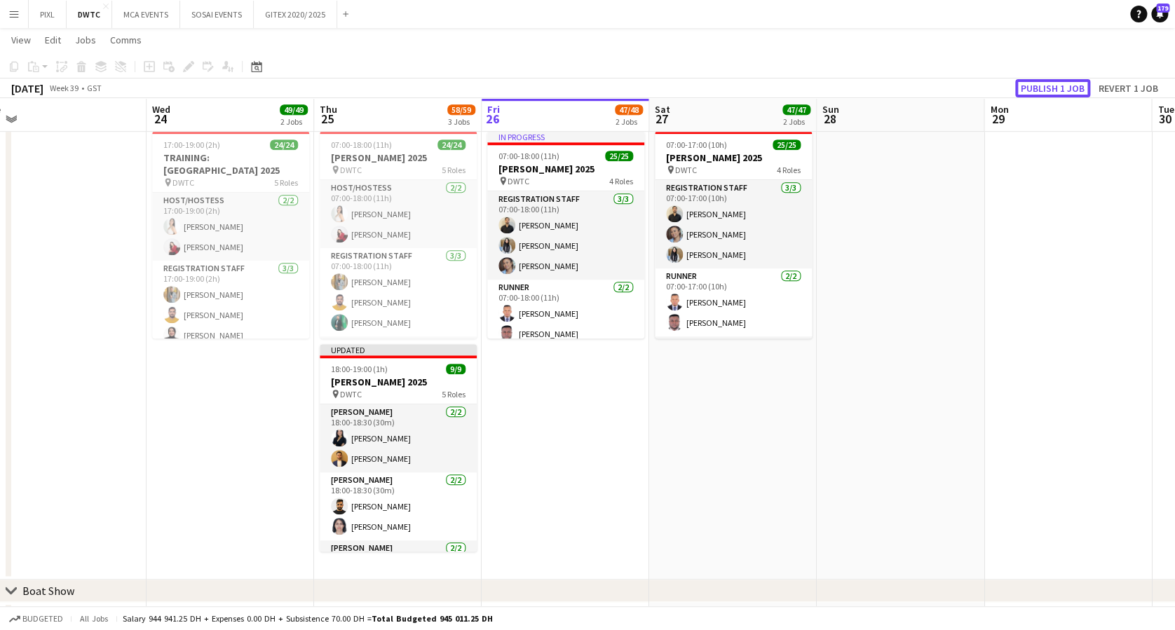
click at [1046, 88] on button "Publish 1 job" at bounding box center [1052, 88] width 75 height 18
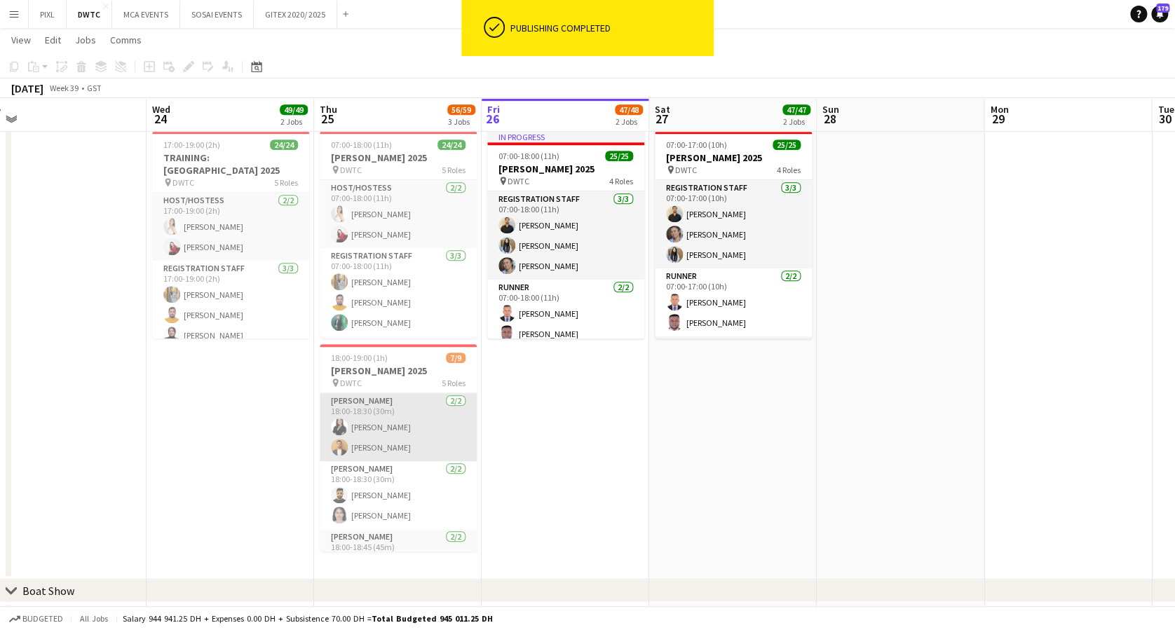
click at [384, 434] on app-card-role "Usher 2/2 18:00-18:30 (30m) Maria Sedo Mirjamol Magrupov" at bounding box center [398, 427] width 157 height 68
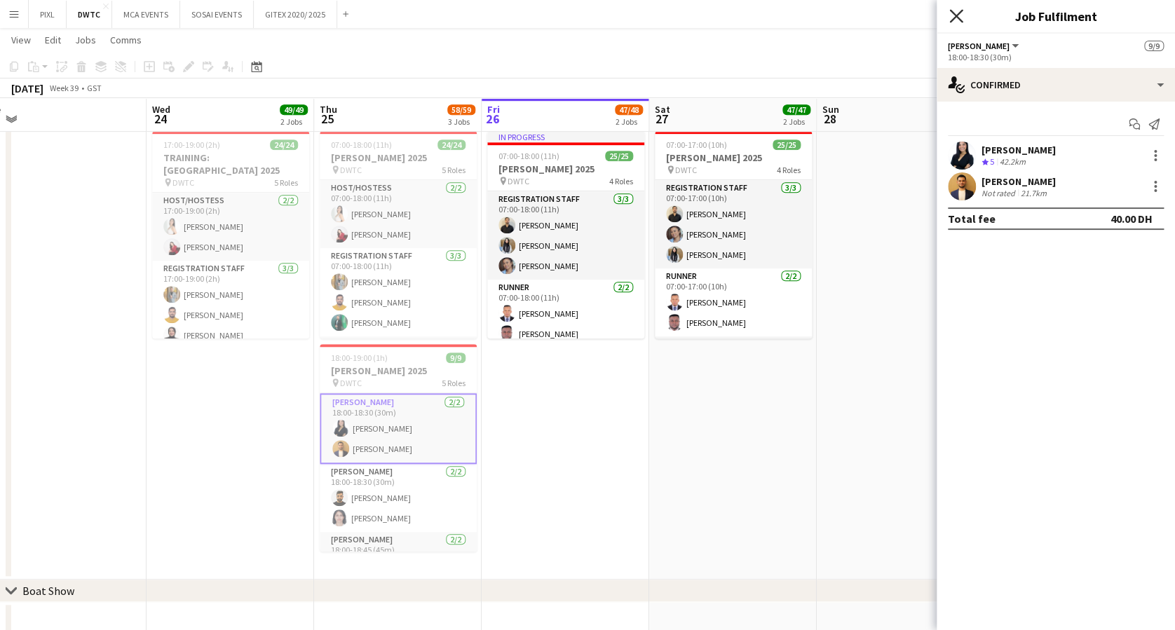
click at [952, 15] on icon "Close pop-in" at bounding box center [955, 15] width 13 height 13
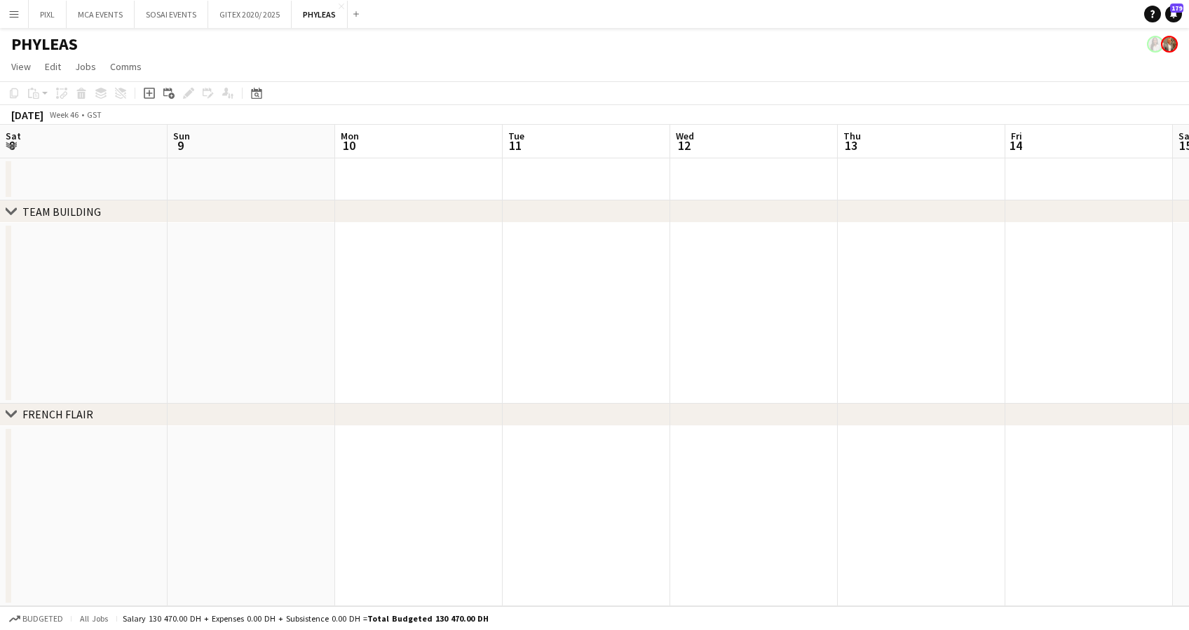
scroll to position [0, 576]
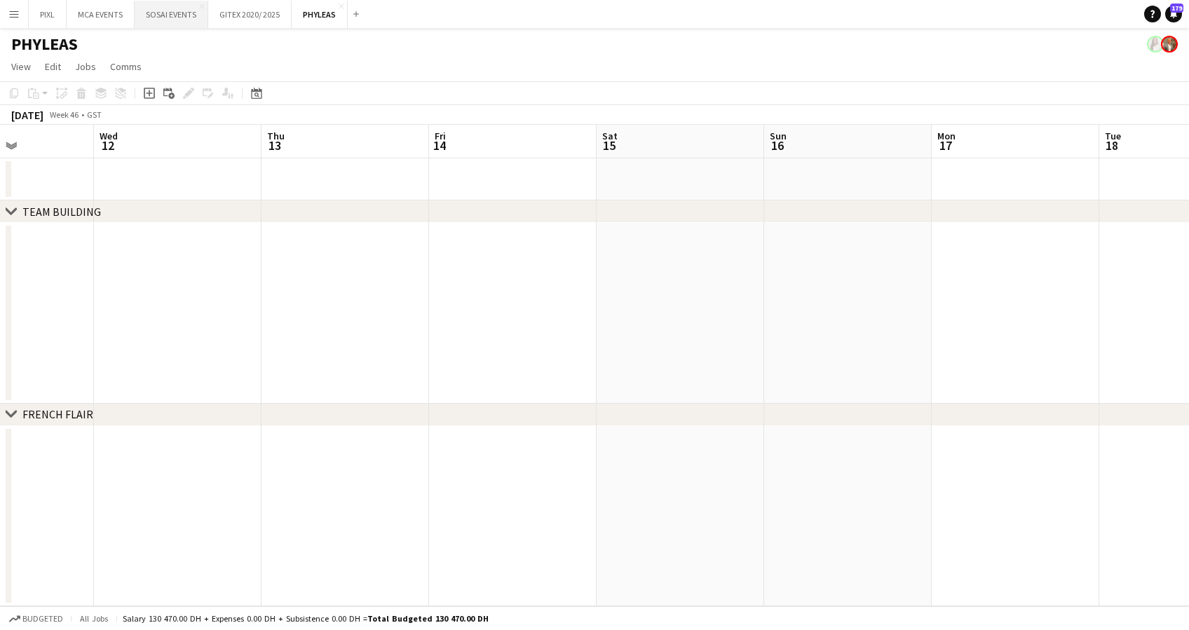
click at [172, 6] on button "SOSAI EVENTS Close" at bounding box center [172, 14] width 74 height 27
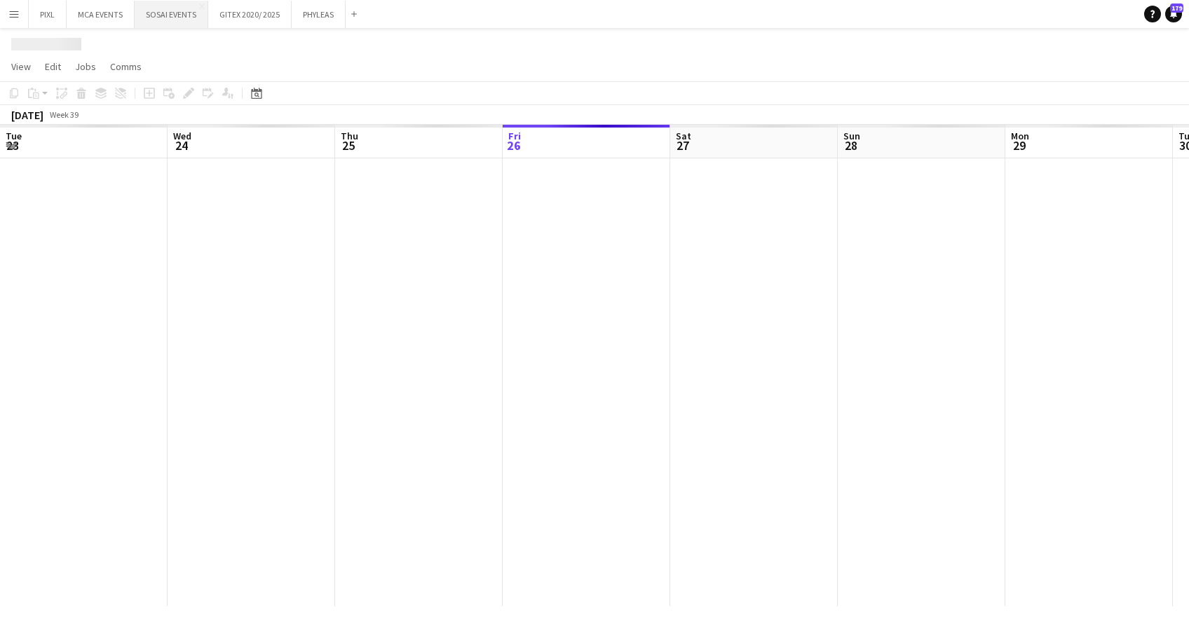
scroll to position [0, 335]
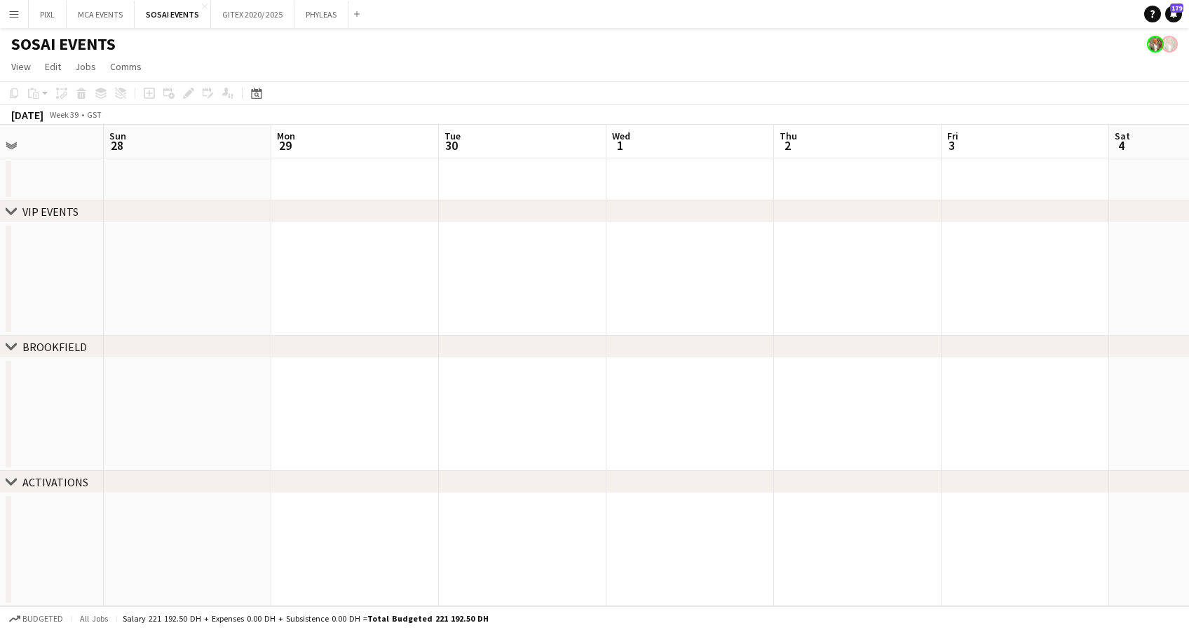
drag, startPoint x: 843, startPoint y: 260, endPoint x: 445, endPoint y: 255, distance: 397.6
click at [445, 255] on app-calendar-viewport "Thu 25 Fri 26 Sat 27 Sun 28 Mon 29 Tue 30 Wed 1 Thu 2 Fri 3 Sat 4 Sun 5 Mon 6 T…" at bounding box center [594, 366] width 1189 height 482
drag, startPoint x: 797, startPoint y: 248, endPoint x: 201, endPoint y: 257, distance: 596.1
click at [203, 258] on app-calendar-viewport "Thu 25 Fri 26 Sat 27 Sun 28 Mon 29 Tue 30 Wed 1 Thu 2 Fri 3 Sat 4 Sun 5 Mon 6 T…" at bounding box center [594, 366] width 1189 height 482
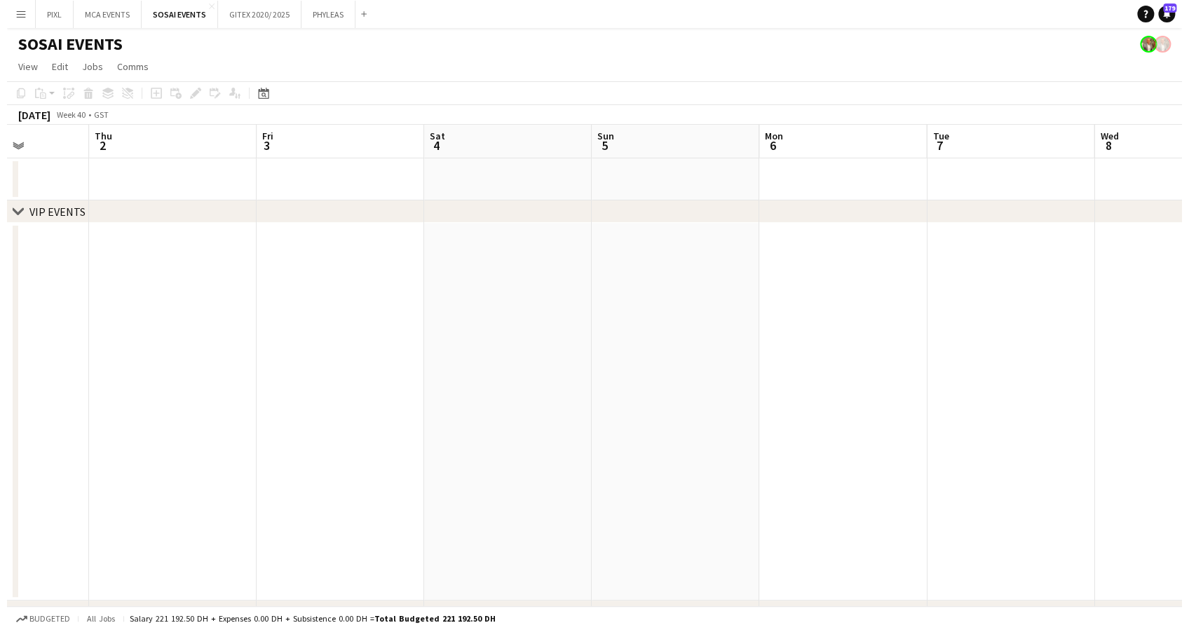
scroll to position [0, 606]
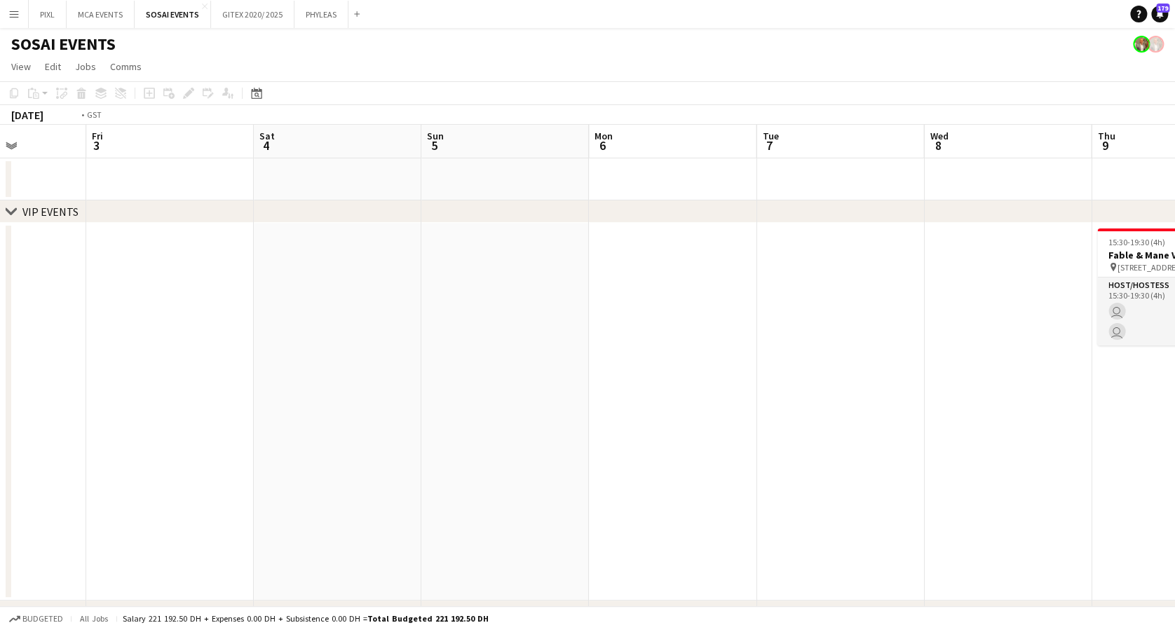
drag, startPoint x: 954, startPoint y: 283, endPoint x: 39, endPoint y: 277, distance: 914.4
click at [8, 278] on div "chevron-right VIP EVENTS chevron-right BROOKFIELD chevron-right ACTIVATIONS Mon…" at bounding box center [587, 427] width 1175 height 605
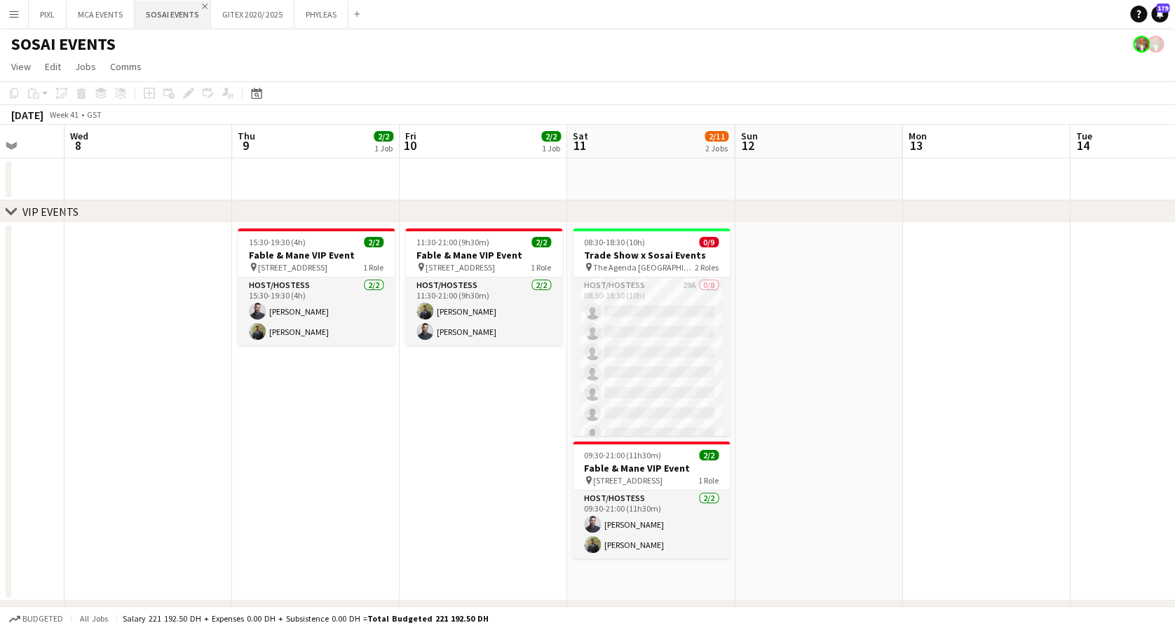
click at [202, 4] on app-icon "Close" at bounding box center [205, 7] width 6 height 6
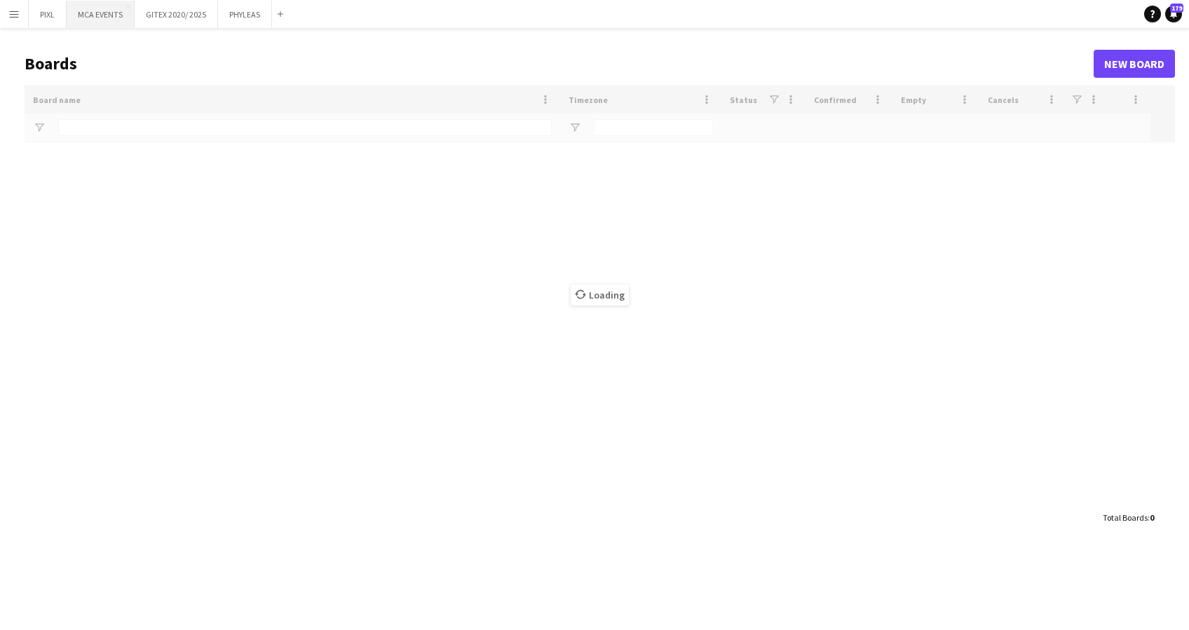
click at [88, 11] on button "MCA EVENTS Close" at bounding box center [101, 14] width 68 height 27
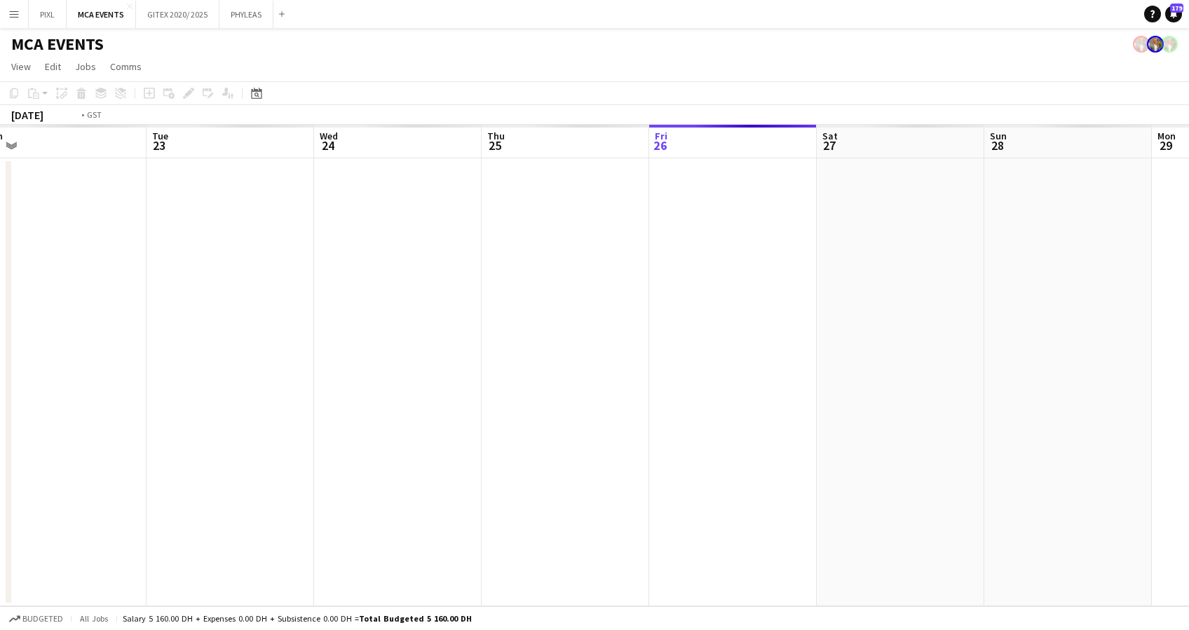
drag, startPoint x: 776, startPoint y: 302, endPoint x: 1096, endPoint y: 301, distance: 319.7
click at [1096, 301] on app-calendar-viewport "Sat 20 Sun 21 Mon 22 Tue 23 Wed 24 Thu 25 Fri 26 Sat 27 Sun 28 Mon 29 Tue 30 We…" at bounding box center [594, 366] width 1189 height 482
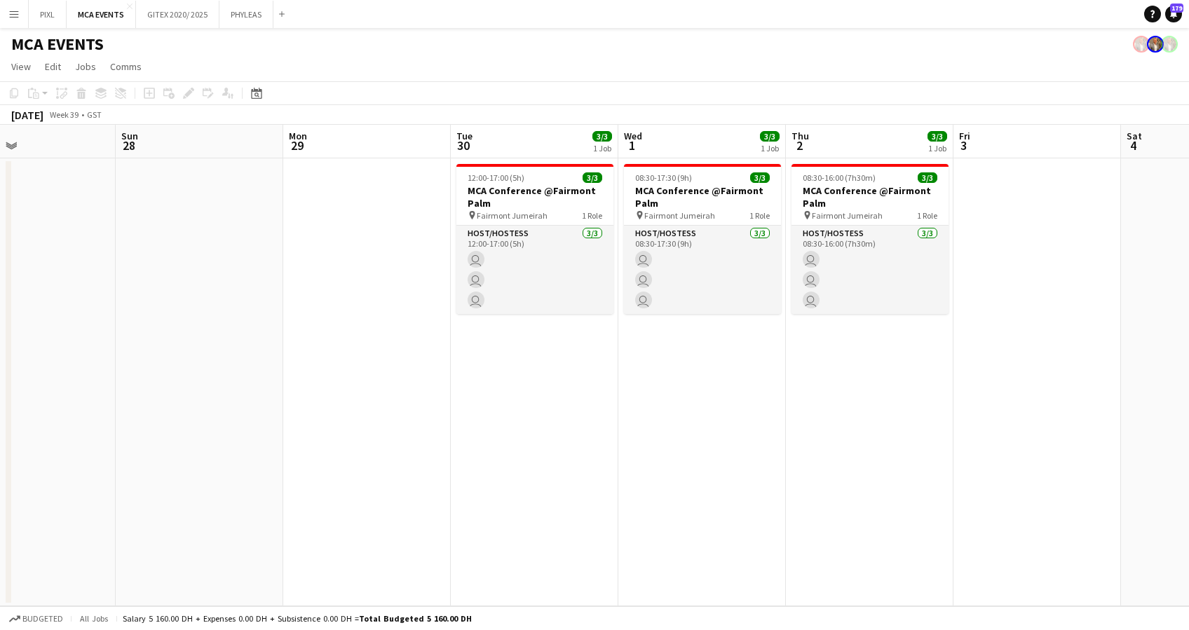
drag, startPoint x: 59, startPoint y: 381, endPoint x: 671, endPoint y: 400, distance: 612.4
click at [0, 400] on html "Menu Boards Boards Boards All jobs Status Workforce Workforce My Workforce Recr…" at bounding box center [594, 315] width 1189 height 630
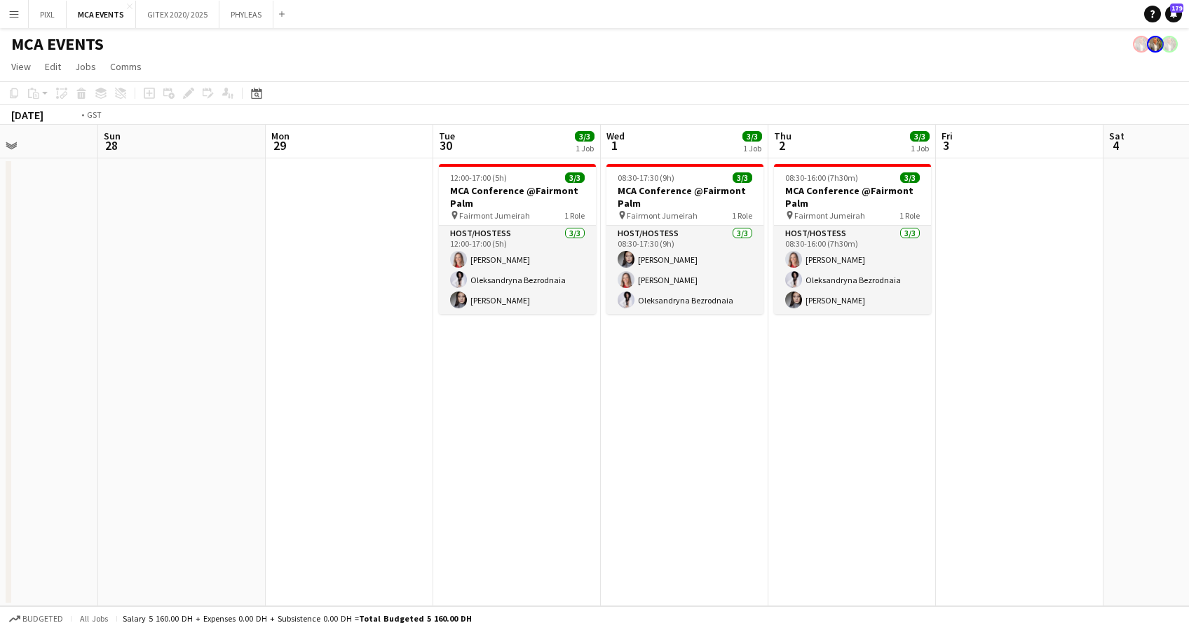
drag, startPoint x: 430, startPoint y: 426, endPoint x: 511, endPoint y: 421, distance: 81.5
click at [355, 430] on app-calendar-viewport "Thu 25 Fri 26 Sat 27 Sun 28 Mon 29 Tue 30 3/3 1 Job Wed 1 3/3 1 Job Thu 2 3/3 1…" at bounding box center [594, 366] width 1189 height 482
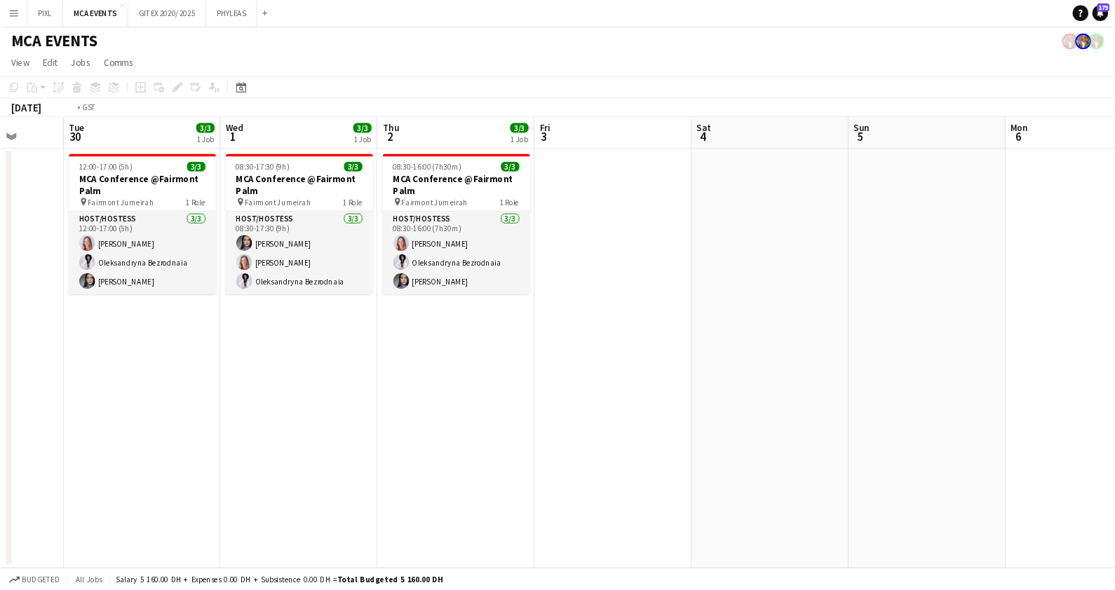
scroll to position [0, 326]
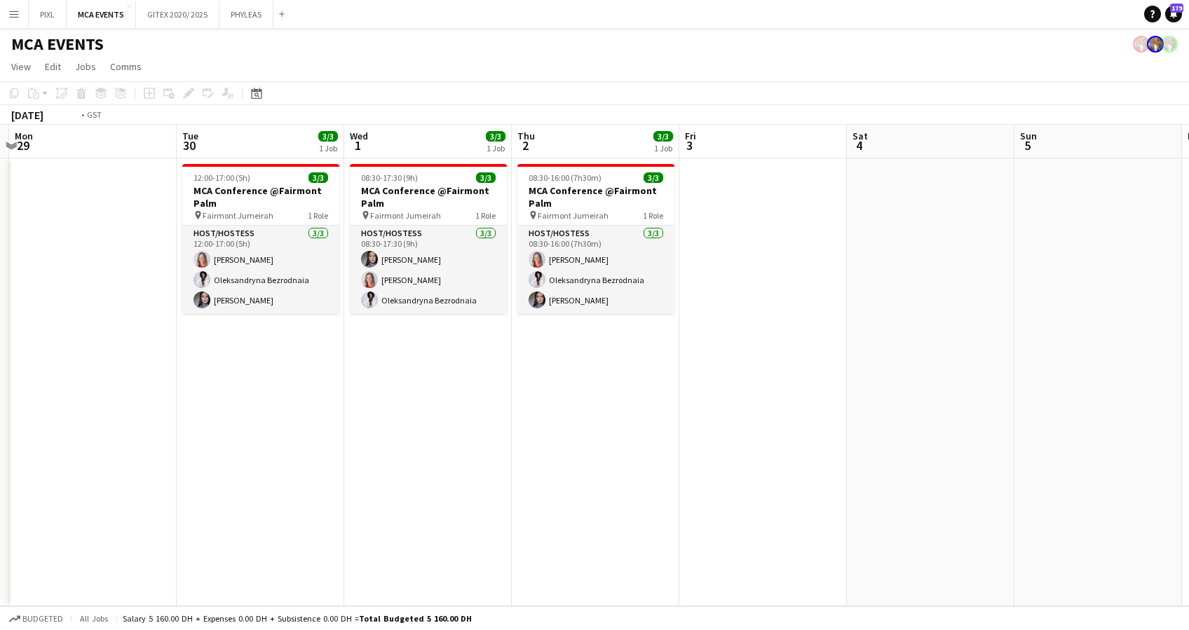
drag, startPoint x: 428, startPoint y: 409, endPoint x: 670, endPoint y: 411, distance: 241.2
click at [670, 411] on app-calendar-viewport "Sat 27 Sun 28 Mon 29 Tue 30 3/3 1 Job Wed 1 3/3 1 Job Thu 2 3/3 1 Job Fri 3 Sat…" at bounding box center [594, 366] width 1189 height 482
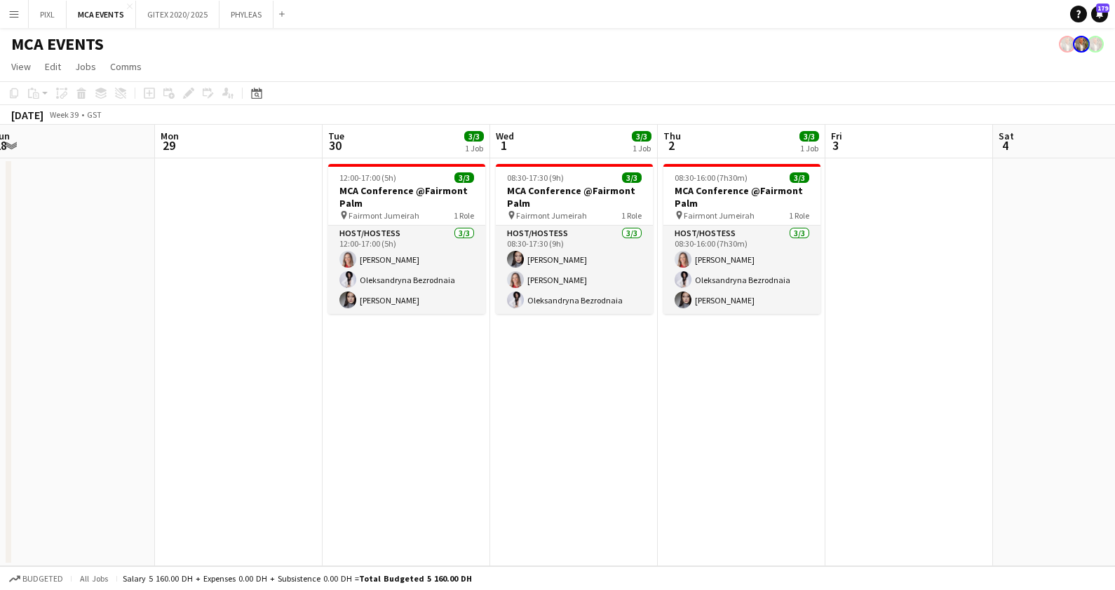
scroll to position [0, 567]
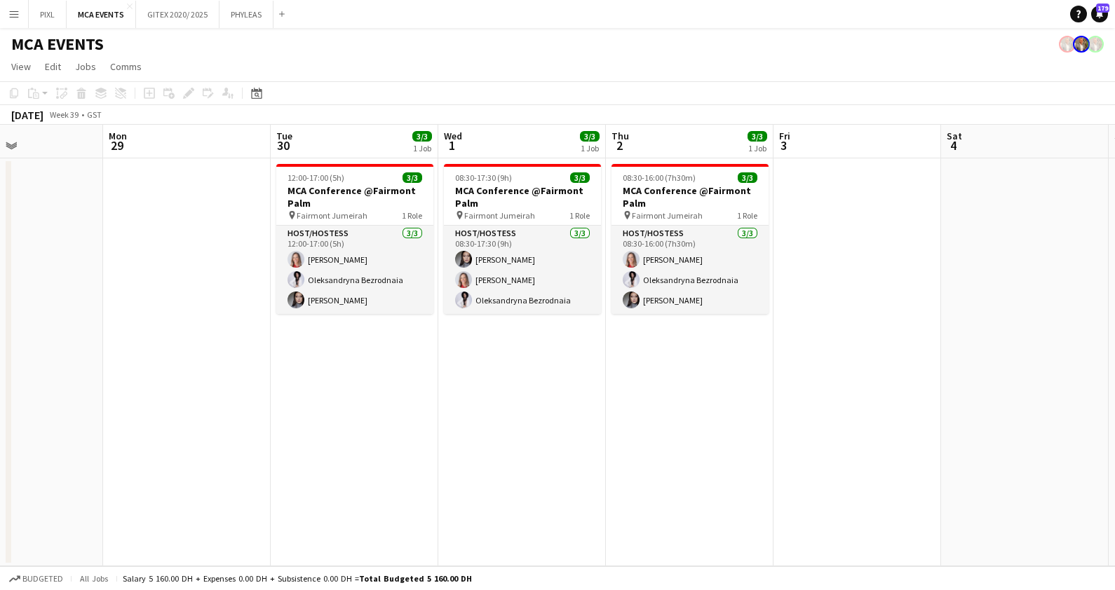
drag, startPoint x: 677, startPoint y: 379, endPoint x: 517, endPoint y: 368, distance: 160.2
click at [517, 368] on app-calendar-viewport "Thu 25 Fri 26 Sat 27 Sun 28 Mon 29 Tue 30 3/3 1 Job Wed 1 3/3 1 Job Thu 2 3/3 1…" at bounding box center [557, 346] width 1115 height 442
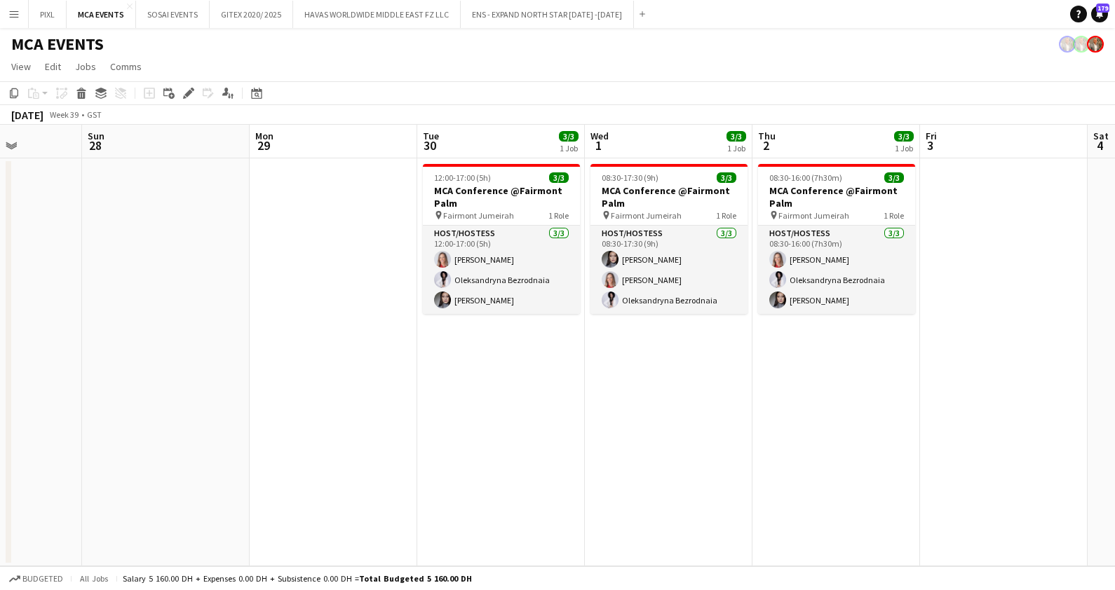
scroll to position [0, 421]
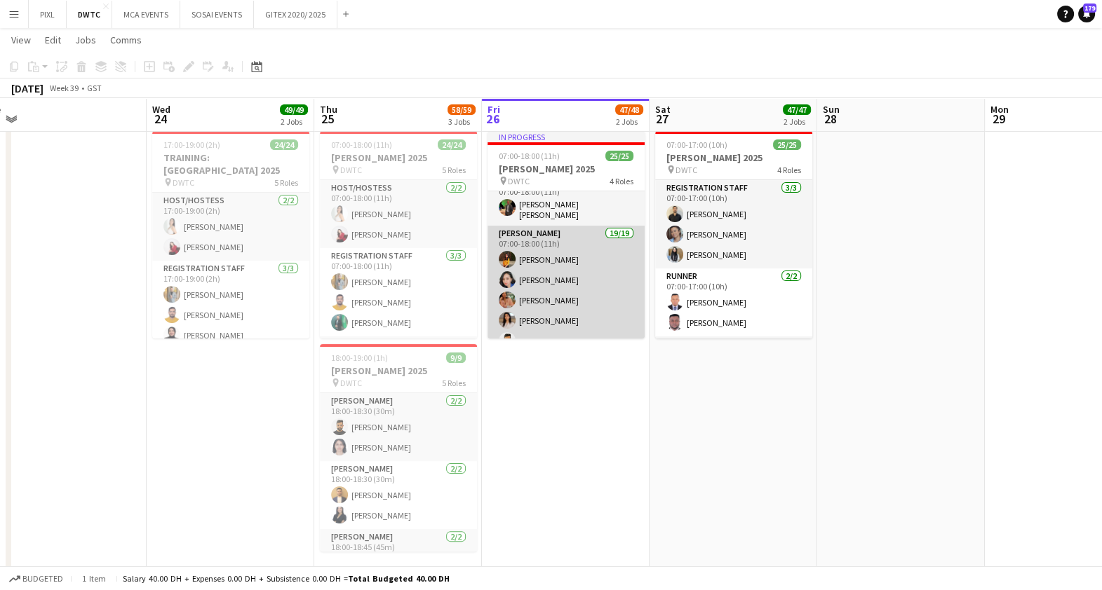
scroll to position [175, 0]
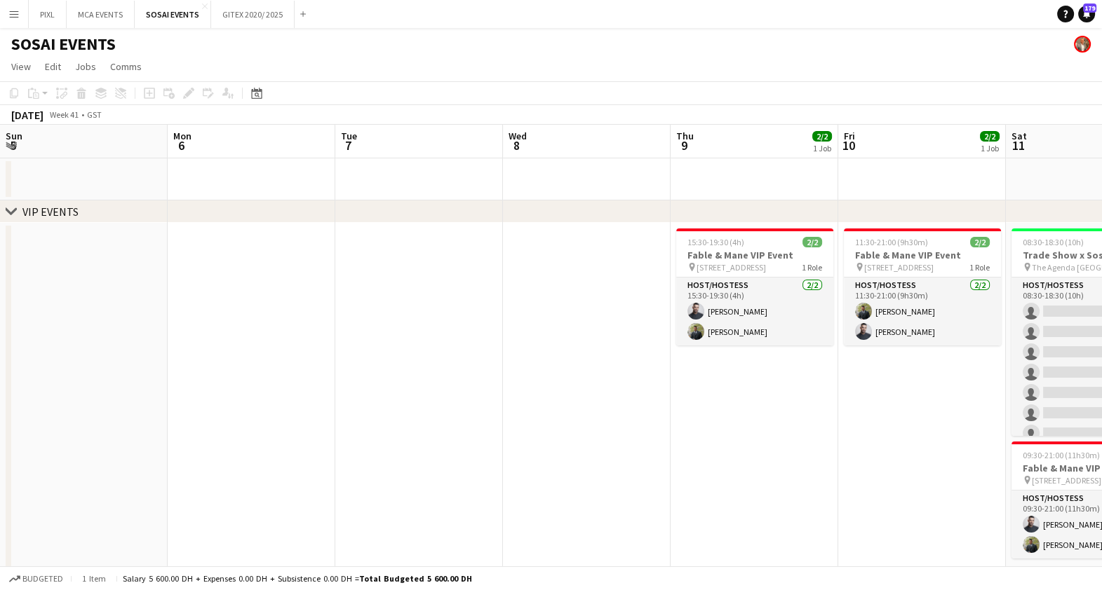
scroll to position [0, 421]
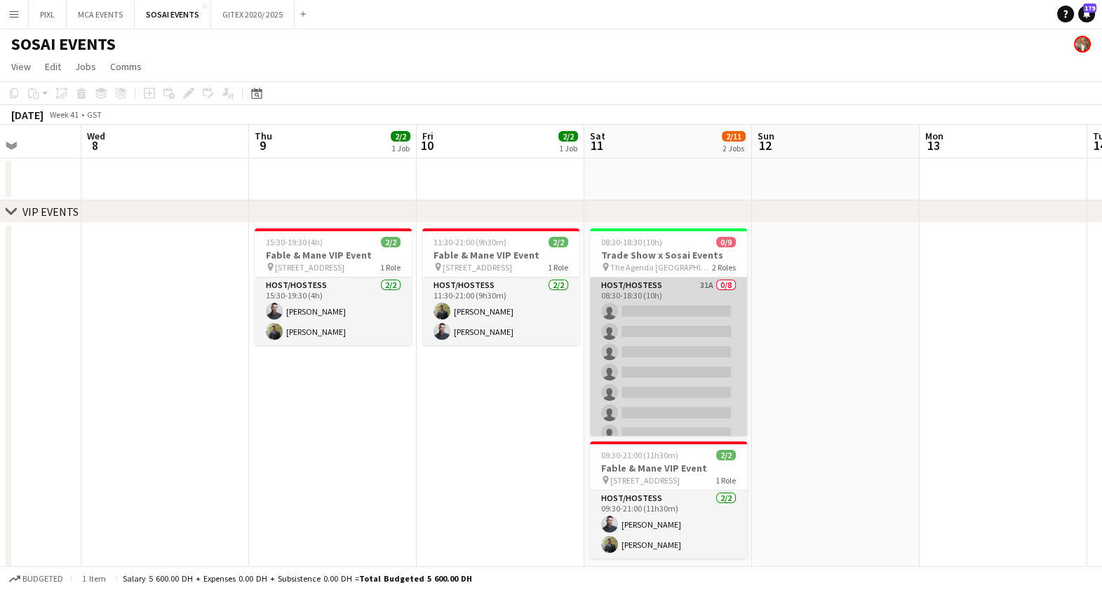
click at [691, 346] on app-card-role "Host/Hostess 31A 0/8 08:30-18:30 (10h) single-neutral-actions single-neutral-ac…" at bounding box center [668, 373] width 157 height 190
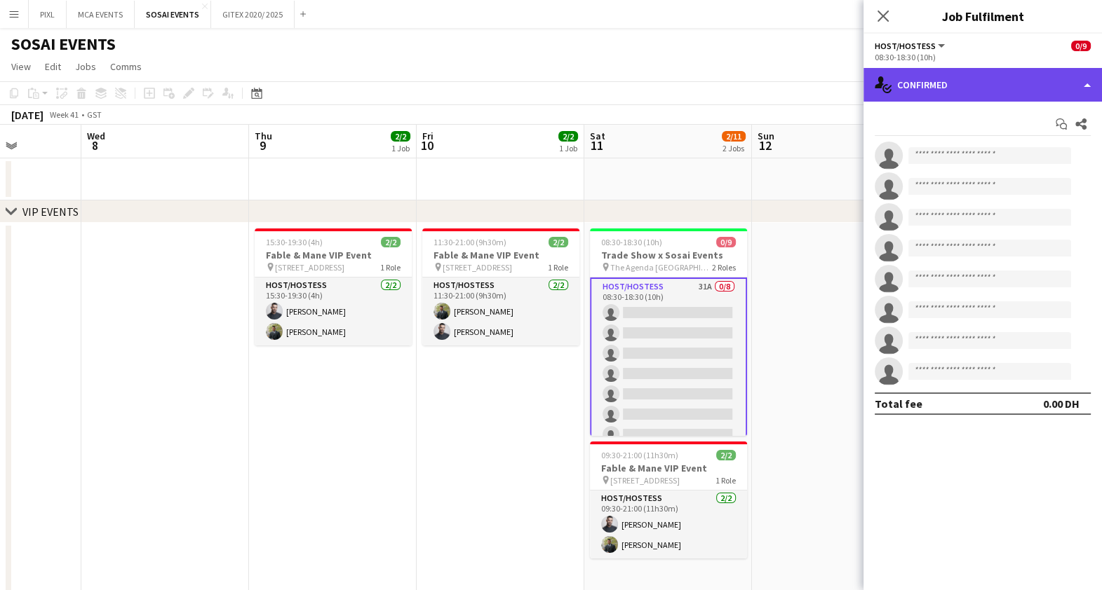
click at [968, 95] on div "single-neutral-actions-check-2 Confirmed" at bounding box center [982, 85] width 238 height 34
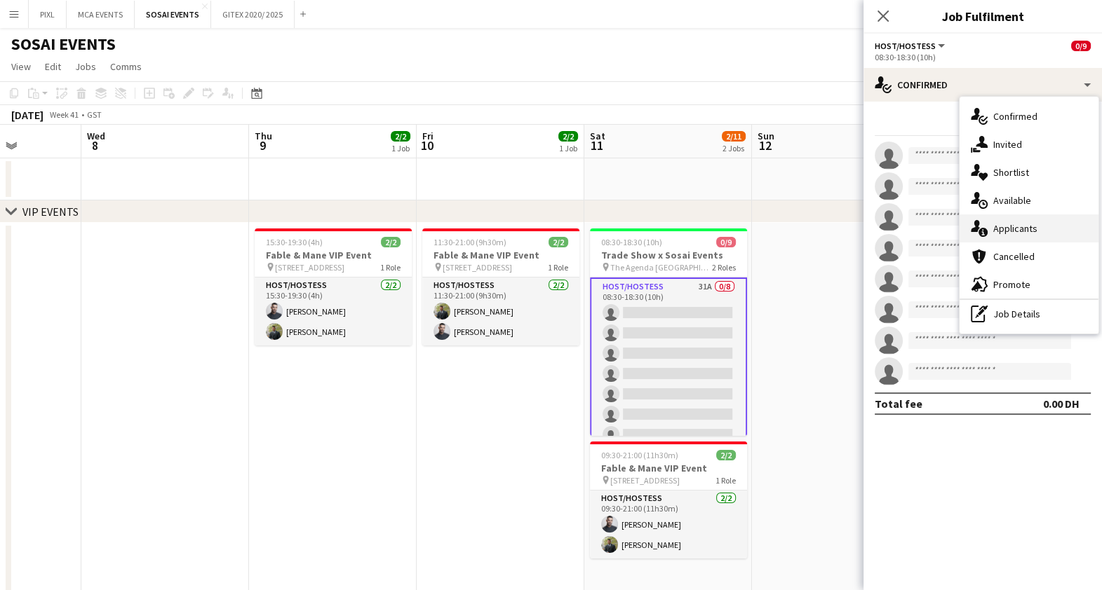
click at [1013, 226] on span "Applicants" at bounding box center [1015, 228] width 44 height 13
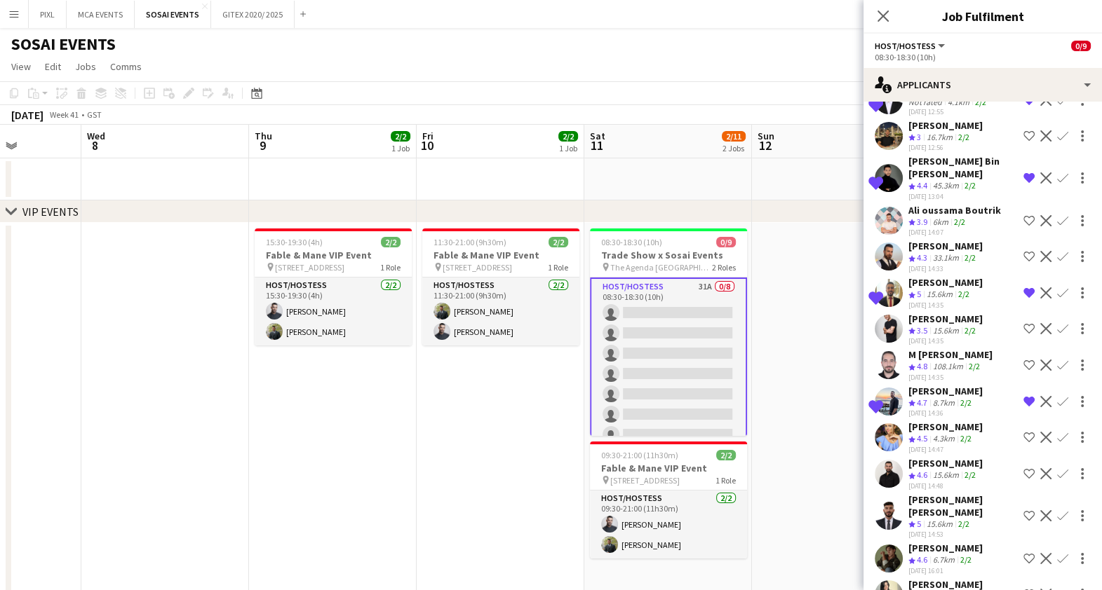
scroll to position [687, 0]
click at [934, 577] on div "[PERSON_NAME]" at bounding box center [950, 583] width 85 height 13
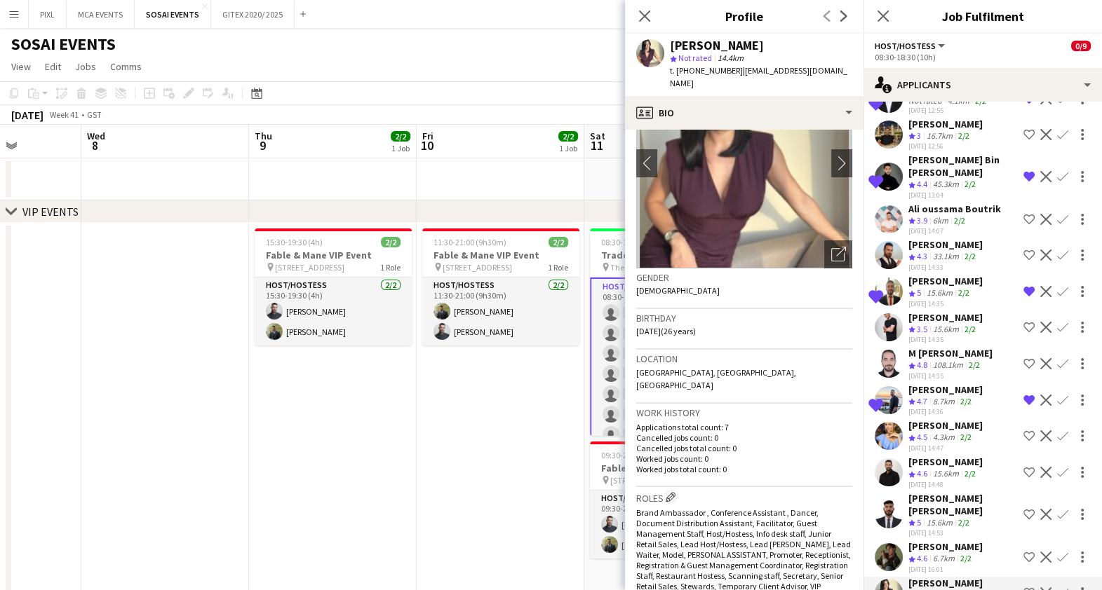
scroll to position [0, 0]
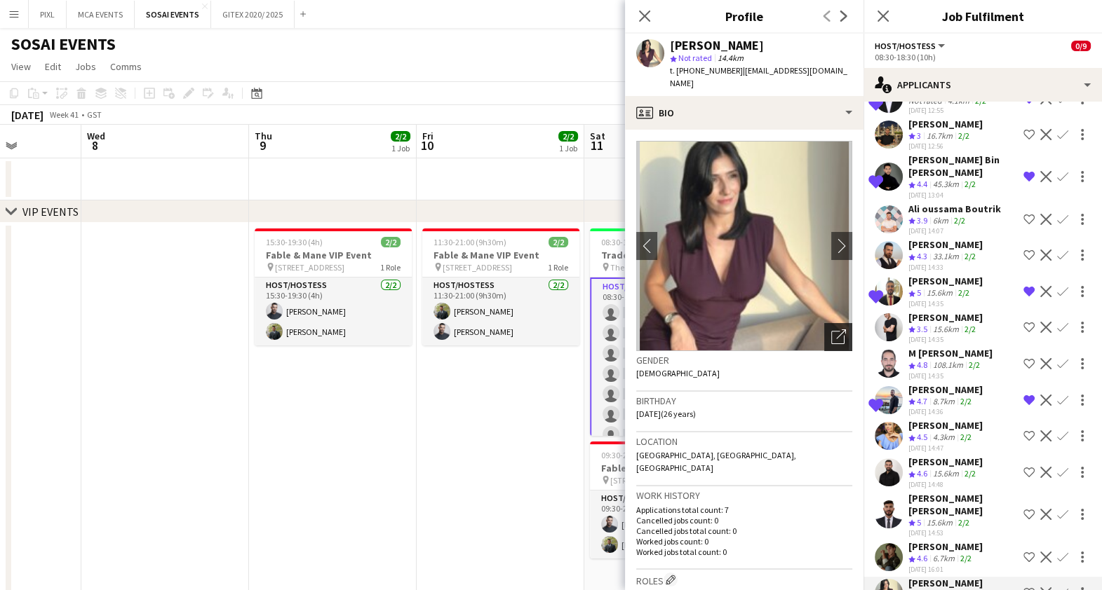
click at [831, 331] on icon at bounding box center [837, 337] width 13 height 13
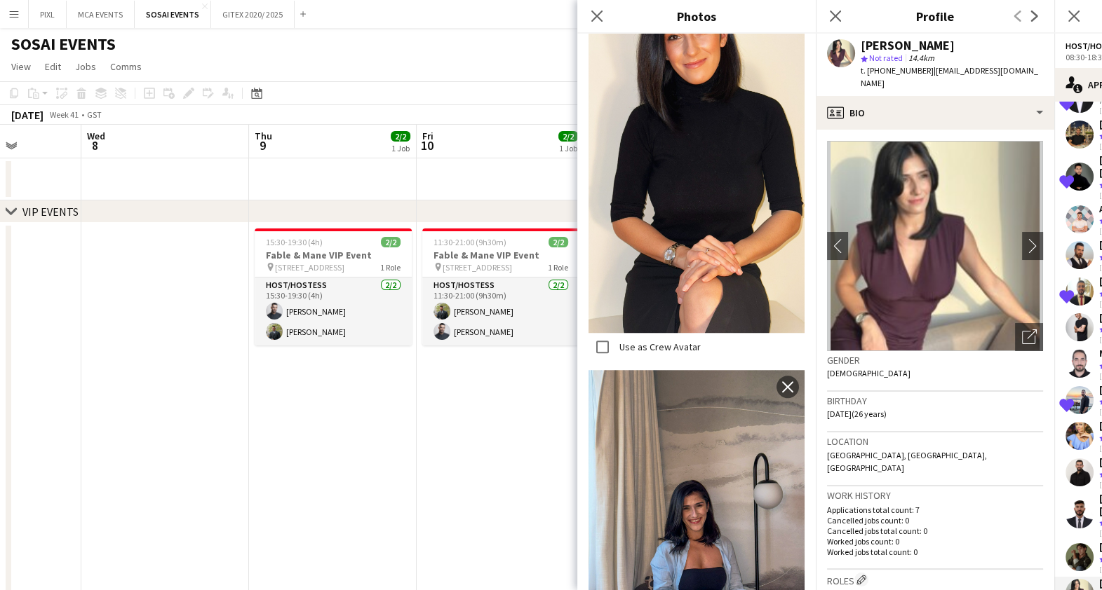
scroll to position [1702, 0]
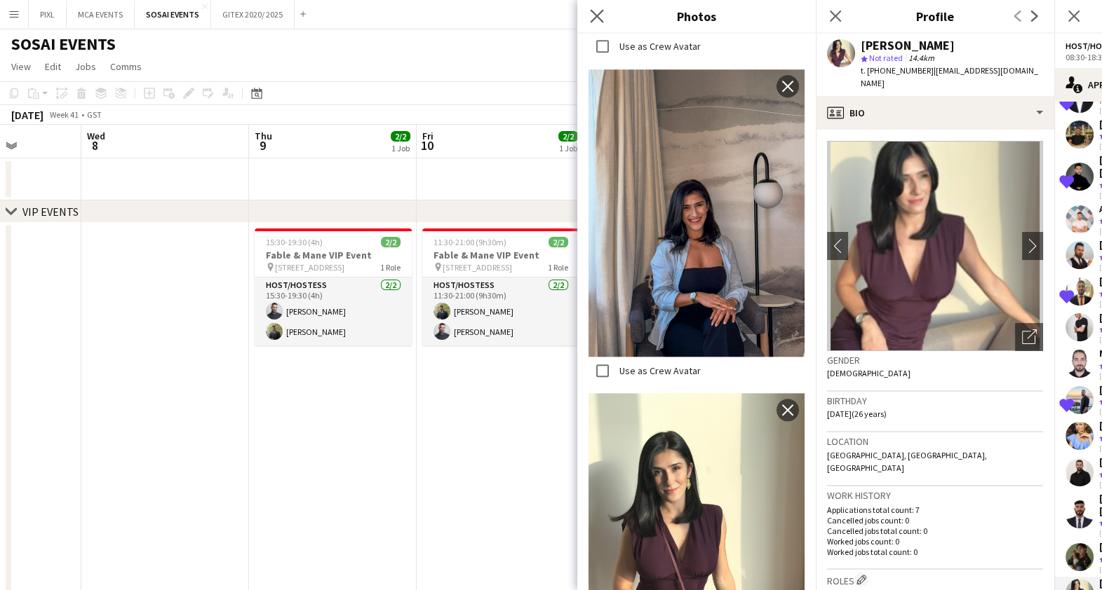
click at [596, 8] on app-icon "Close pop-in" at bounding box center [597, 16] width 20 height 20
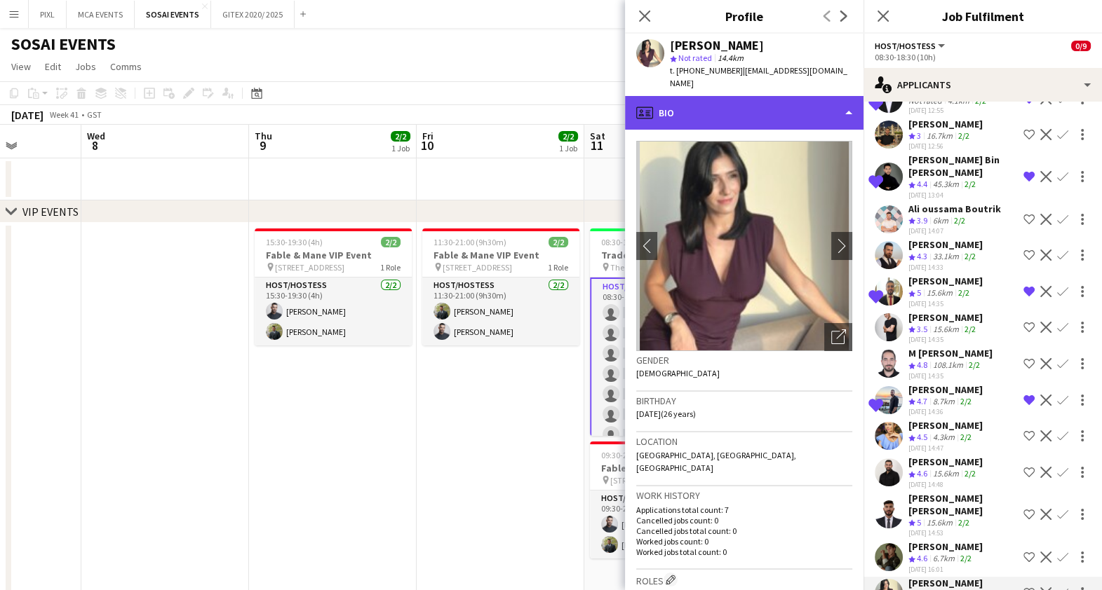
click at [777, 96] on div "profile Bio" at bounding box center [744, 113] width 238 height 34
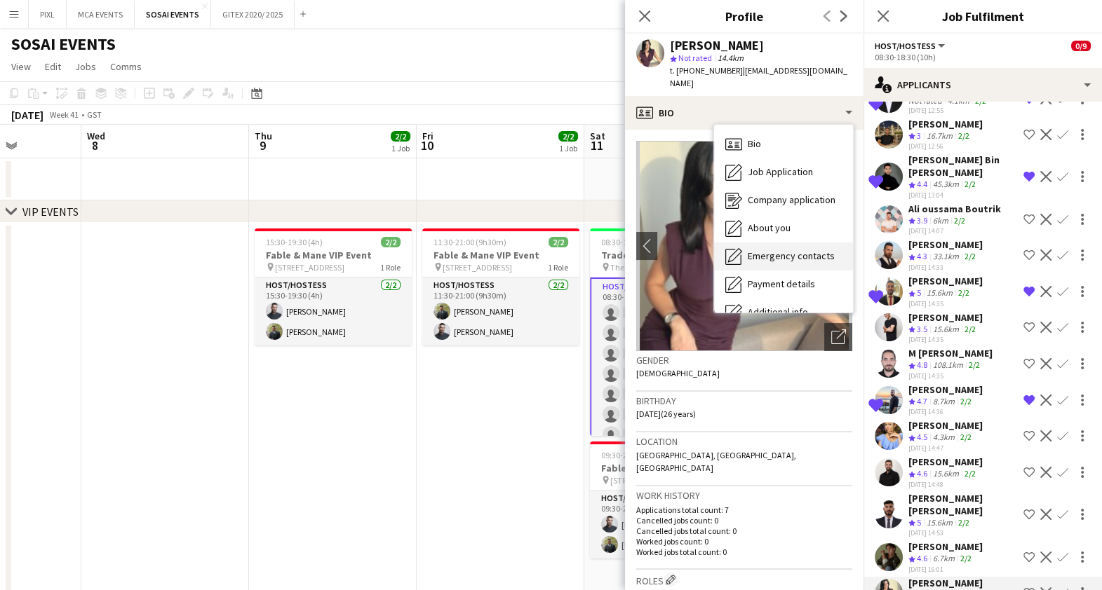
click at [794, 250] on span "Emergency contacts" at bounding box center [790, 256] width 87 height 13
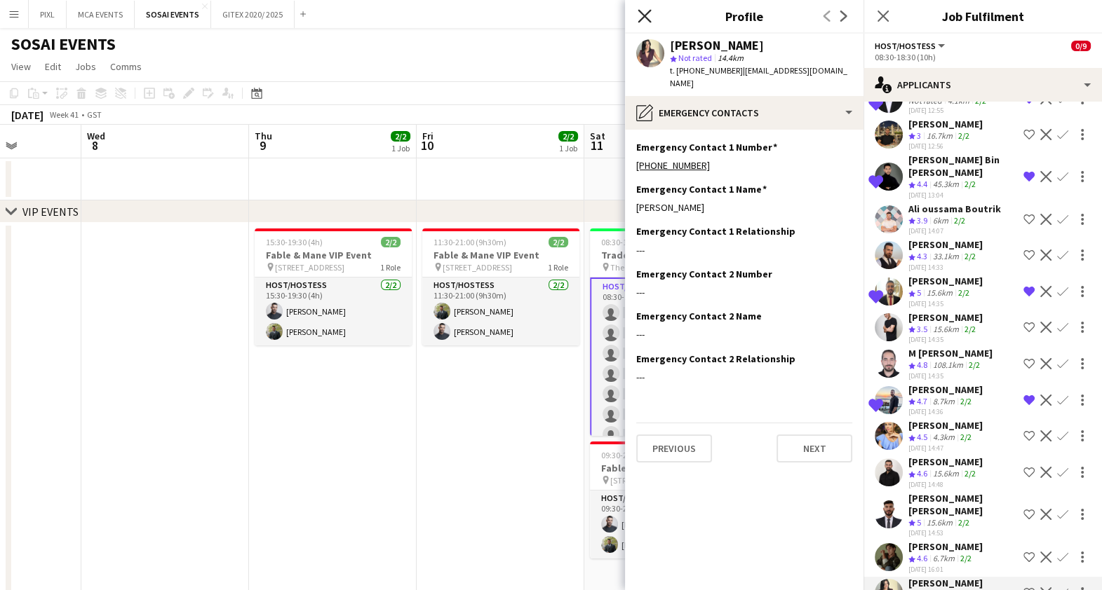
click at [645, 10] on icon "Close pop-in" at bounding box center [643, 15] width 13 height 13
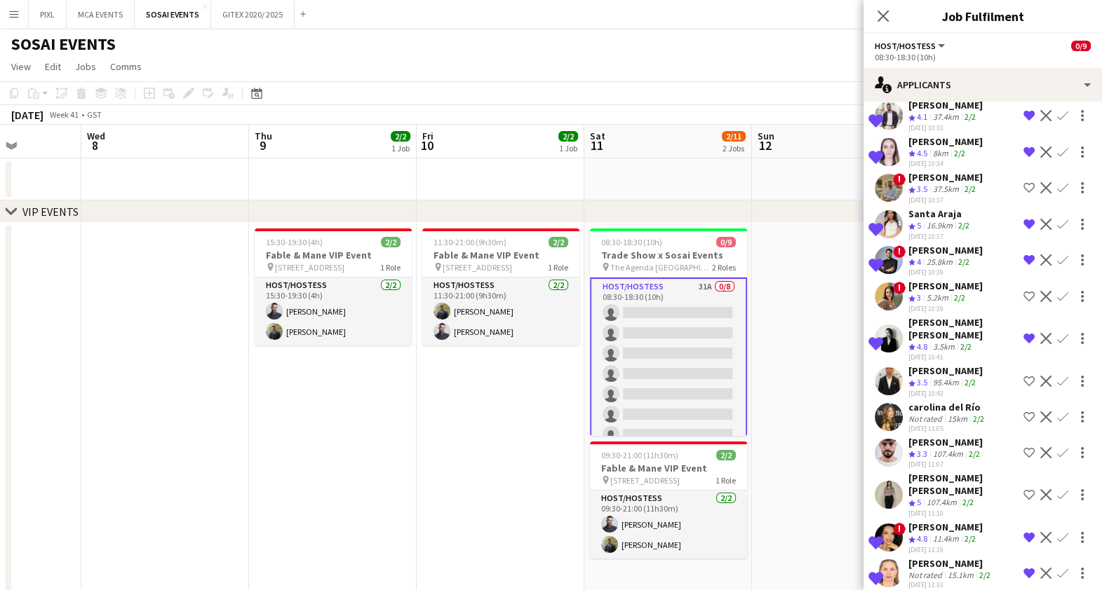
scroll to position [0, 0]
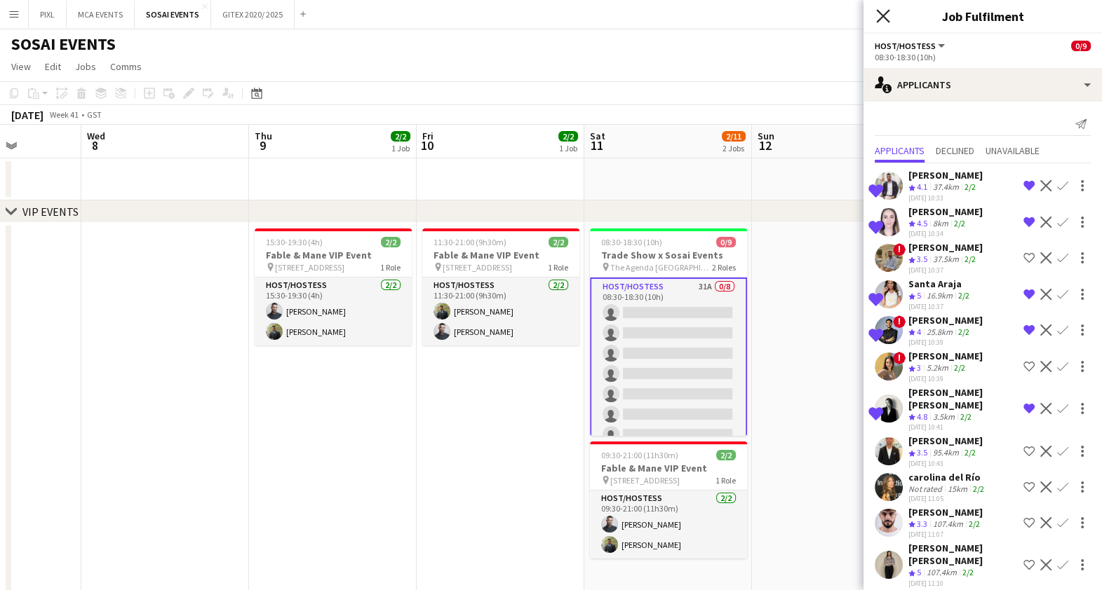
click at [881, 16] on icon at bounding box center [882, 15] width 13 height 13
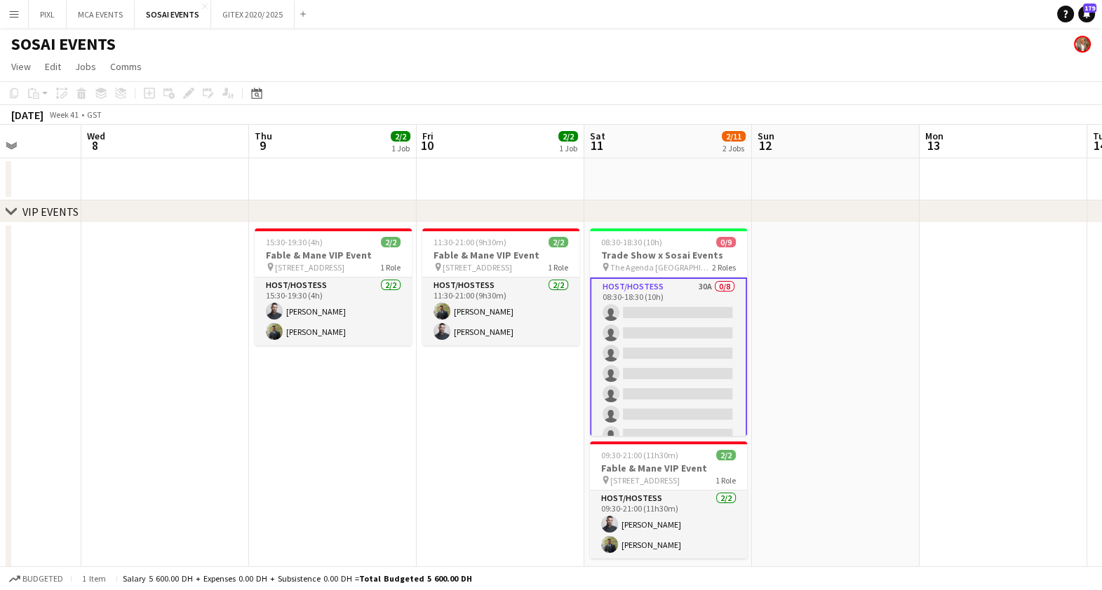
scroll to position [81, 0]
